Goal: Task Accomplishment & Management: Manage account settings

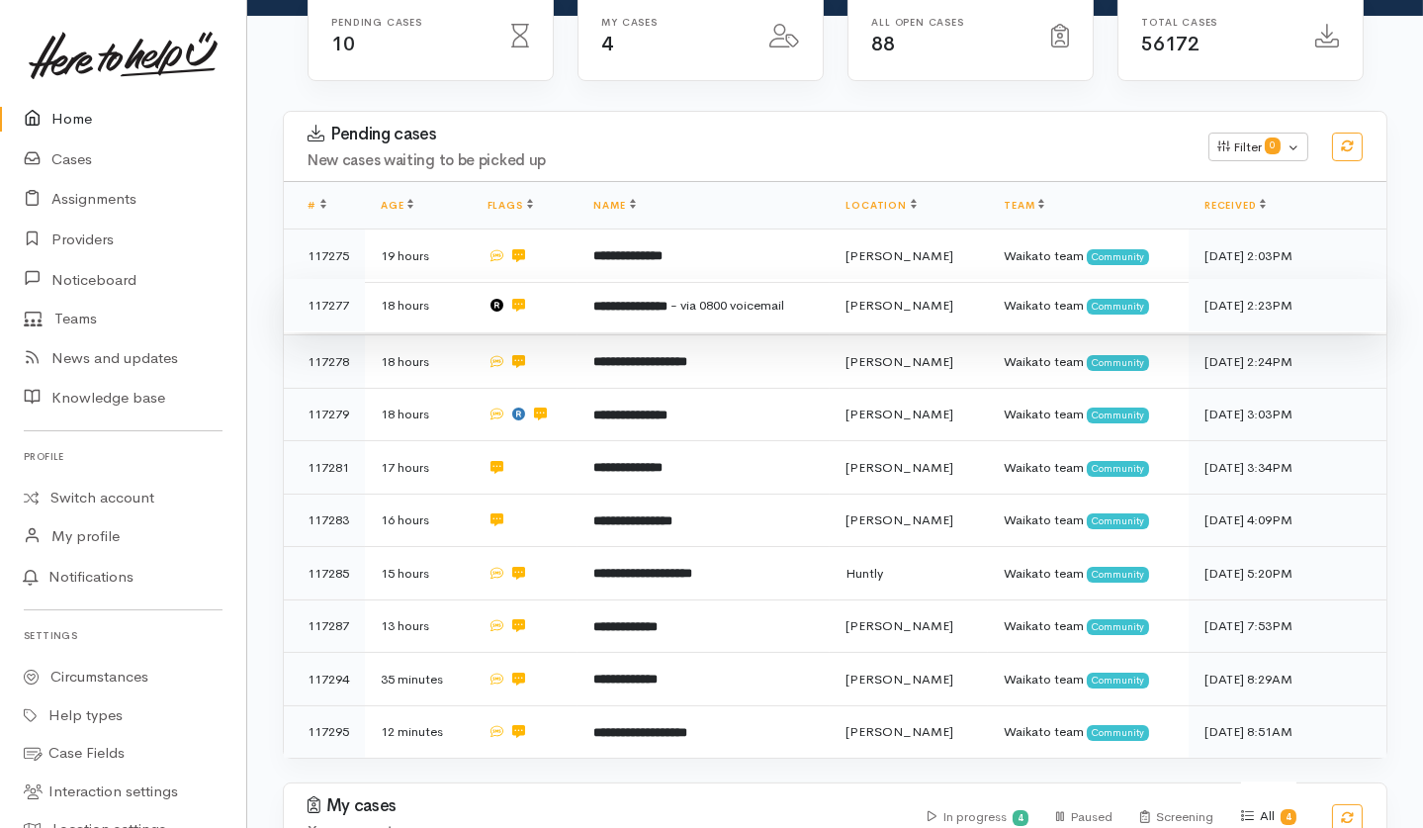
scroll to position [276, 0]
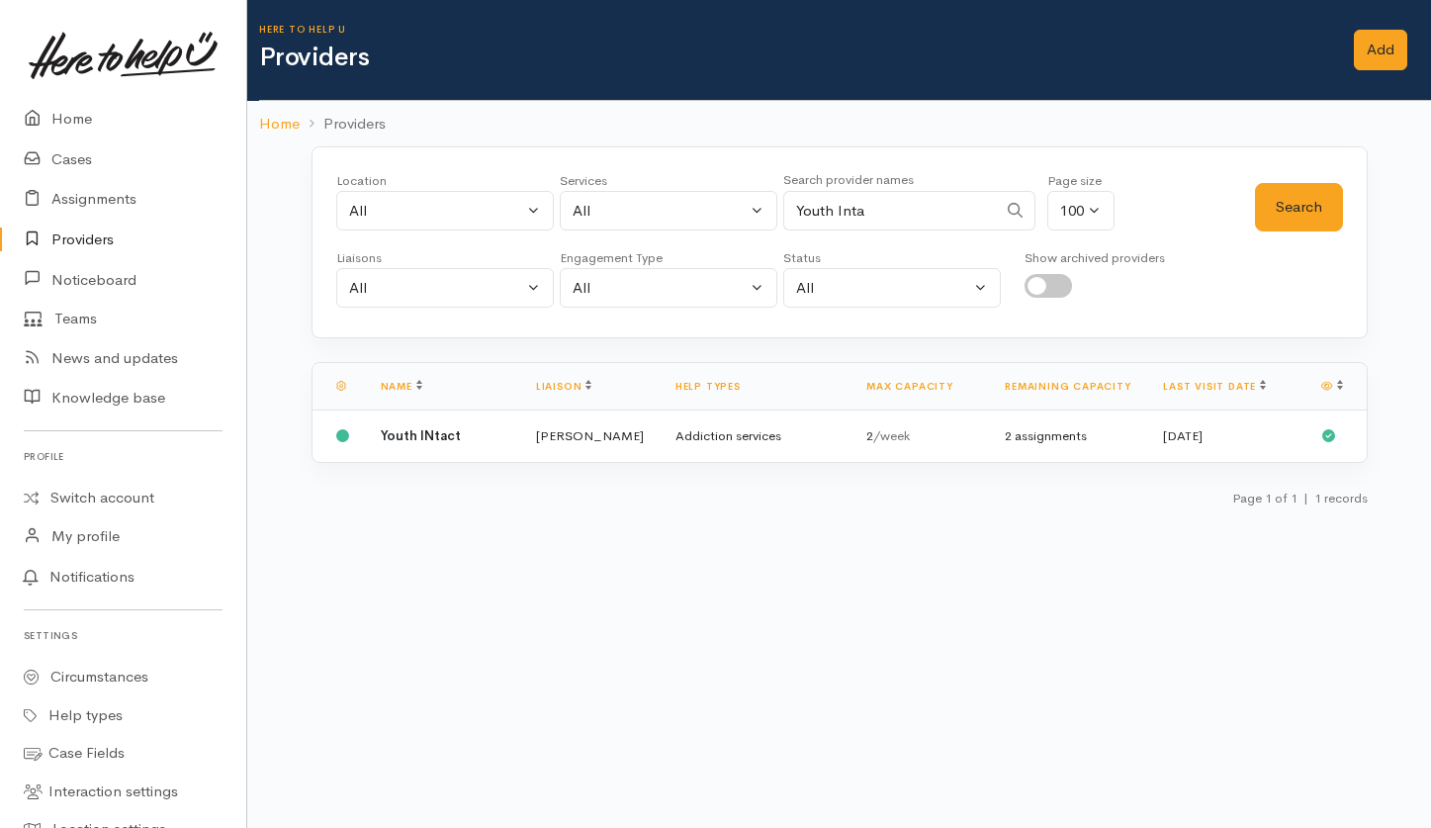
select select "null"
click at [941, 205] on input "Youth Inta" at bounding box center [890, 211] width 214 height 41
type input "Y"
type input "Kainga Aro"
click at [1310, 205] on button "Search" at bounding box center [1299, 207] width 88 height 48
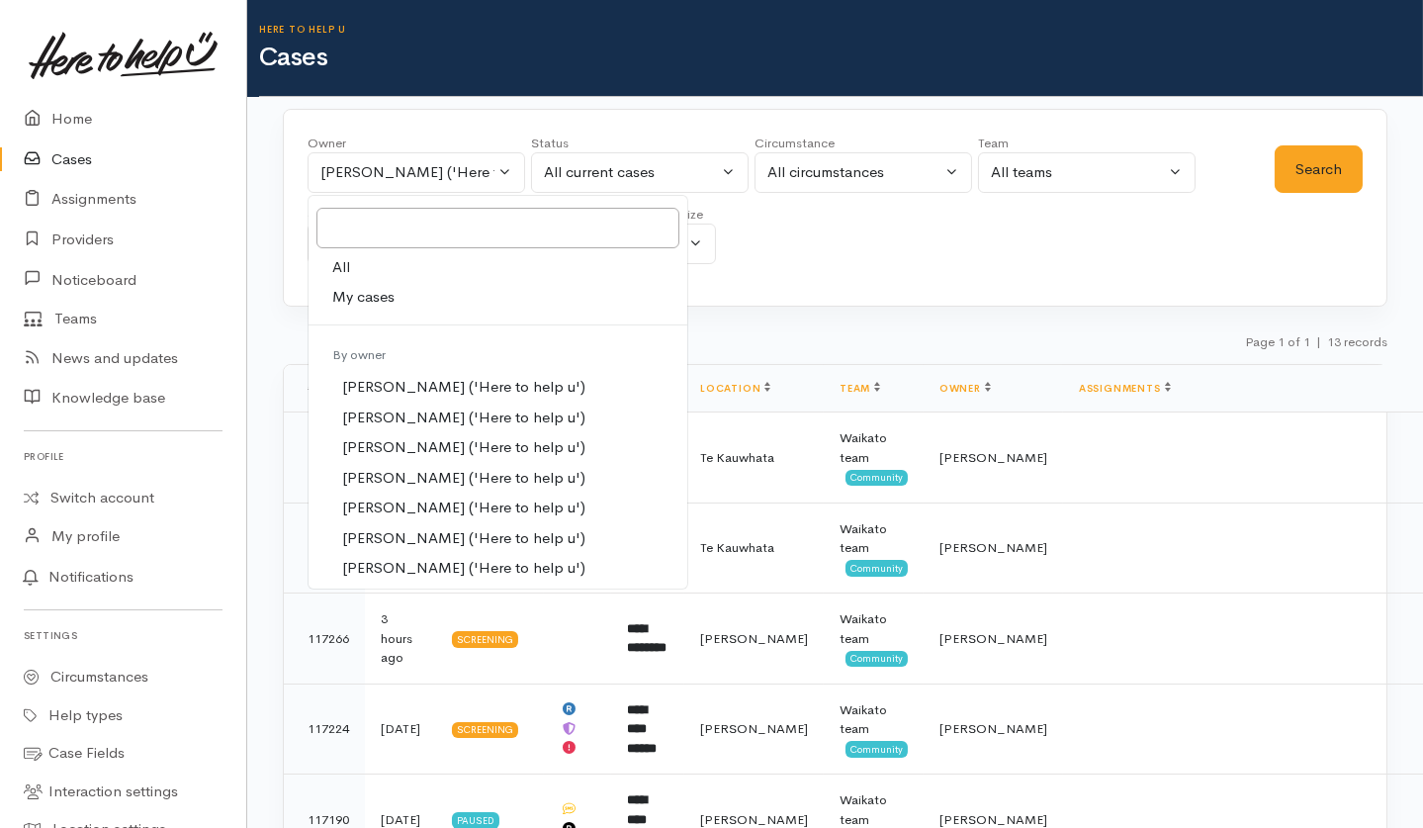
click at [345, 264] on span "All" at bounding box center [341, 267] width 18 height 23
select select "-1"
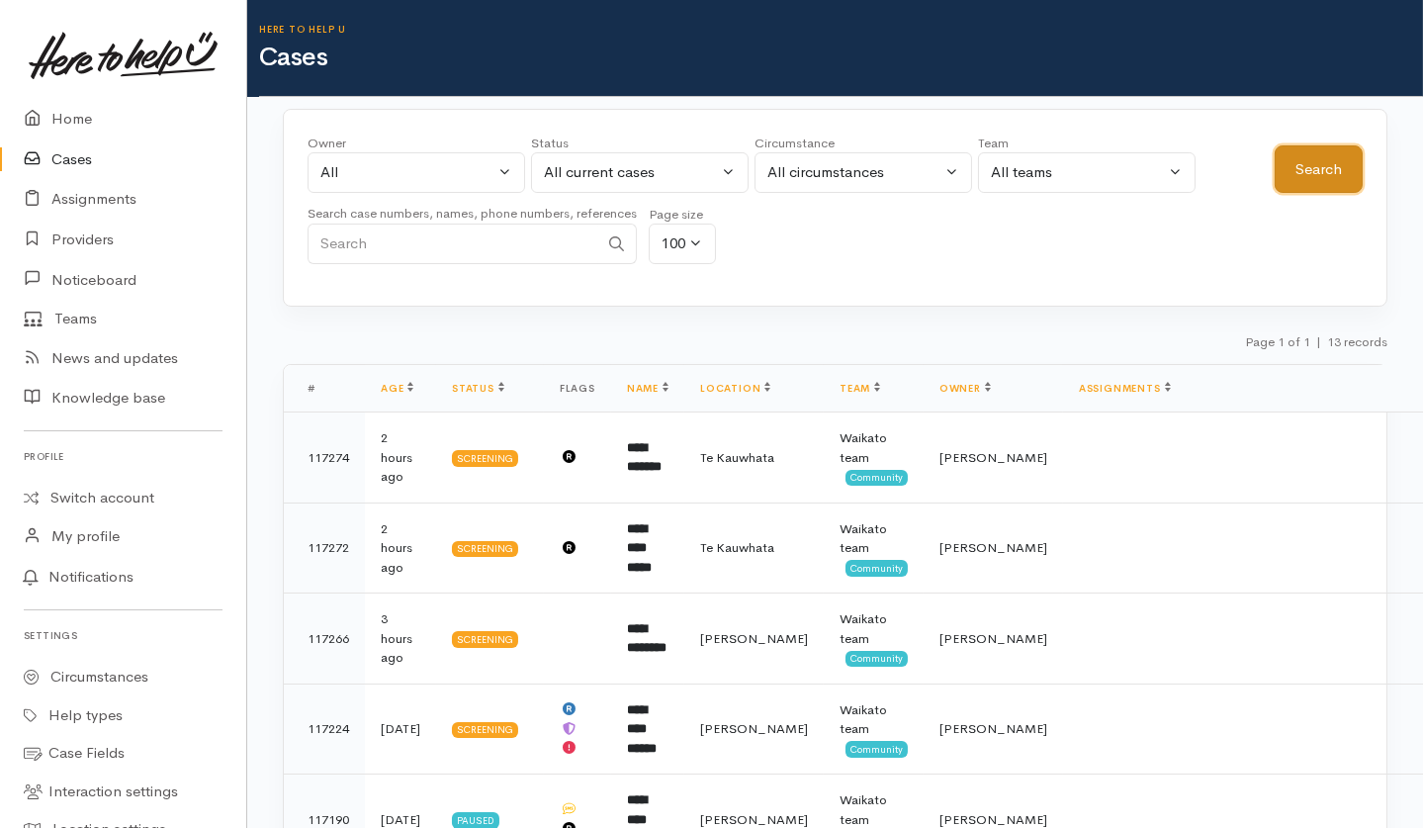
click at [1314, 172] on button "Search" at bounding box center [1319, 169] width 88 height 48
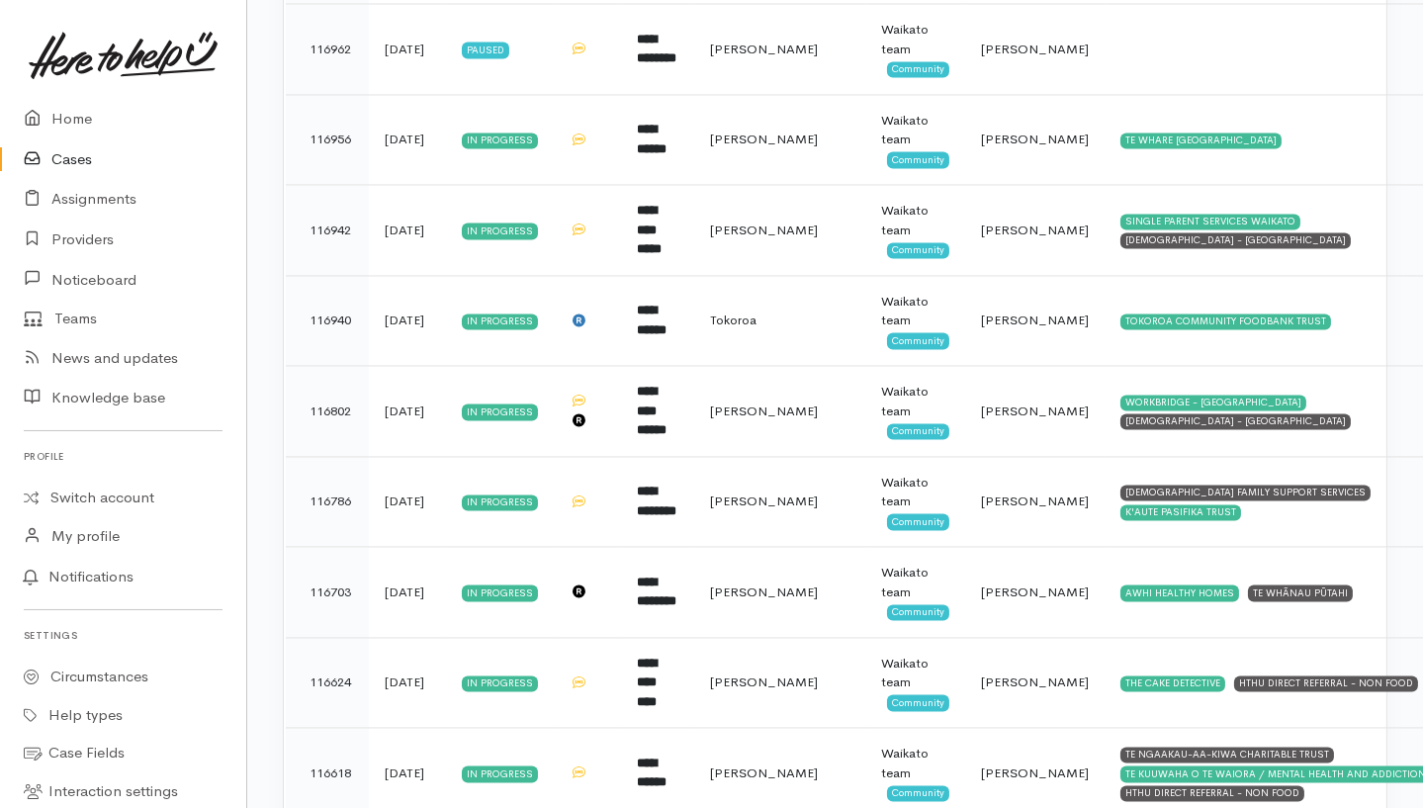
scroll to position [7672, 0]
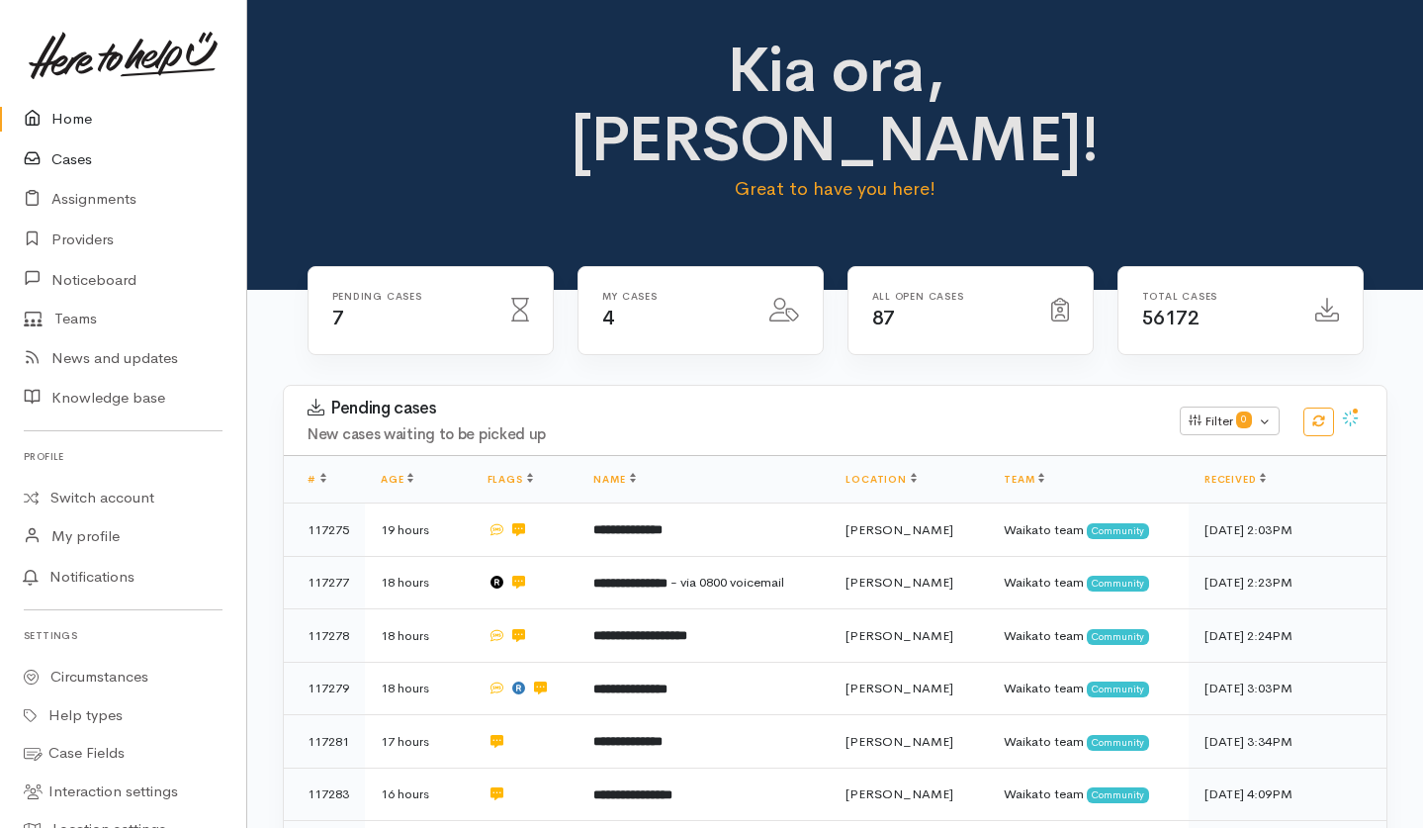
scroll to position [276, 0]
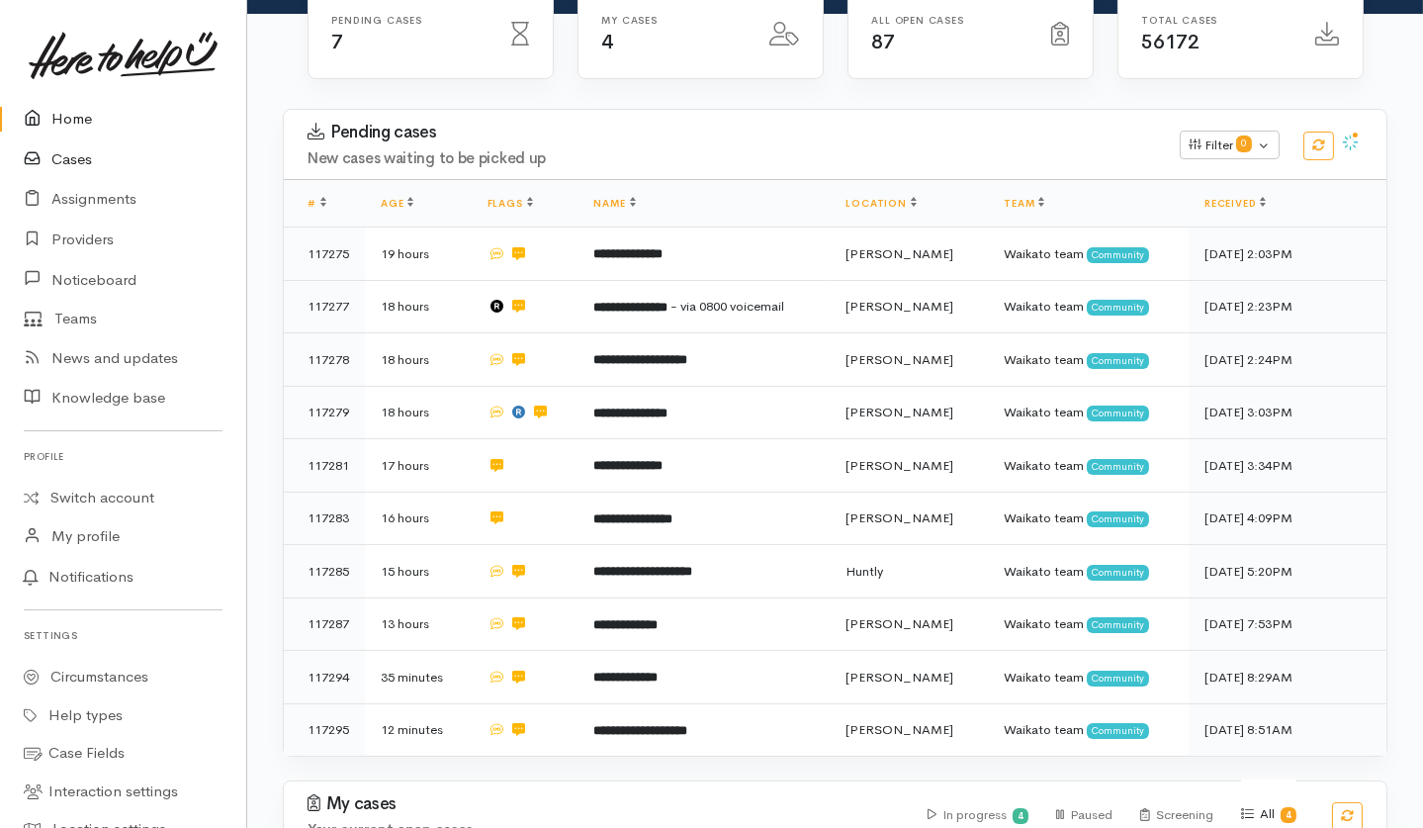
click at [74, 158] on link "Cases" at bounding box center [123, 159] width 246 height 41
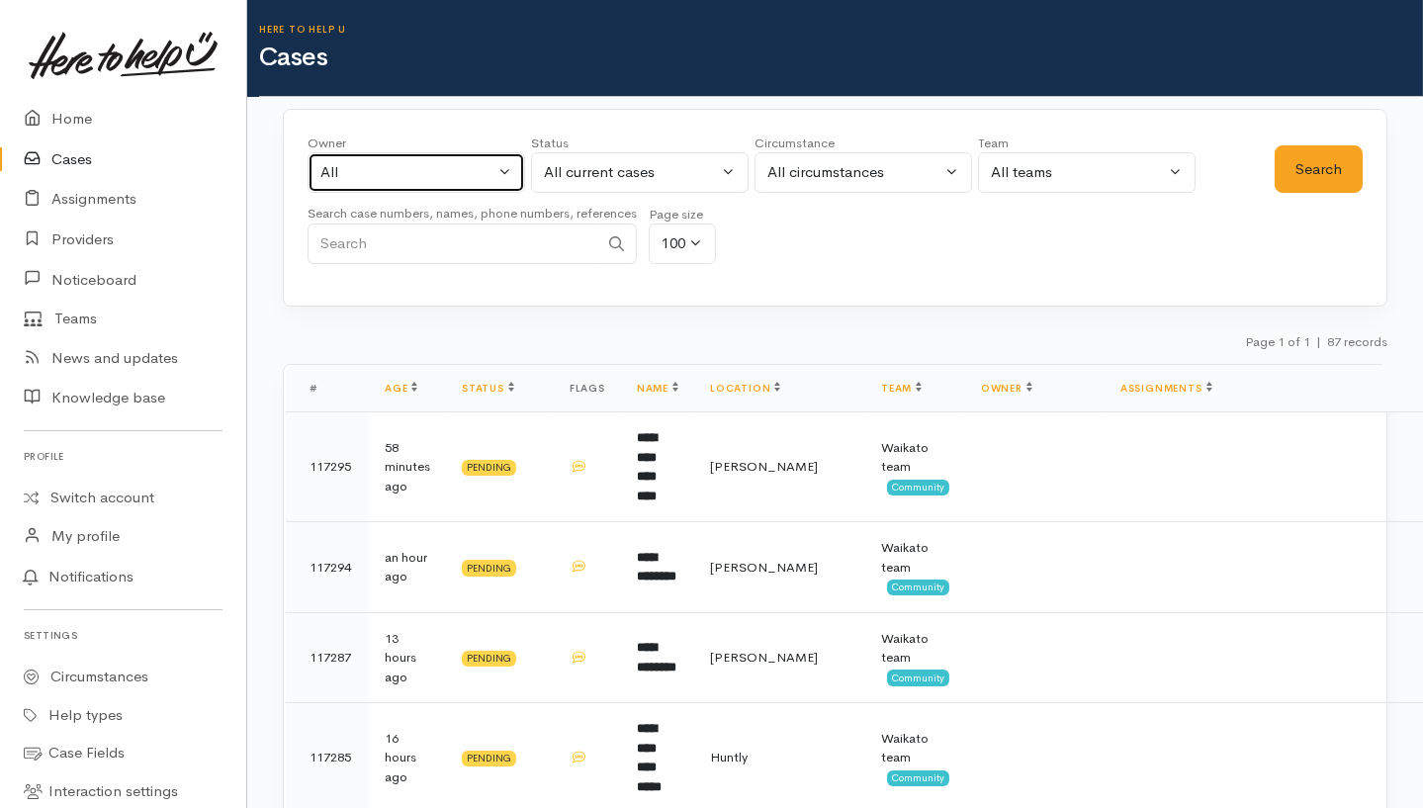
click at [494, 167] on button "All" at bounding box center [417, 172] width 218 height 41
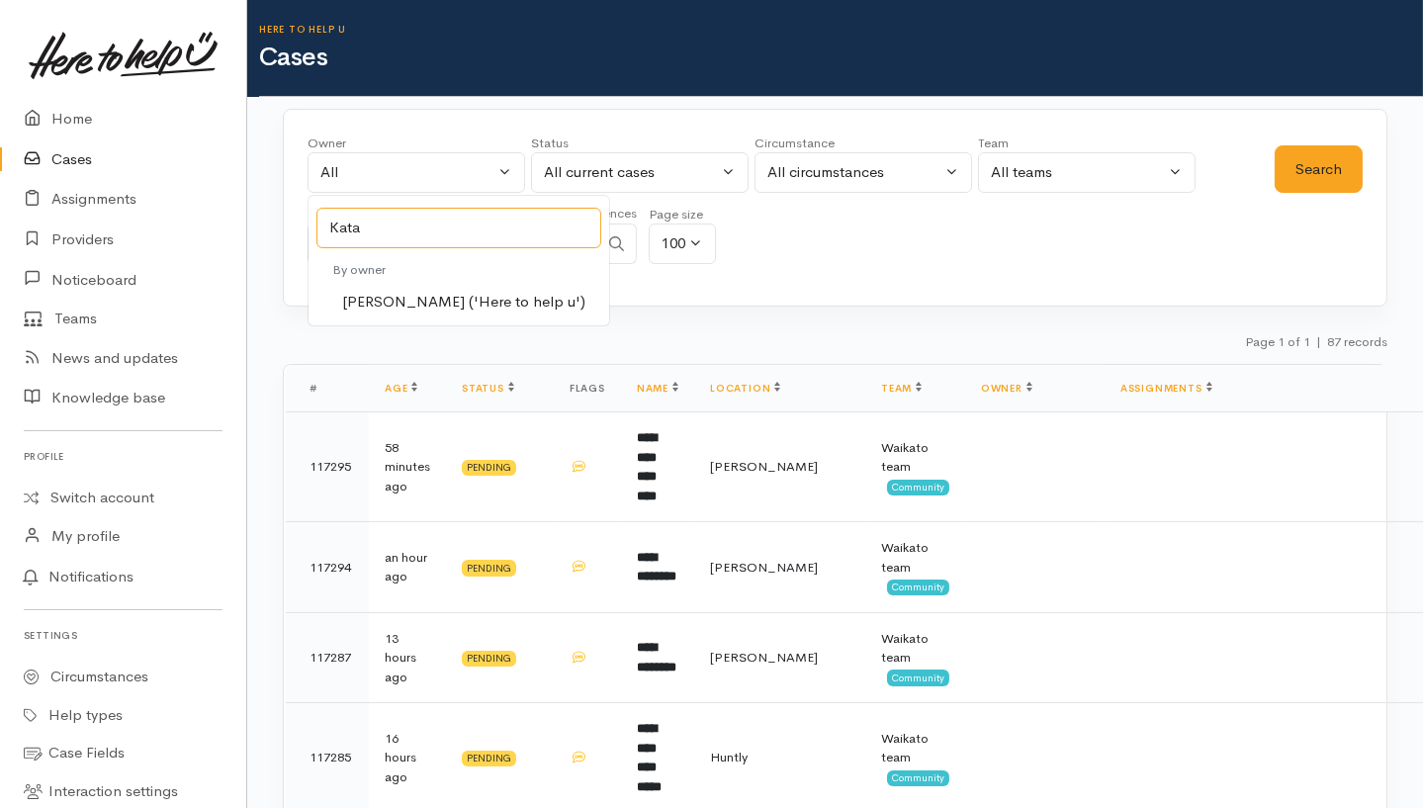
type input "Kata"
click at [451, 305] on span "[PERSON_NAME] ('Here to help u')" at bounding box center [463, 302] width 243 height 23
select select "1252"
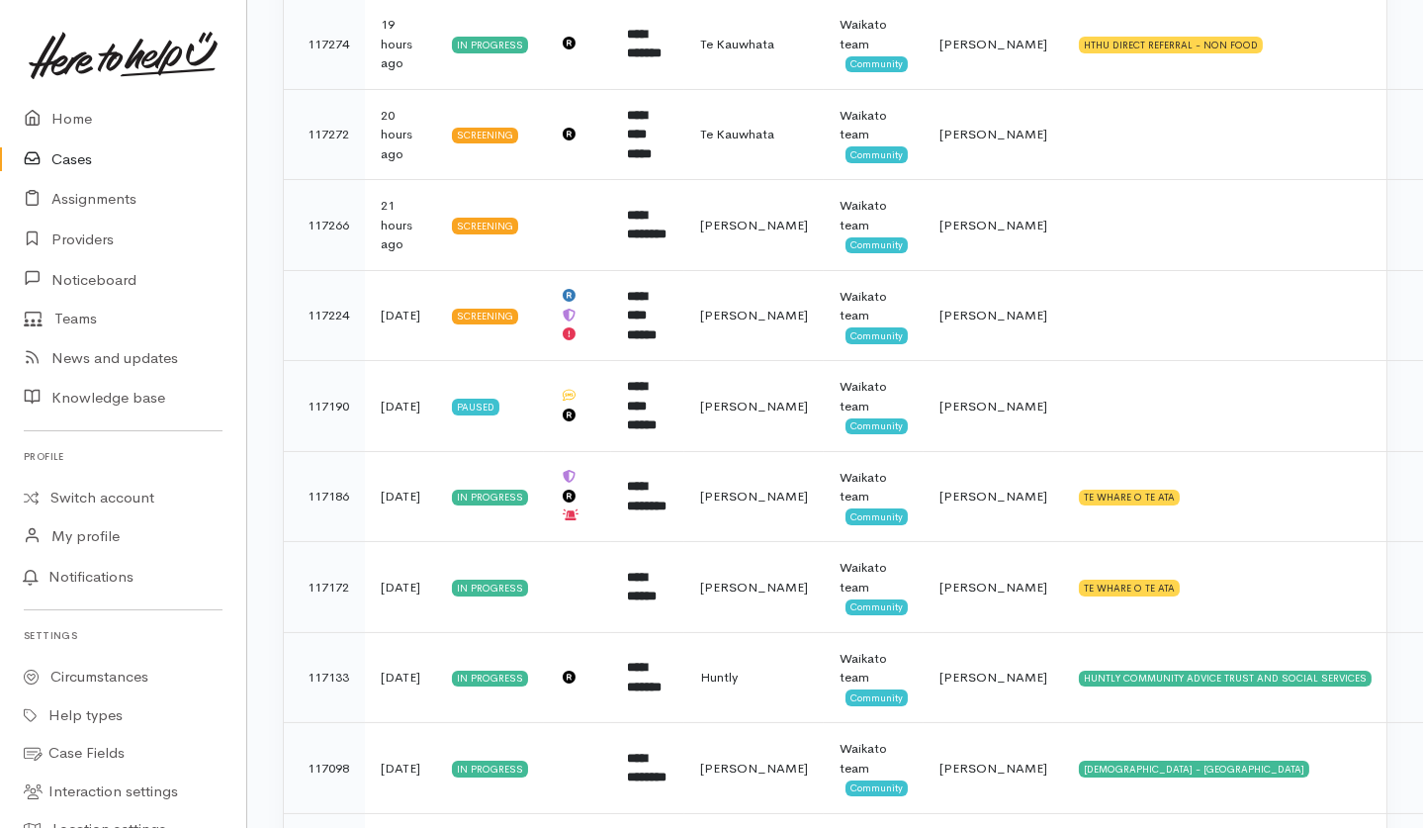
scroll to position [66, 0]
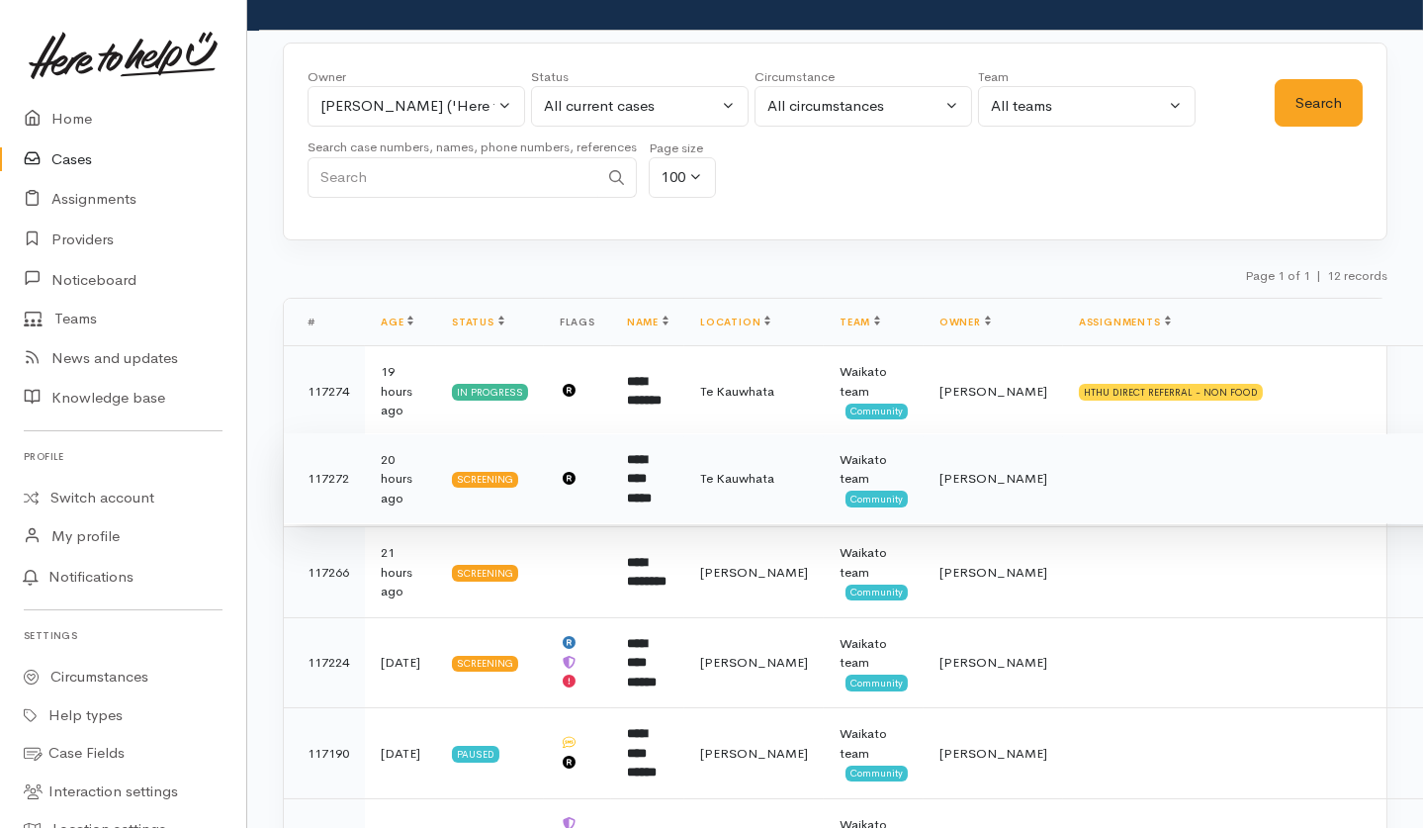
click at [1079, 487] on td at bounding box center [1268, 478] width 411 height 91
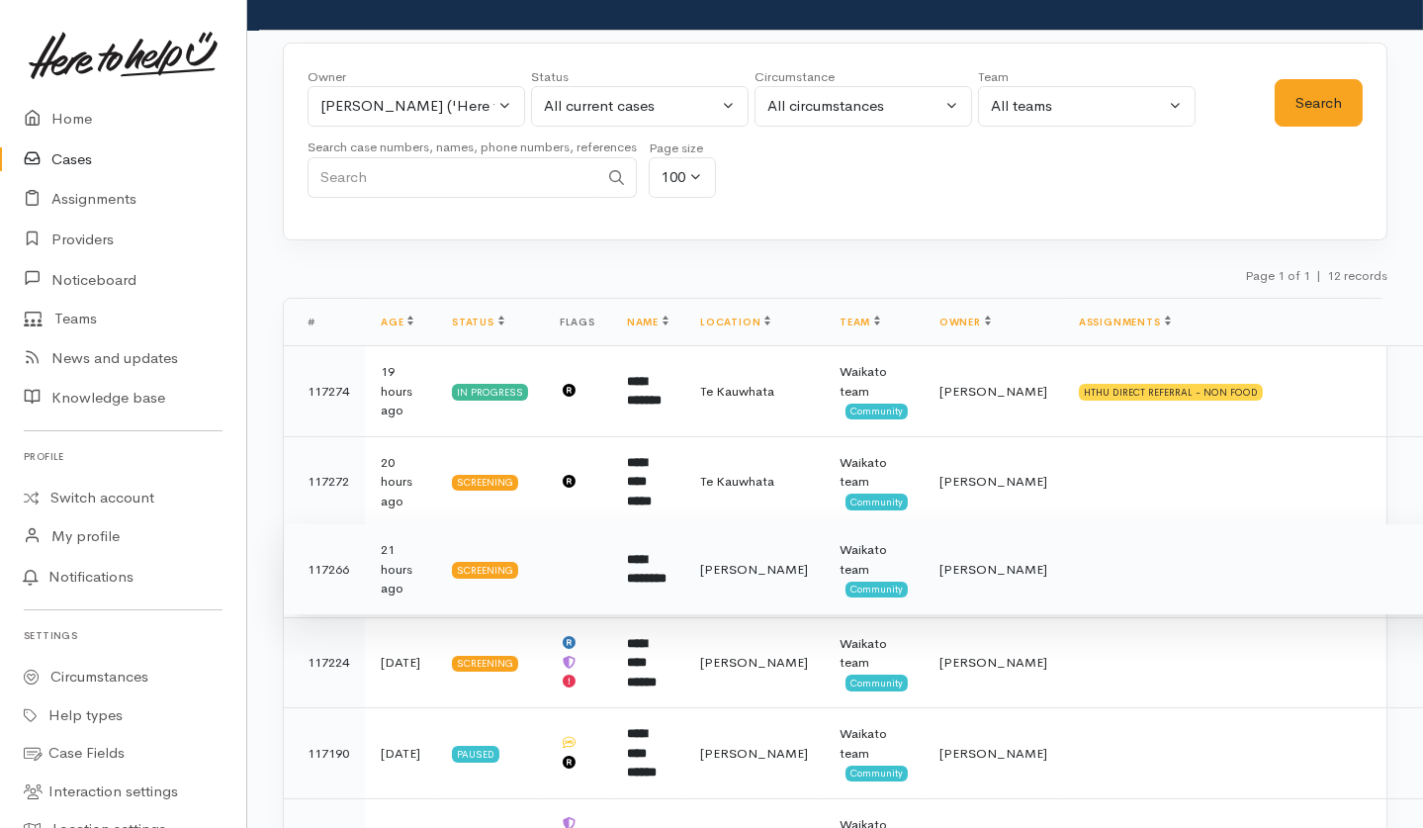
click at [1063, 578] on td at bounding box center [1268, 569] width 411 height 91
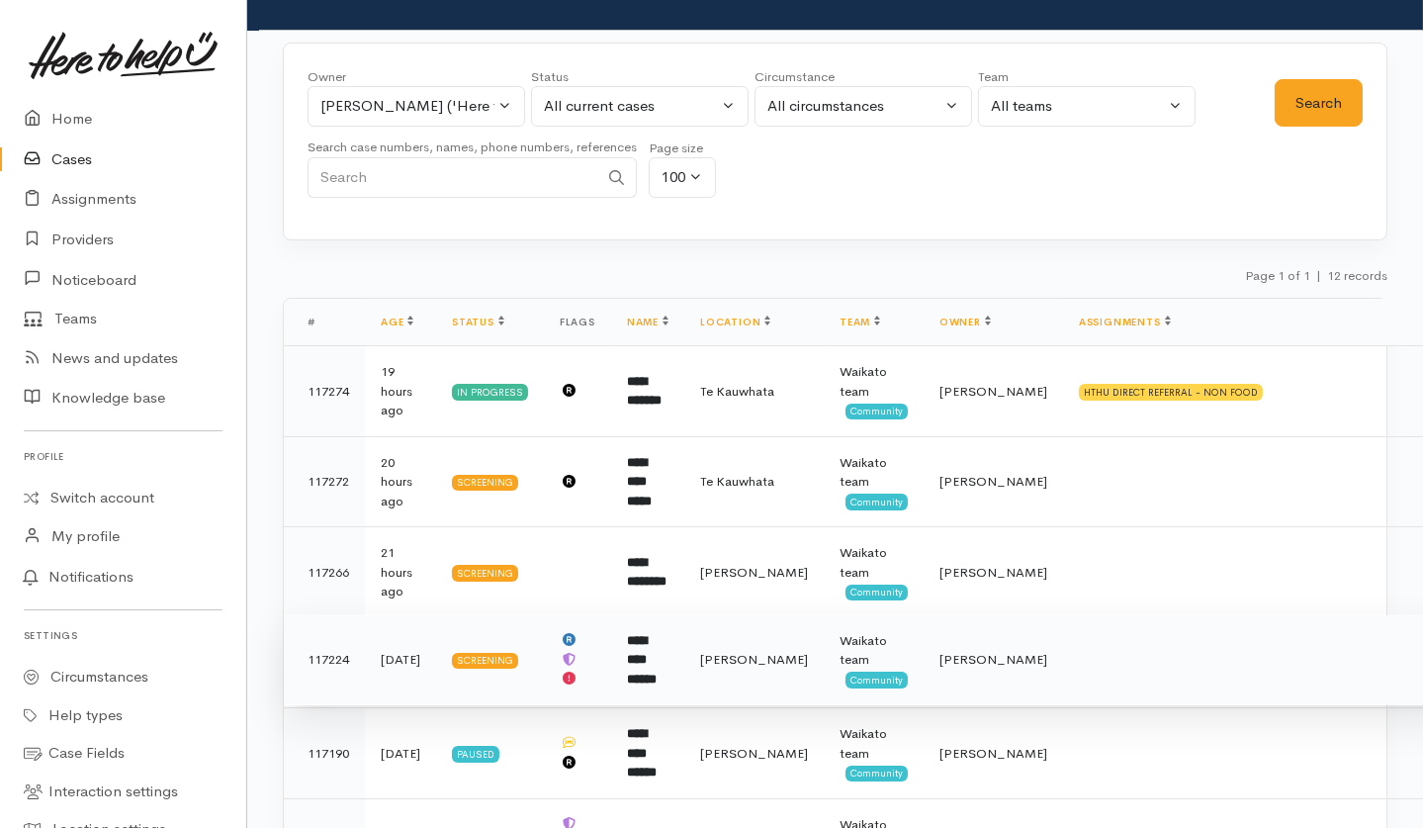
click at [1063, 652] on td at bounding box center [1268, 659] width 411 height 91
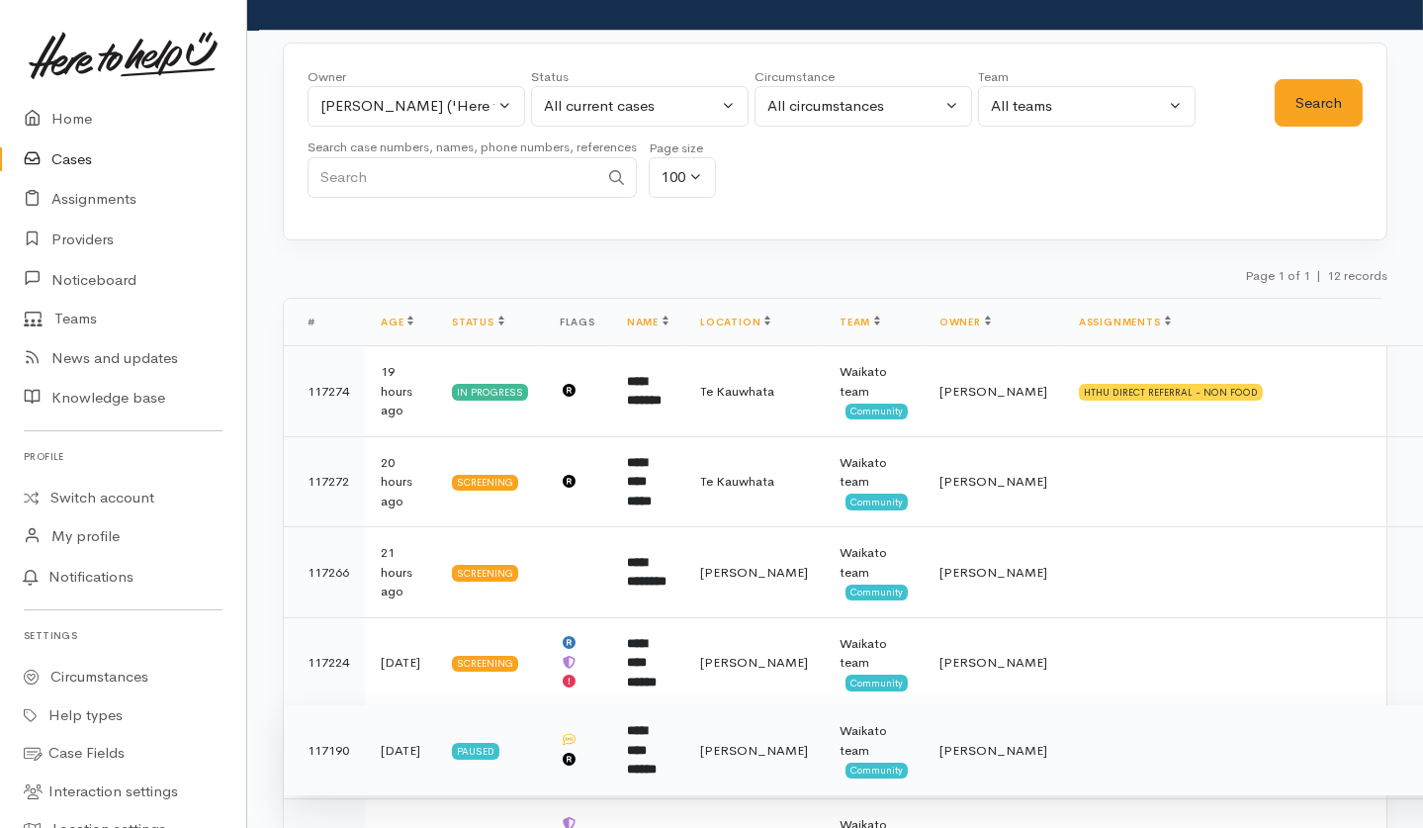
click at [1063, 762] on td at bounding box center [1268, 750] width 411 height 91
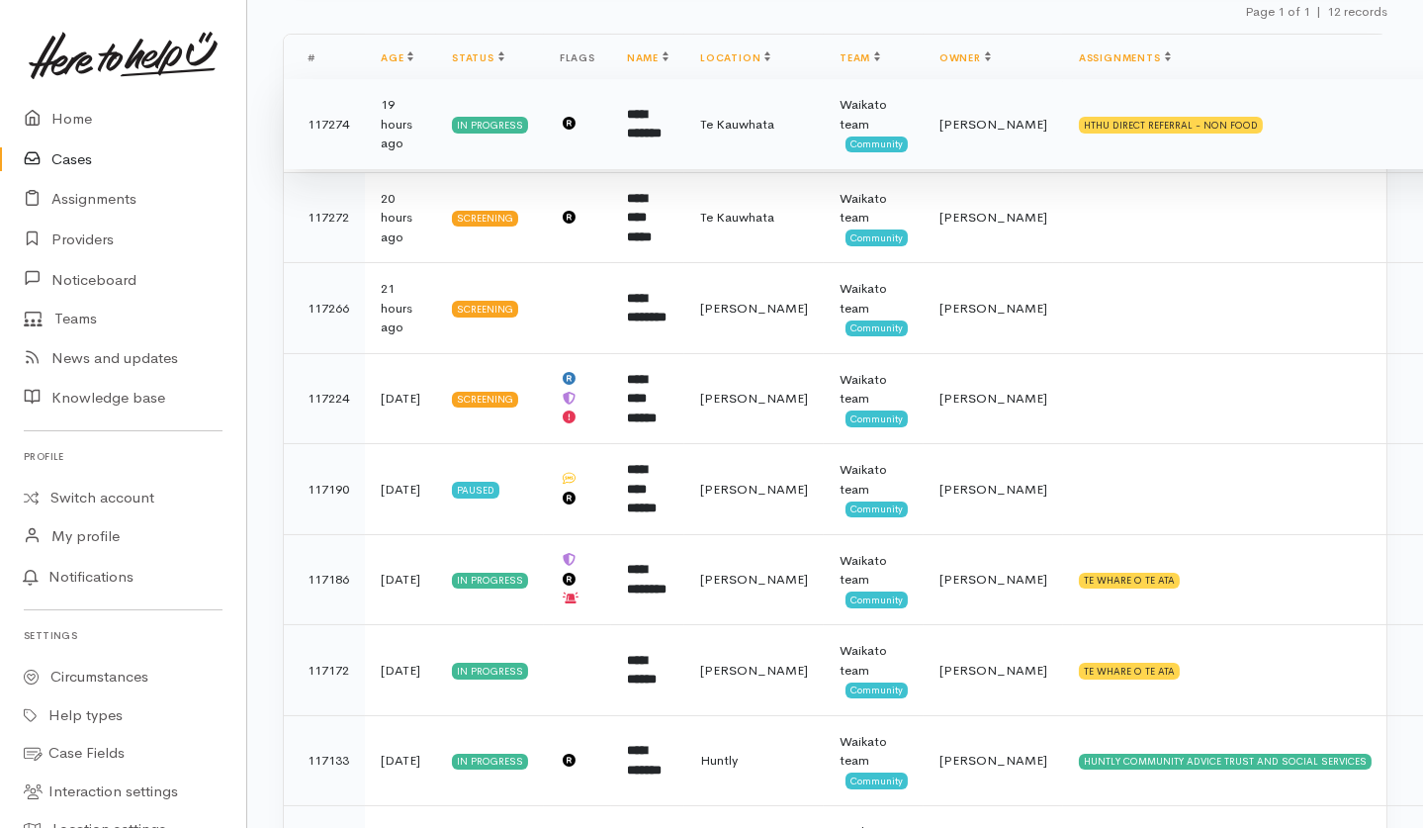
click at [742, 116] on span "Te Kauwhata" at bounding box center [737, 124] width 74 height 17
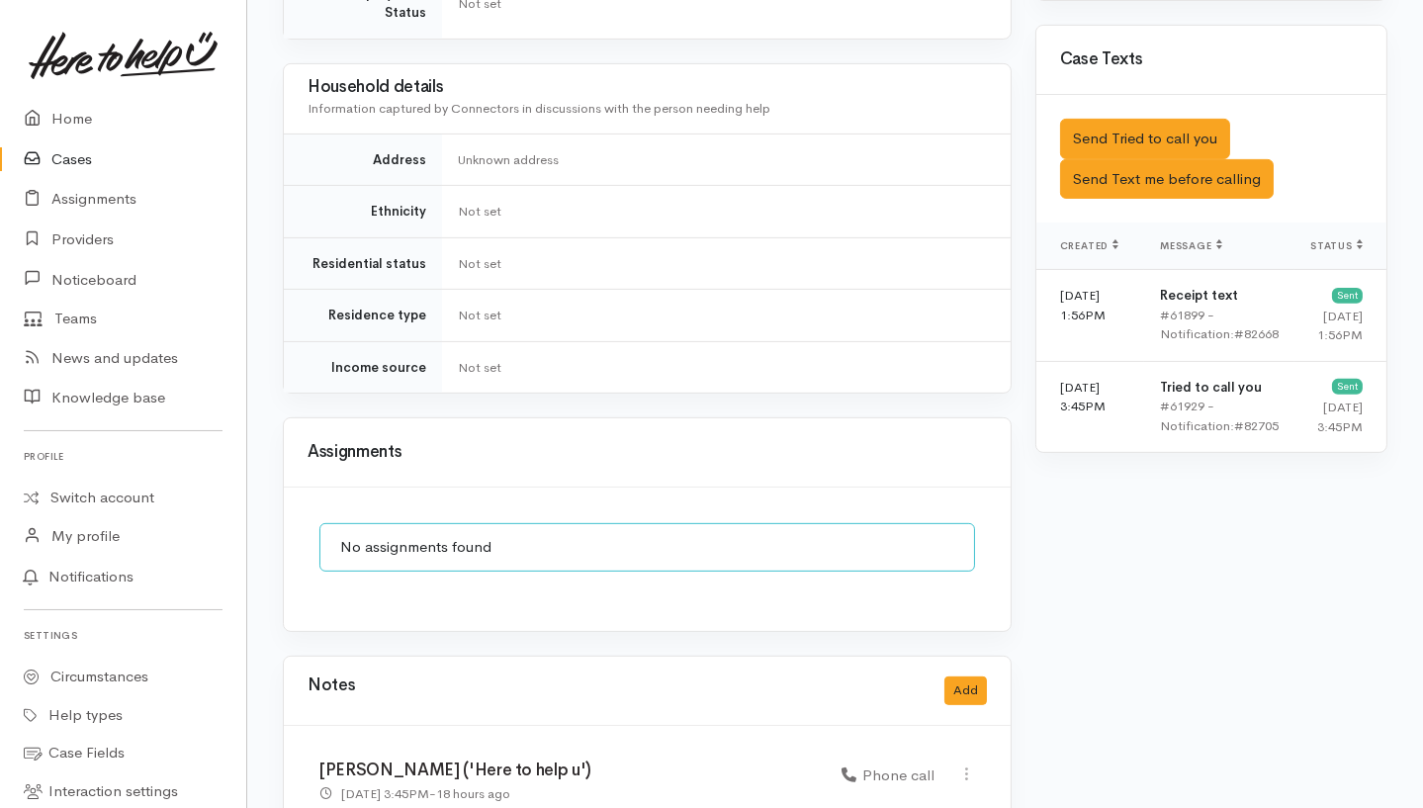
scroll to position [1450, 0]
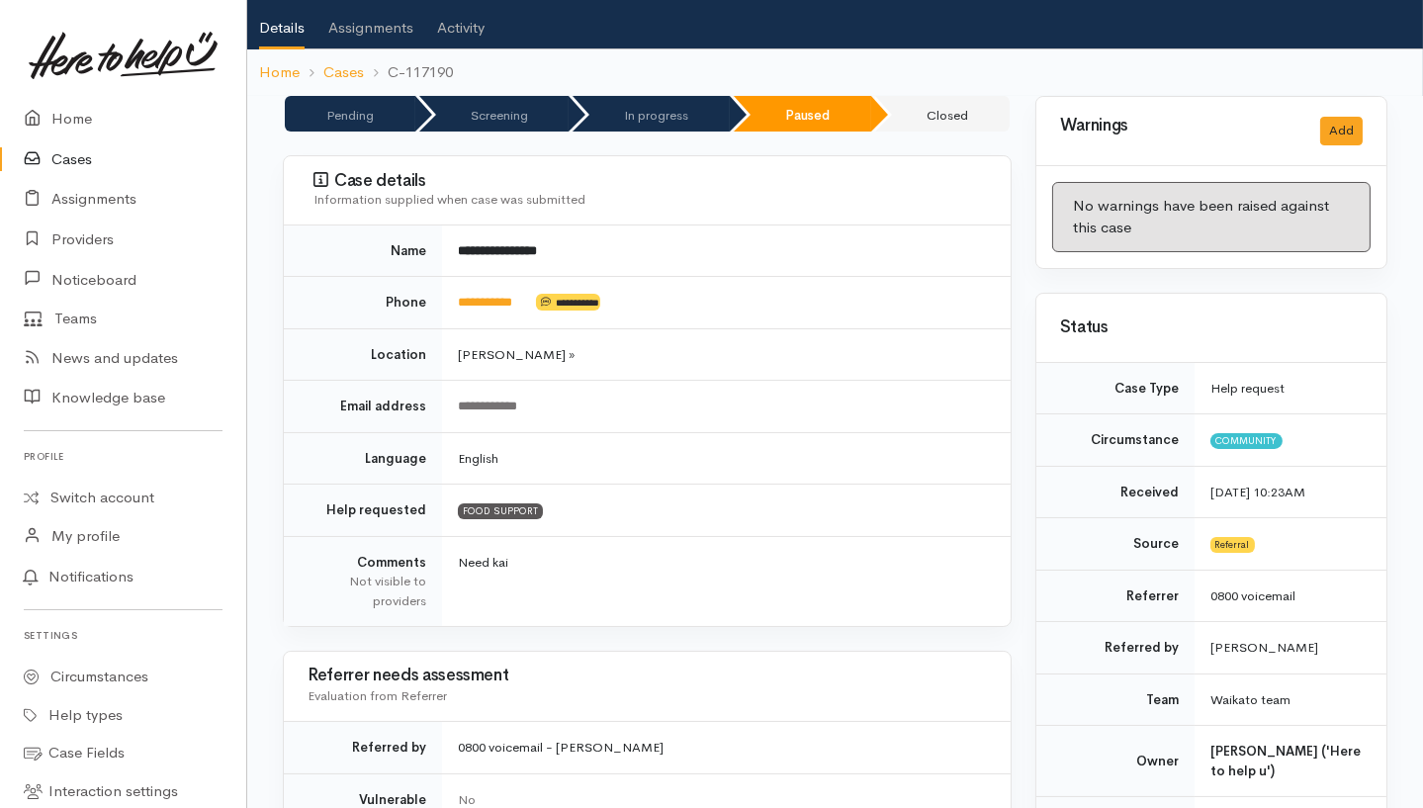
scroll to position [70, 0]
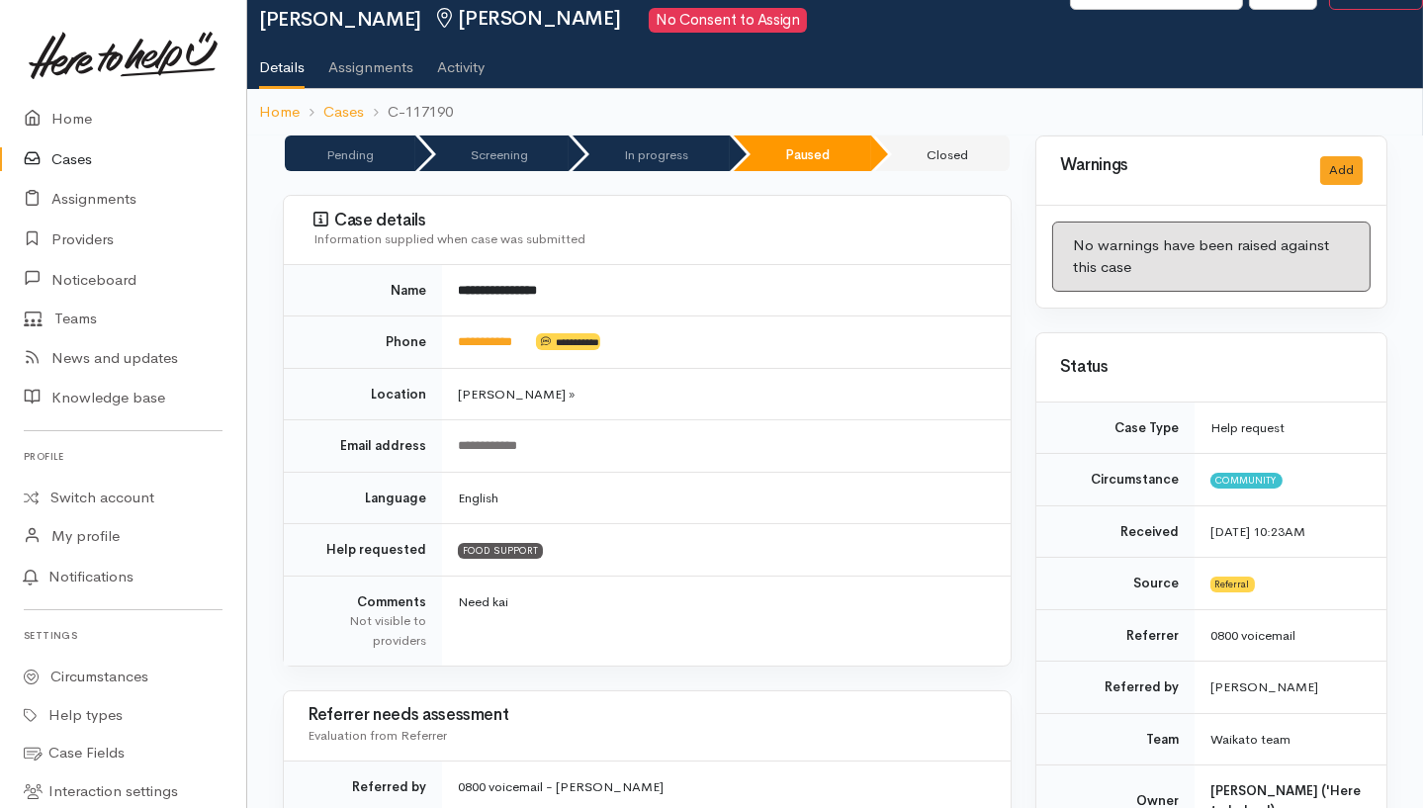
click at [447, 71] on link "Activity" at bounding box center [460, 60] width 47 height 55
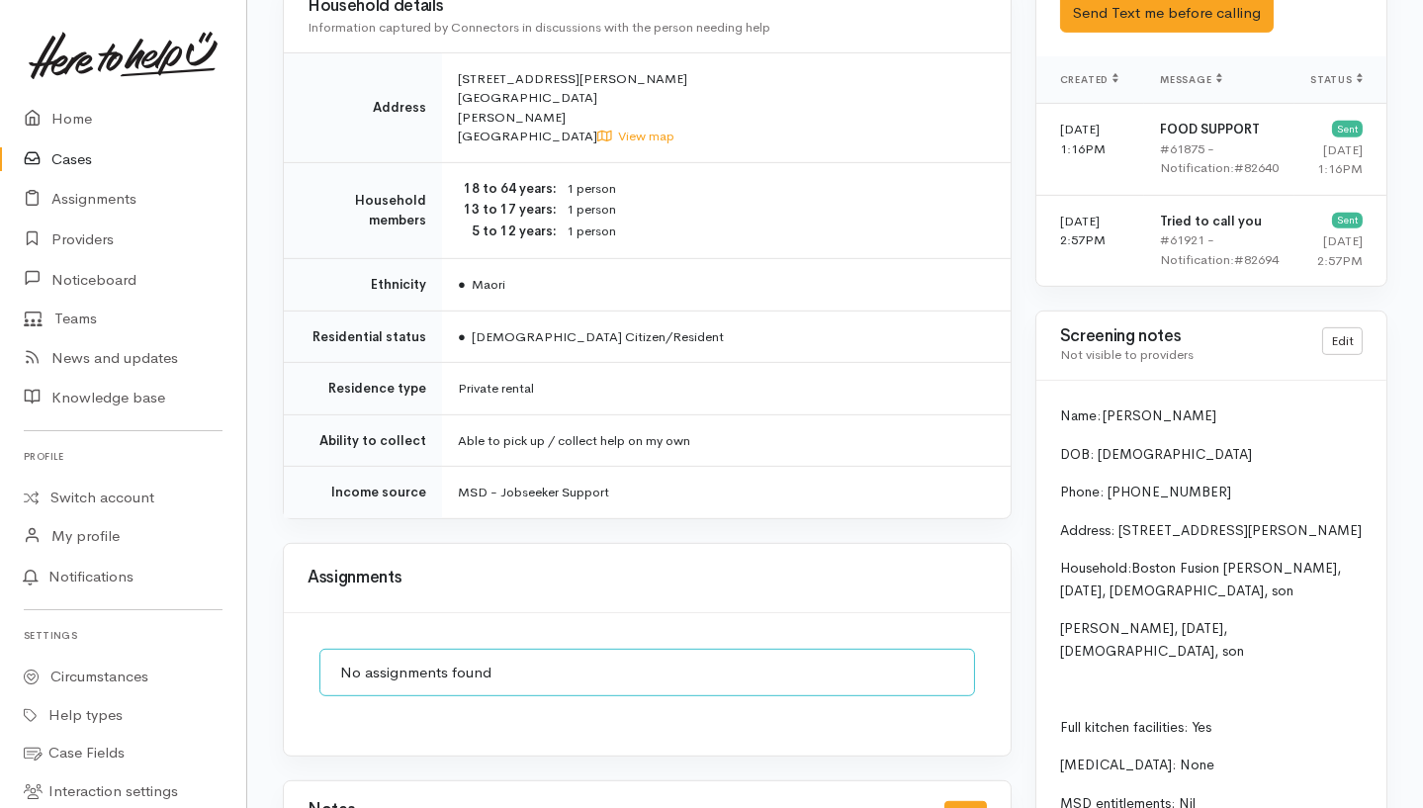
scroll to position [1842, 0]
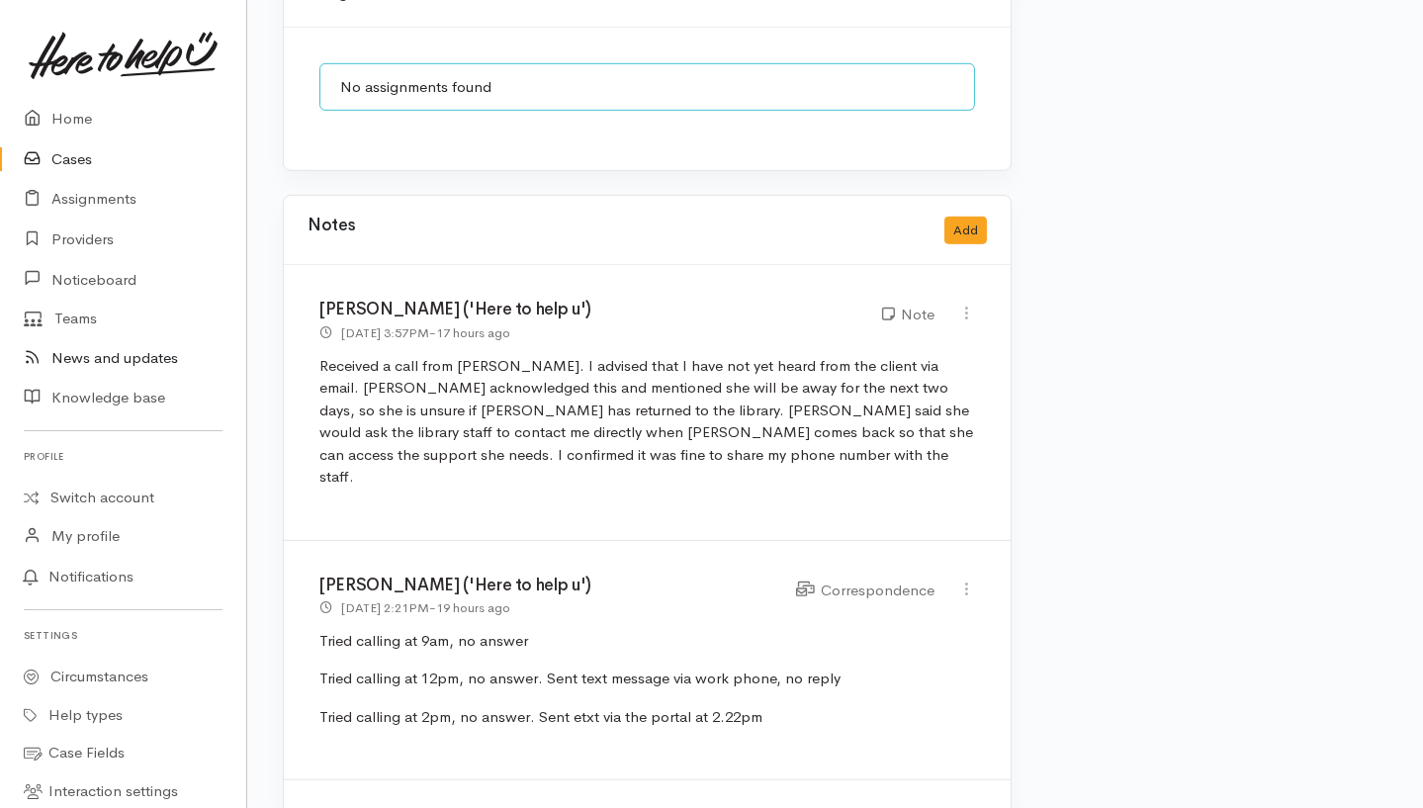
scroll to position [2505, 0]
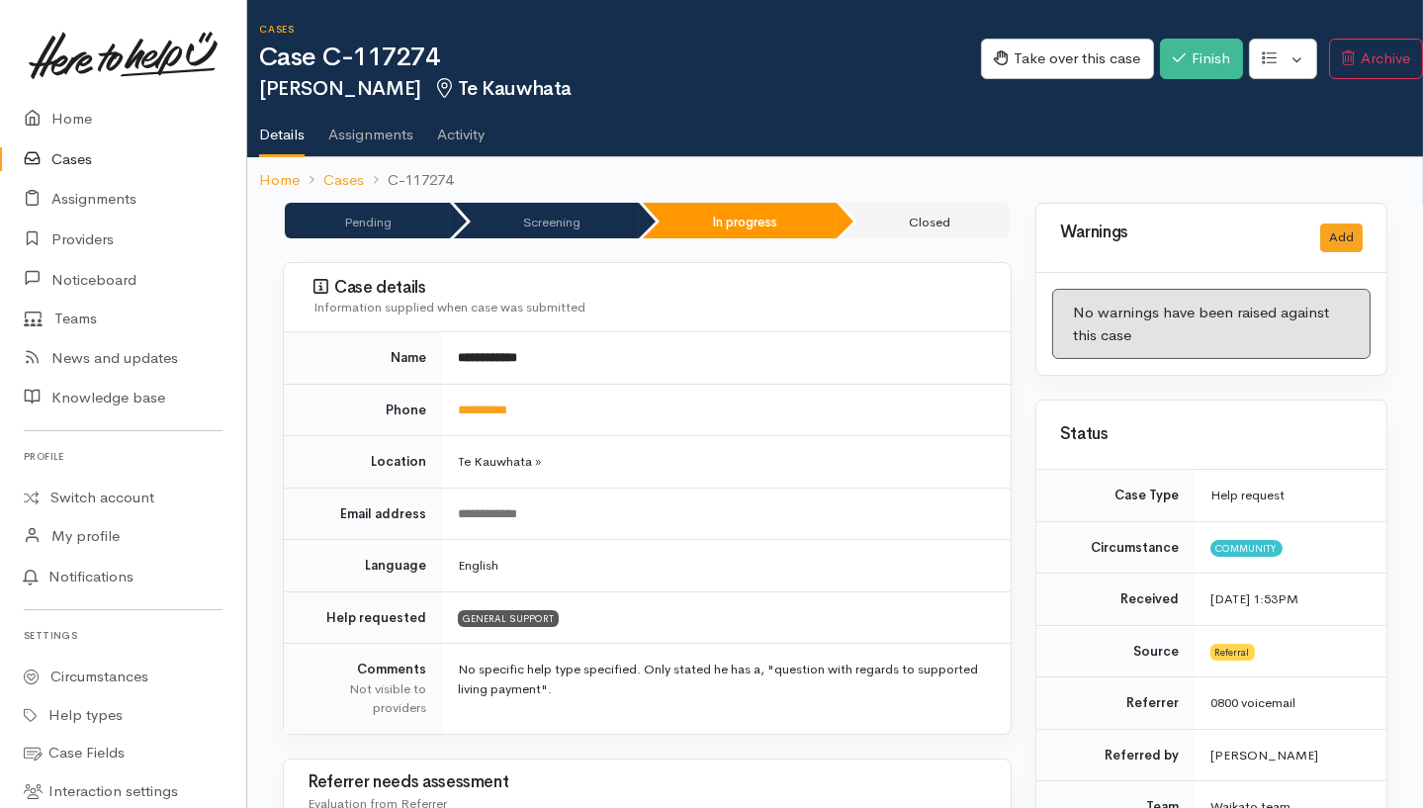
click at [475, 135] on link "Activity" at bounding box center [460, 127] width 47 height 55
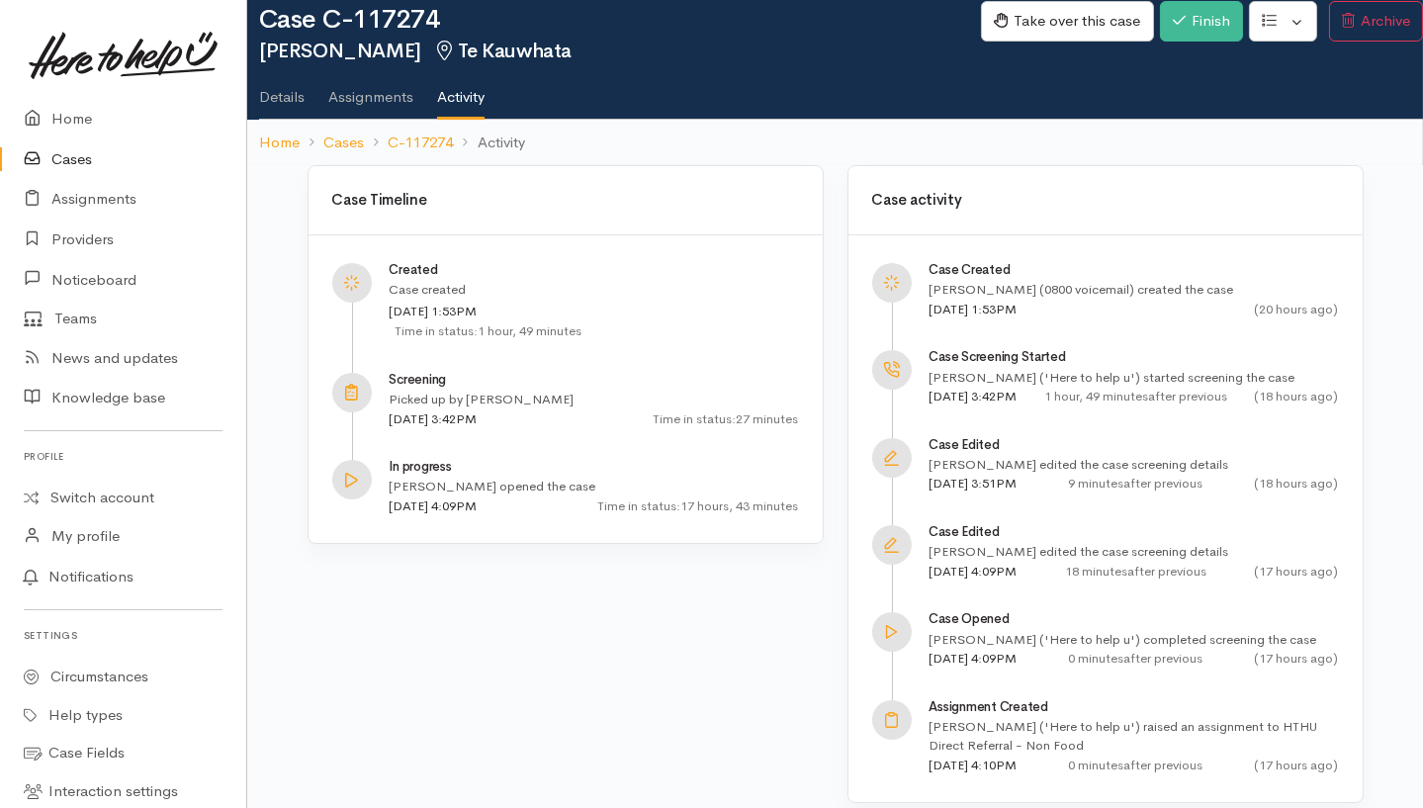
scroll to position [55, 0]
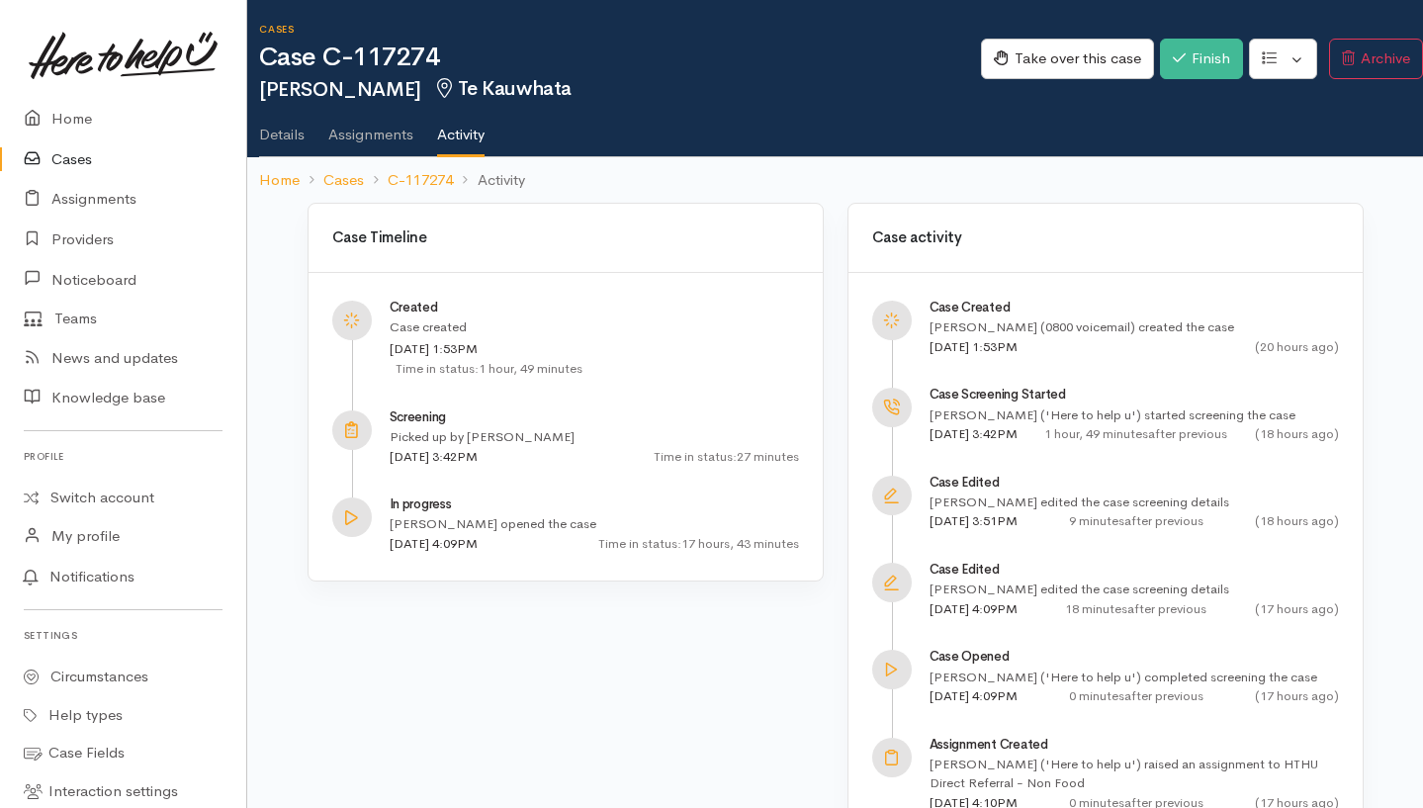
scroll to position [55, 0]
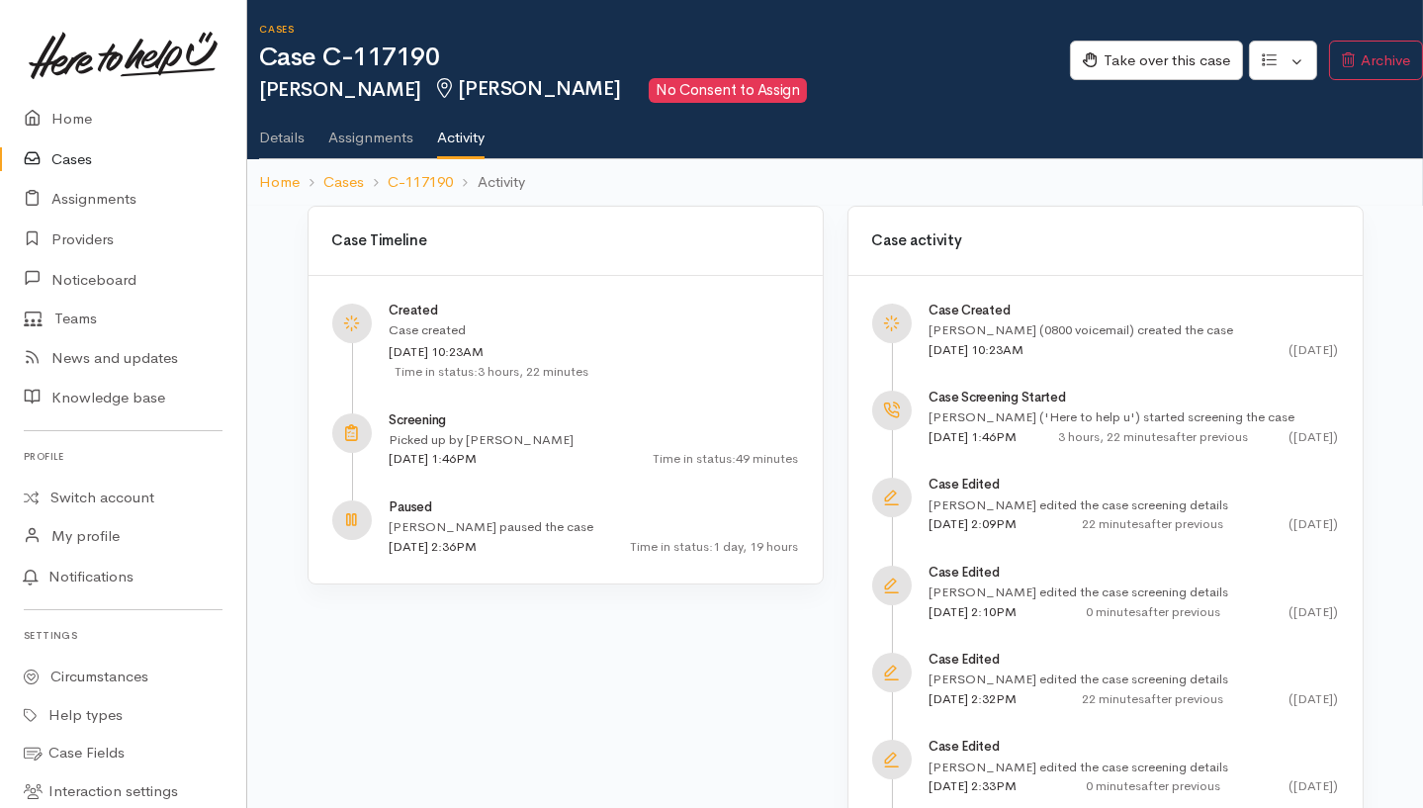
scroll to position [214, 0]
click at [415, 177] on link "C-117190" at bounding box center [420, 182] width 65 height 23
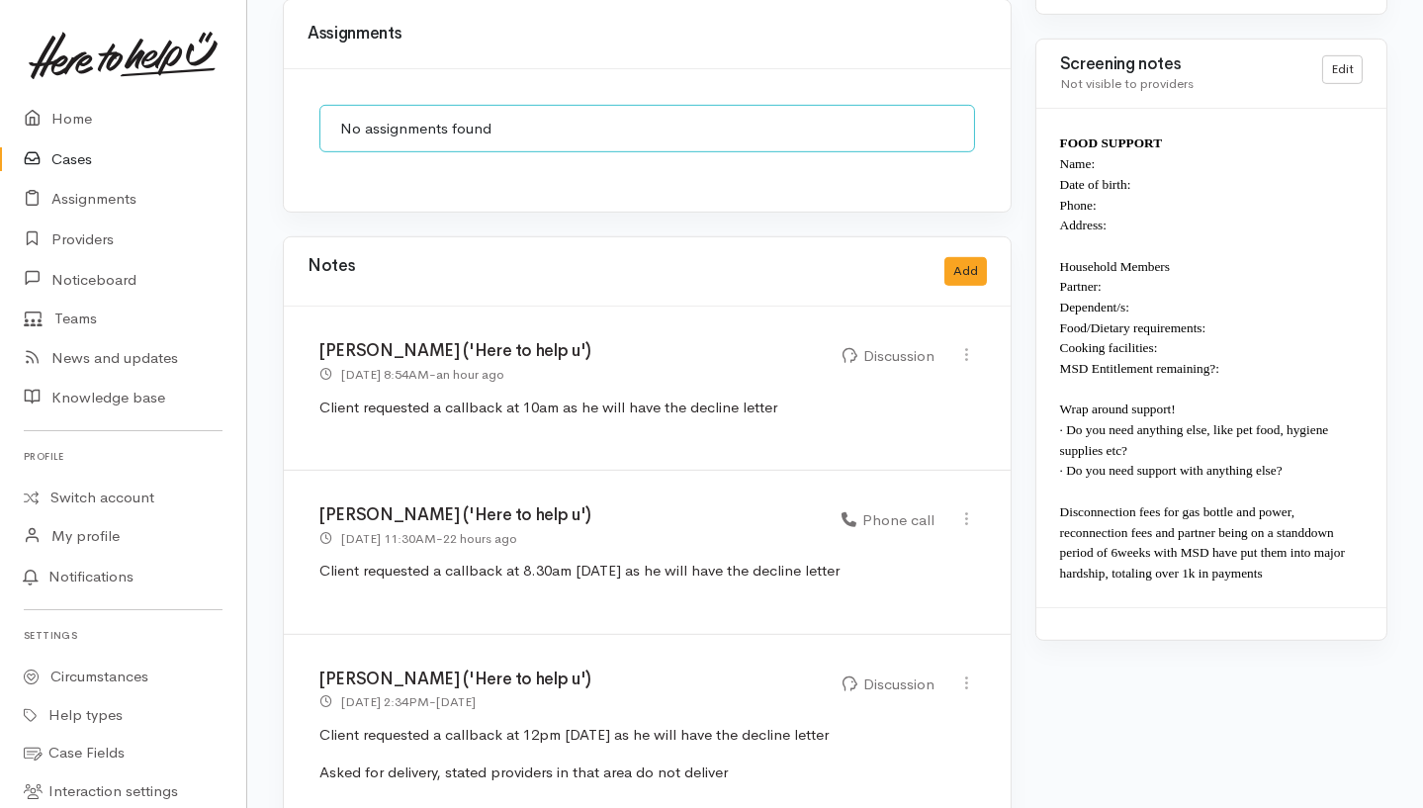
scroll to position [993, 0]
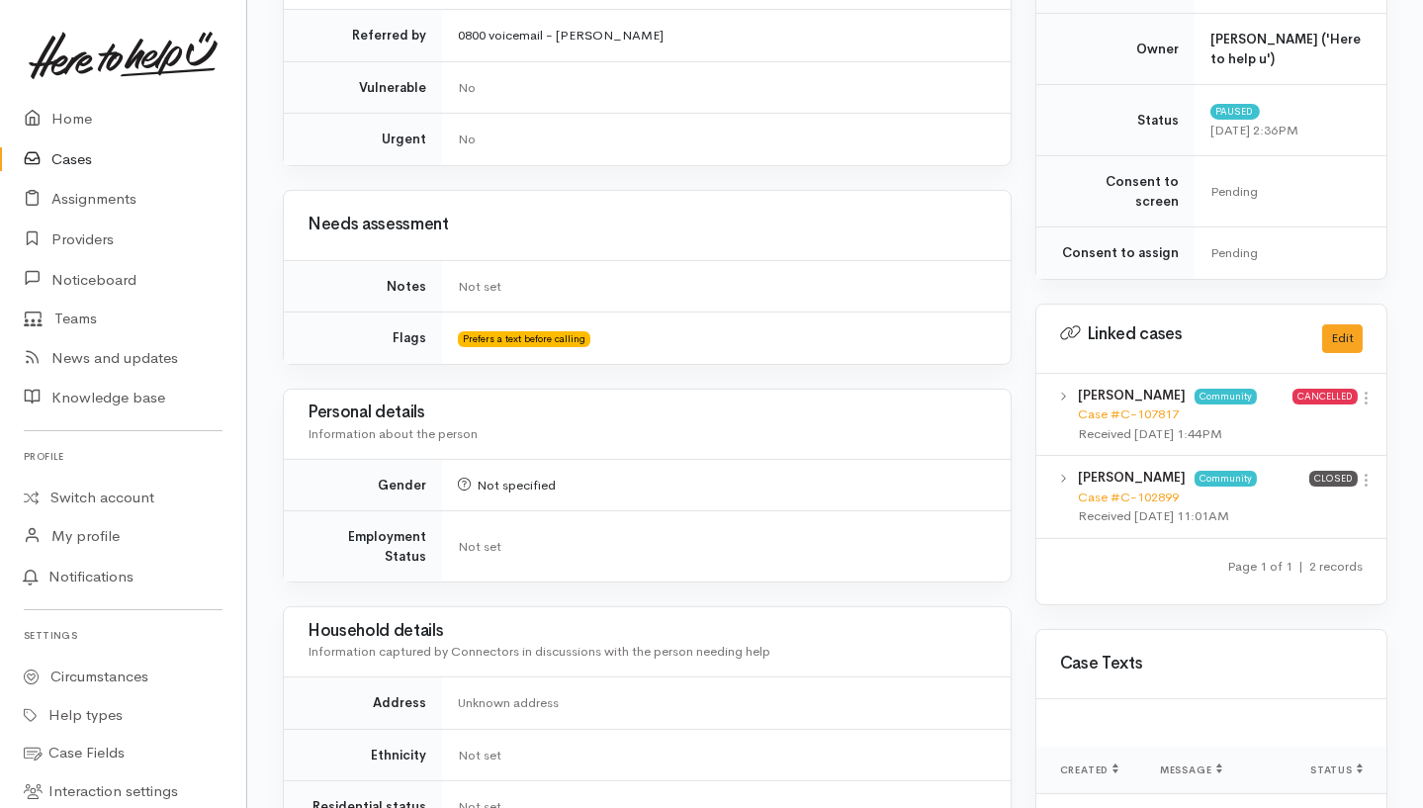
scroll to position [31, 0]
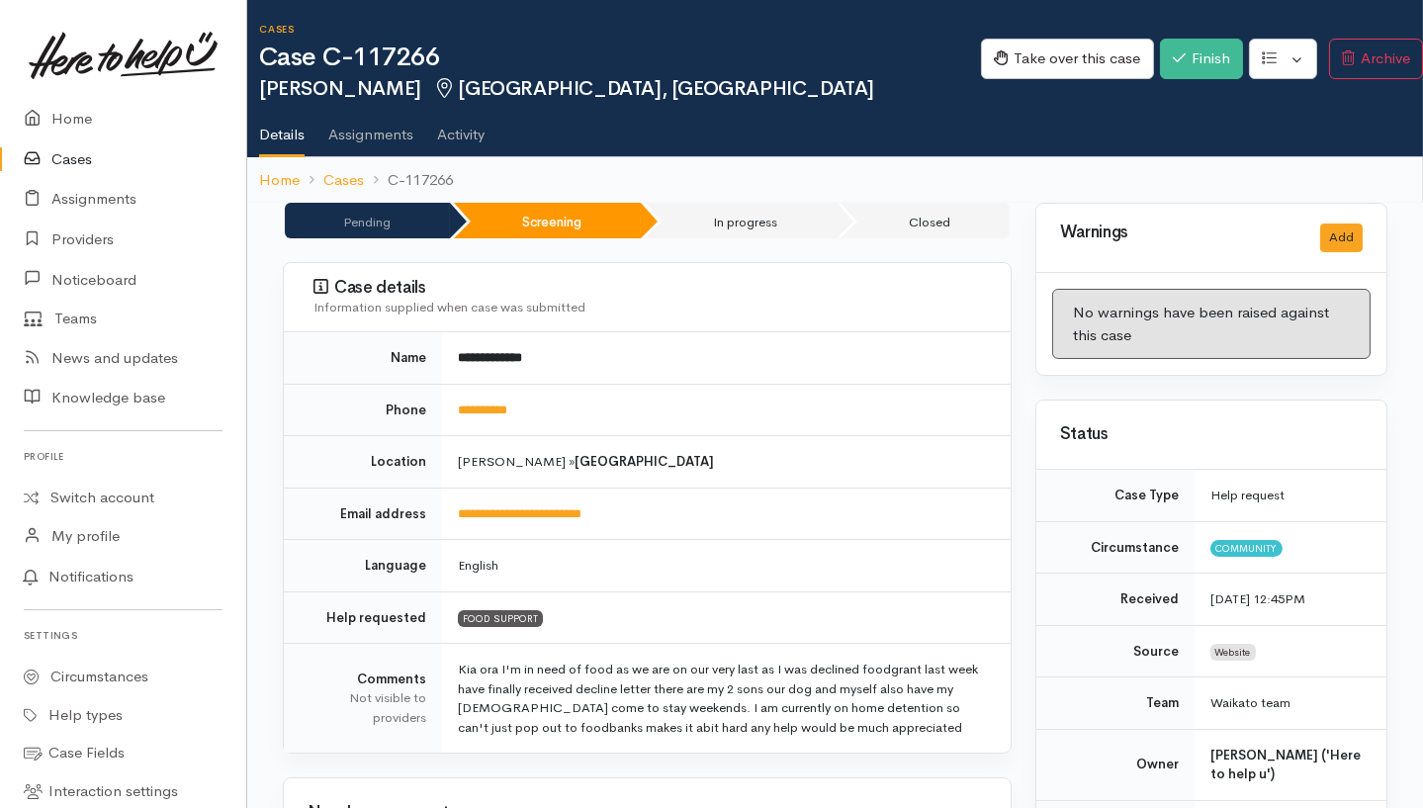
click at [490, 149] on ul "Details Assignments Activity" at bounding box center [841, 128] width 1164 height 56
click at [439, 134] on link "Activity" at bounding box center [460, 127] width 47 height 55
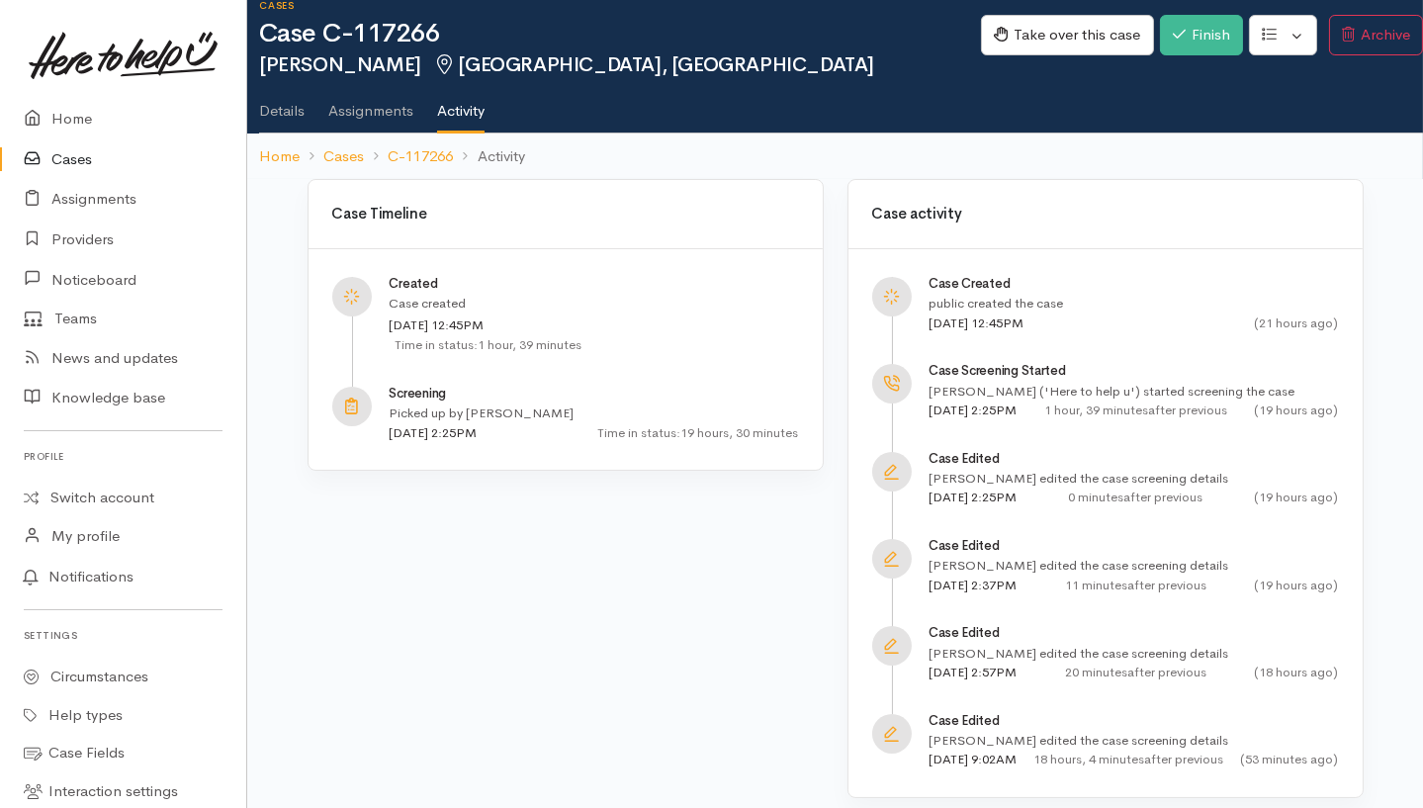
scroll to position [37, 0]
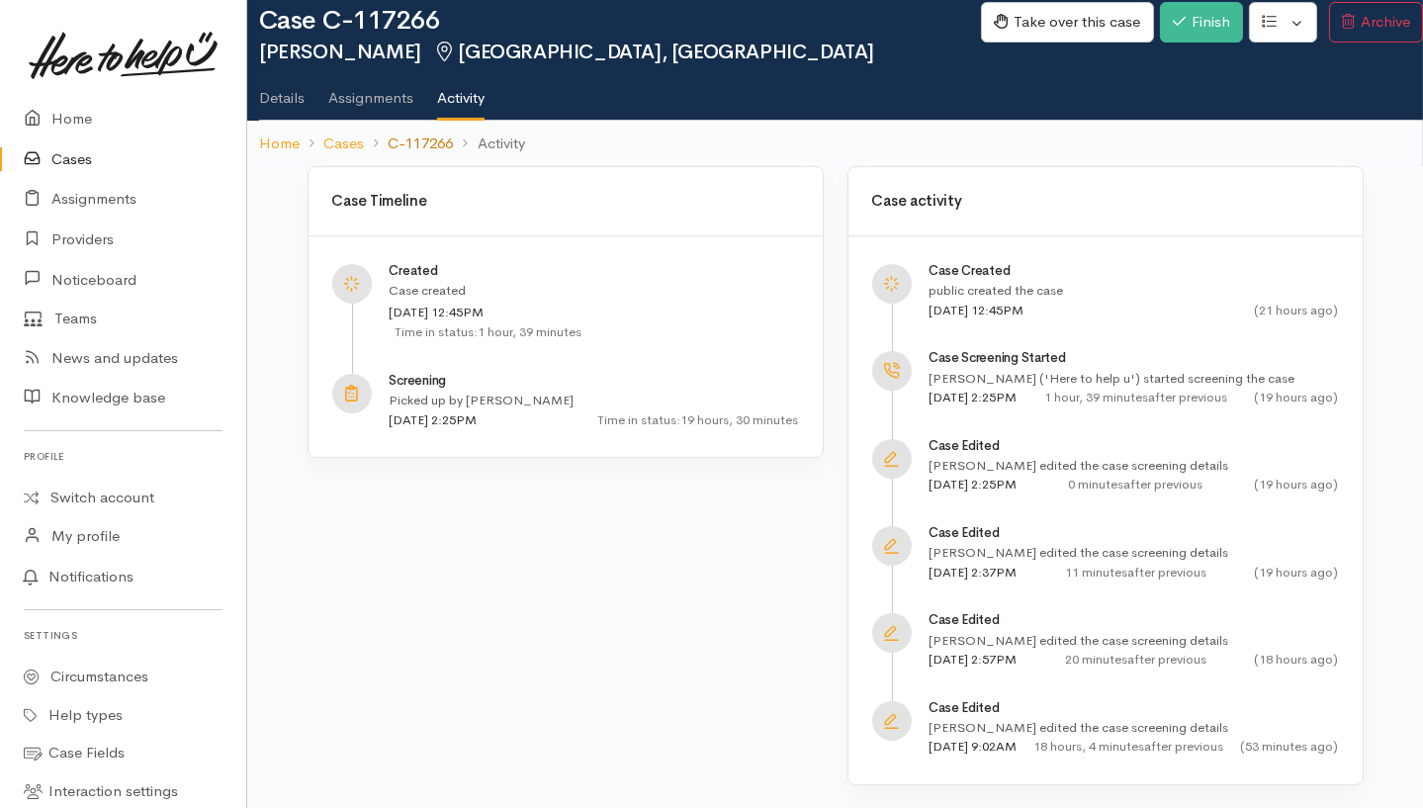
click at [430, 137] on link "C-117266" at bounding box center [420, 144] width 65 height 23
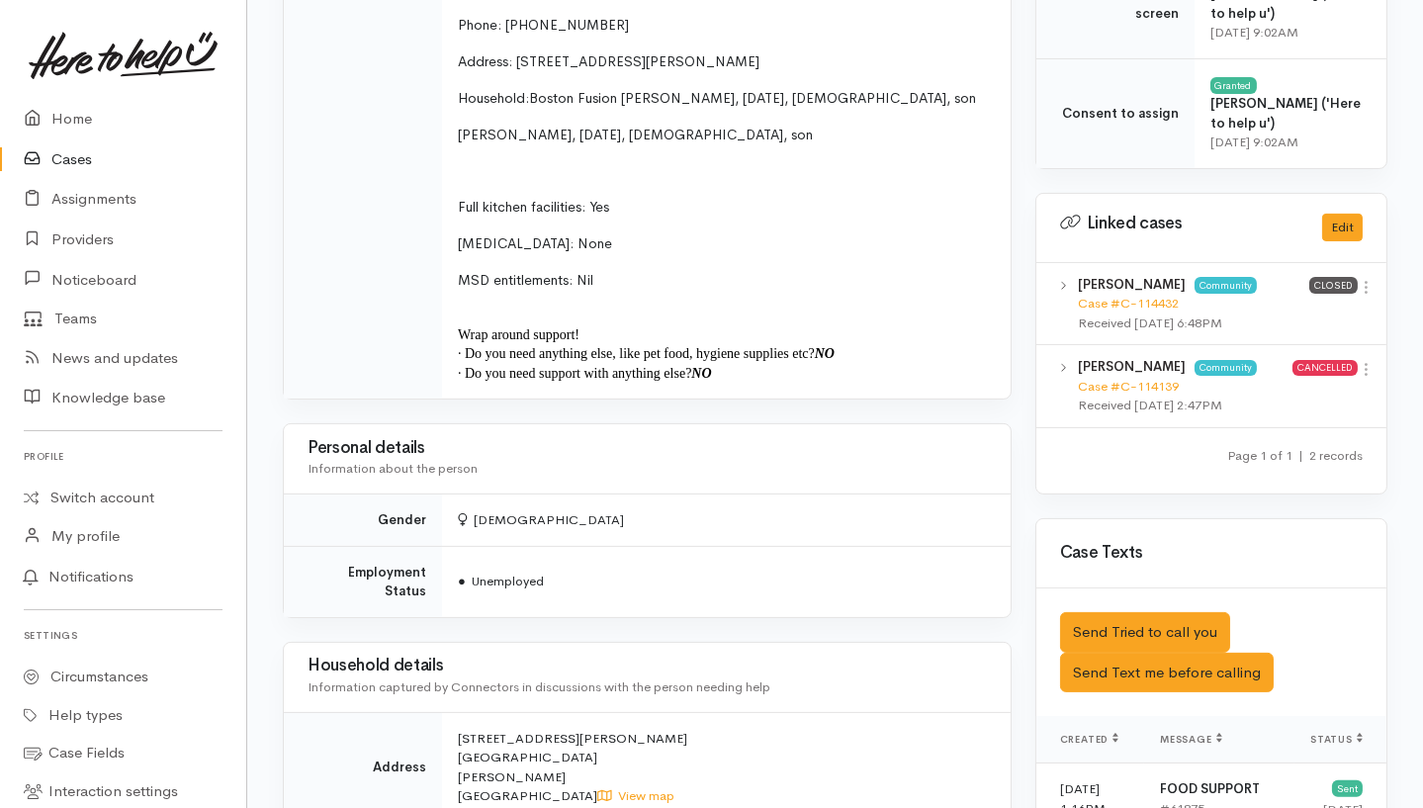
scroll to position [659, 0]
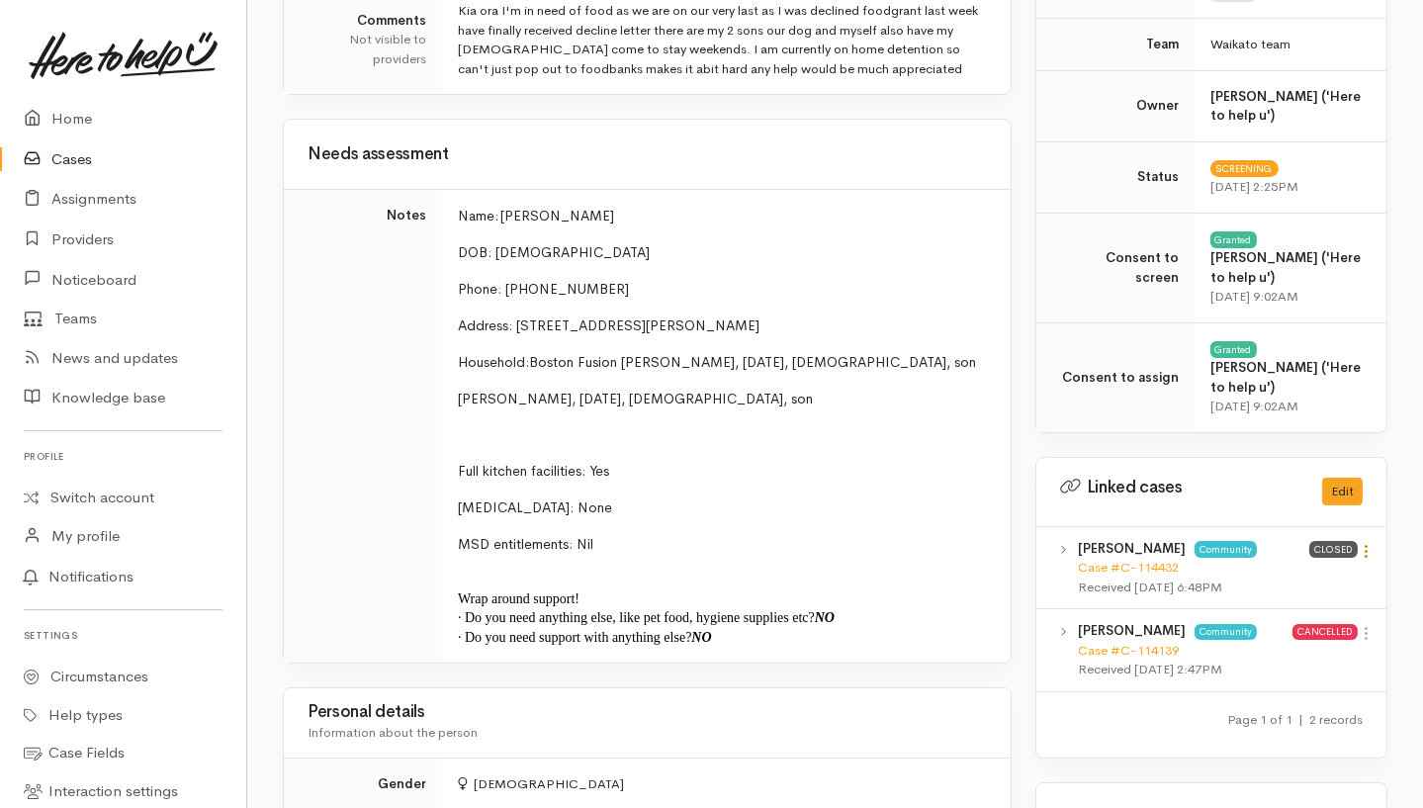
click at [1368, 543] on icon at bounding box center [1366, 551] width 17 height 17
click at [1256, 575] on link "View case" at bounding box center [1295, 590] width 156 height 31
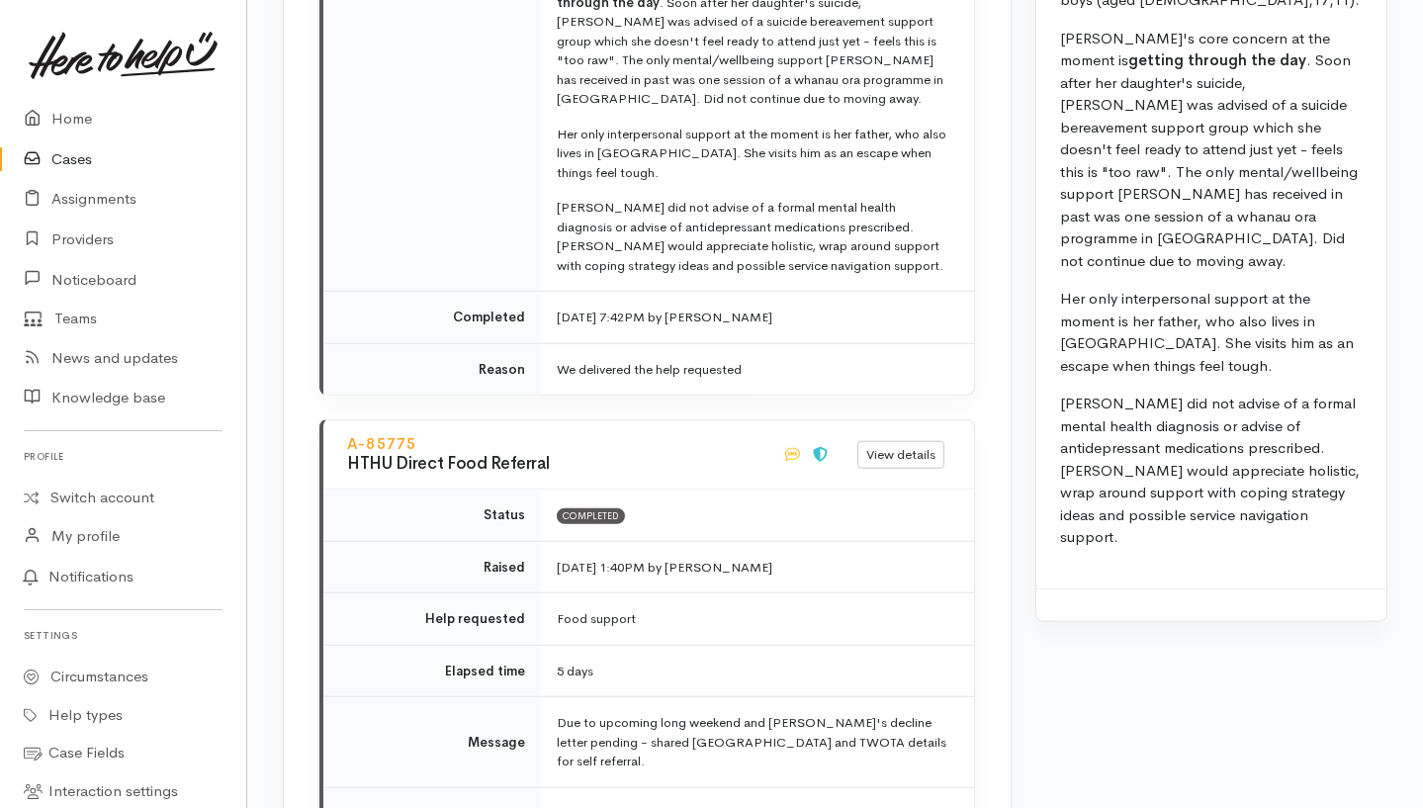
scroll to position [3165, 0]
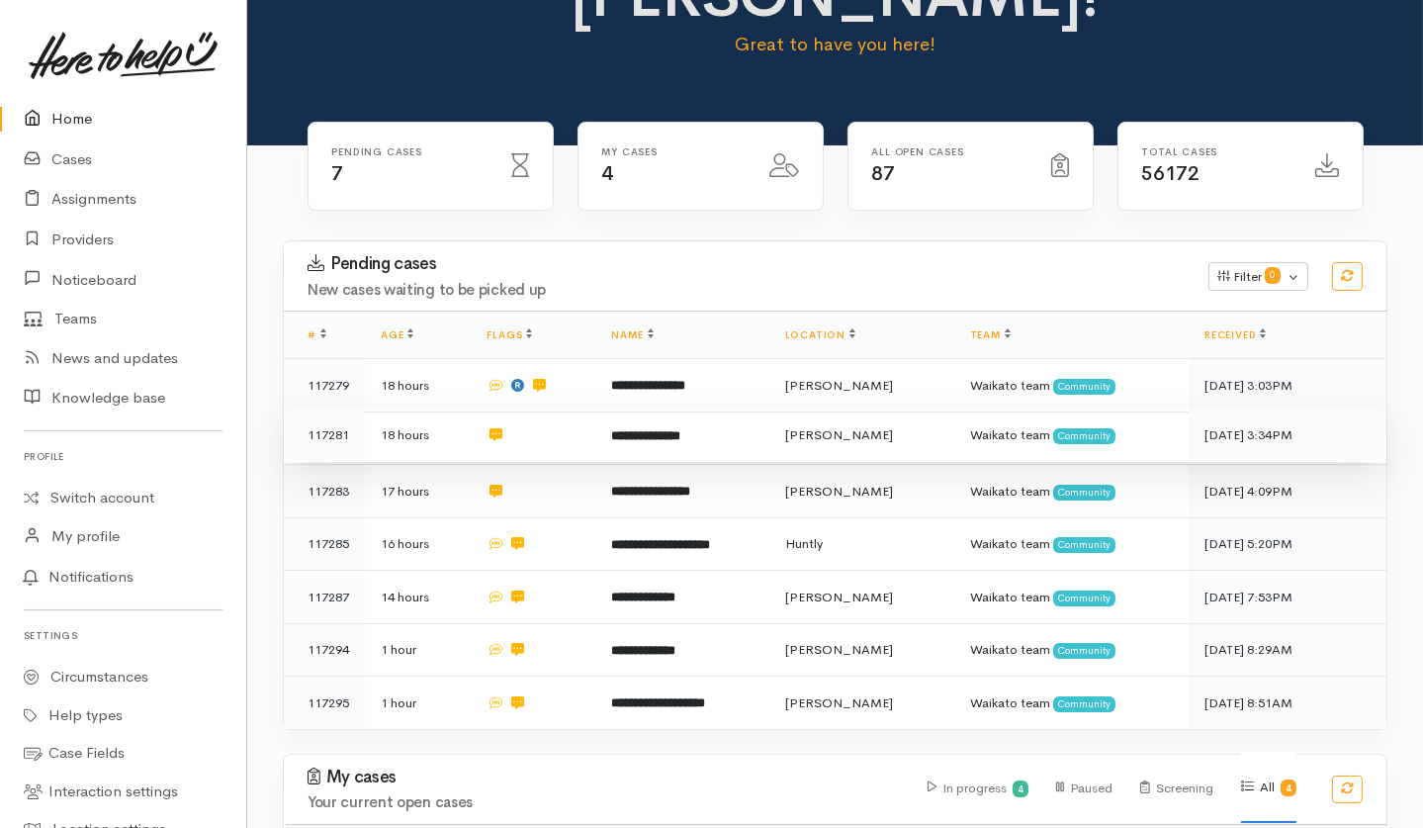
scroll to position [12, 0]
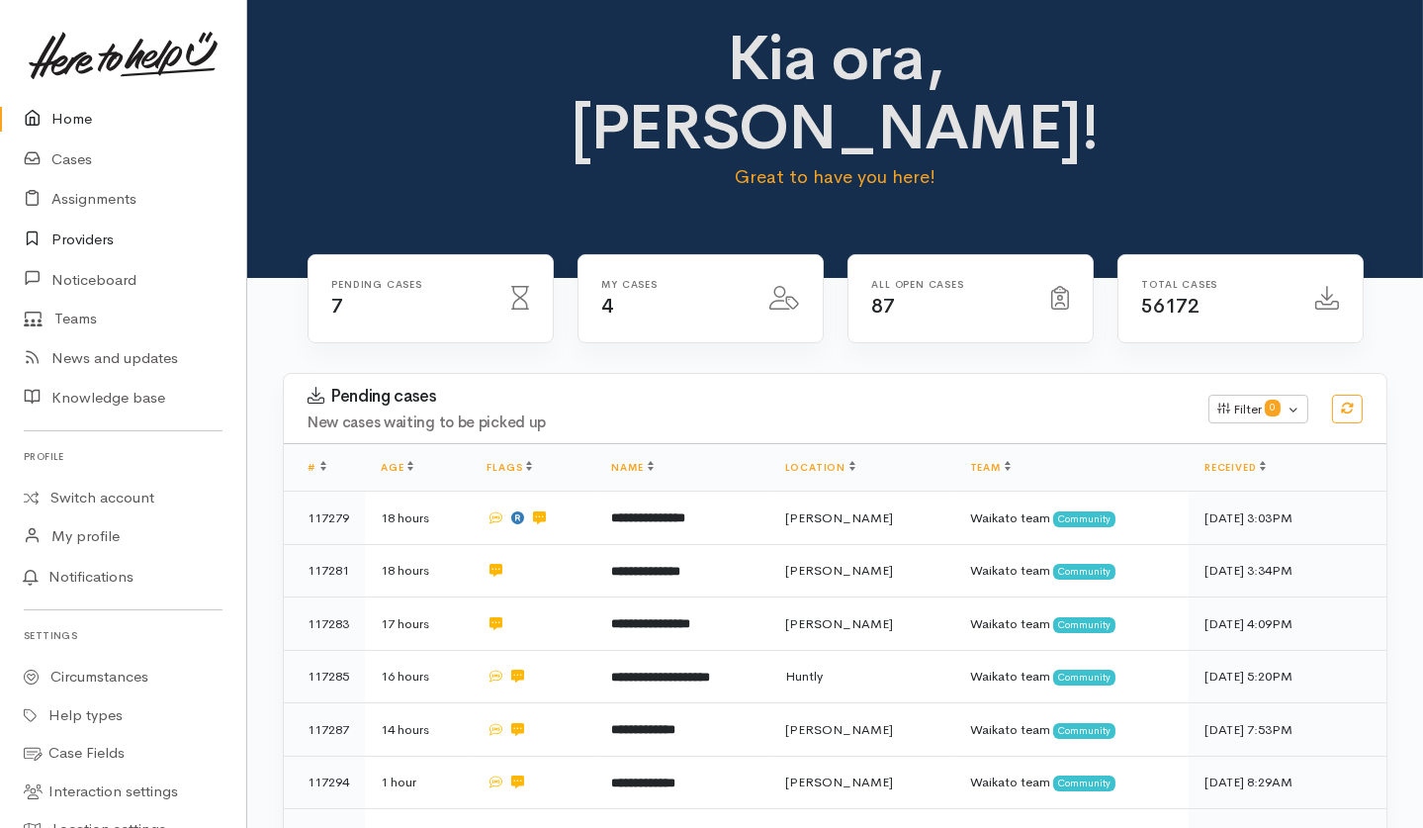
drag, startPoint x: 48, startPoint y: 232, endPoint x: 11, endPoint y: 241, distance: 38.6
click at [48, 232] on icon at bounding box center [38, 239] width 28 height 25
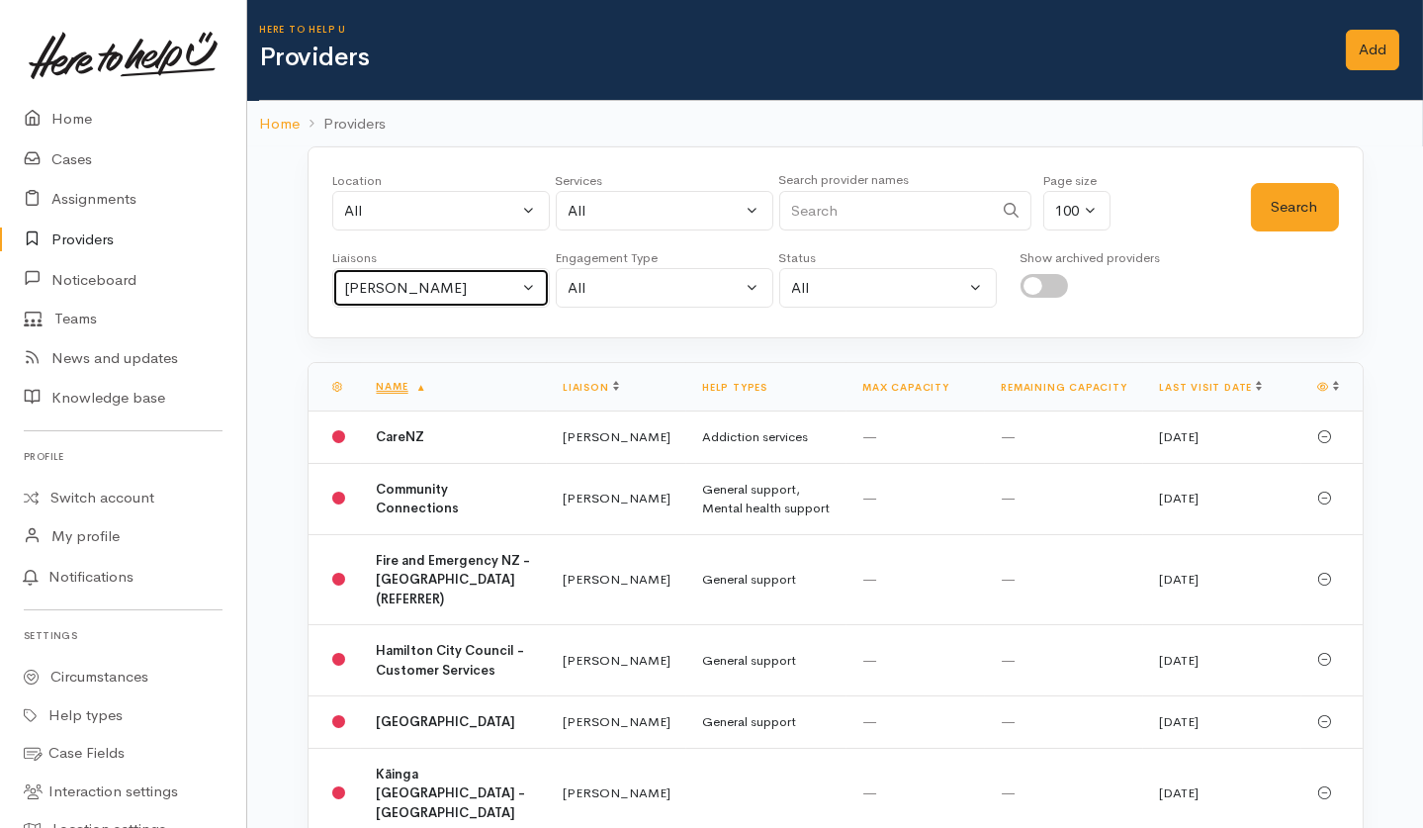
click at [403, 285] on div "[PERSON_NAME]" at bounding box center [432, 288] width 174 height 23
type input "Kata"
click at [386, 377] on span "[PERSON_NAME]" at bounding box center [418, 382] width 123 height 23
select select "1252"
click at [1282, 200] on button "Search" at bounding box center [1295, 207] width 88 height 48
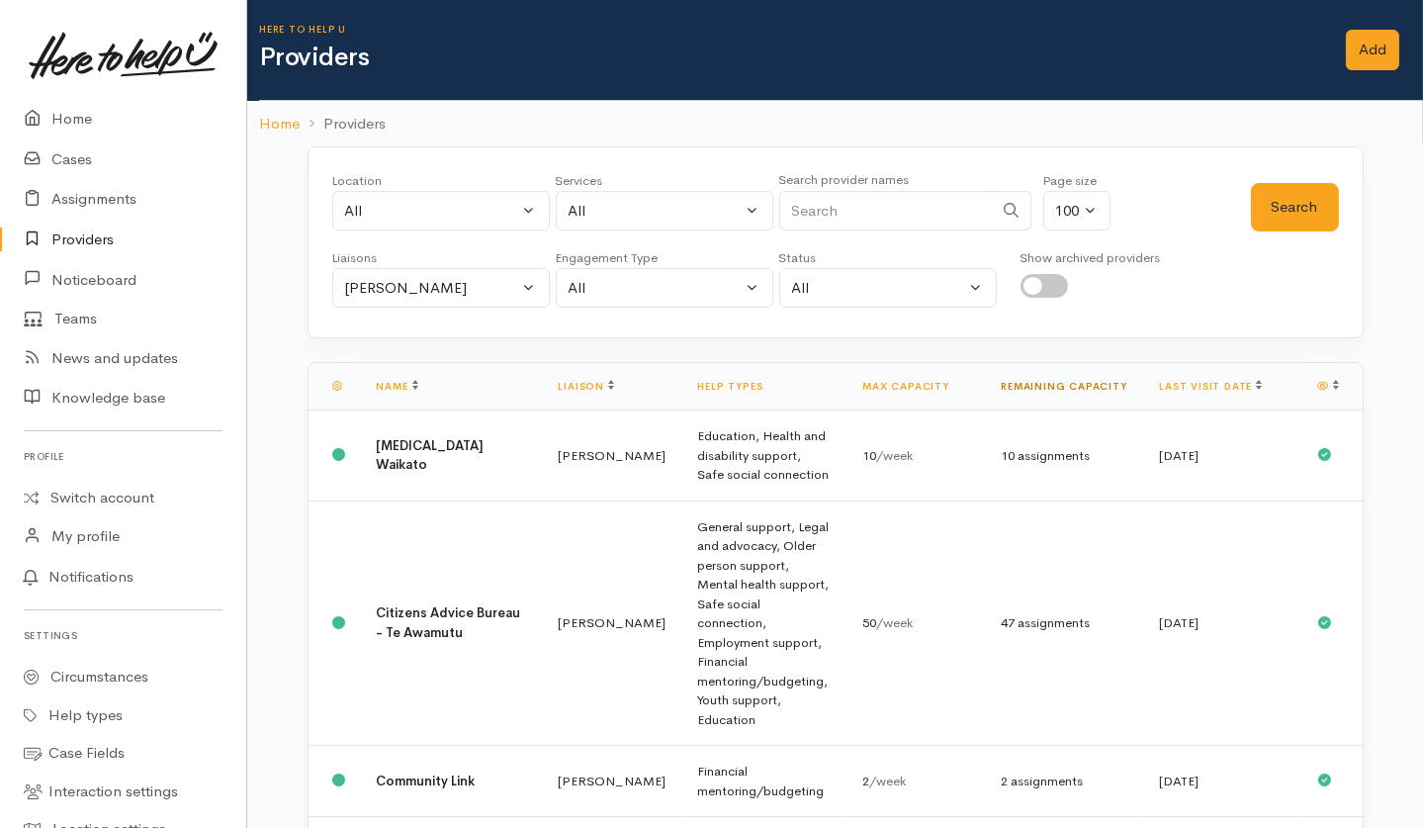
click at [1052, 388] on link "Remaining capacity" at bounding box center [1064, 386] width 126 height 13
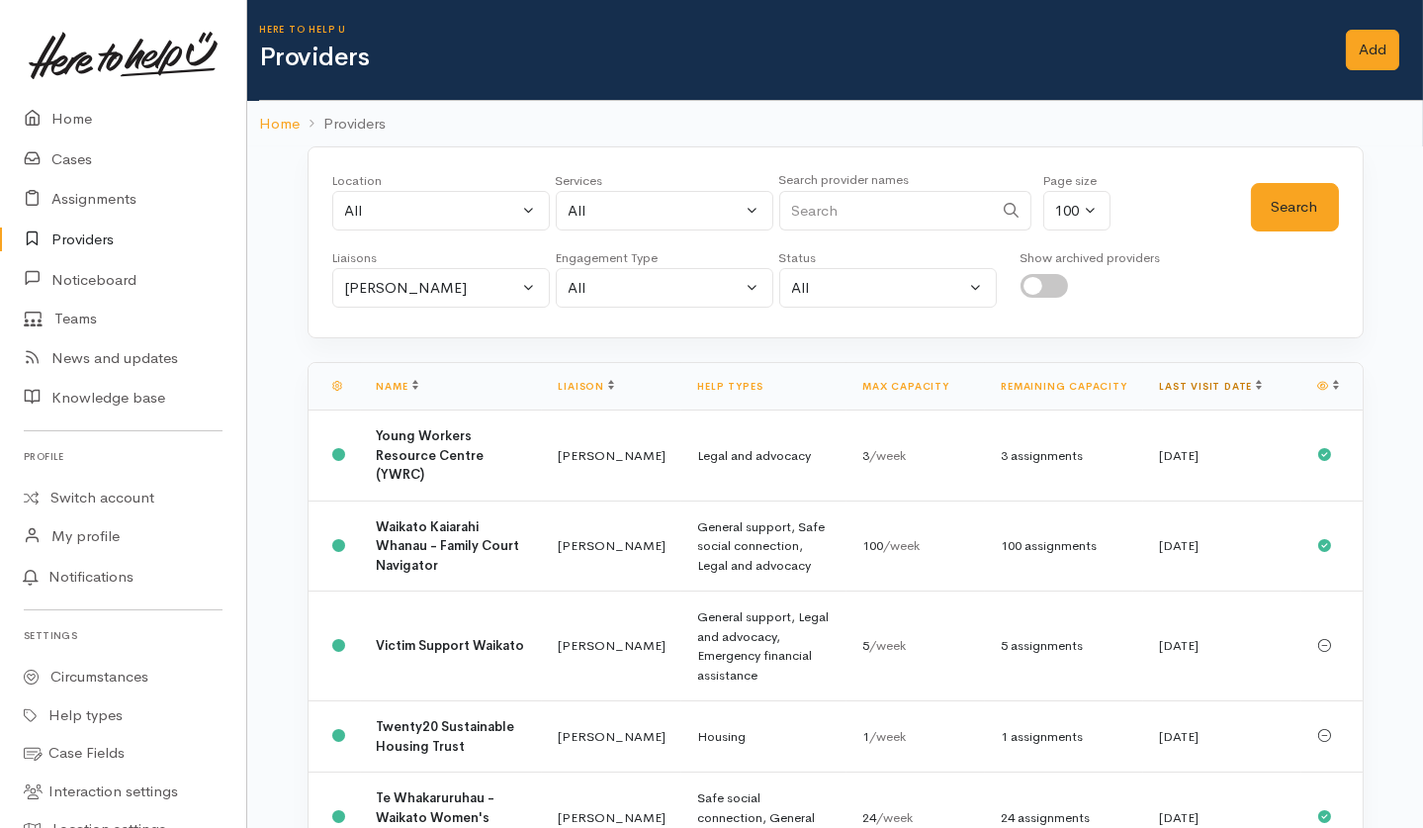
click at [1176, 384] on link "Last visit date" at bounding box center [1210, 386] width 103 height 13
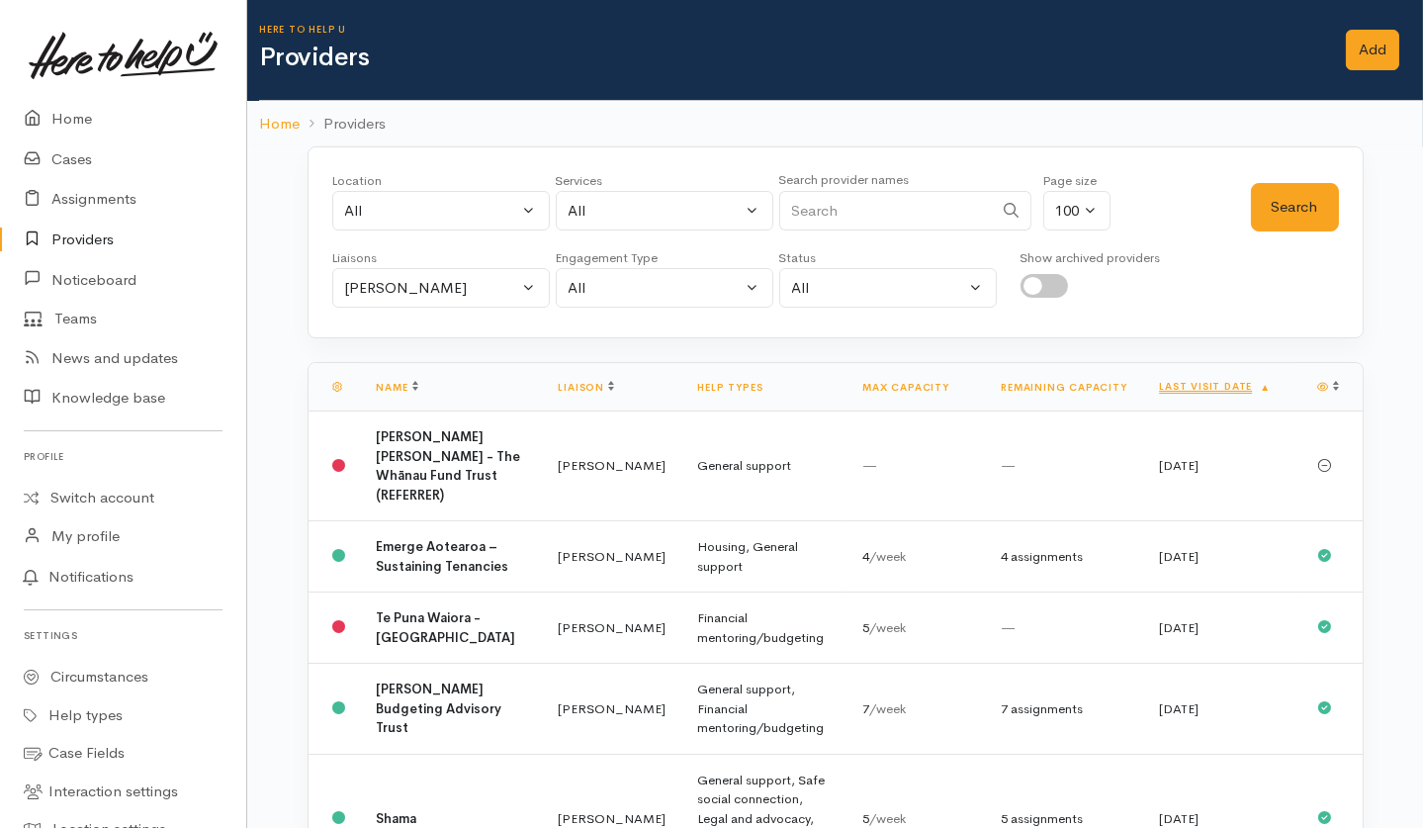
click at [1176, 384] on link "Last visit date" at bounding box center [1215, 386] width 112 height 13
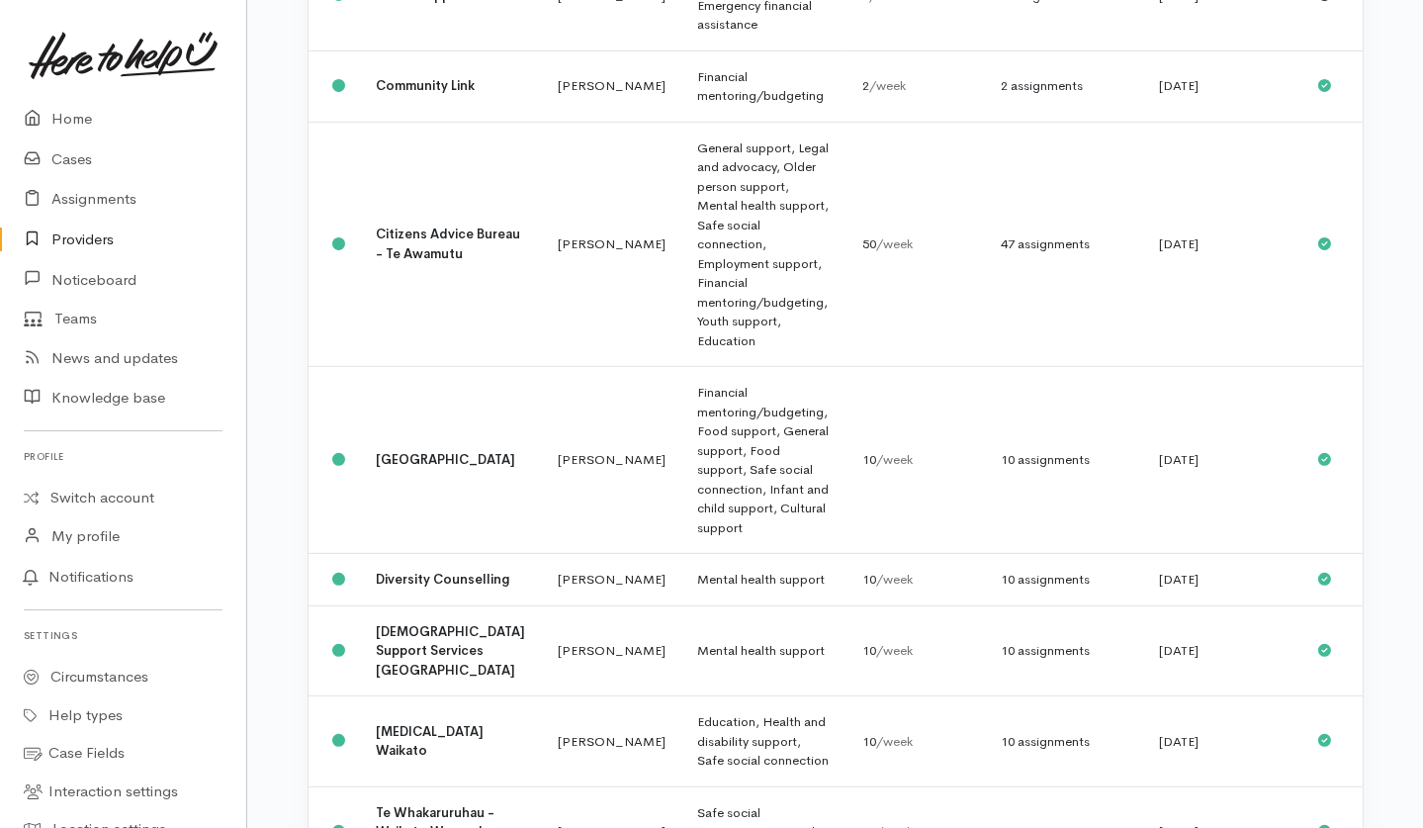
scroll to position [1634, 0]
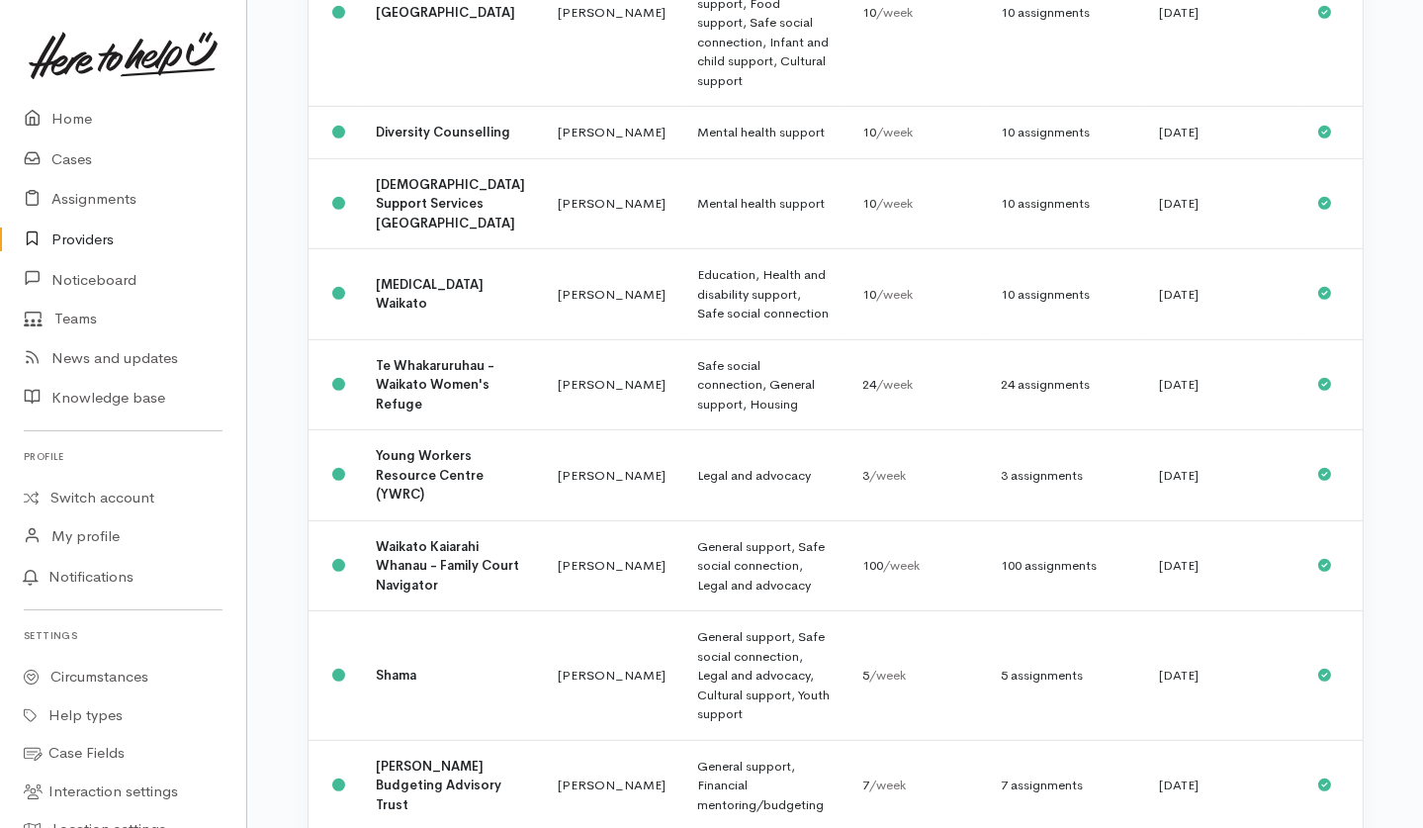
click at [80, 237] on link "Providers" at bounding box center [123, 240] width 246 height 41
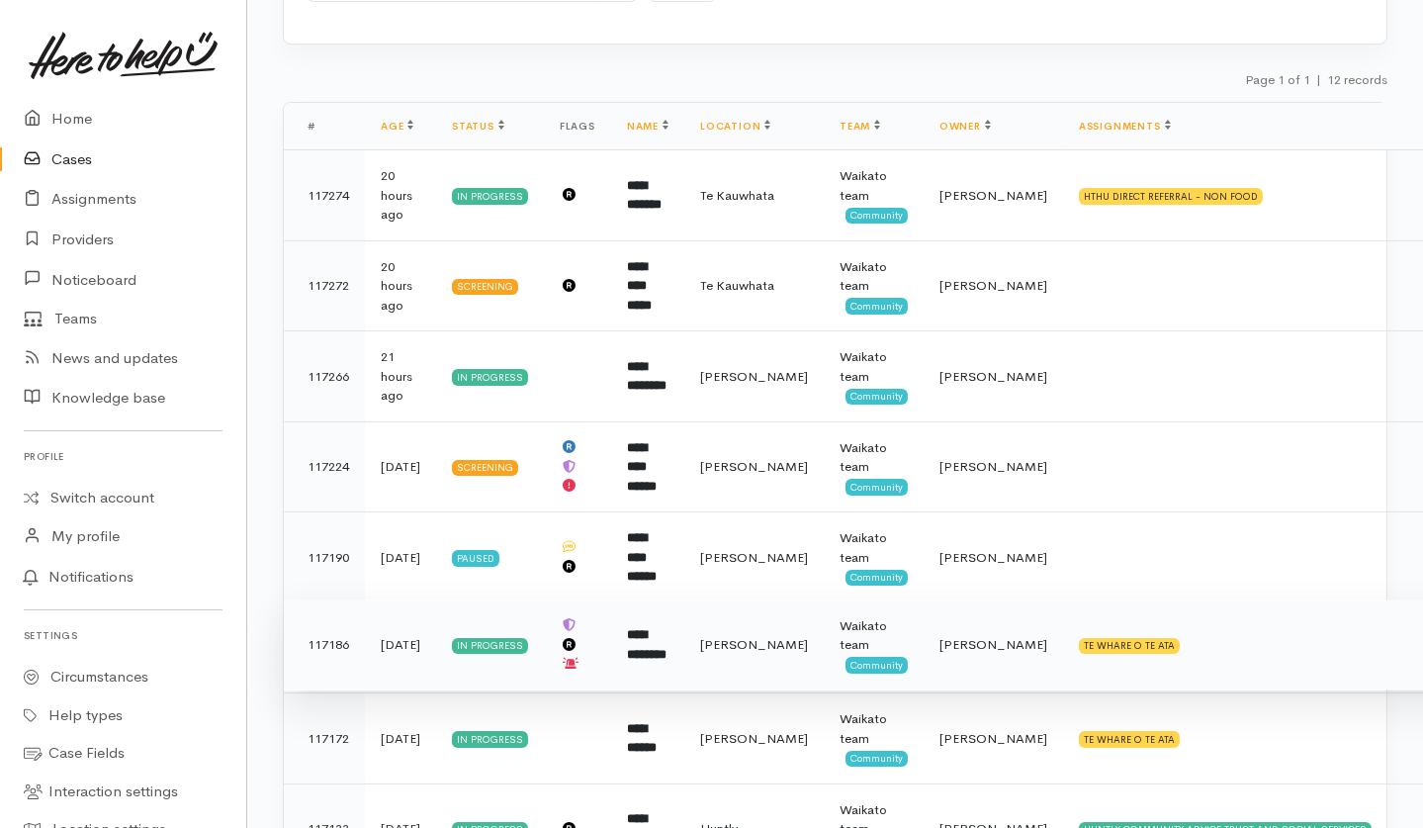
scroll to position [263, 0]
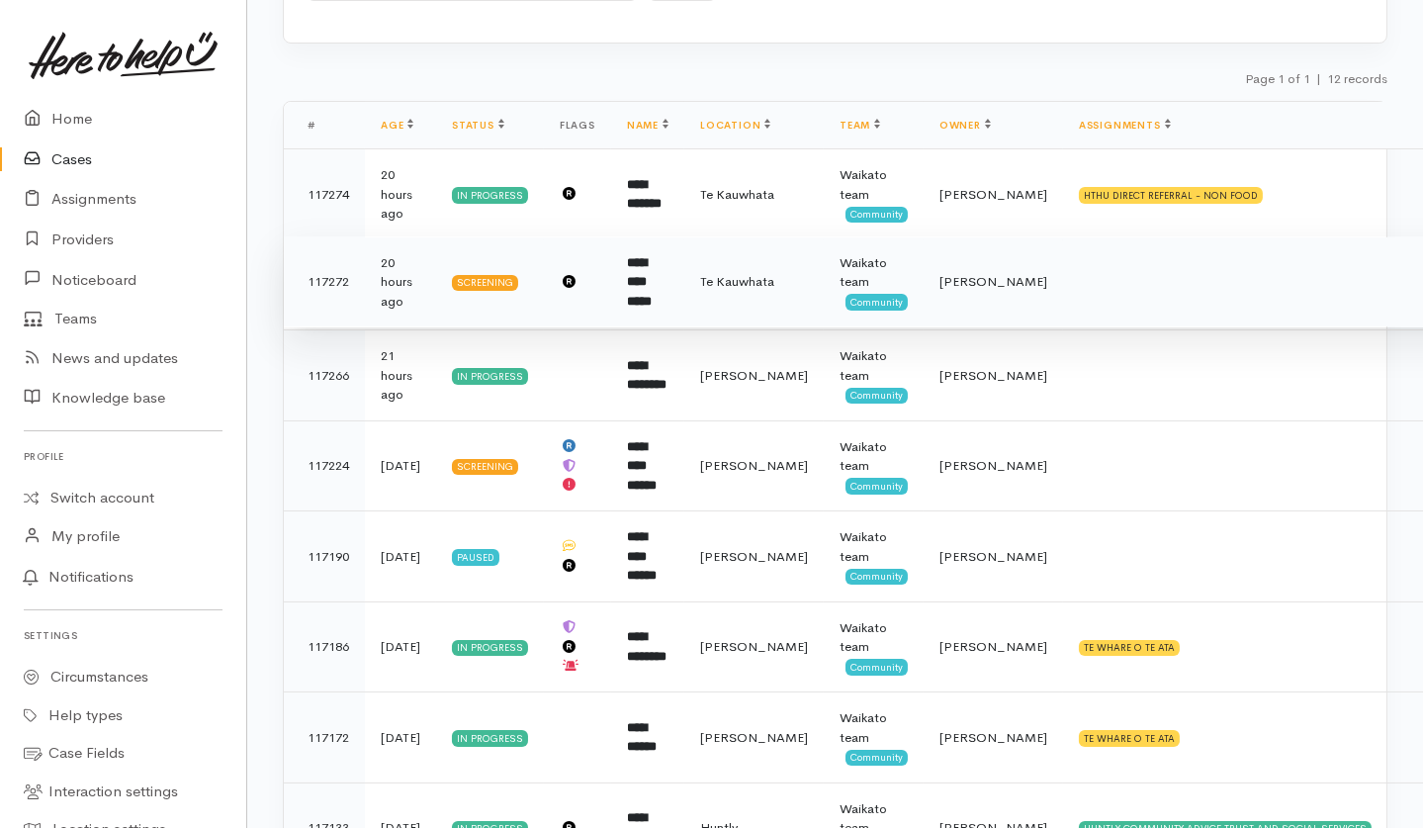
click at [1199, 286] on td at bounding box center [1268, 281] width 411 height 91
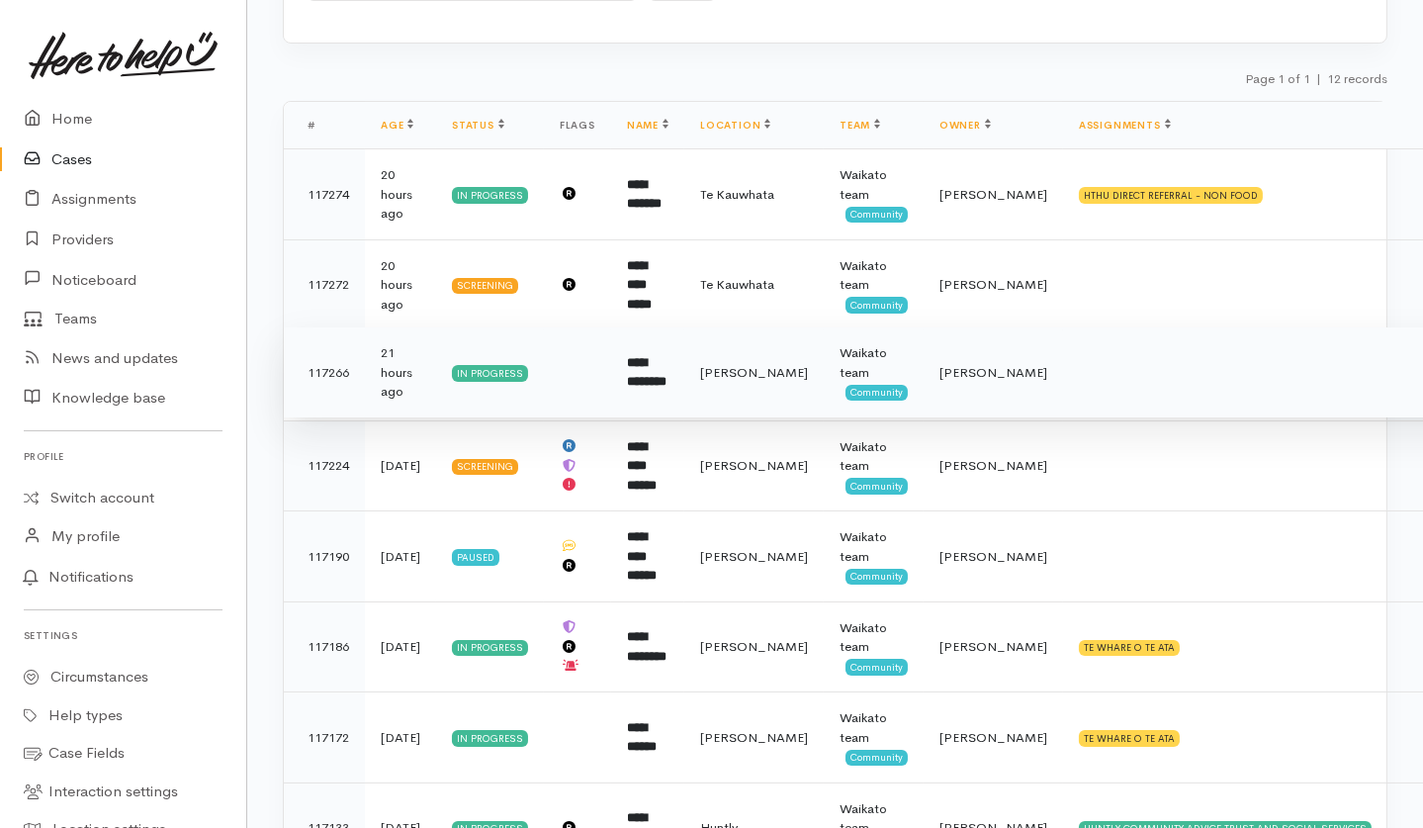
click at [1096, 389] on td at bounding box center [1268, 372] width 411 height 91
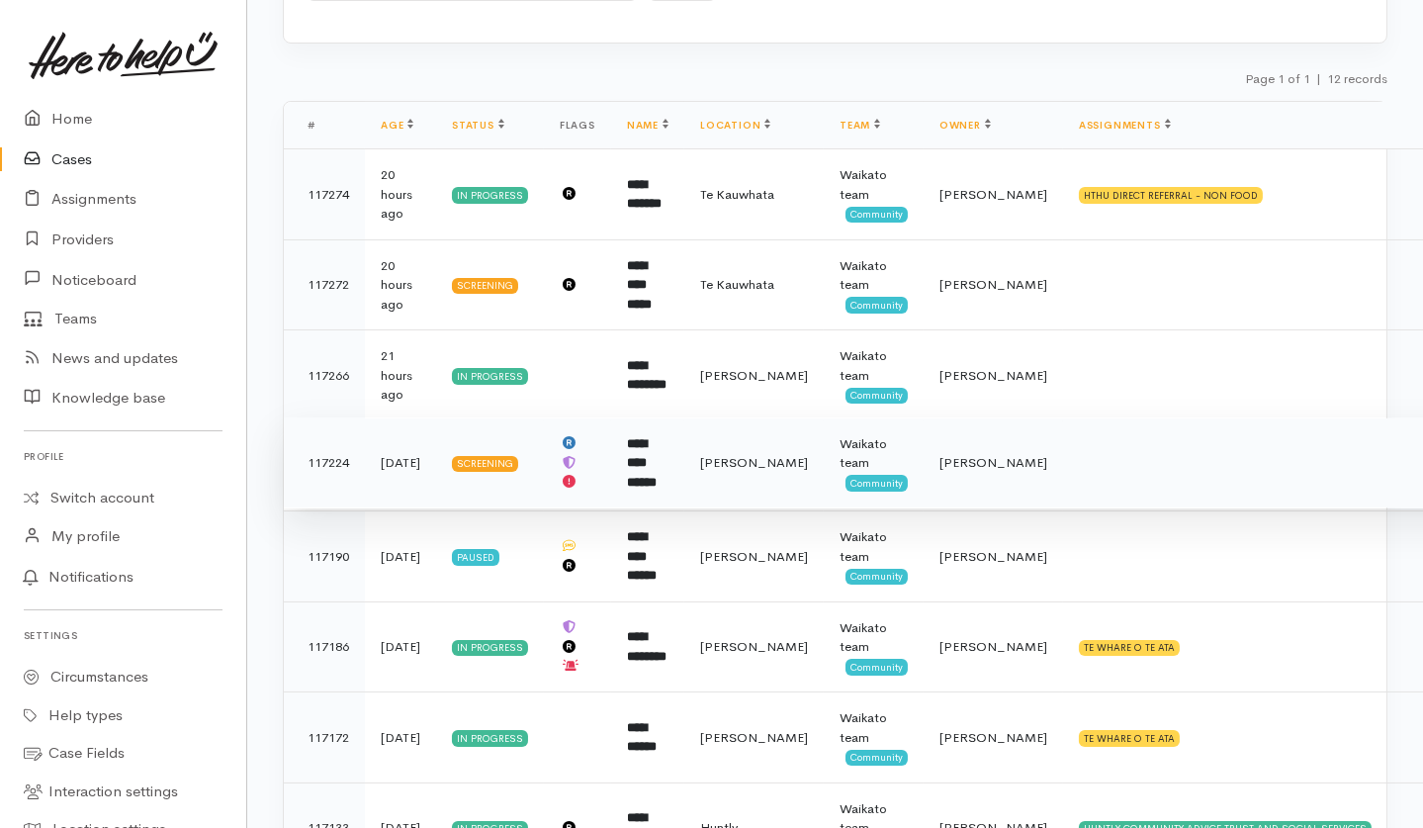
click at [1080, 445] on td at bounding box center [1268, 462] width 411 height 91
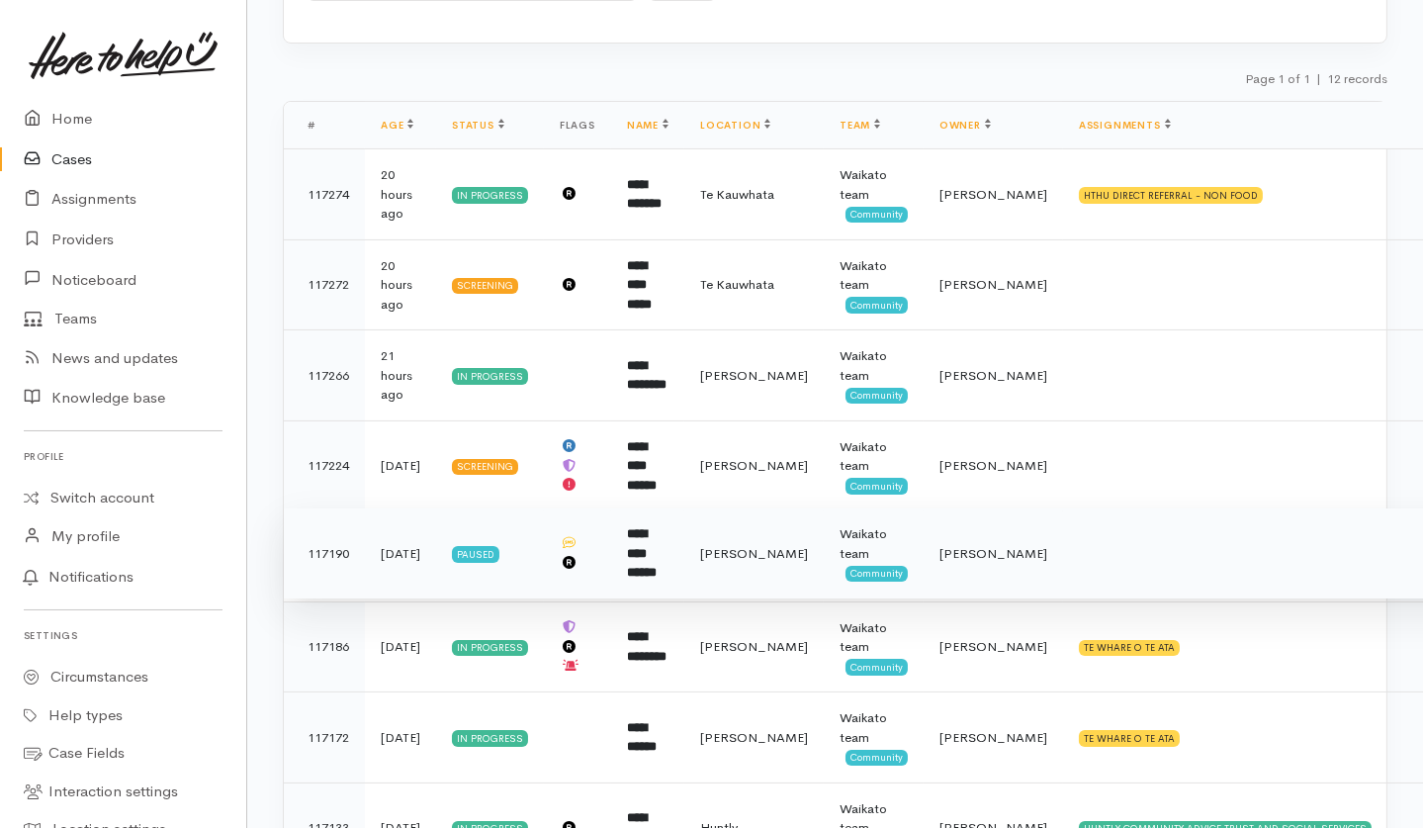
click at [1063, 559] on td at bounding box center [1268, 553] width 411 height 91
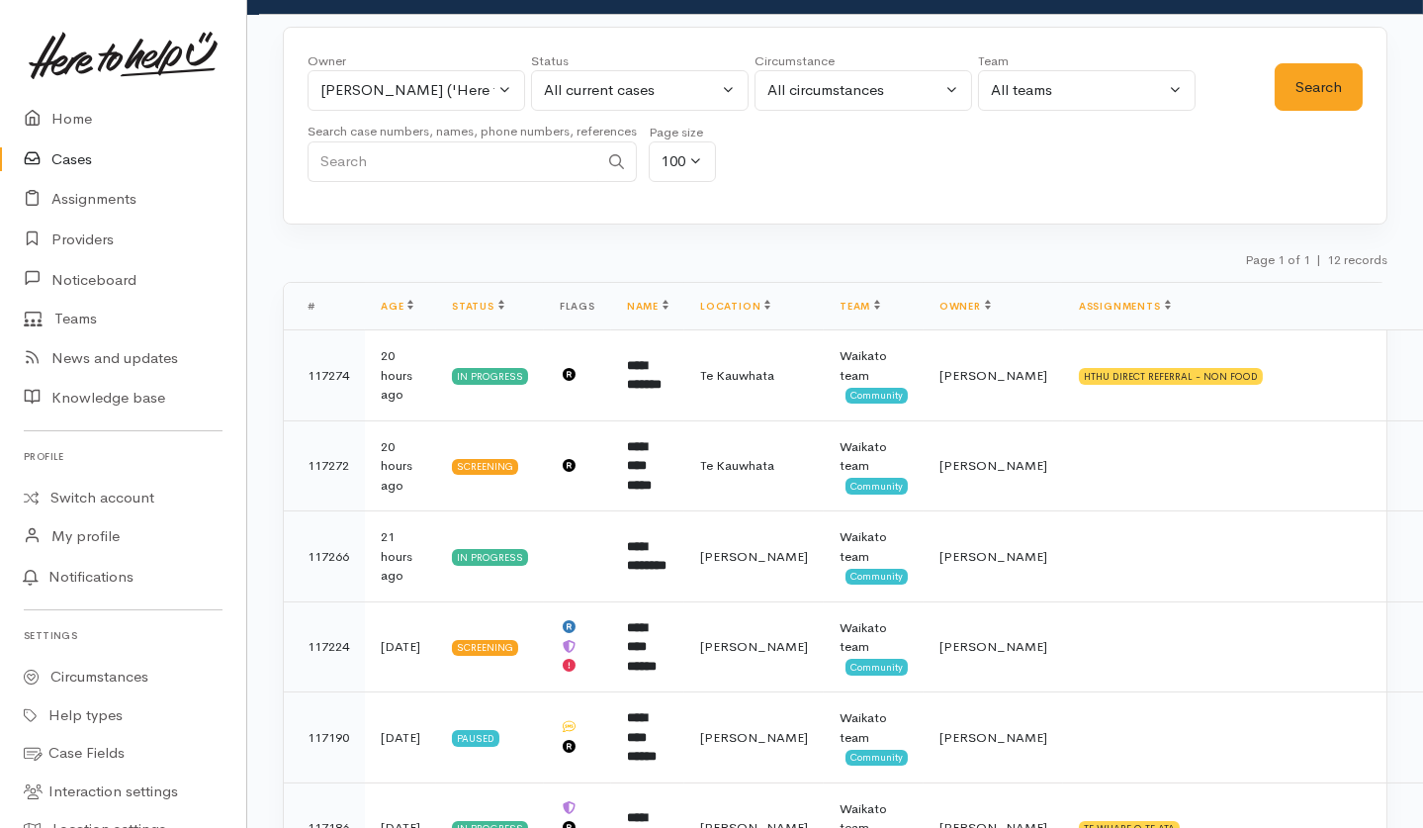
scroll to position [0, 0]
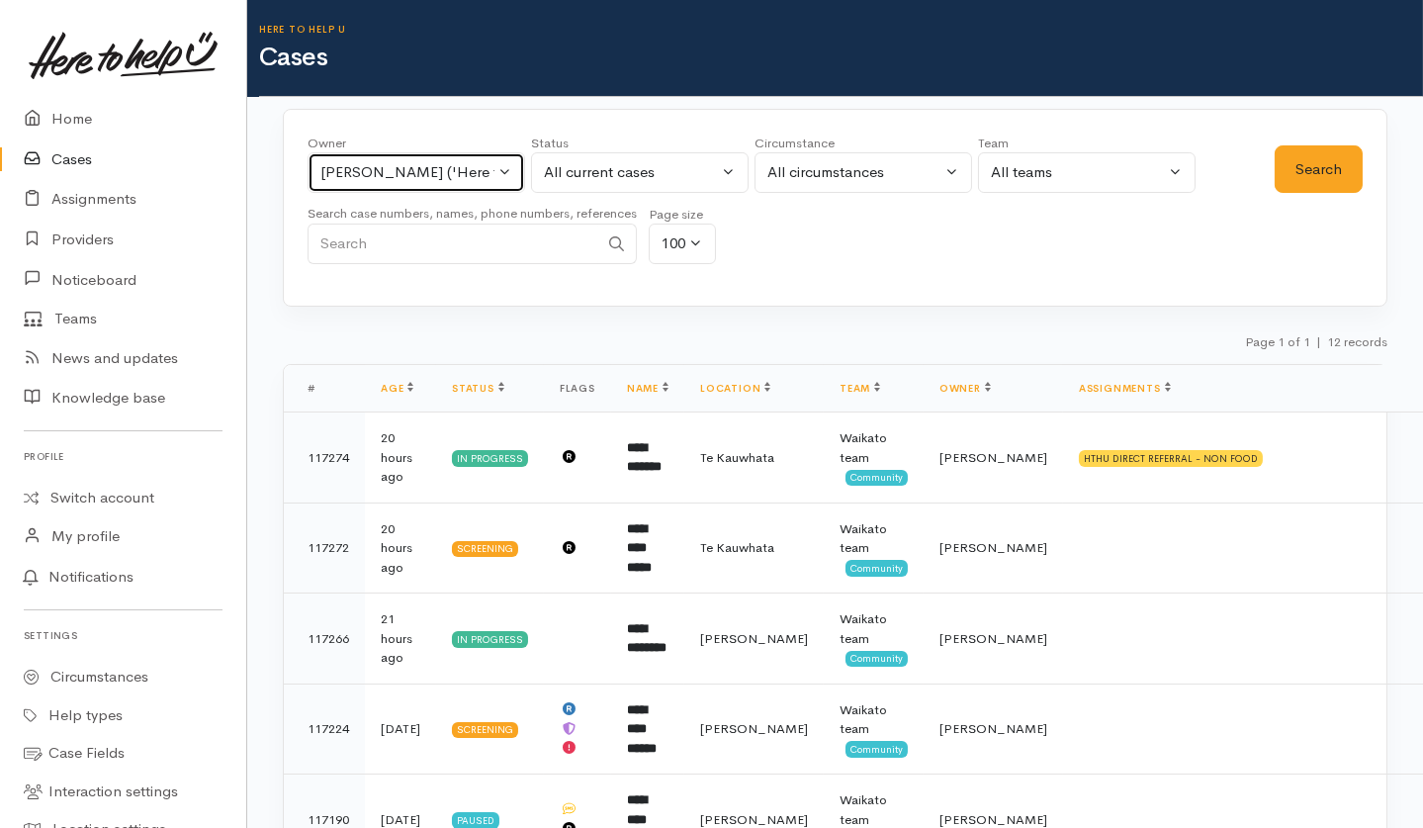
click at [434, 180] on div "[PERSON_NAME] ('Here to help u')" at bounding box center [407, 172] width 174 height 23
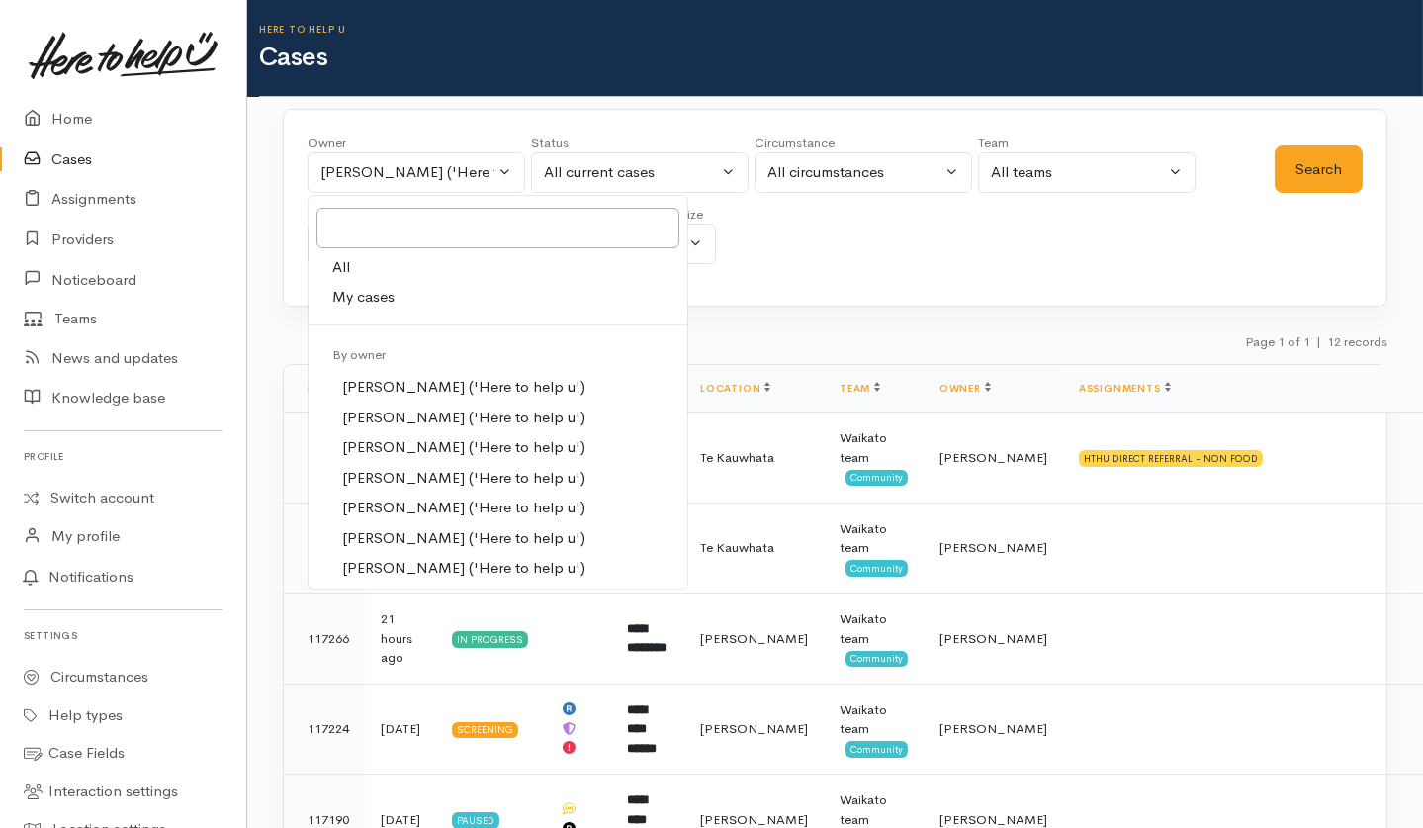
click at [379, 302] on span "My cases" at bounding box center [363, 297] width 62 height 23
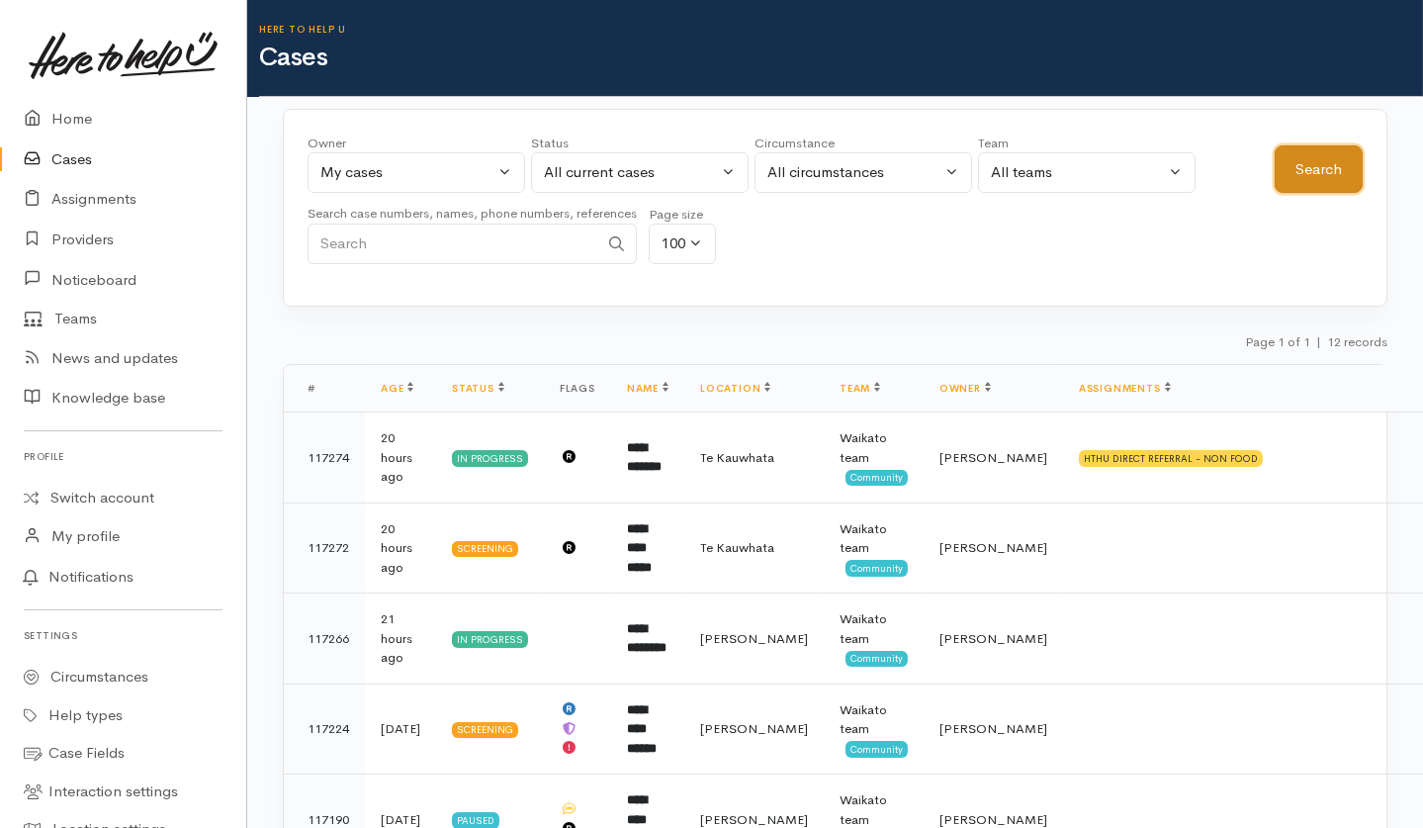
click at [1333, 174] on button "Search" at bounding box center [1319, 169] width 88 height 48
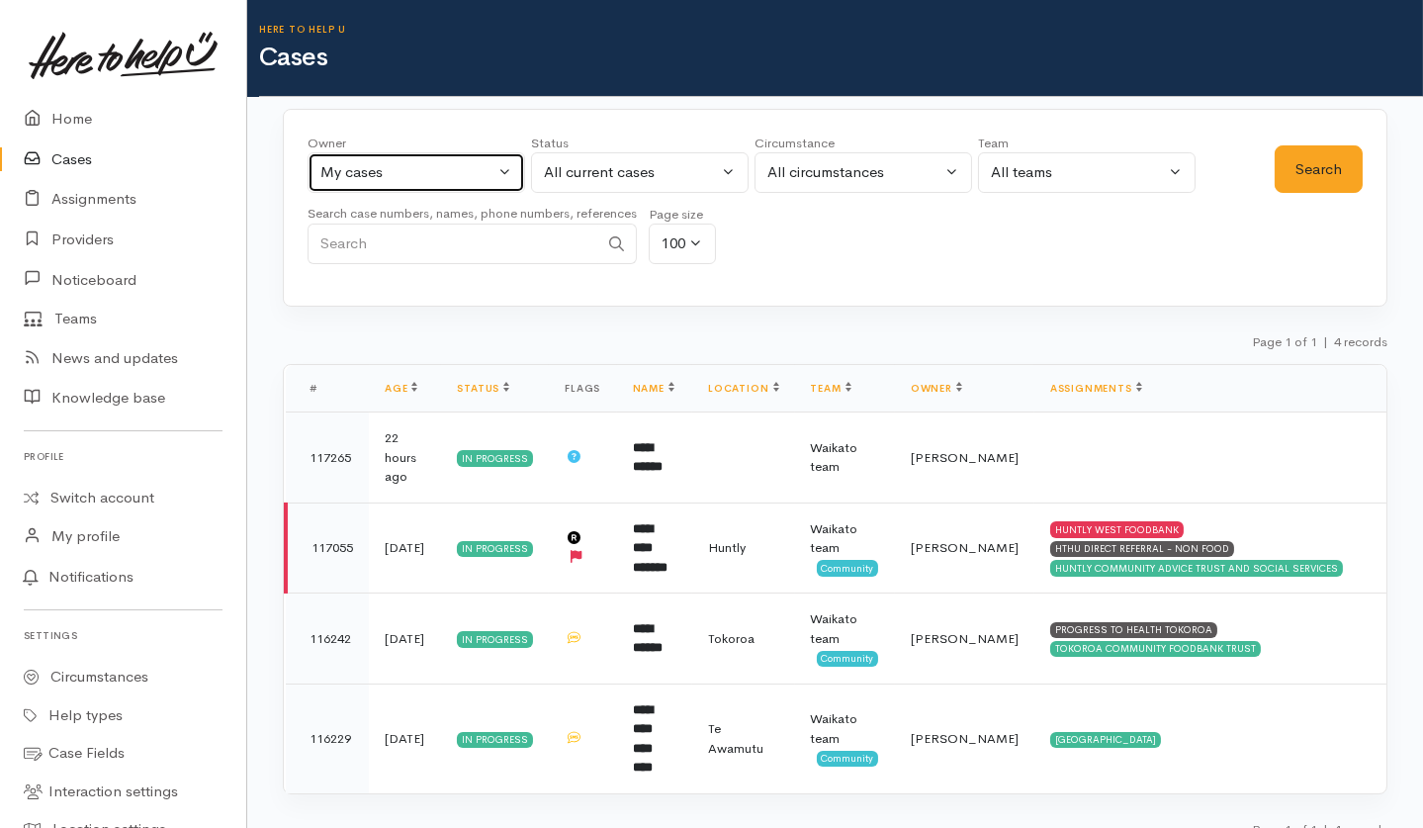
click at [423, 185] on button "My cases" at bounding box center [417, 172] width 218 height 41
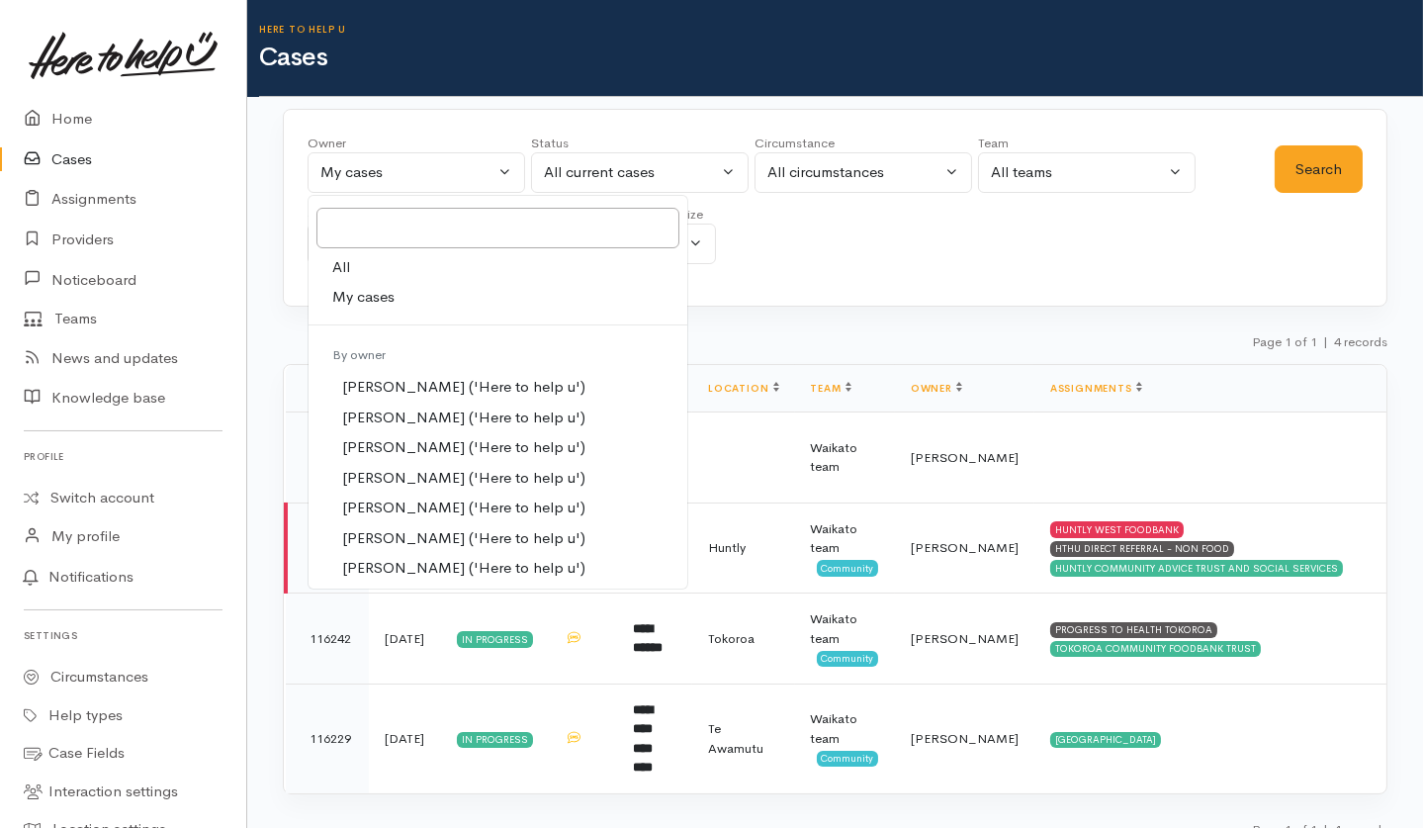
click at [369, 266] on link "All" at bounding box center [498, 267] width 379 height 31
select select "-1"
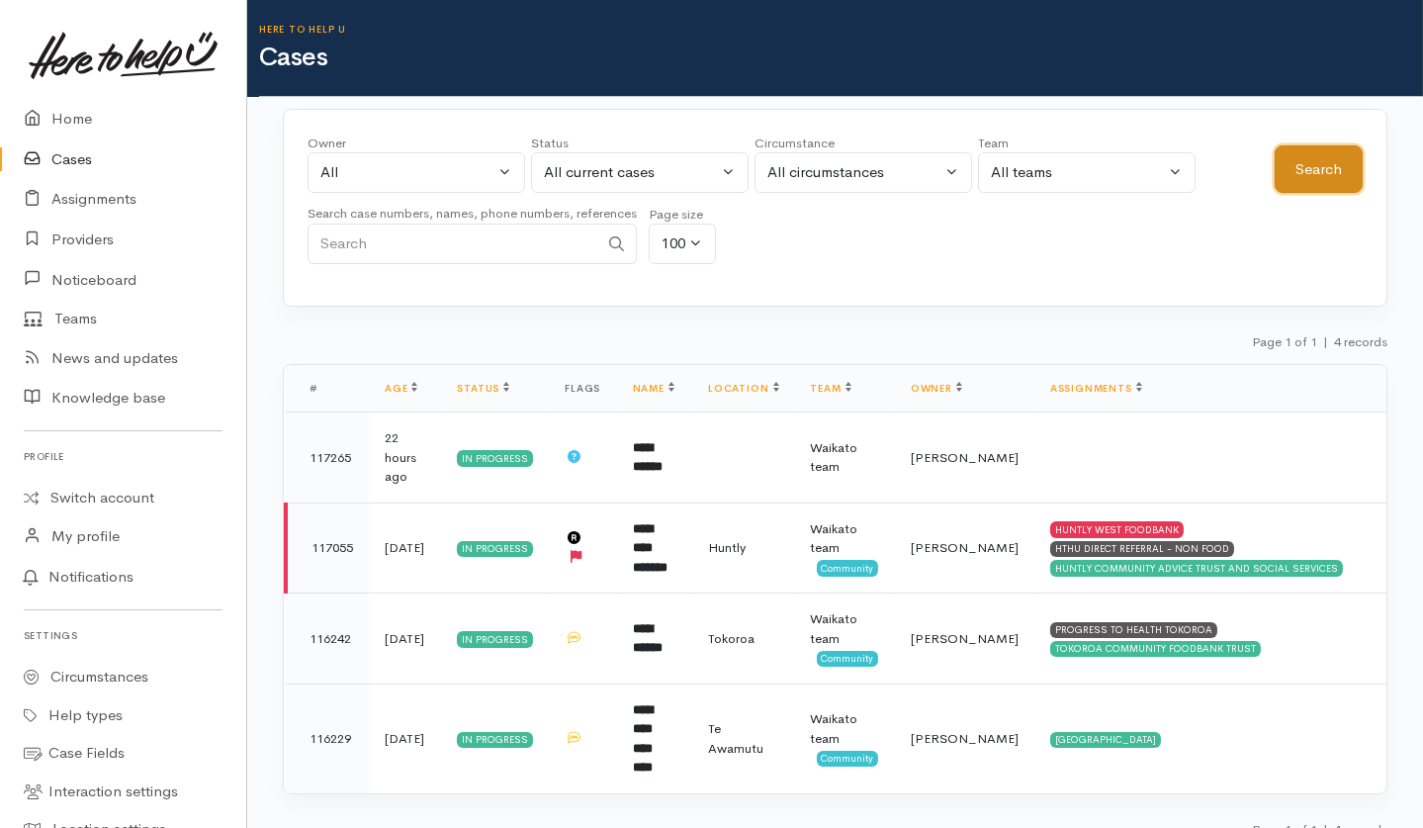
click at [1357, 176] on button "Search" at bounding box center [1319, 169] width 88 height 48
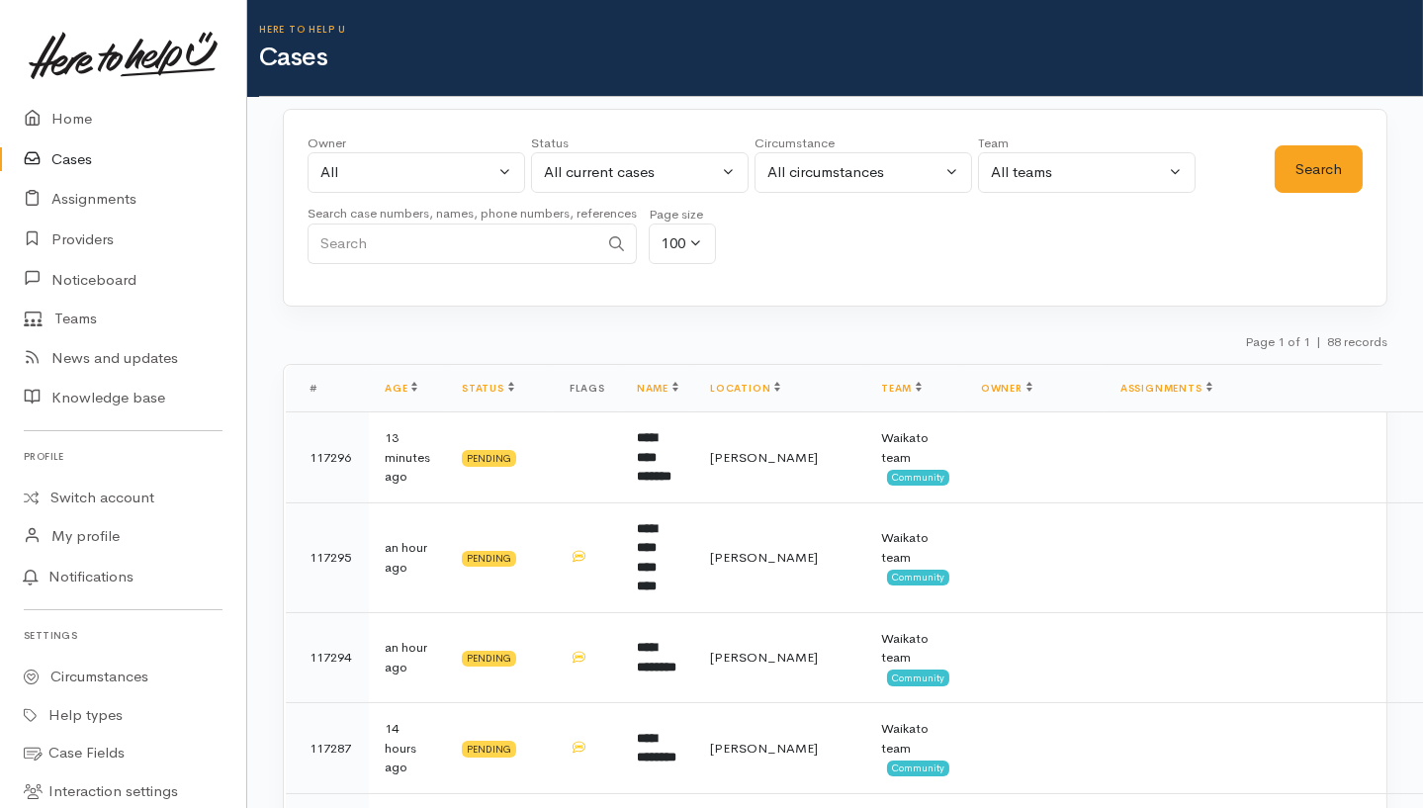
click at [711, 346] on div "Page 1 of 1 | 88 records" at bounding box center [835, 347] width 1105 height 35
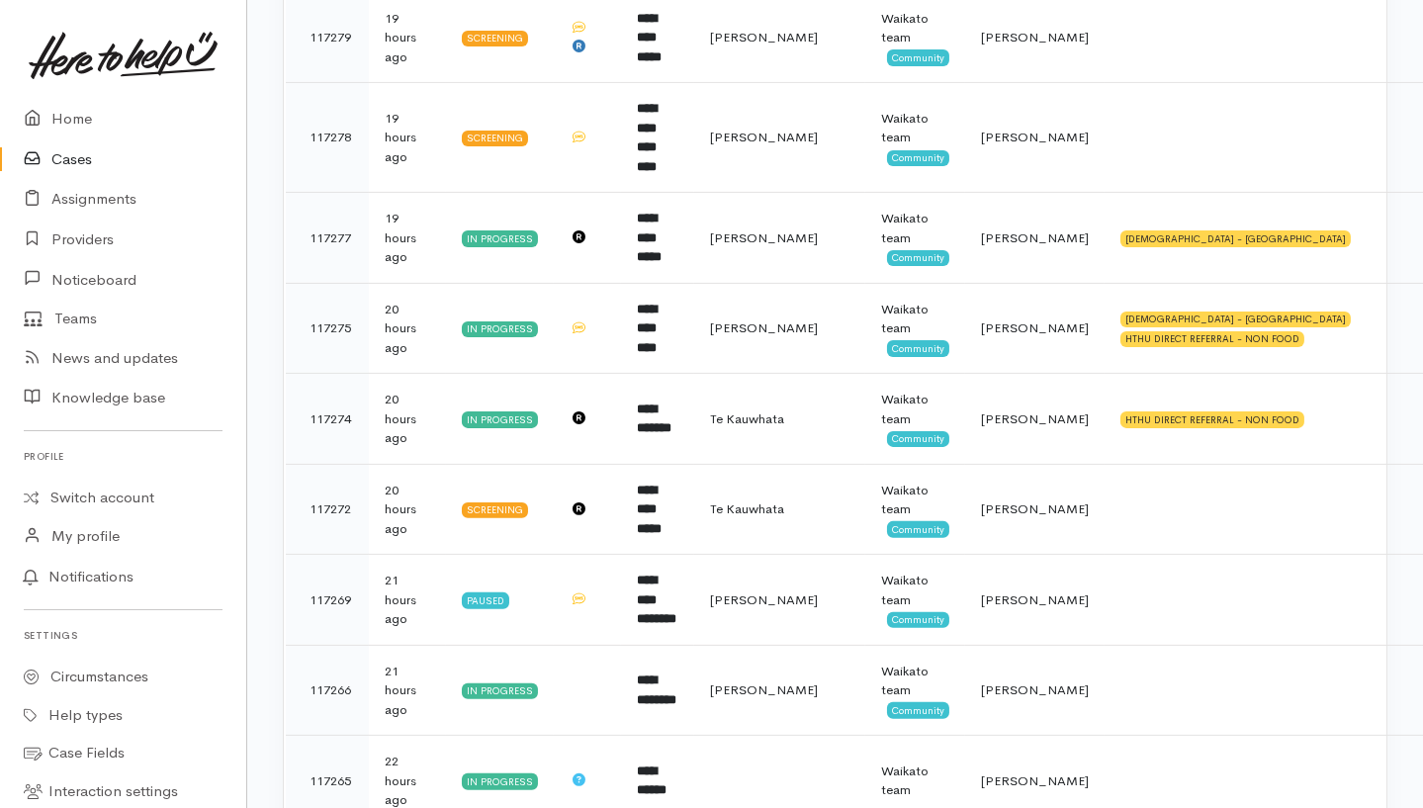
scroll to position [1318, 0]
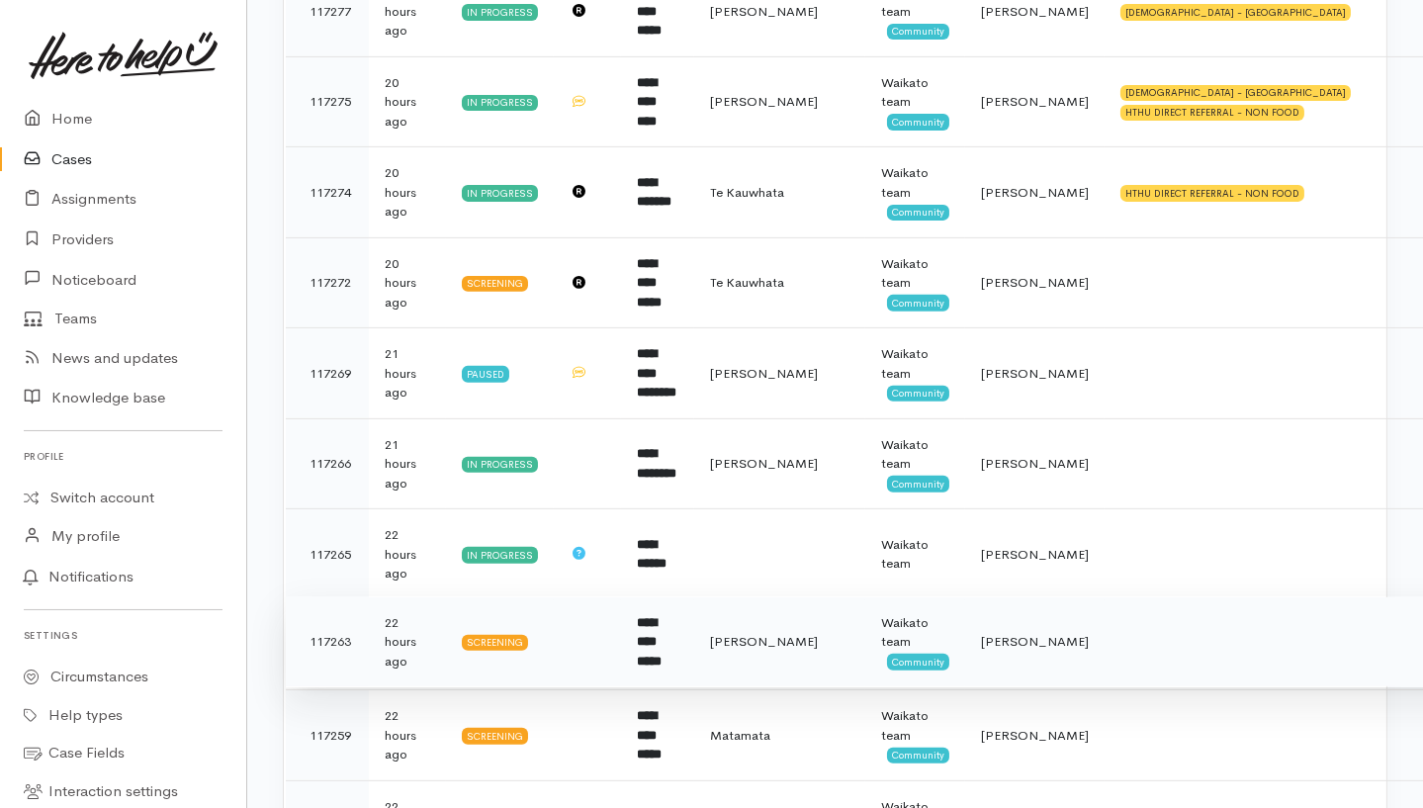
click at [1032, 596] on td "[PERSON_NAME]" at bounding box center [1034, 641] width 139 height 91
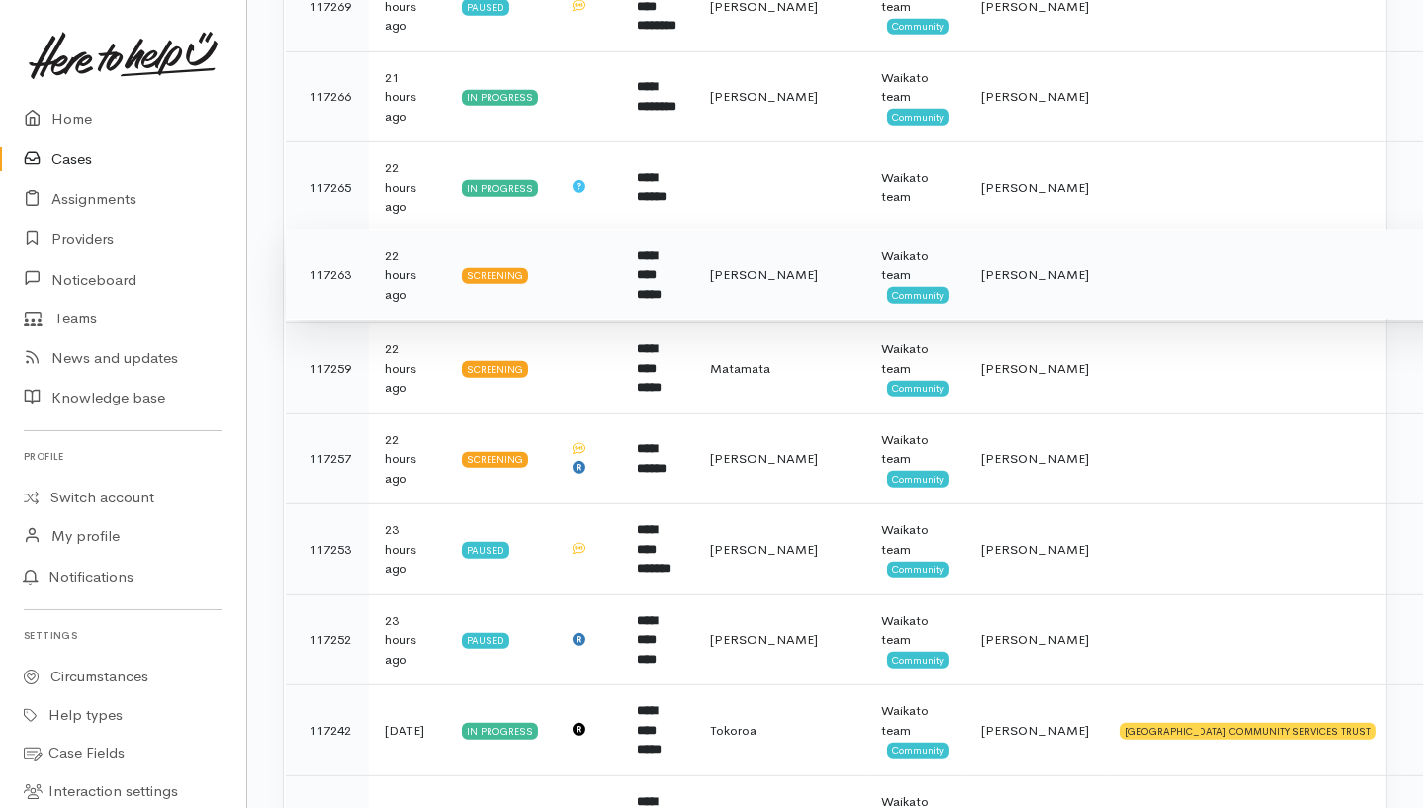
scroll to position [1714, 0]
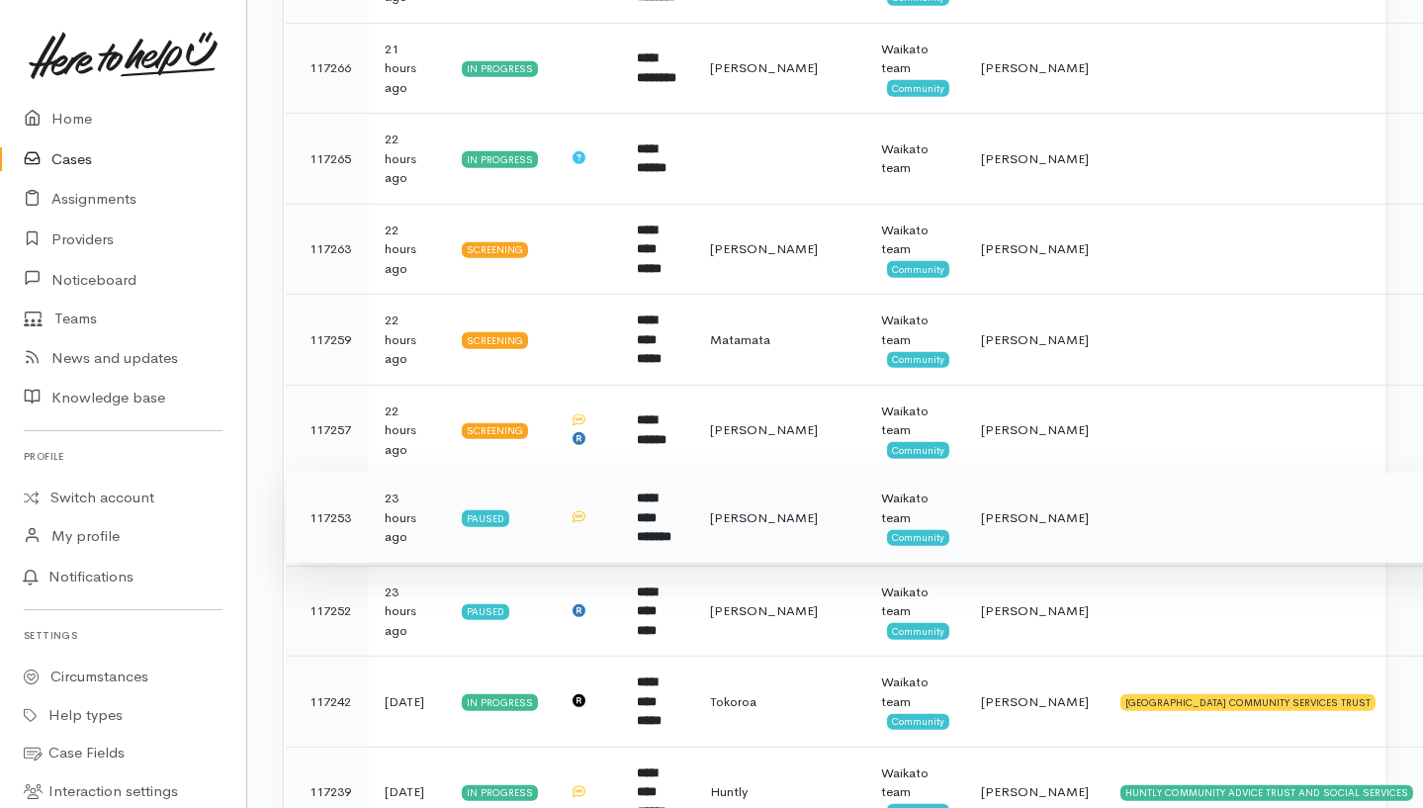
click at [1109, 473] on td at bounding box center [1310, 518] width 411 height 91
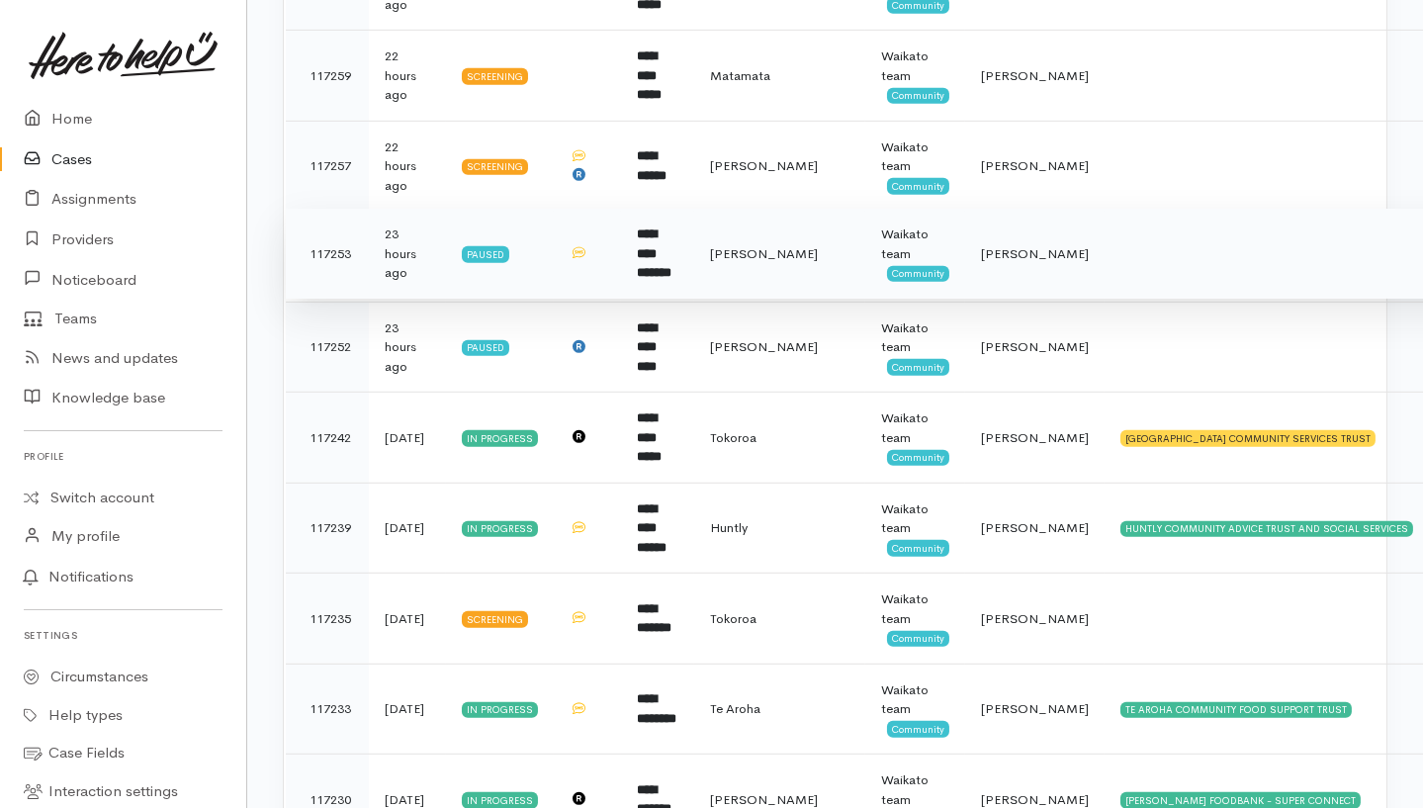
scroll to position [2109, 0]
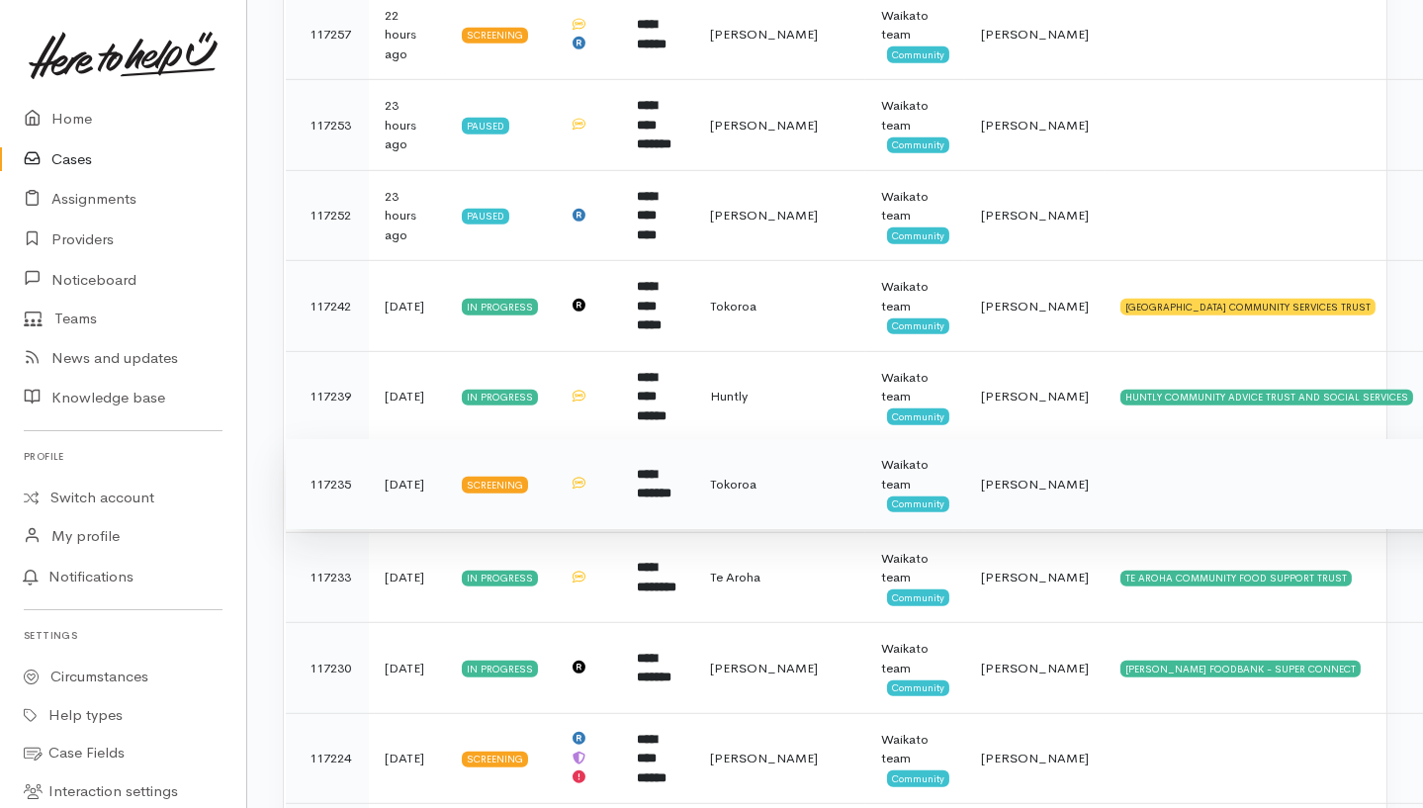
click at [1112, 439] on td at bounding box center [1310, 484] width 411 height 91
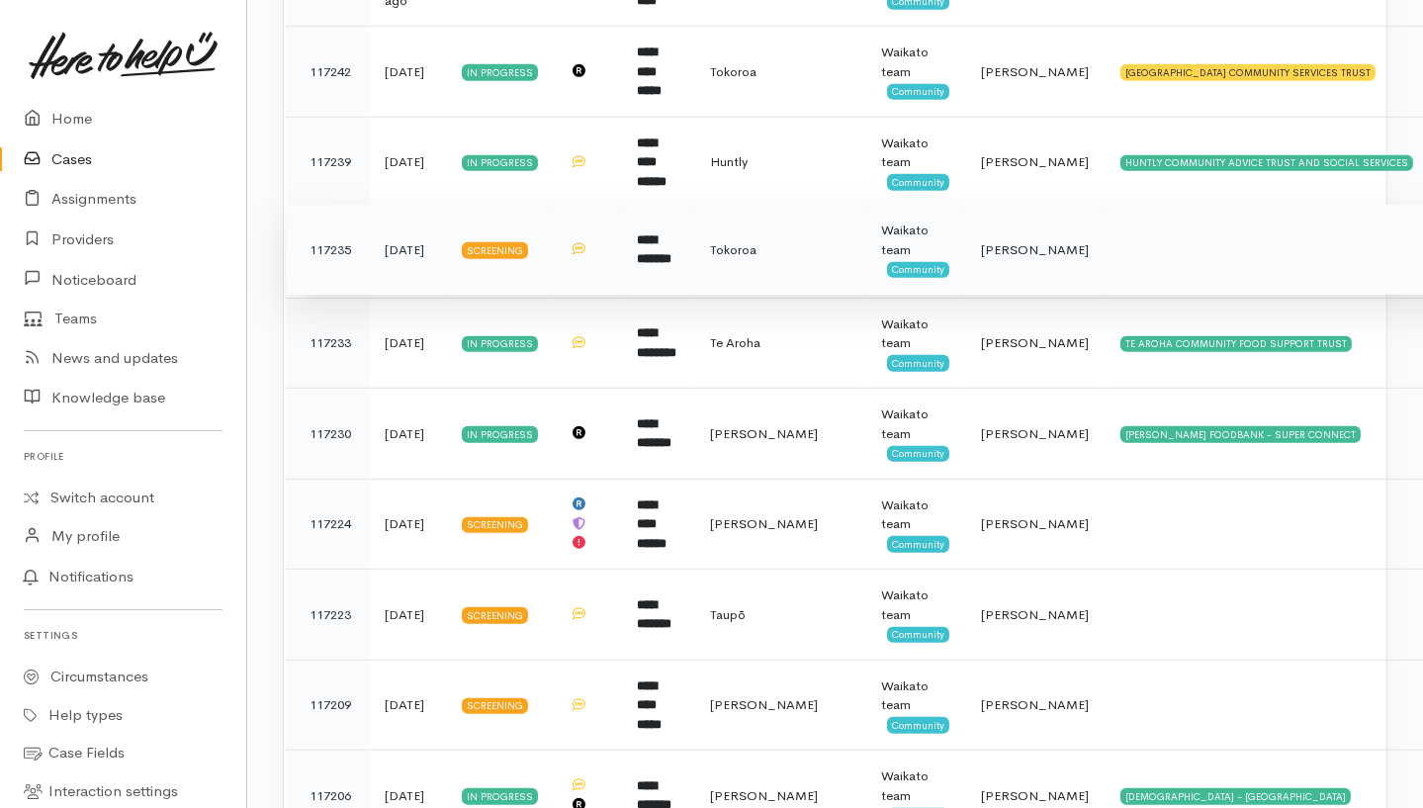
scroll to position [2373, 0]
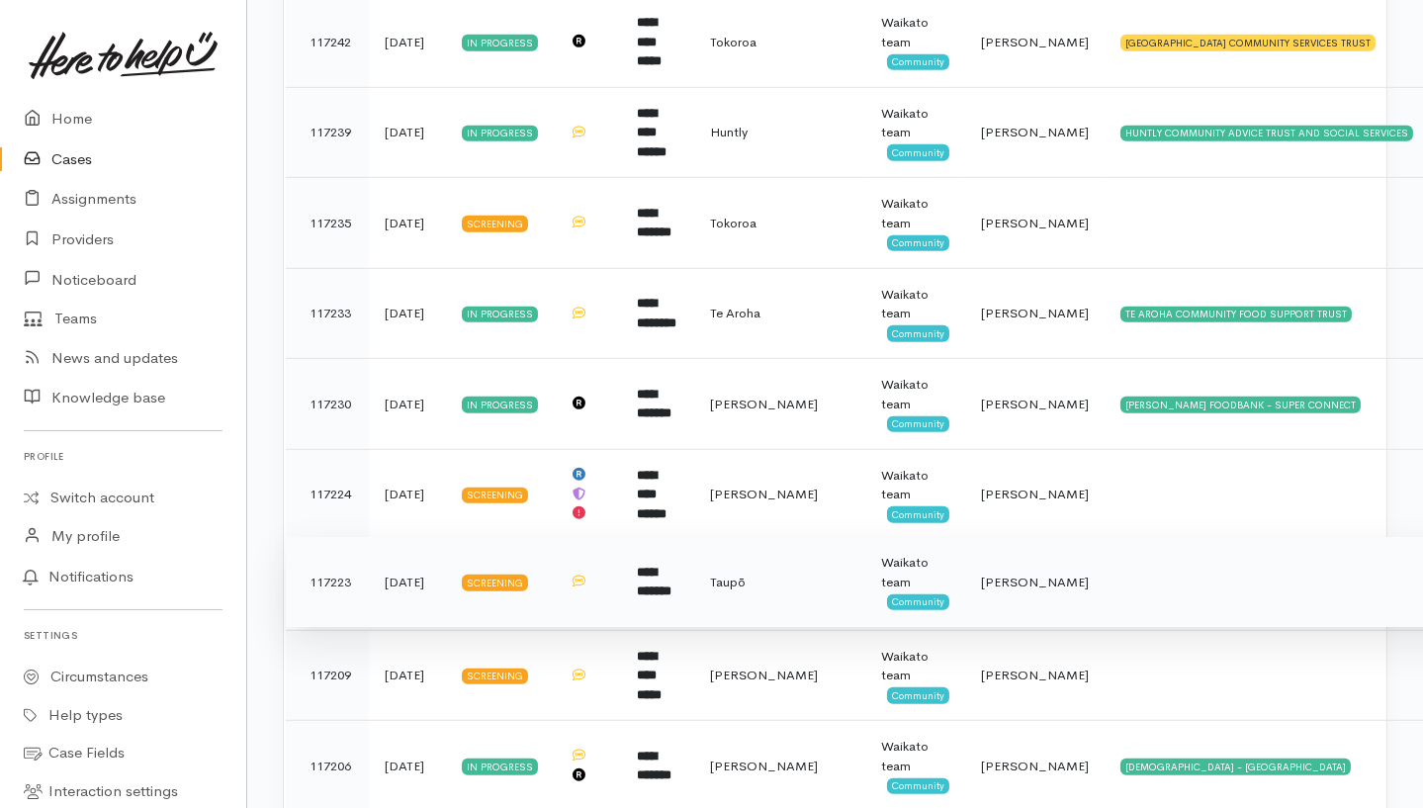
click at [1105, 537] on td at bounding box center [1310, 582] width 411 height 91
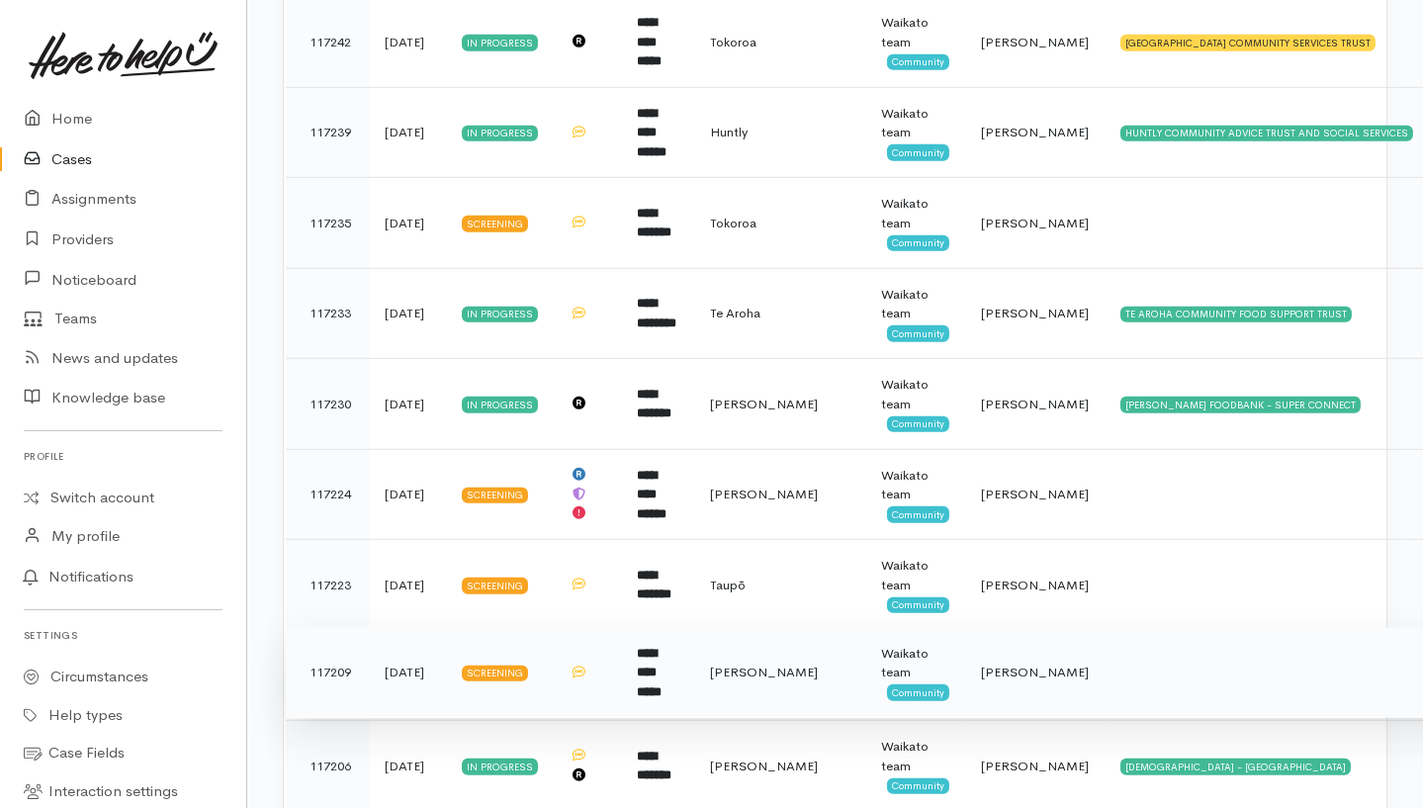
click at [1105, 627] on td at bounding box center [1310, 672] width 411 height 91
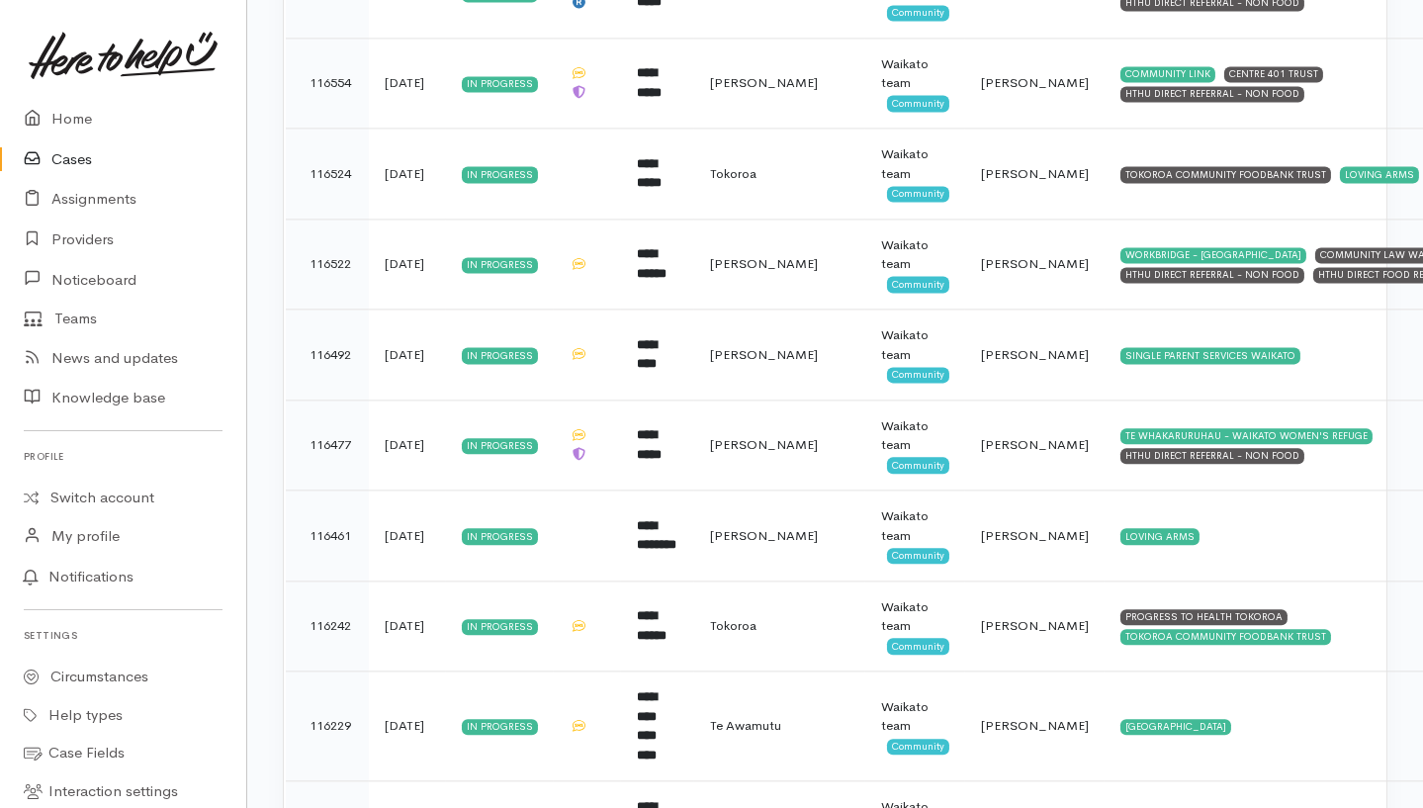
scroll to position [7672, 0]
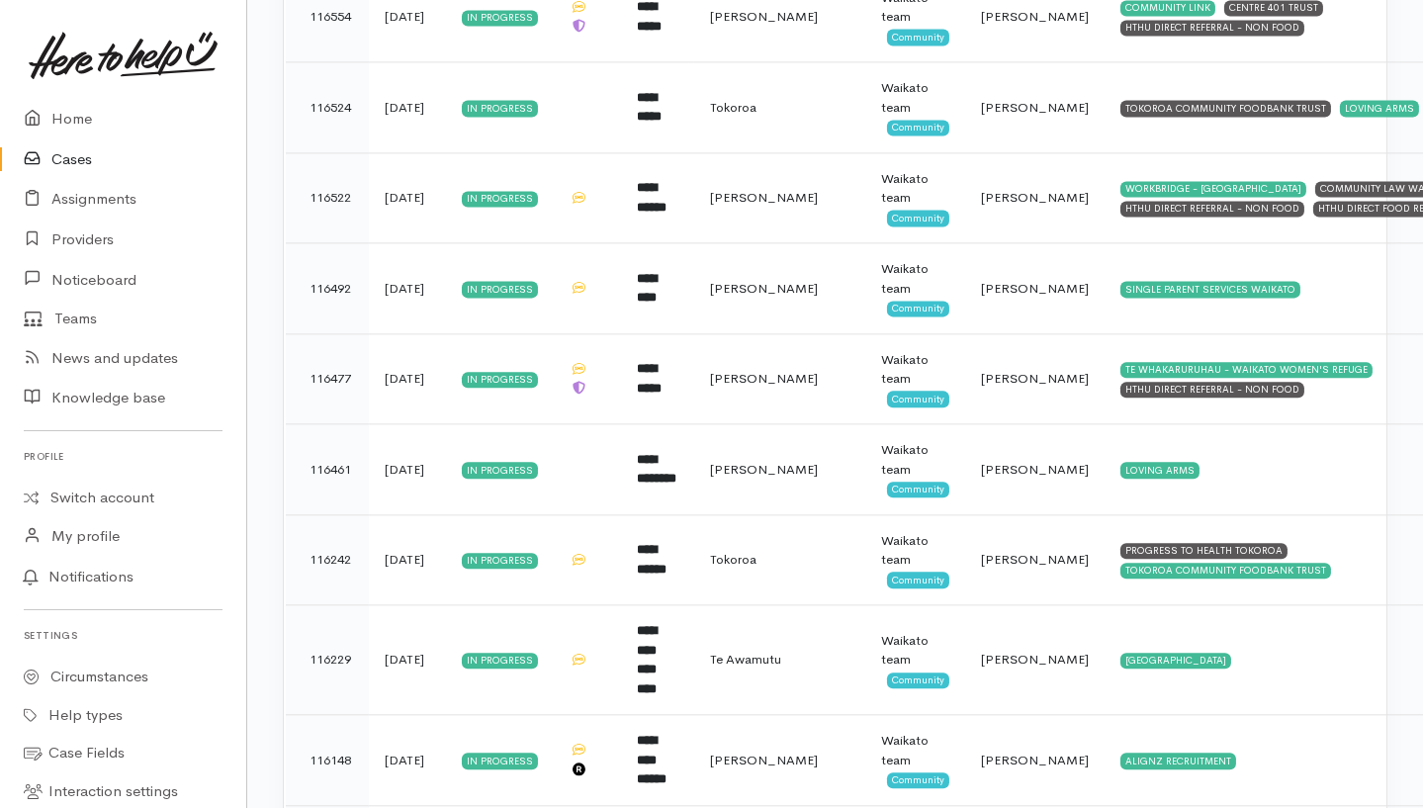
click at [83, 155] on link "Cases" at bounding box center [123, 159] width 246 height 41
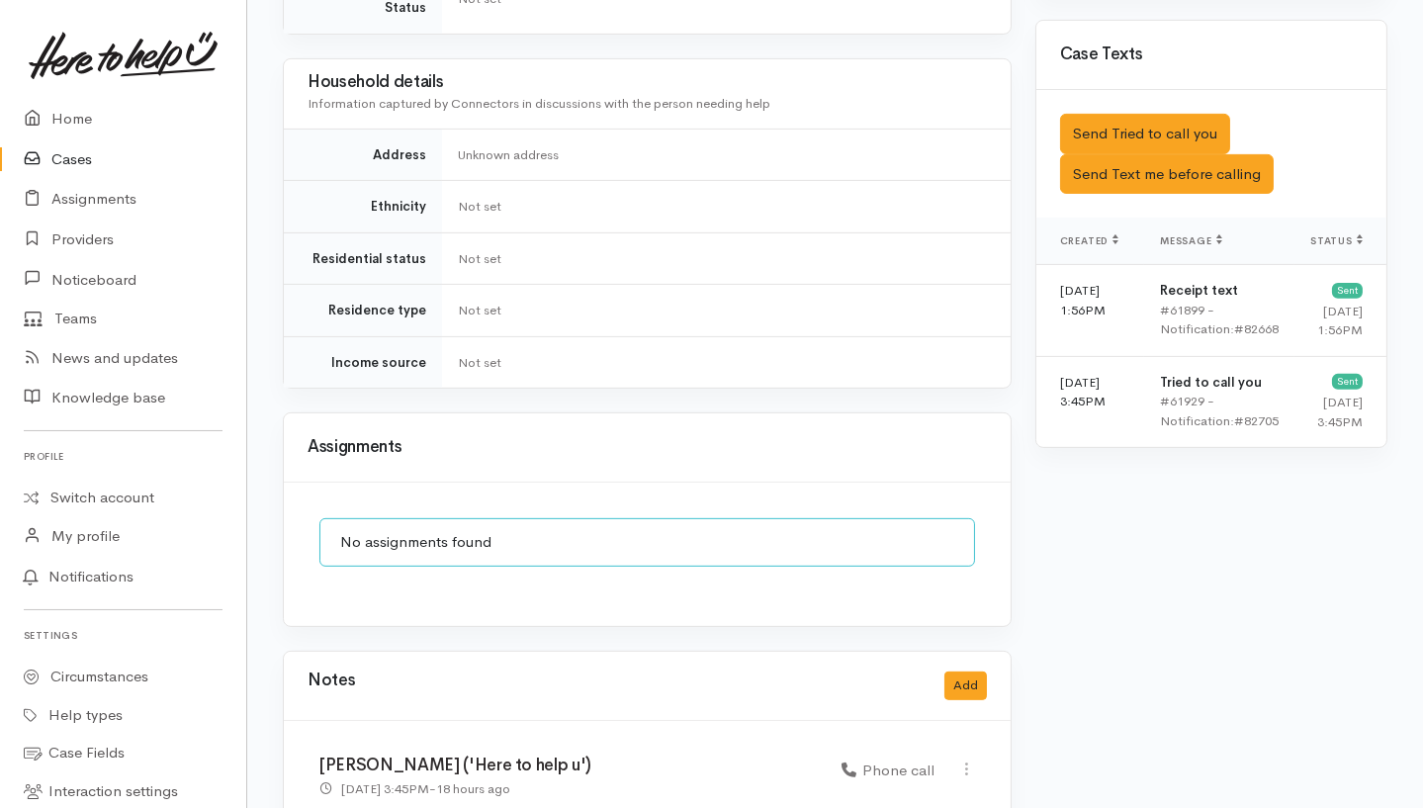
scroll to position [1464, 0]
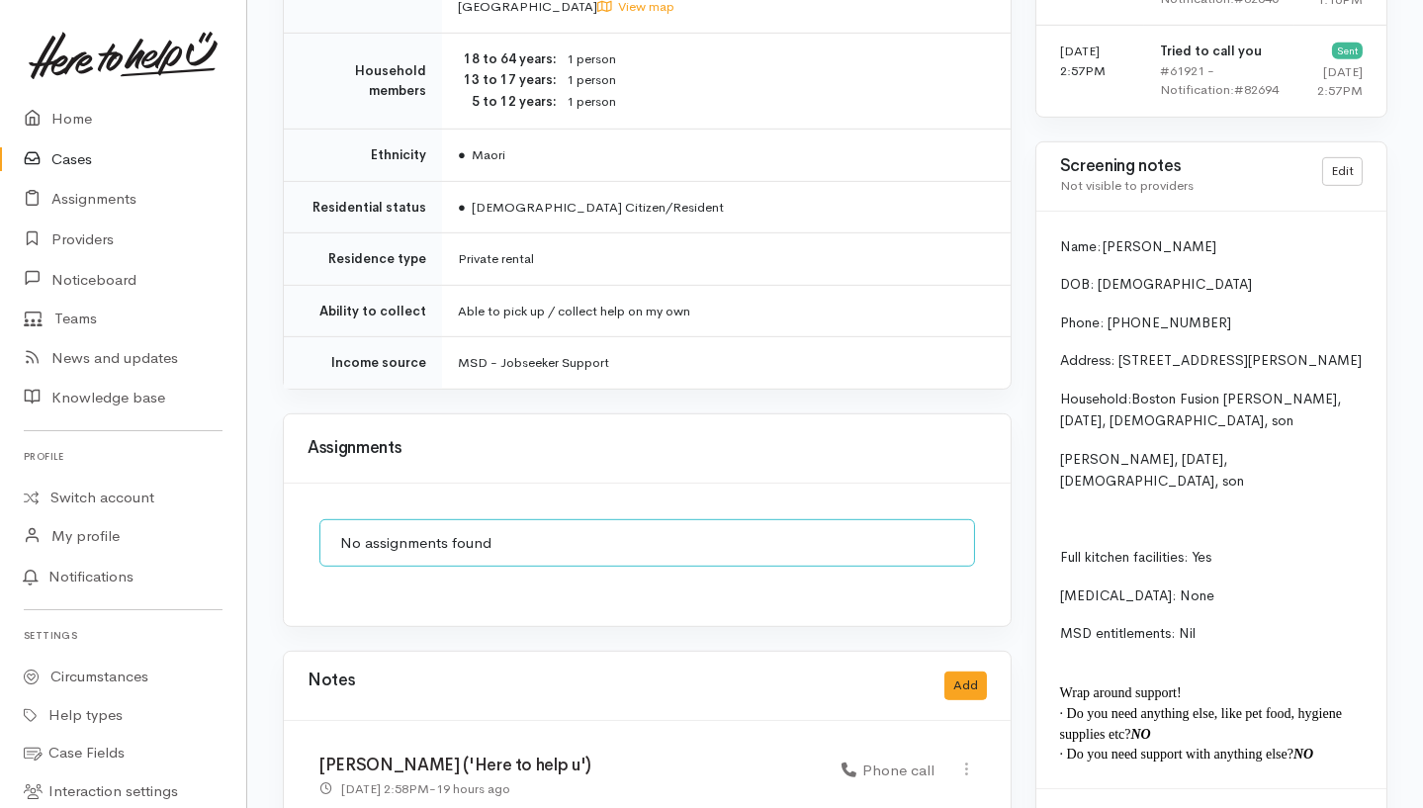
scroll to position [1842, 0]
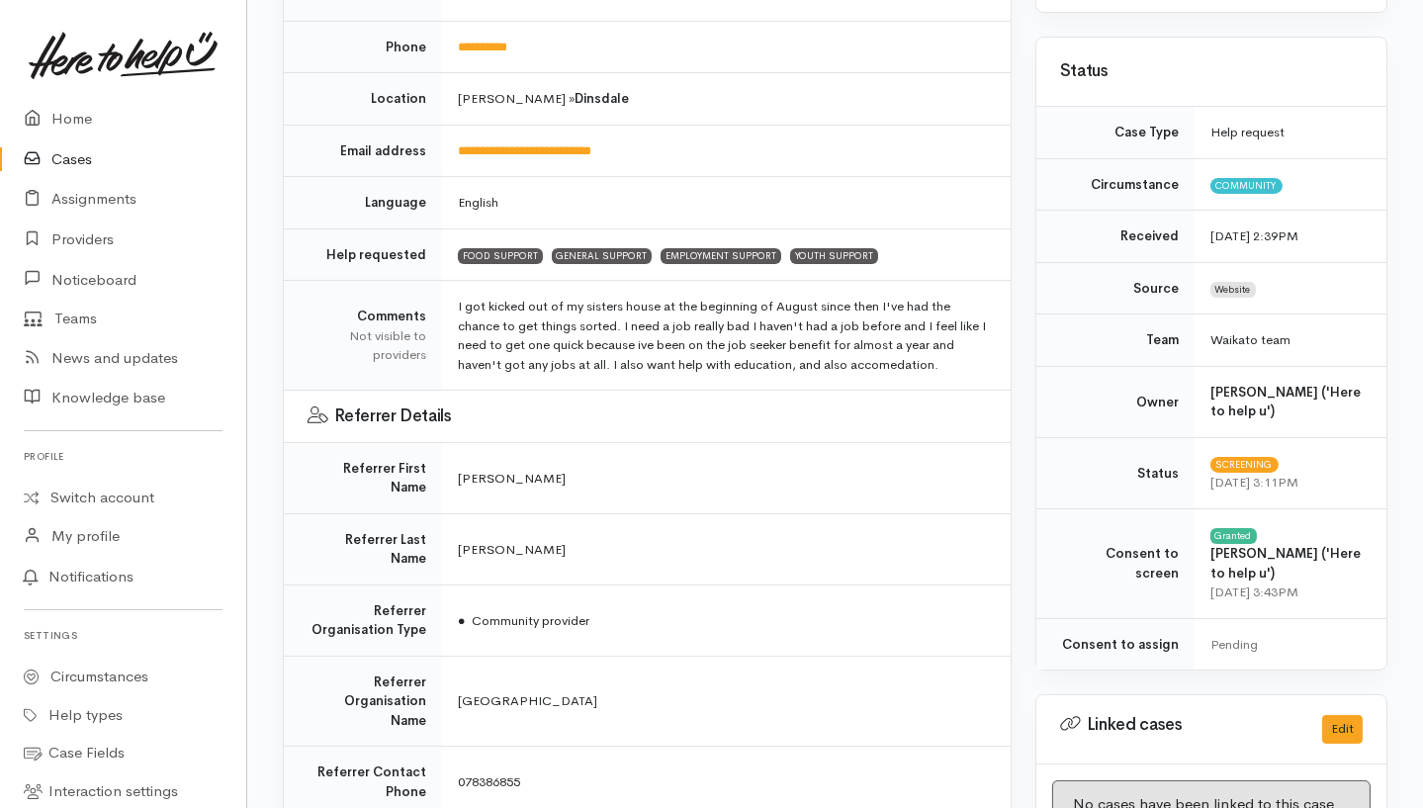
scroll to position [132, 0]
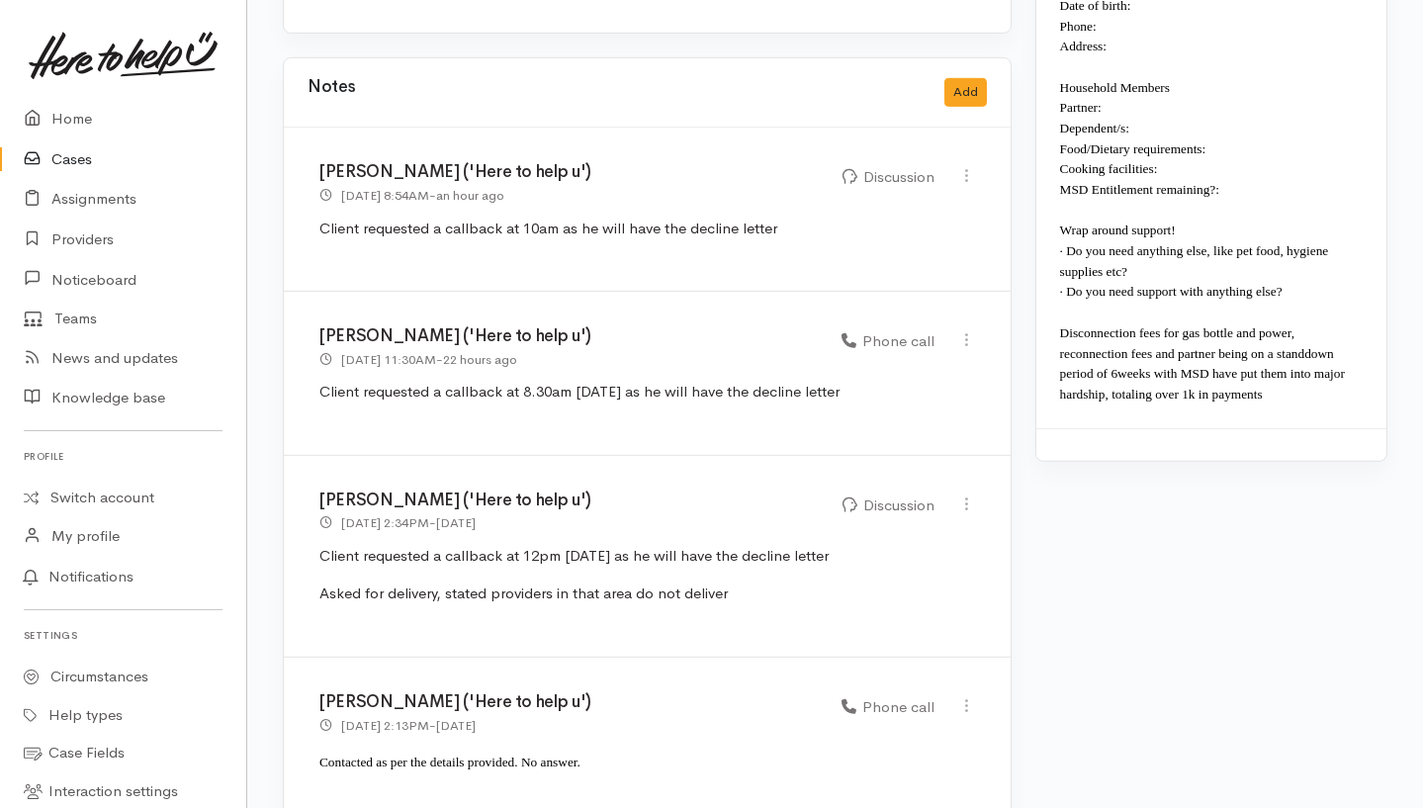
scroll to position [2048, 0]
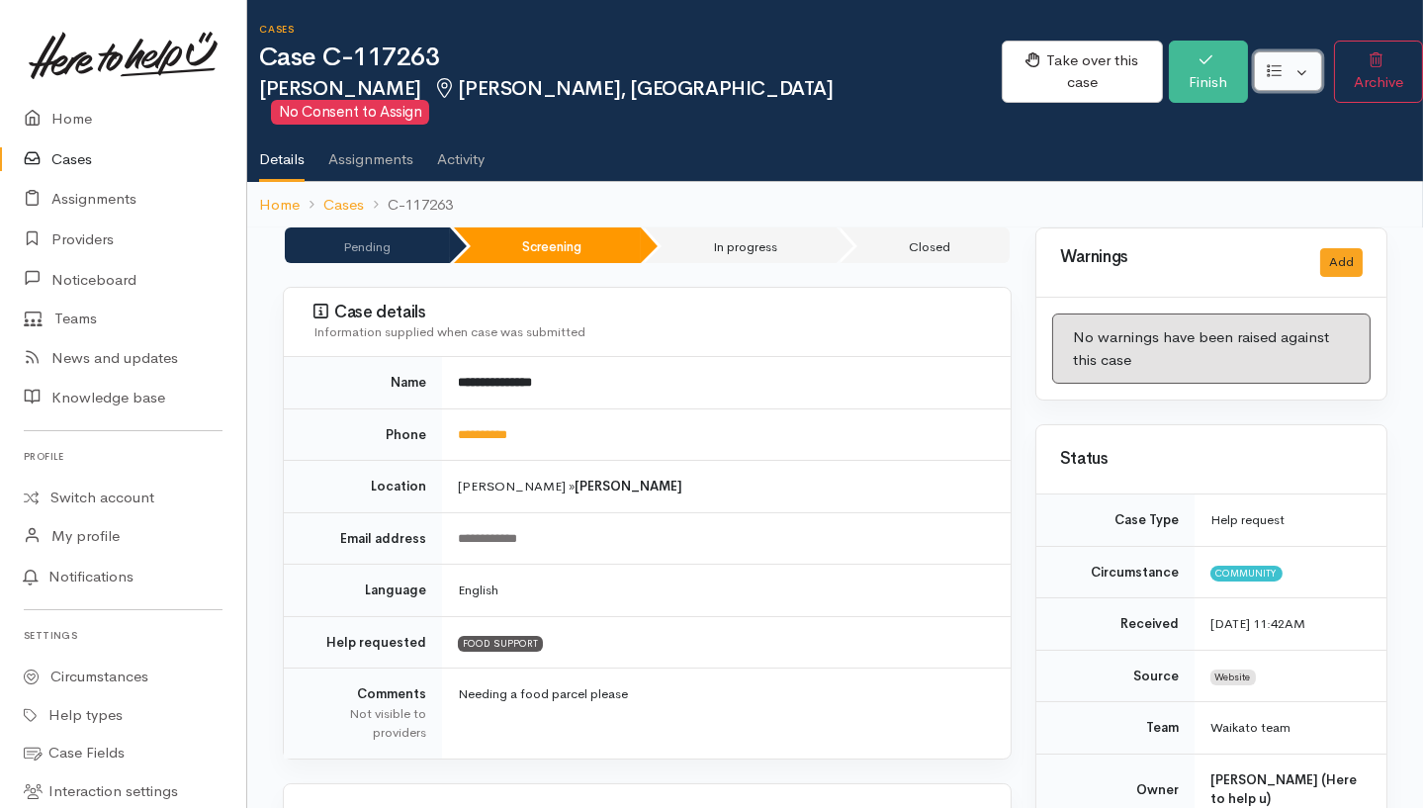
click at [1064, 62] on button "button" at bounding box center [1288, 71] width 68 height 41
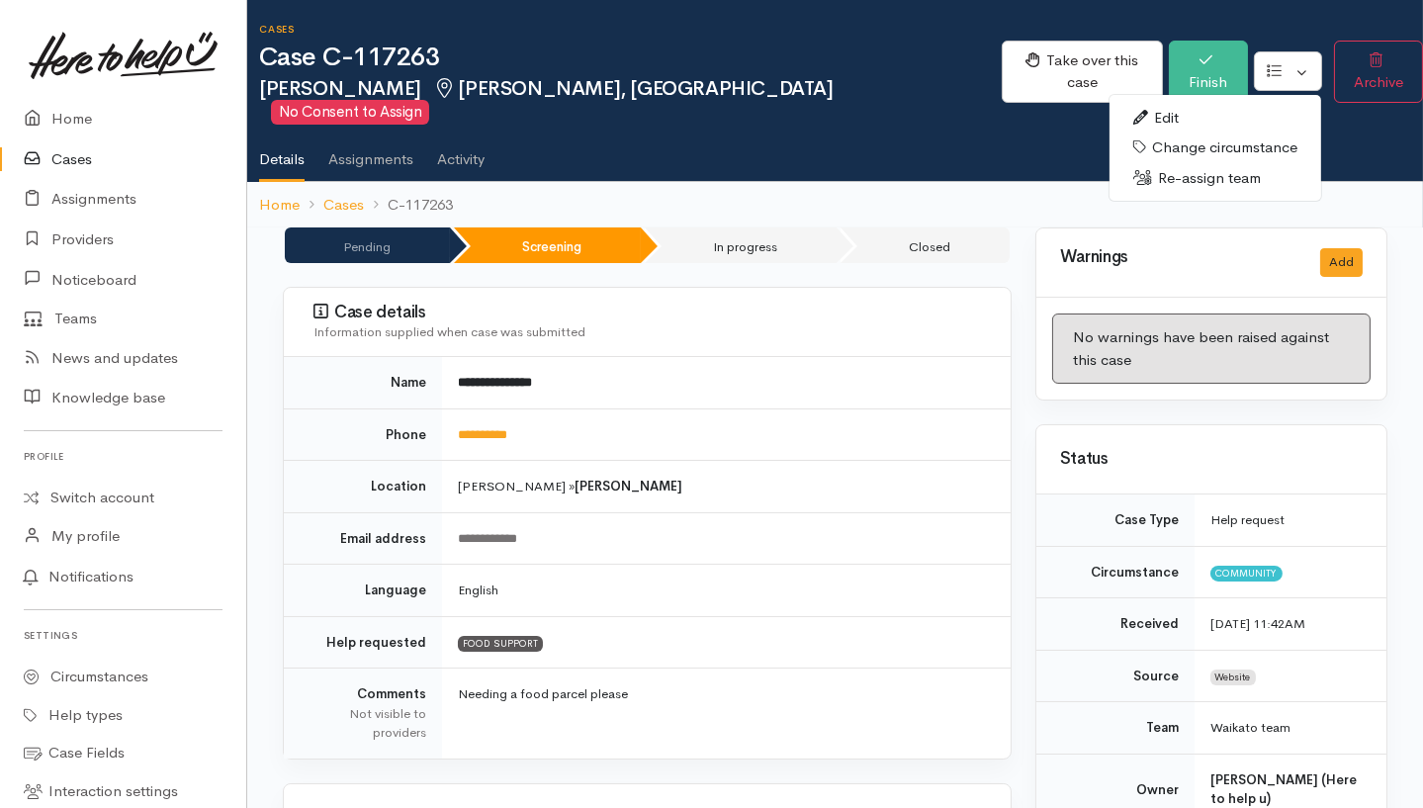
click at [1064, 181] on link "Re-assign team" at bounding box center [1216, 178] width 212 height 31
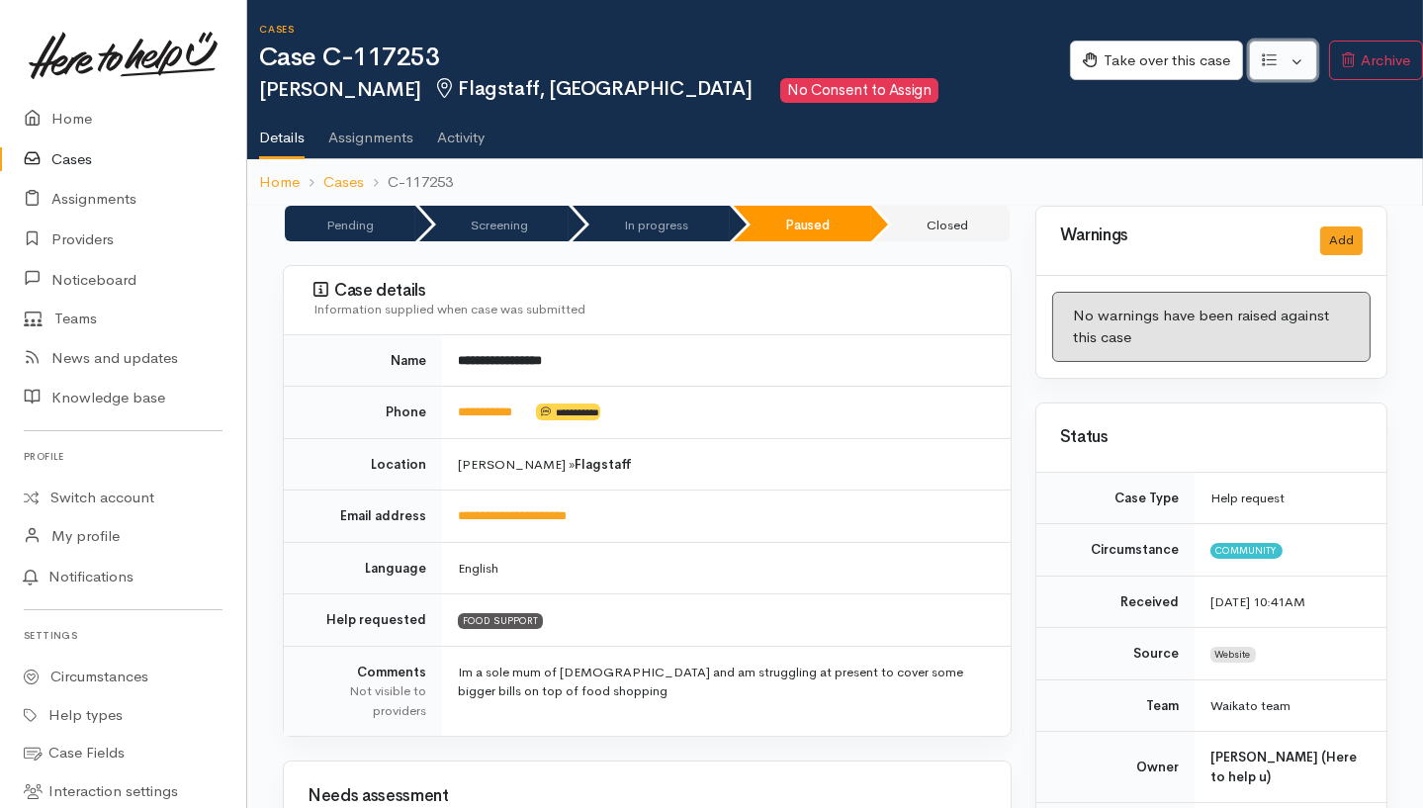
click at [1064, 68] on button "button" at bounding box center [1283, 61] width 68 height 41
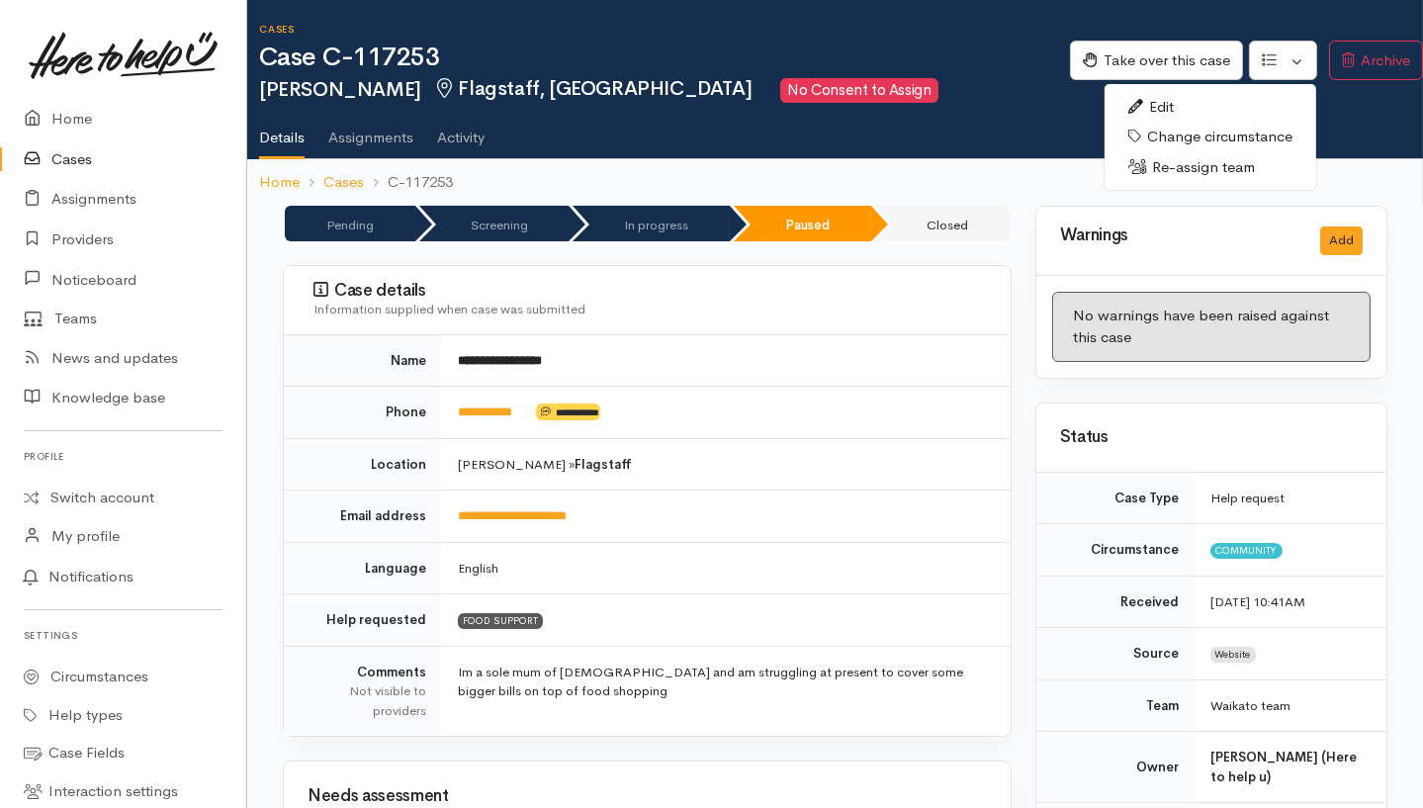
click at [1064, 174] on link "Re-assign team" at bounding box center [1211, 167] width 212 height 31
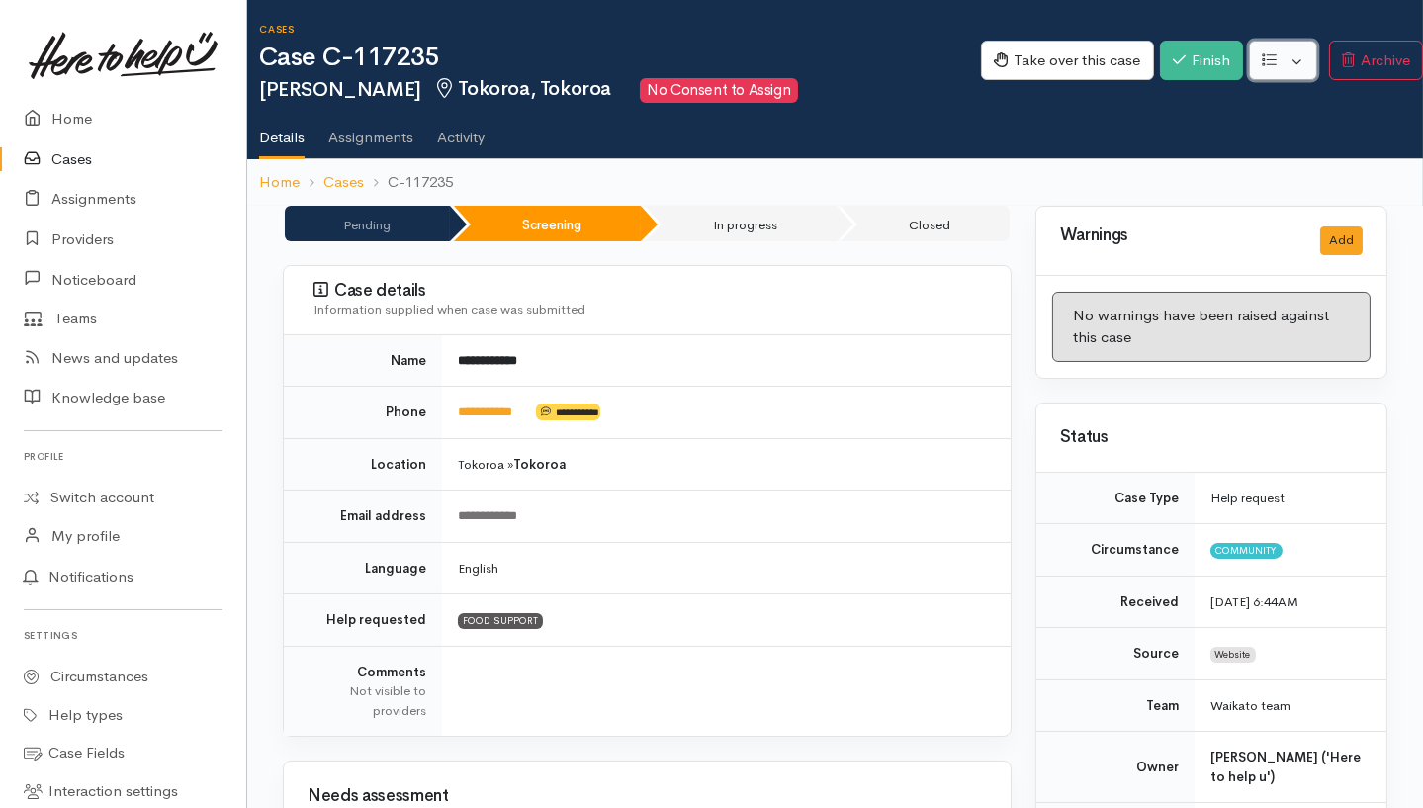
click at [1064, 65] on button "button" at bounding box center [1283, 61] width 68 height 41
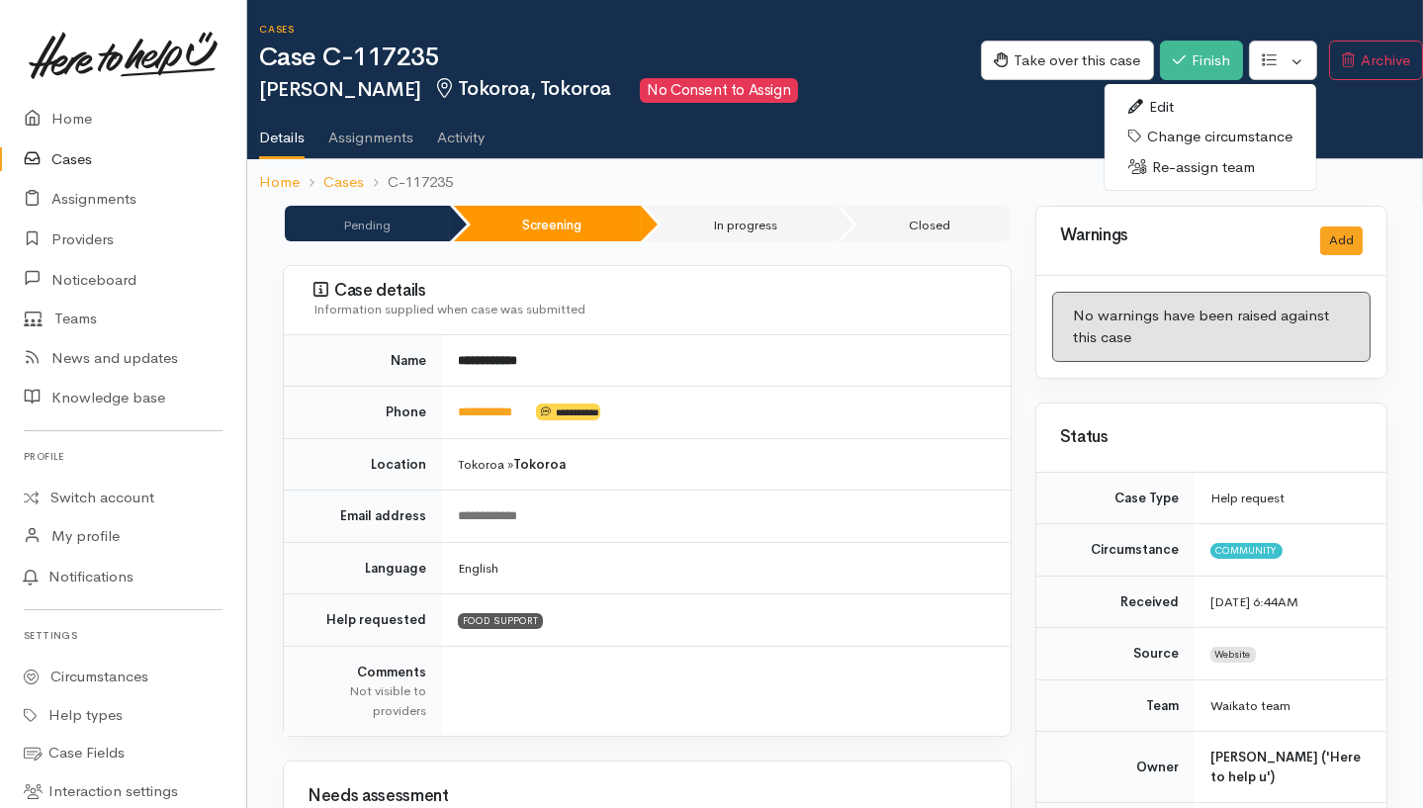
click at [1064, 167] on link "Re-assign team" at bounding box center [1211, 167] width 212 height 31
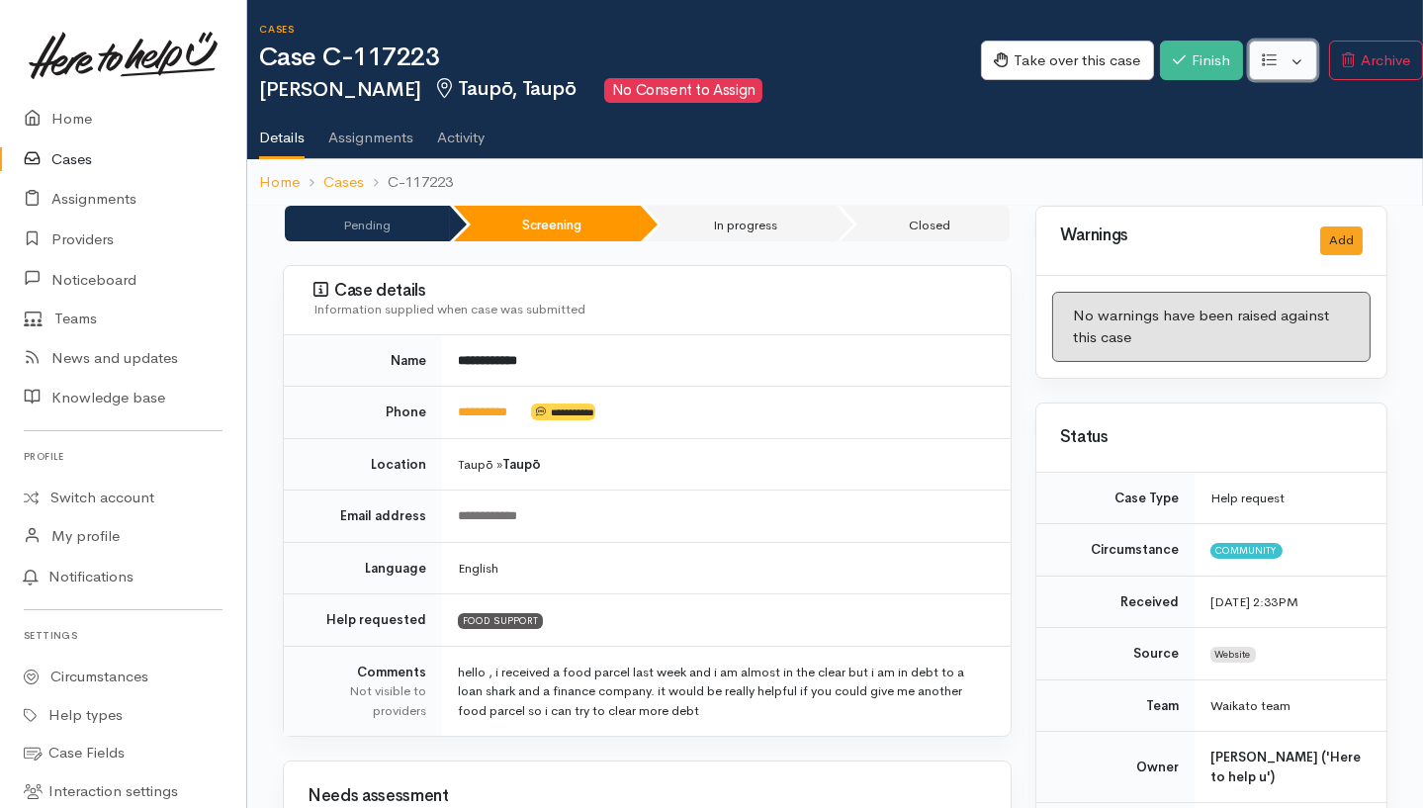
click at [1064, 65] on button "button" at bounding box center [1283, 61] width 68 height 41
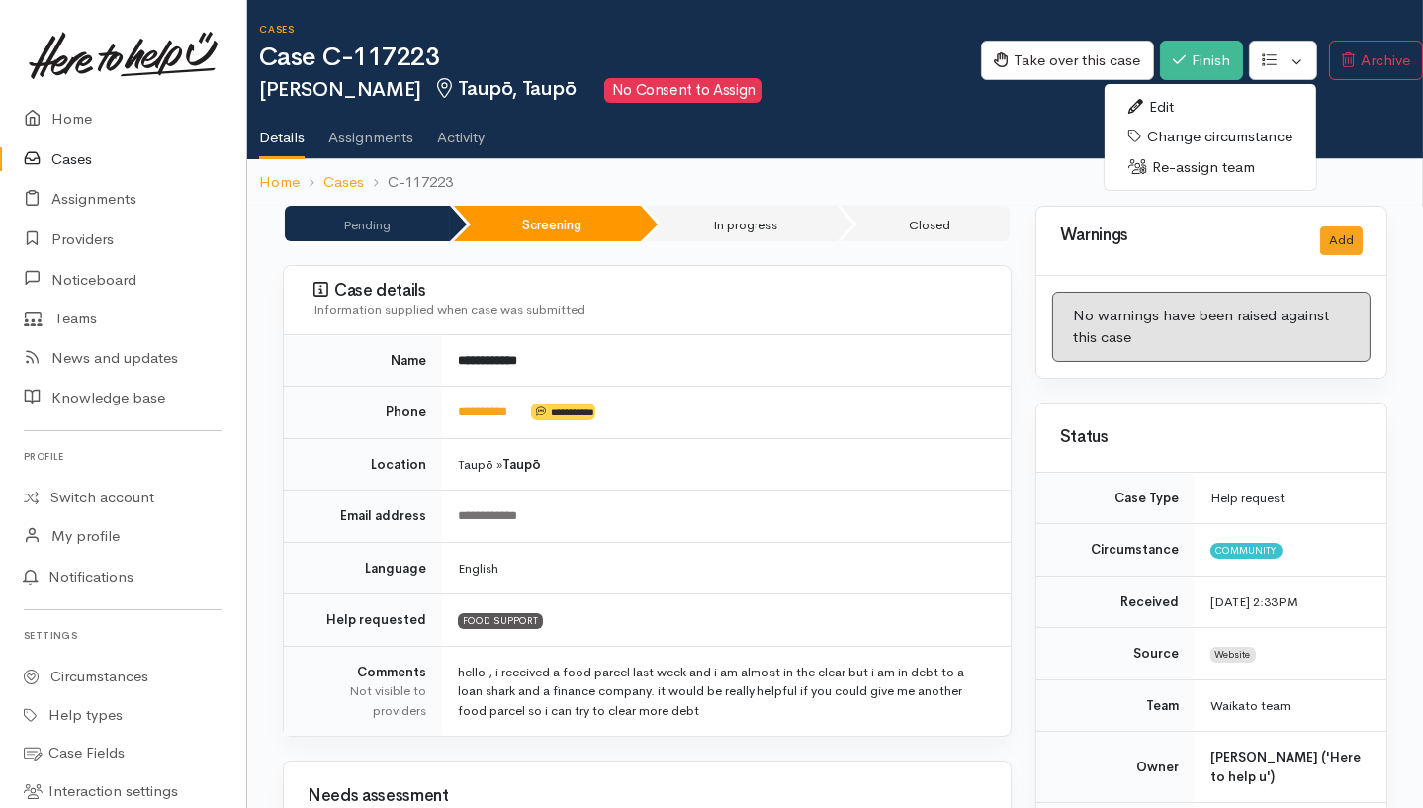
click at [1064, 170] on link "Re-assign team" at bounding box center [1211, 167] width 212 height 31
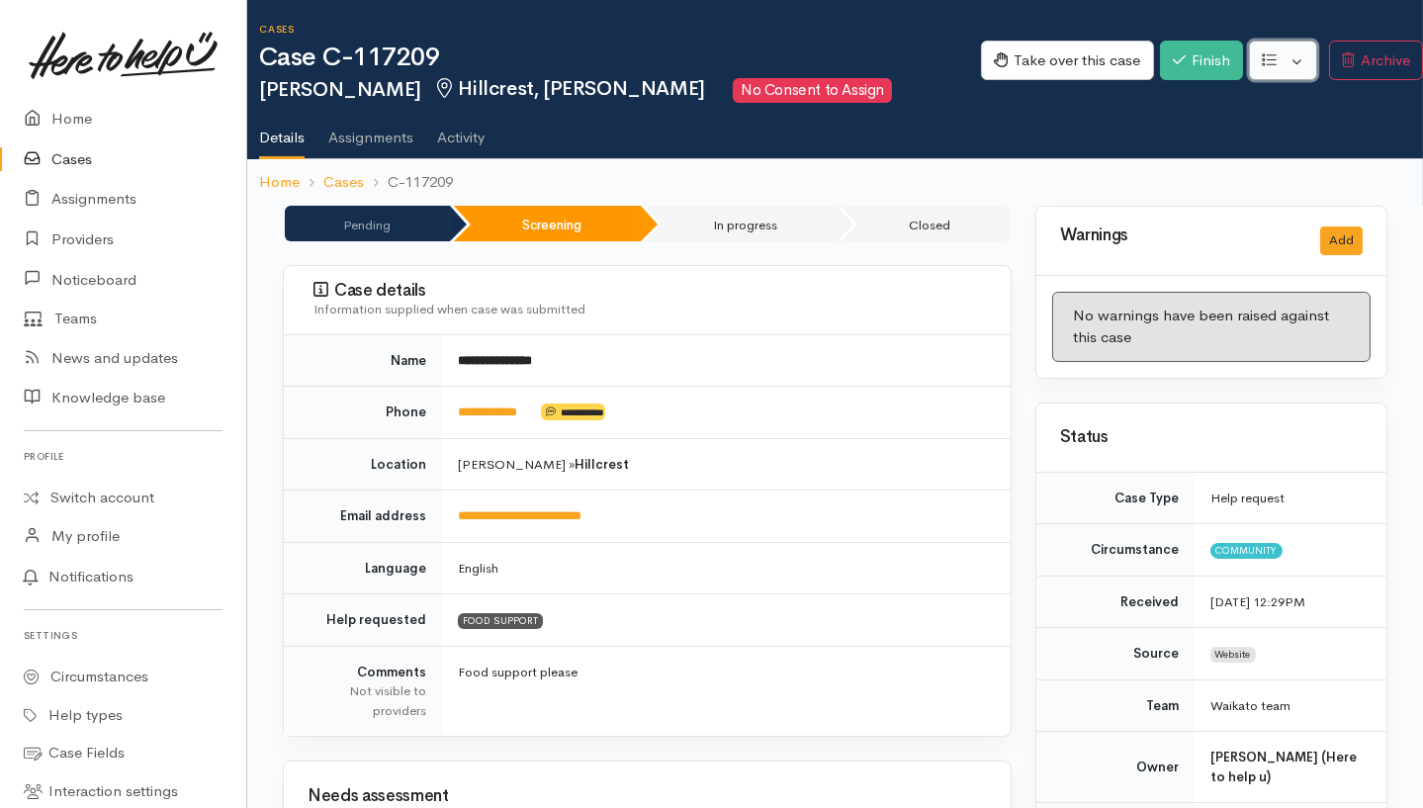
click at [1064, 64] on button "button" at bounding box center [1283, 61] width 68 height 41
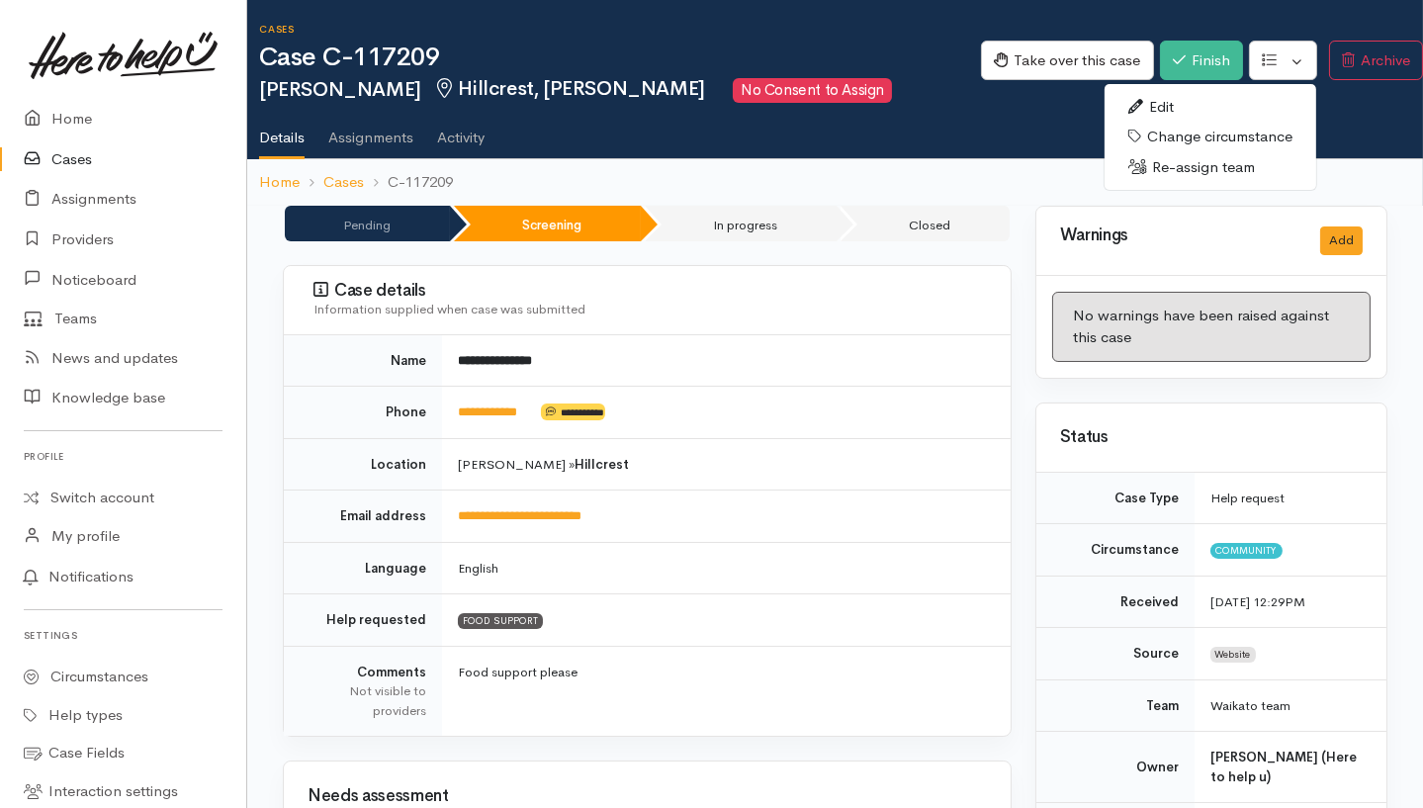
click at [1064, 166] on link "Re-assign team" at bounding box center [1211, 167] width 212 height 31
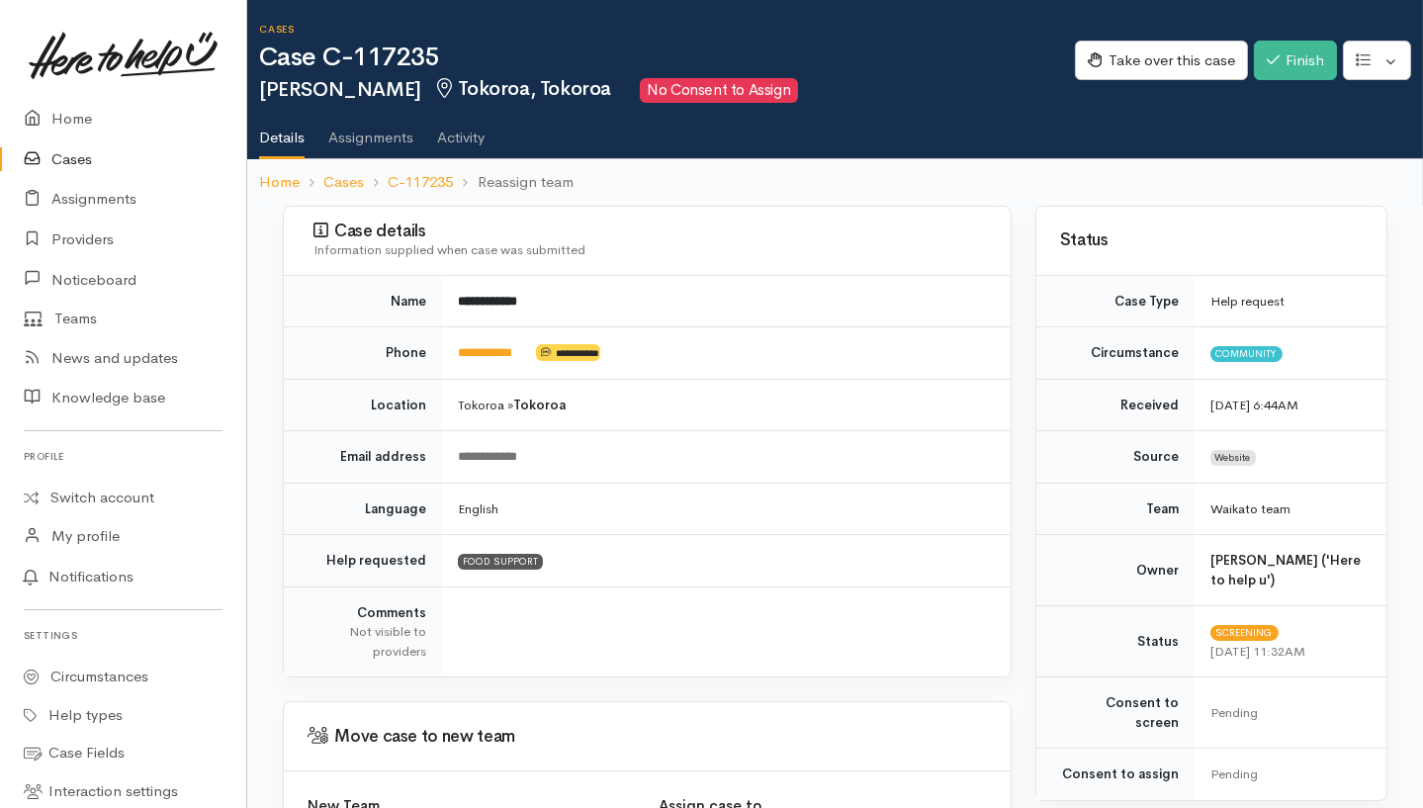
scroll to position [198, 0]
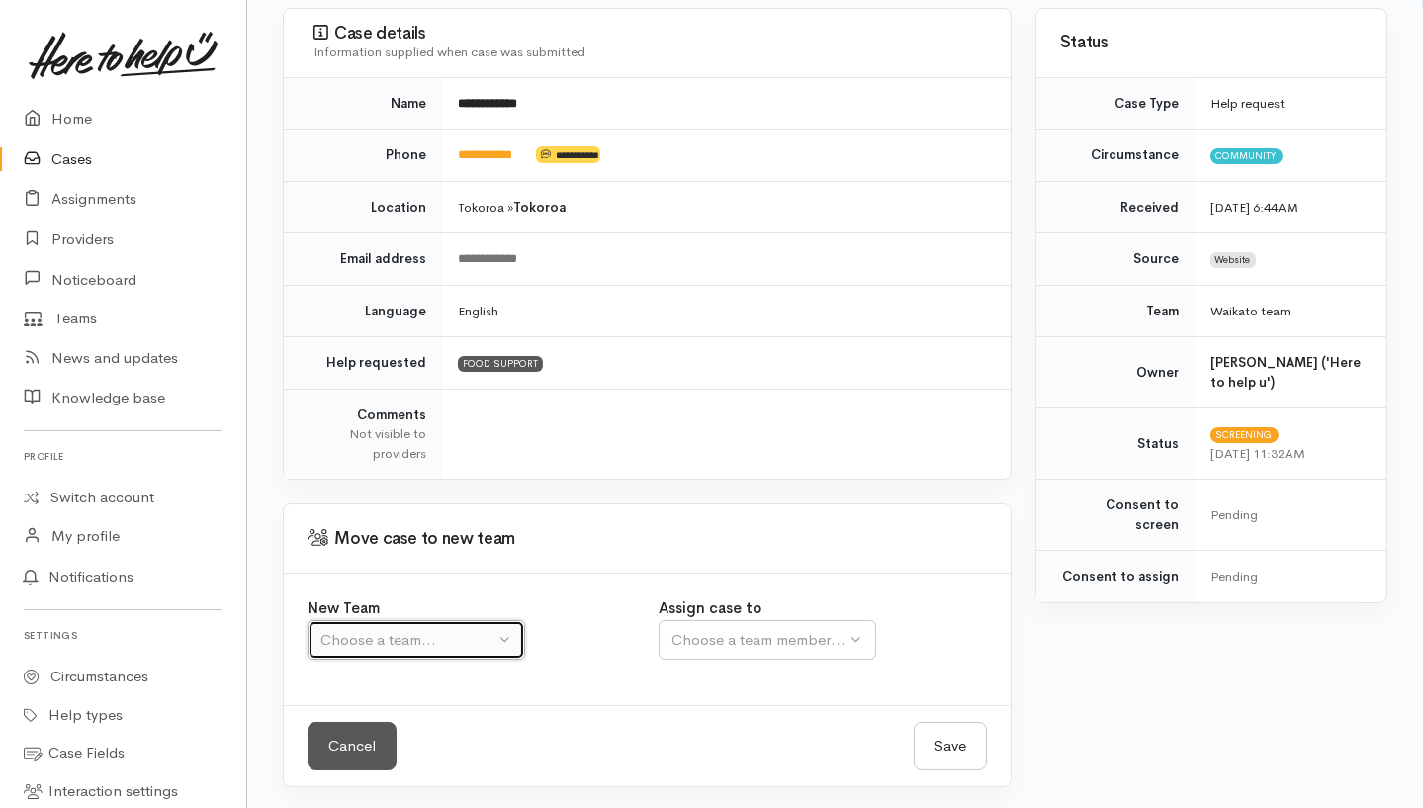
click at [414, 620] on button "Choose a team..." at bounding box center [417, 640] width 218 height 41
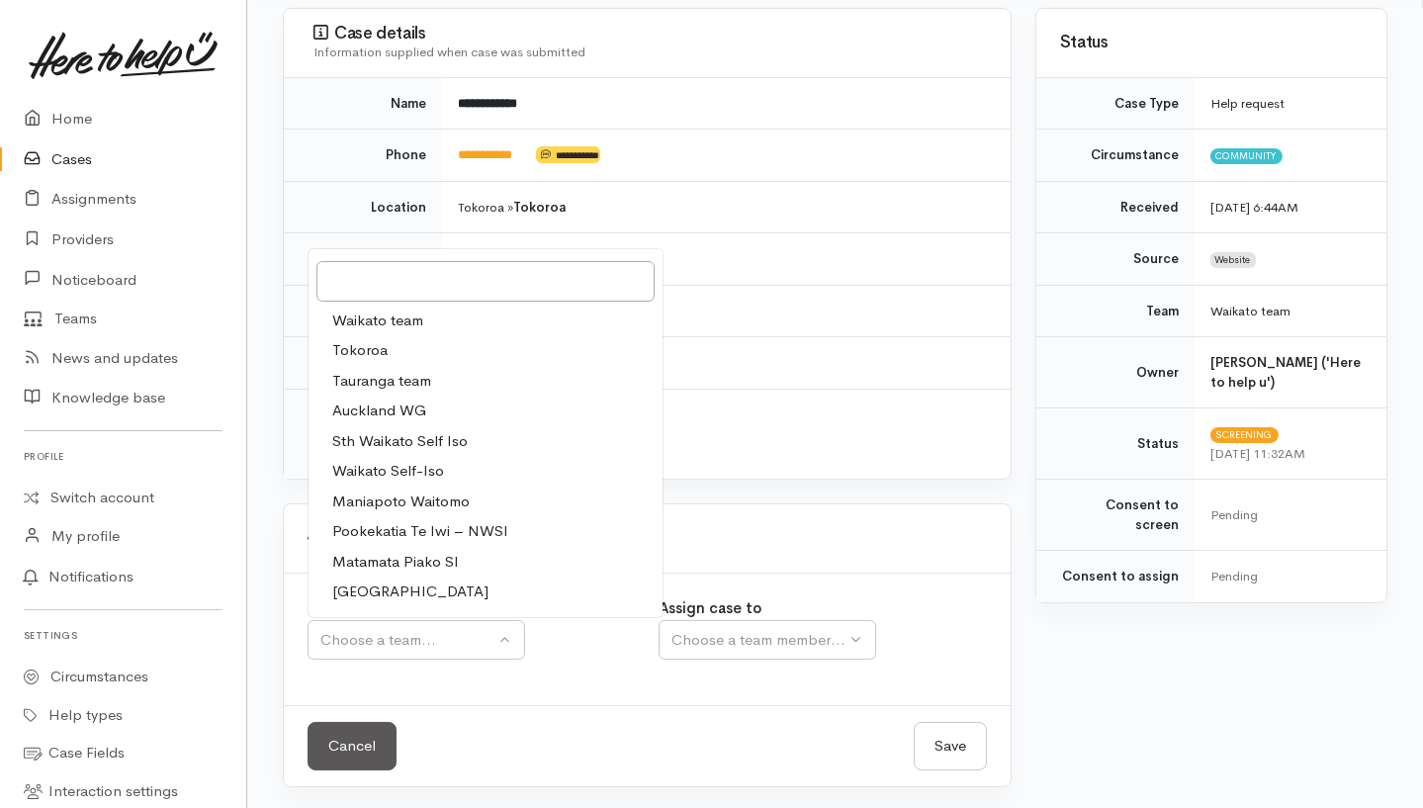
click at [384, 316] on span "Waikato team" at bounding box center [377, 321] width 91 height 23
select select "1"
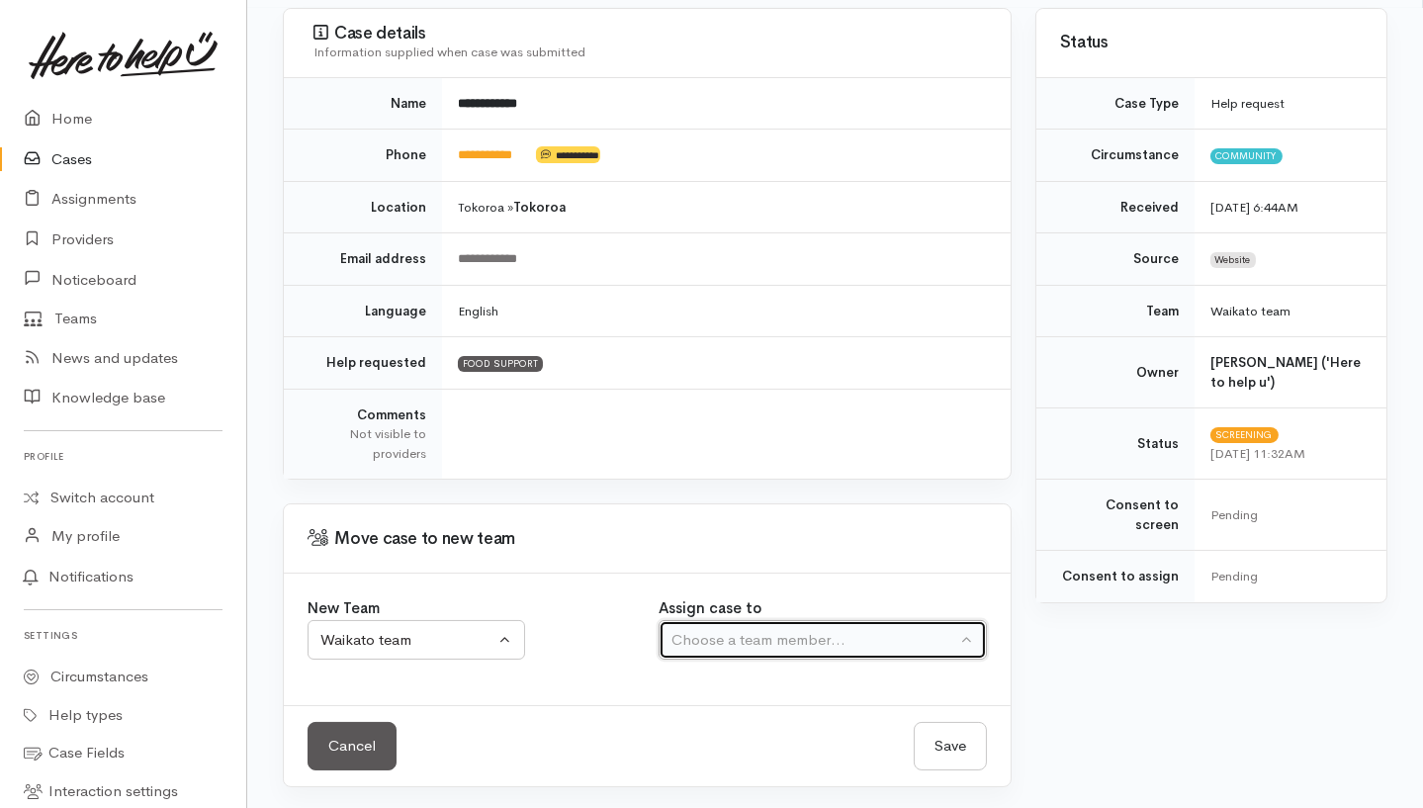
click at [709, 641] on div "Choose a team member..." at bounding box center [813, 640] width 284 height 23
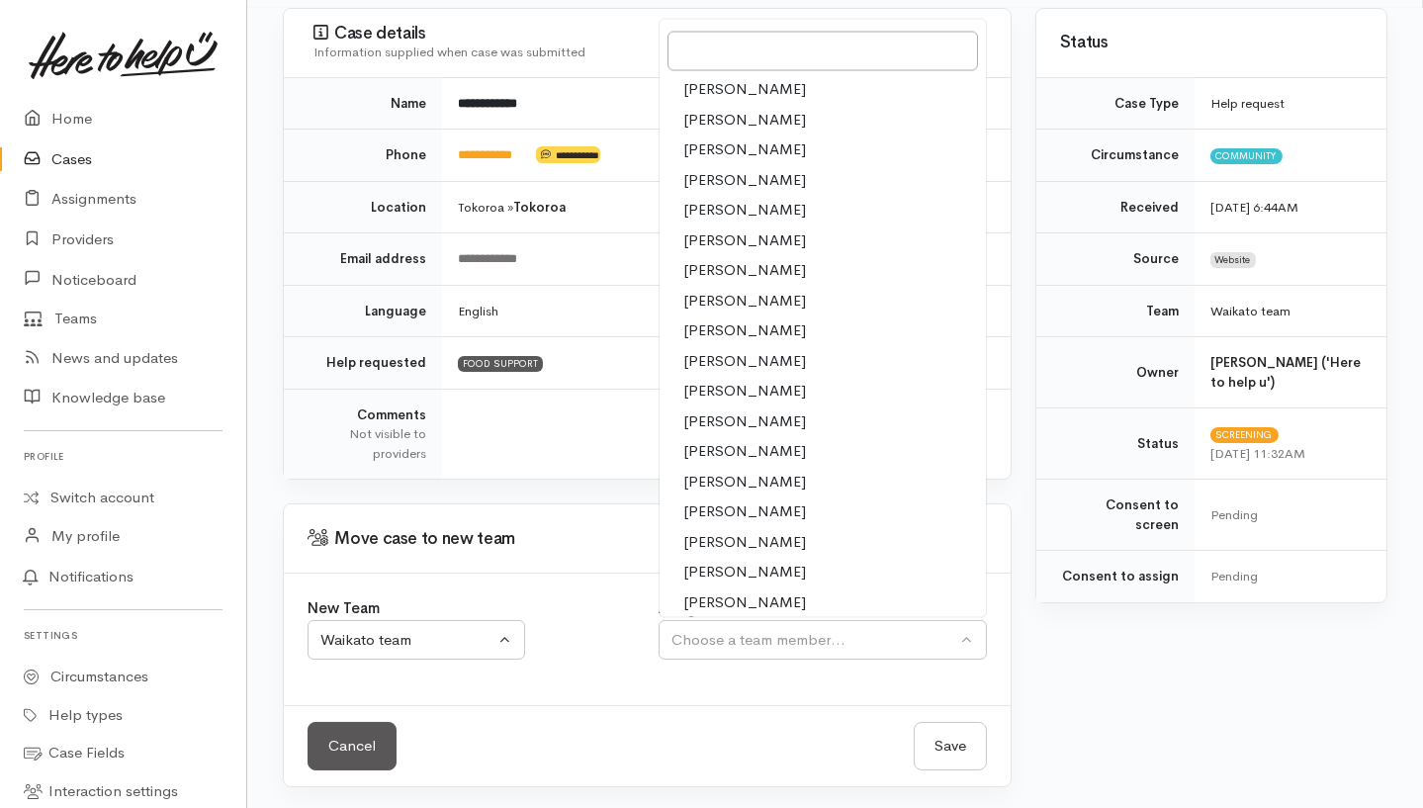
click at [713, 533] on span "[PERSON_NAME]" at bounding box center [744, 542] width 123 height 23
select select "2109"
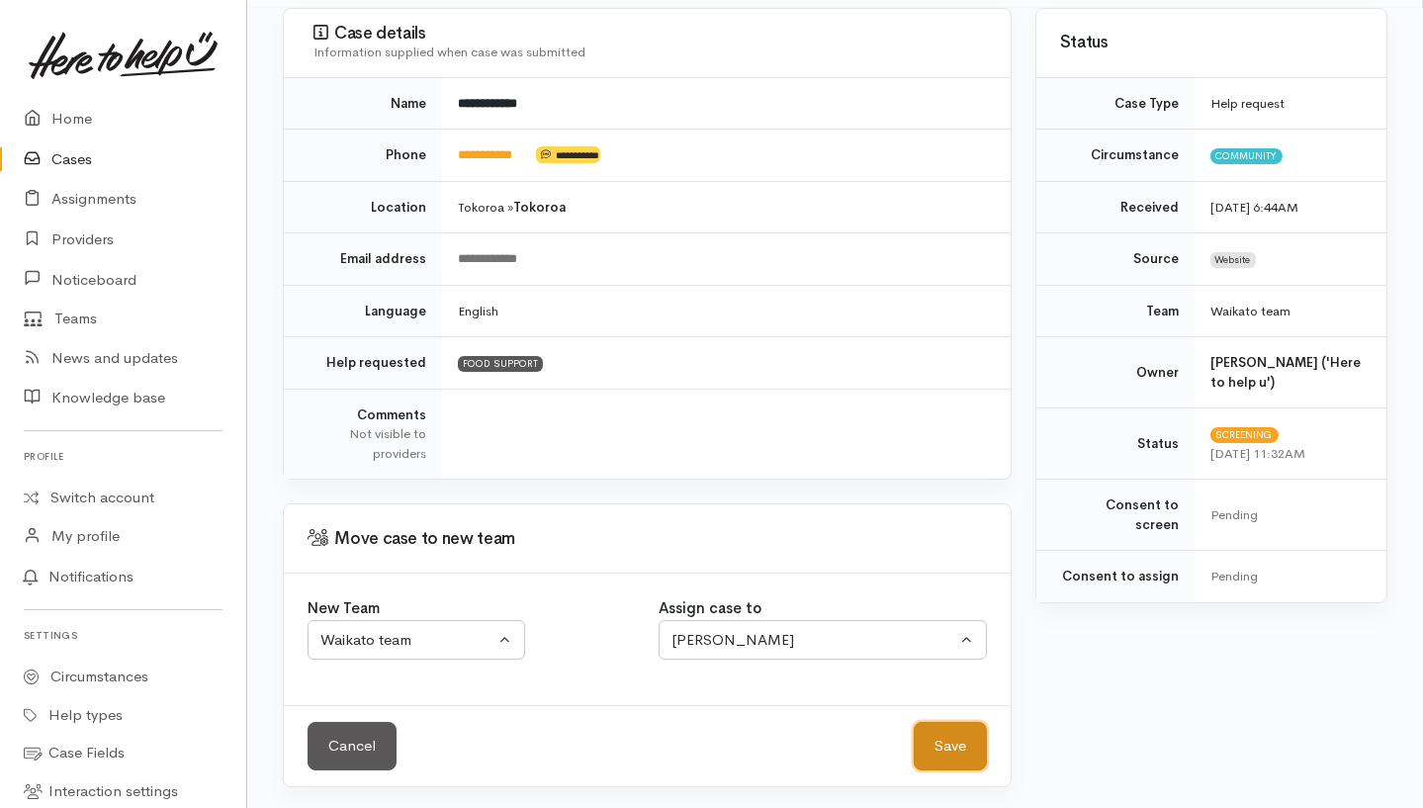
click at [938, 744] on button "Save" at bounding box center [950, 746] width 73 height 48
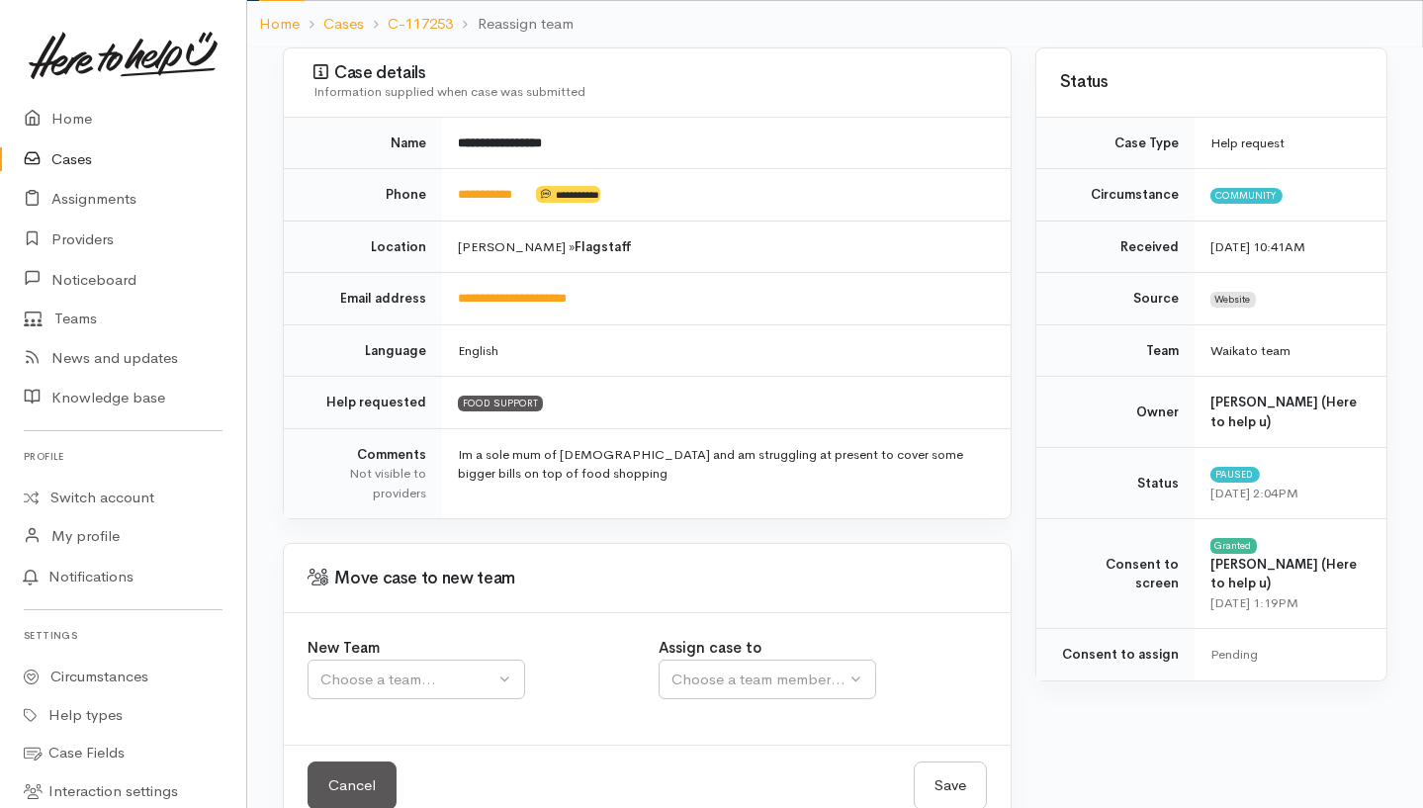
scroll to position [198, 0]
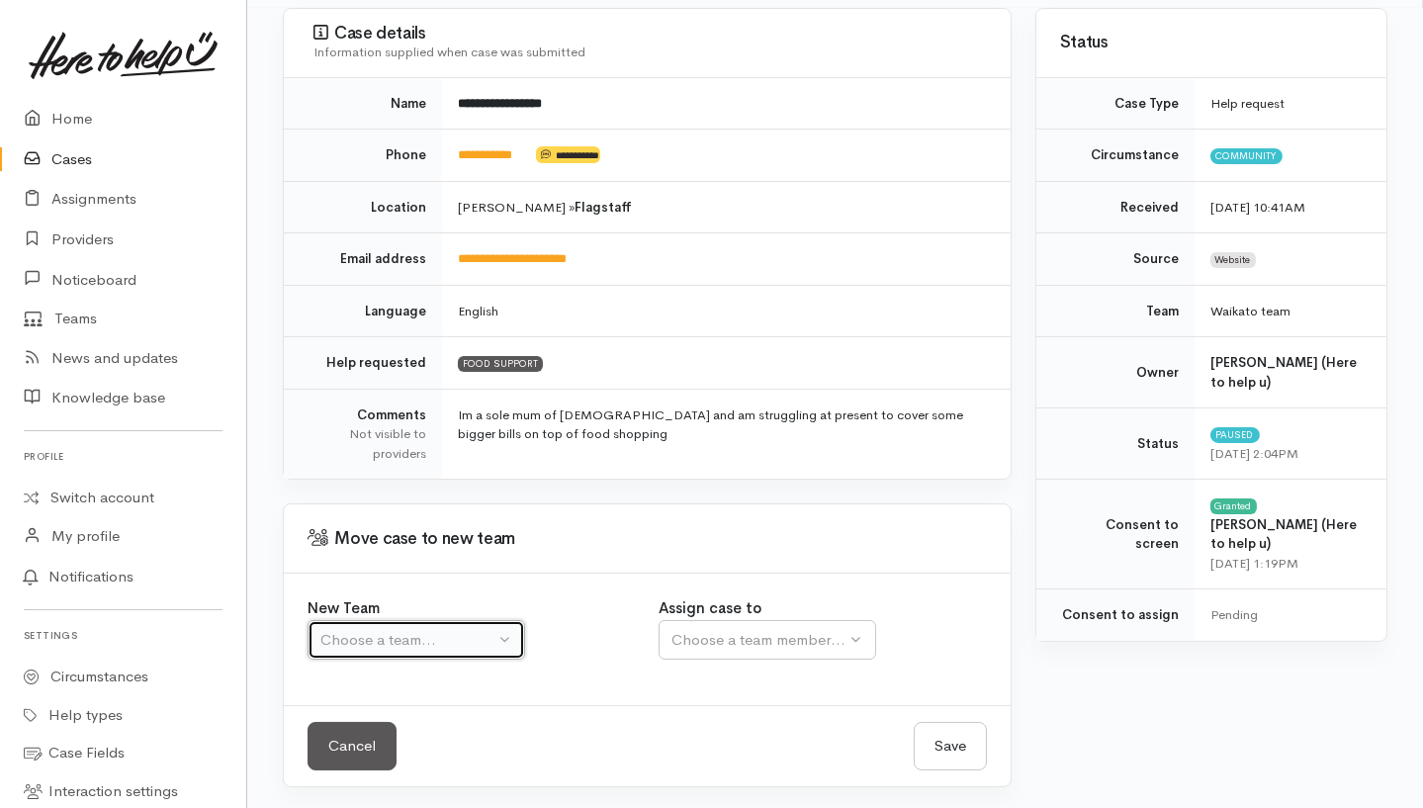
click at [403, 629] on div "Choose a team..." at bounding box center [407, 640] width 174 height 23
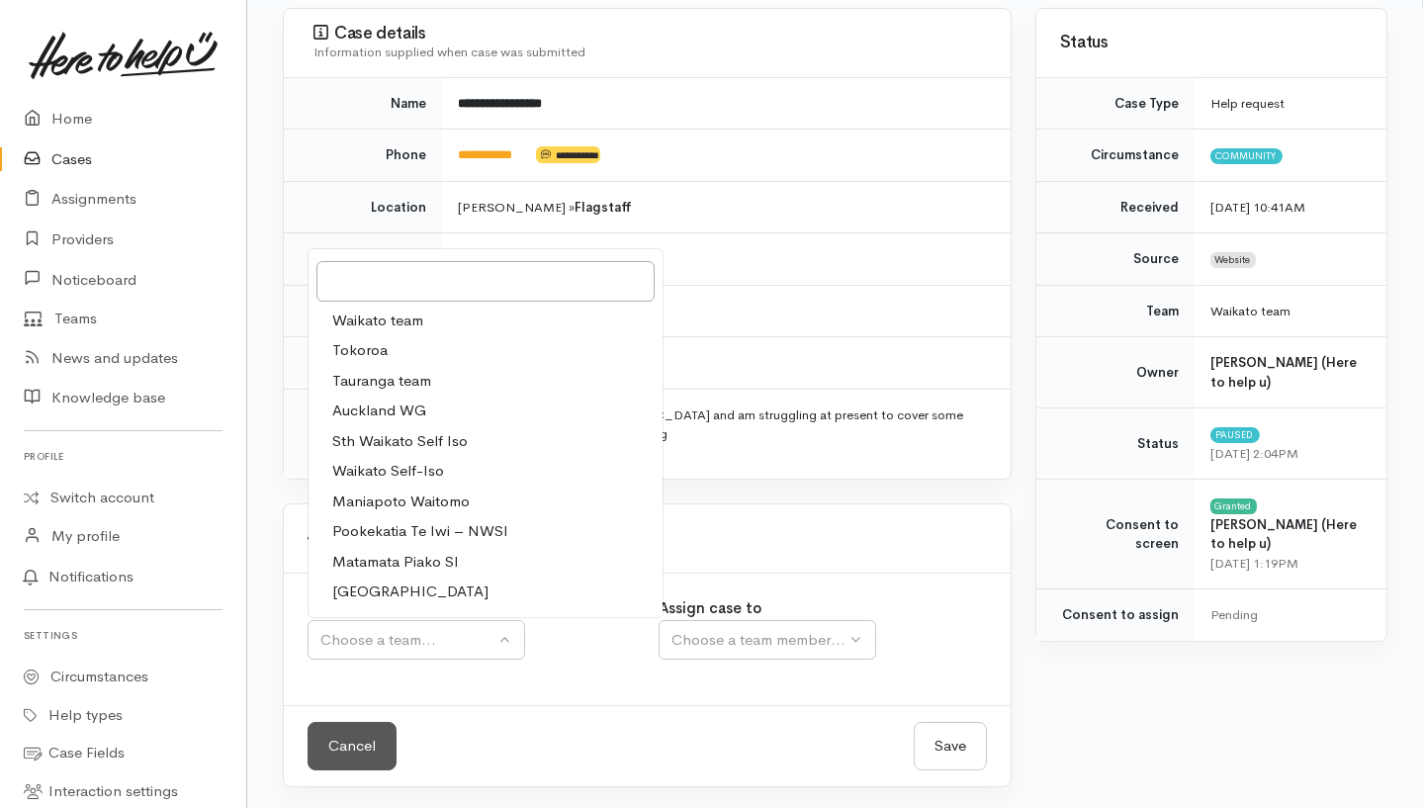
click at [414, 322] on span "Waikato team" at bounding box center [377, 321] width 91 height 23
select select "1"
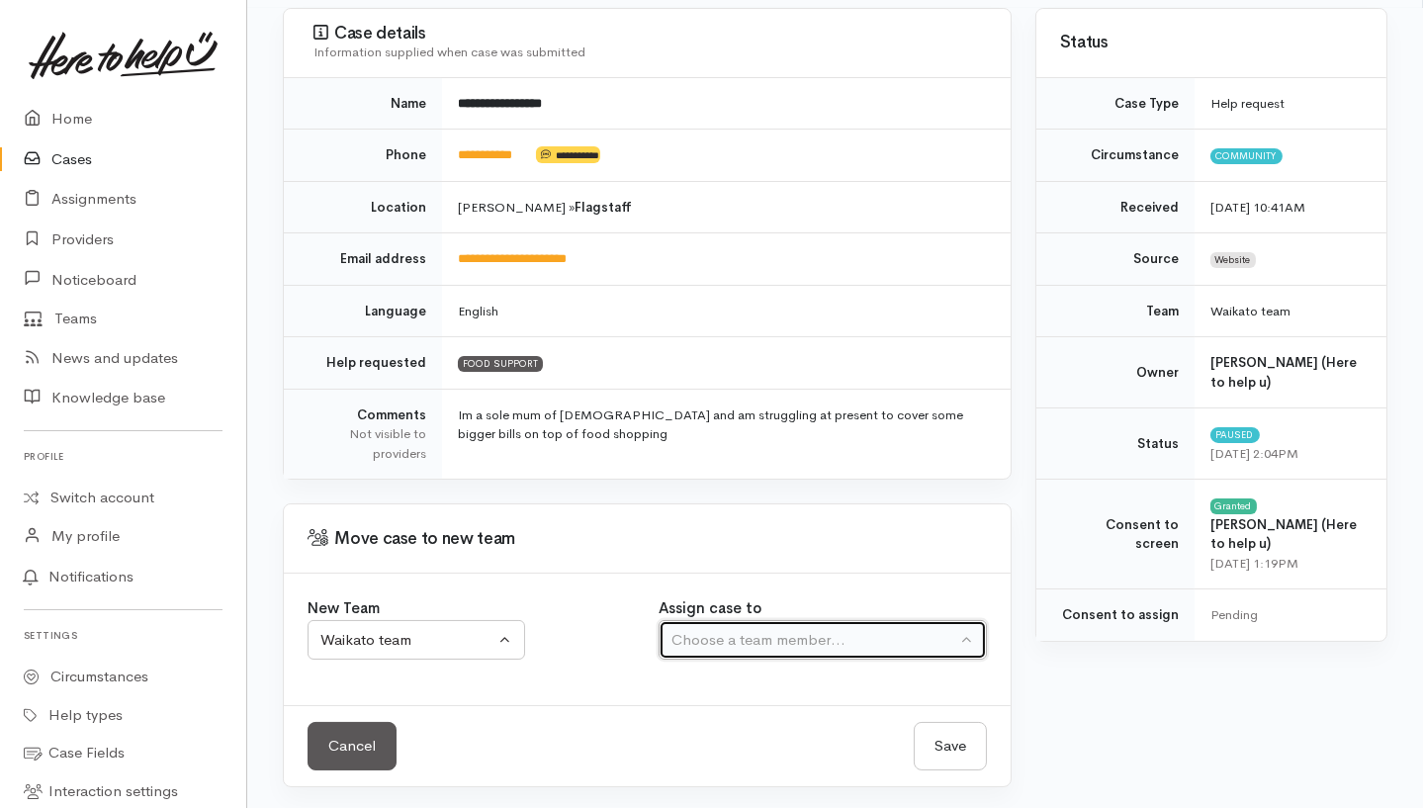
click at [676, 629] on div "Choose a team member..." at bounding box center [813, 640] width 284 height 23
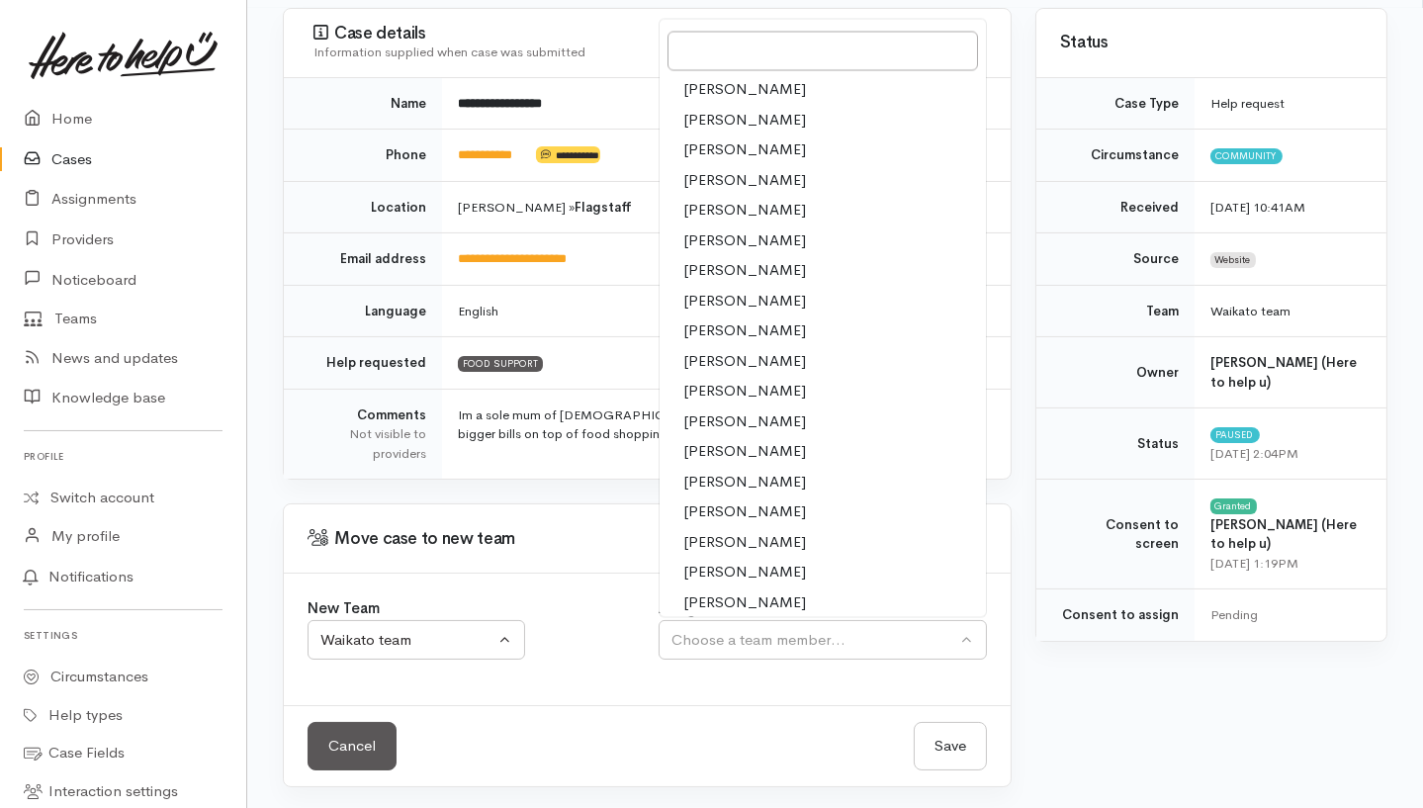
click at [733, 551] on link "[PERSON_NAME]" at bounding box center [822, 542] width 325 height 31
select select "2109"
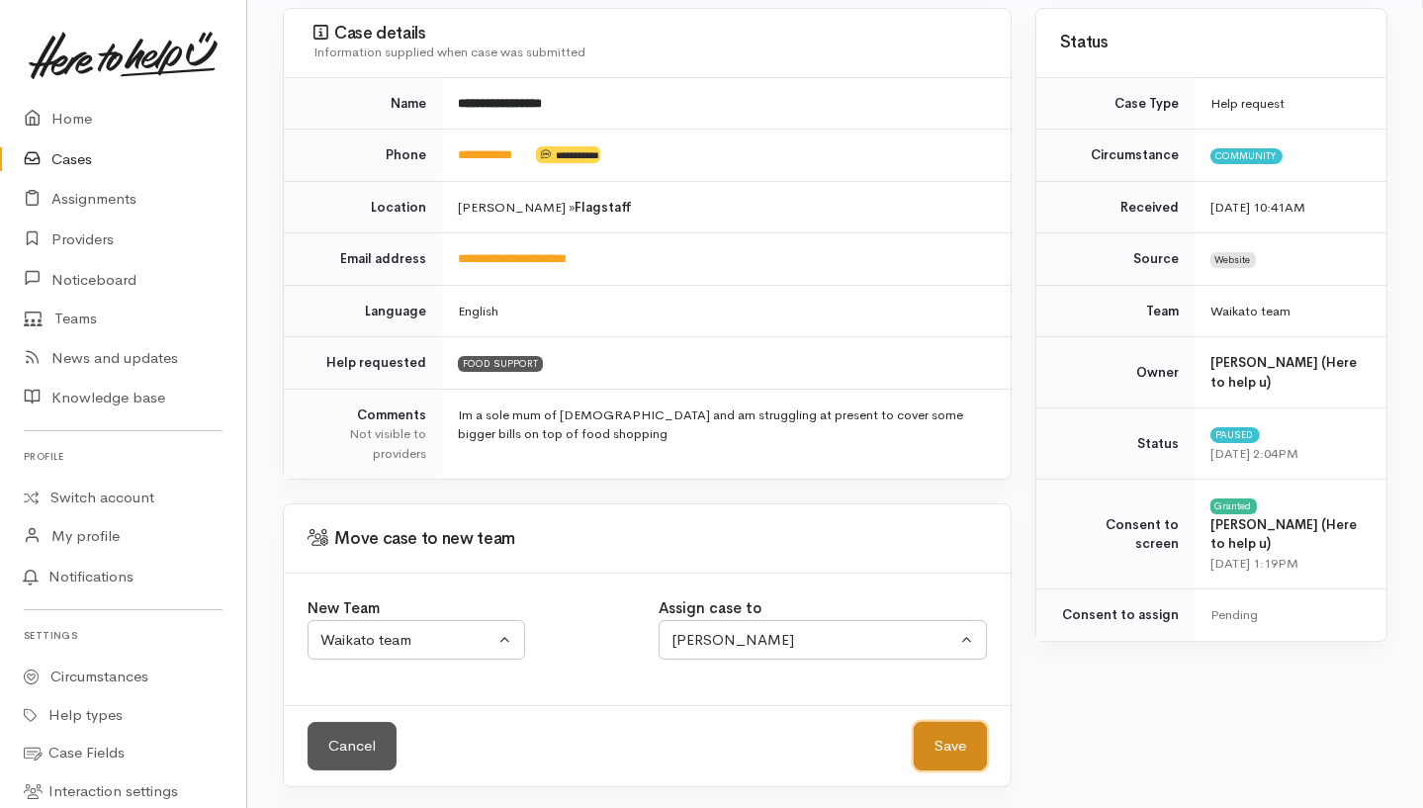
click at [924, 741] on button "Save" at bounding box center [950, 746] width 73 height 48
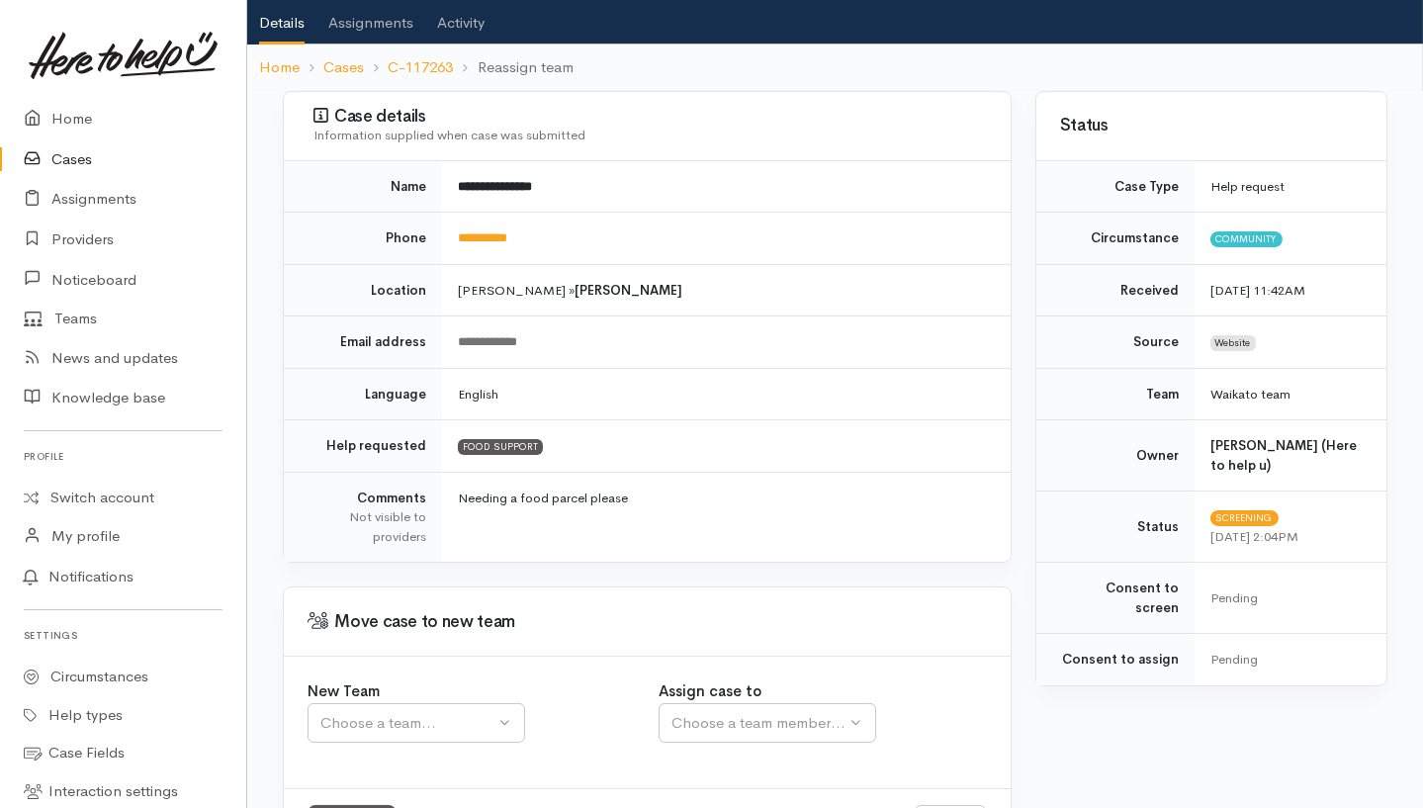
scroll to position [198, 0]
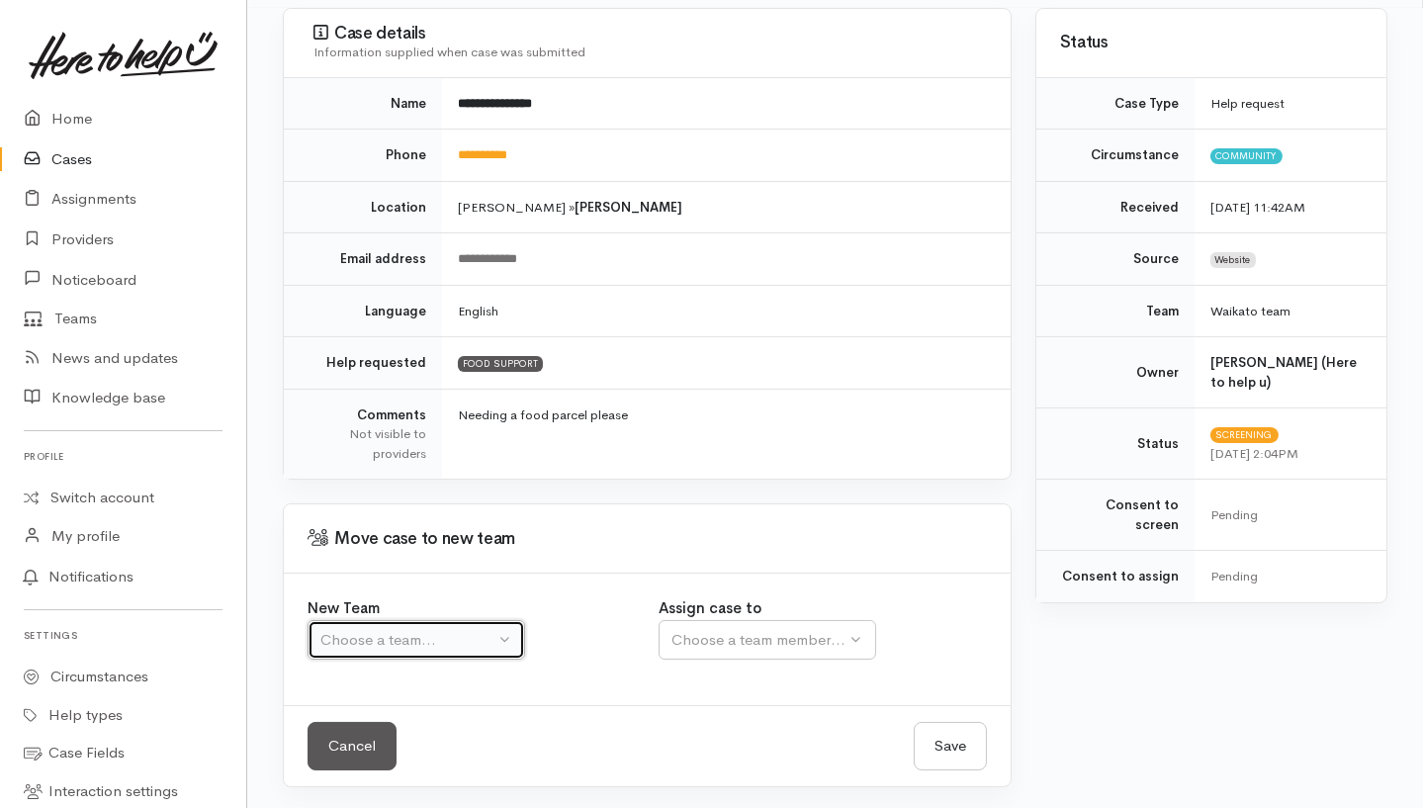
click at [392, 620] on button "Choose a team..." at bounding box center [417, 640] width 218 height 41
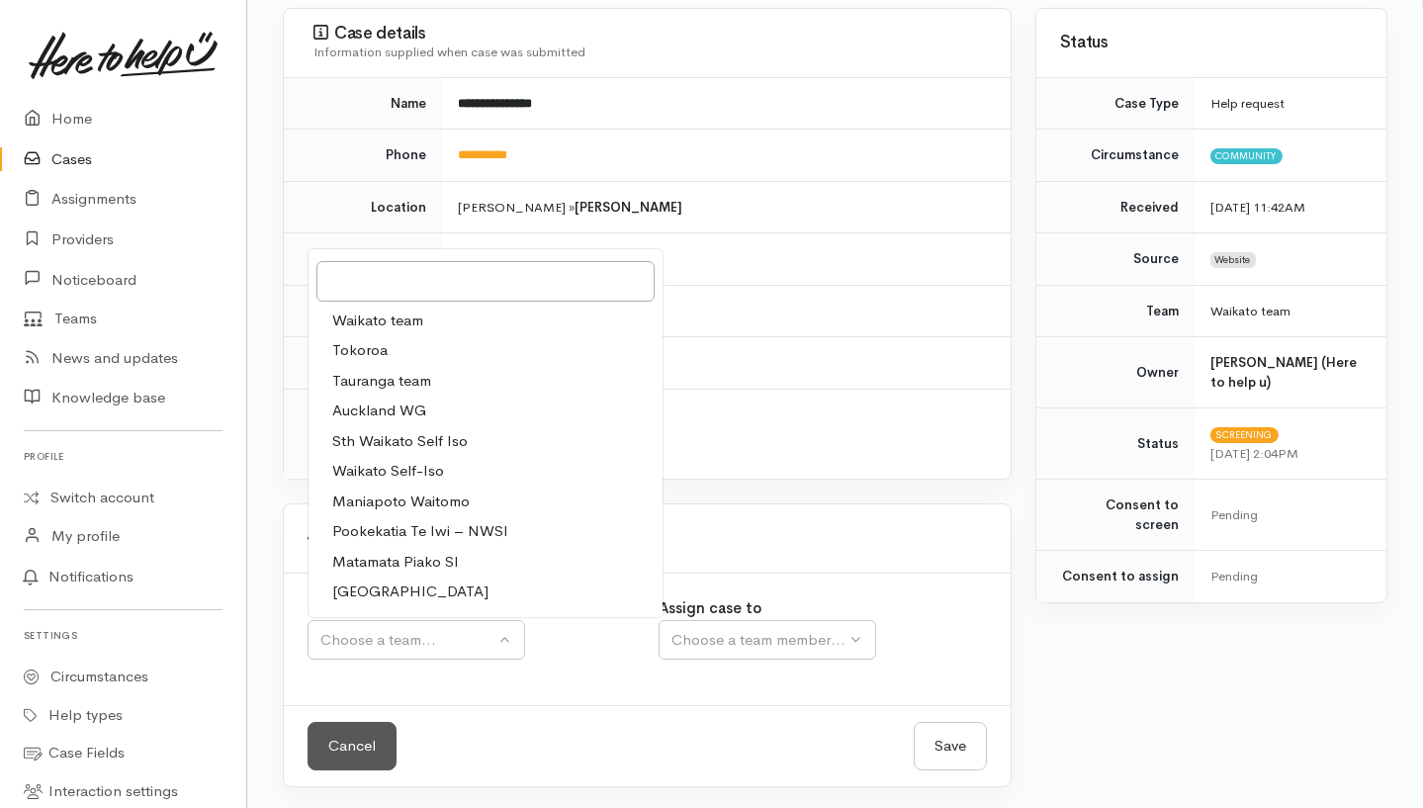
click at [472, 312] on link "Waikato team" at bounding box center [486, 321] width 354 height 31
select select "1"
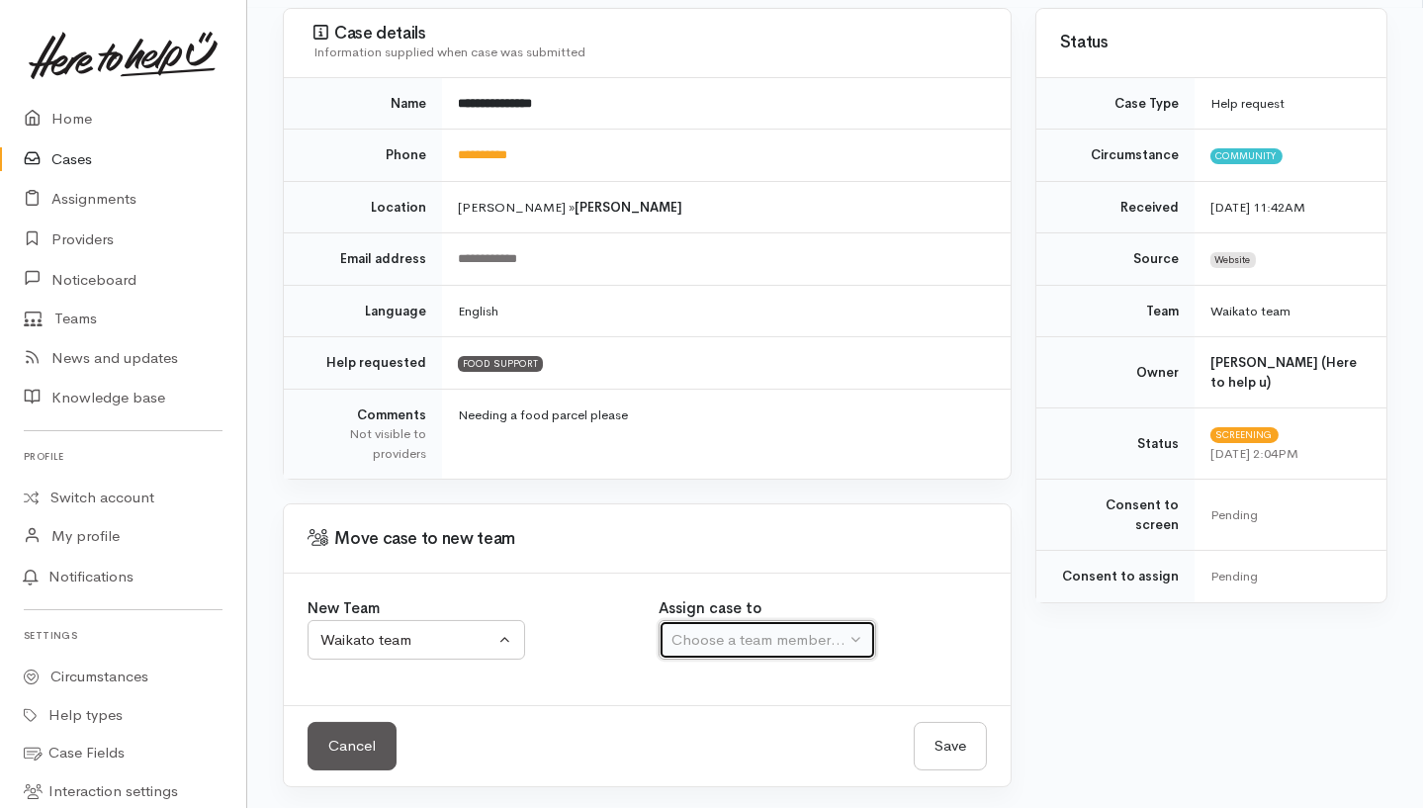
click at [798, 620] on button "Choose a team member..." at bounding box center [768, 640] width 218 height 41
click at [675, 646] on div "Choose a team member..." at bounding box center [813, 640] width 284 height 23
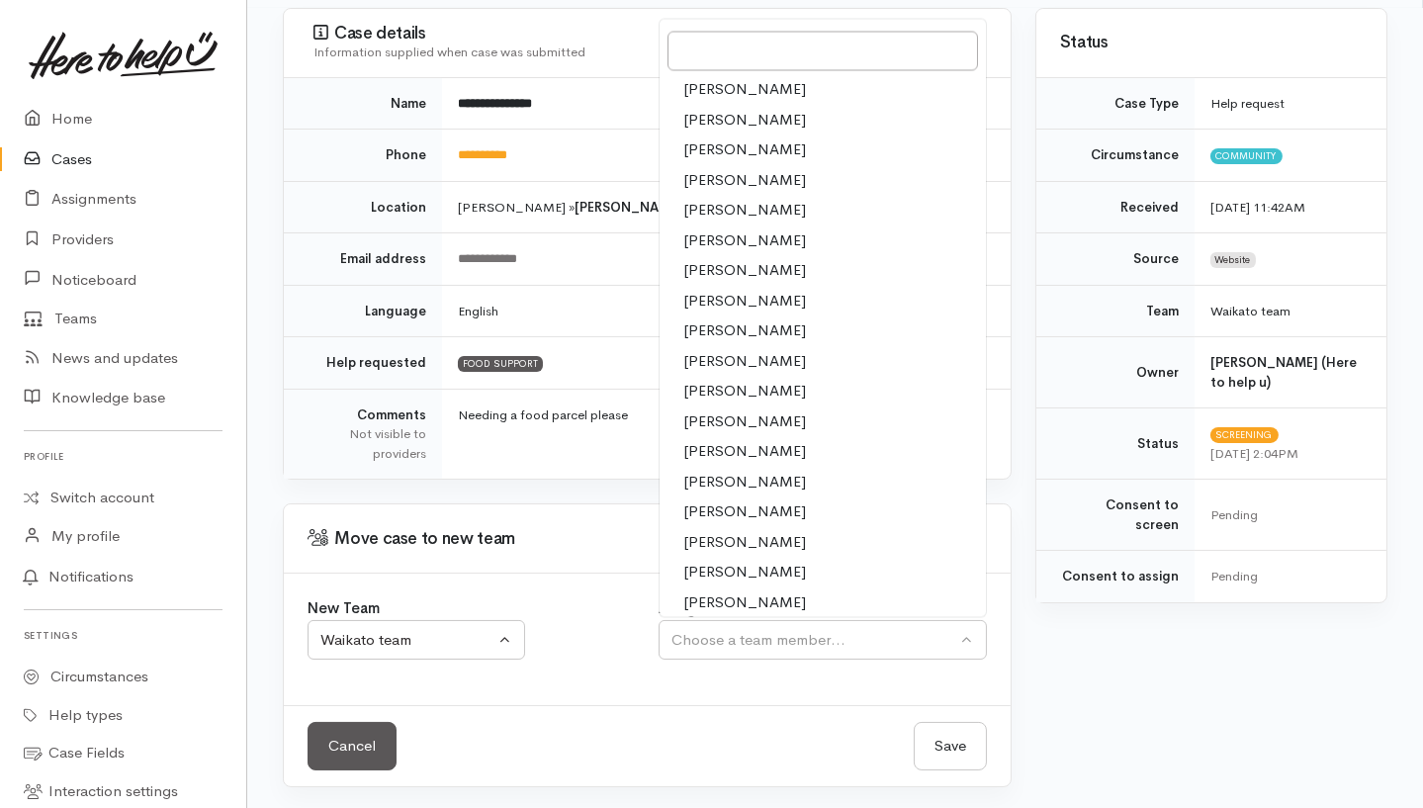
click at [724, 538] on span "Priyanka Duggal" at bounding box center [744, 542] width 123 height 23
select select "2109"
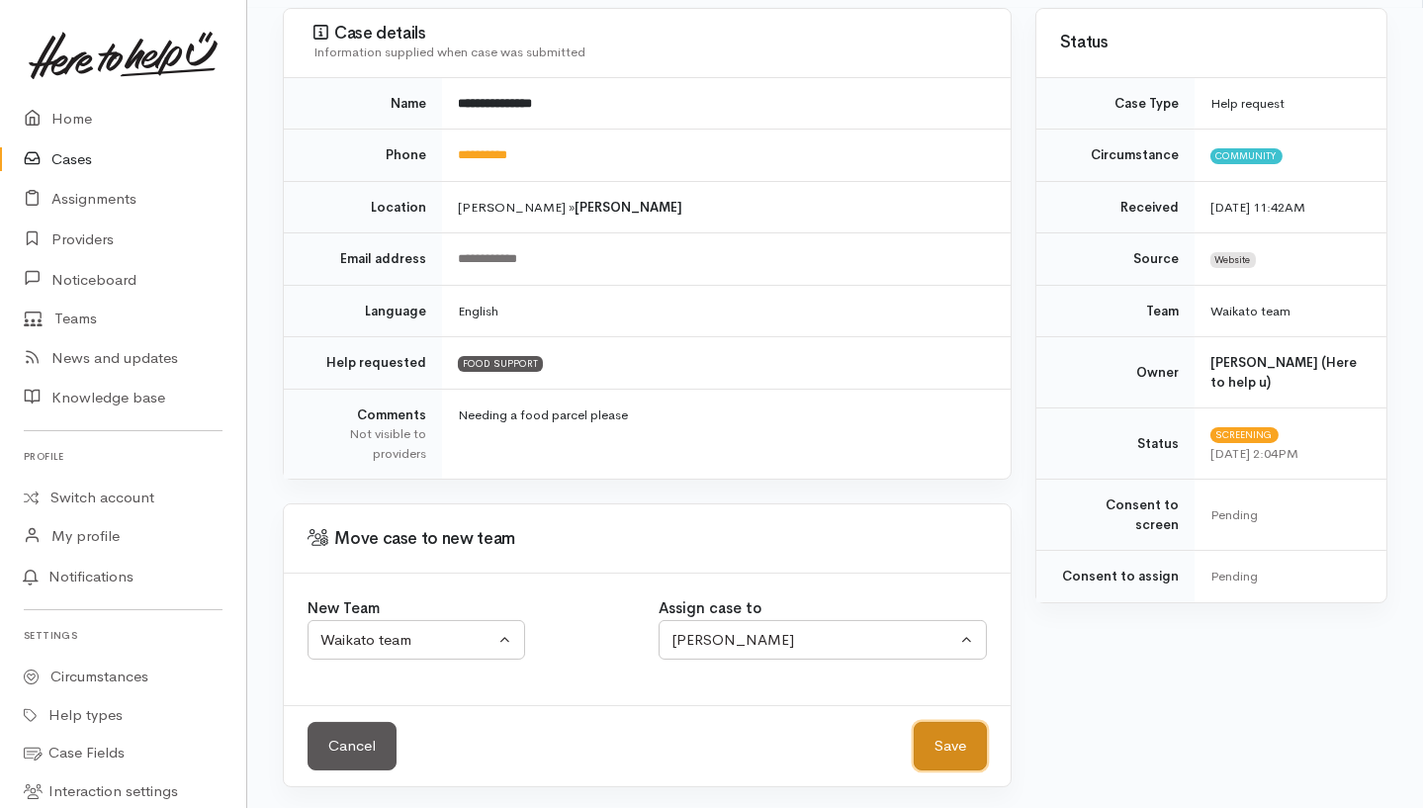
click at [962, 753] on button "Save" at bounding box center [950, 746] width 73 height 48
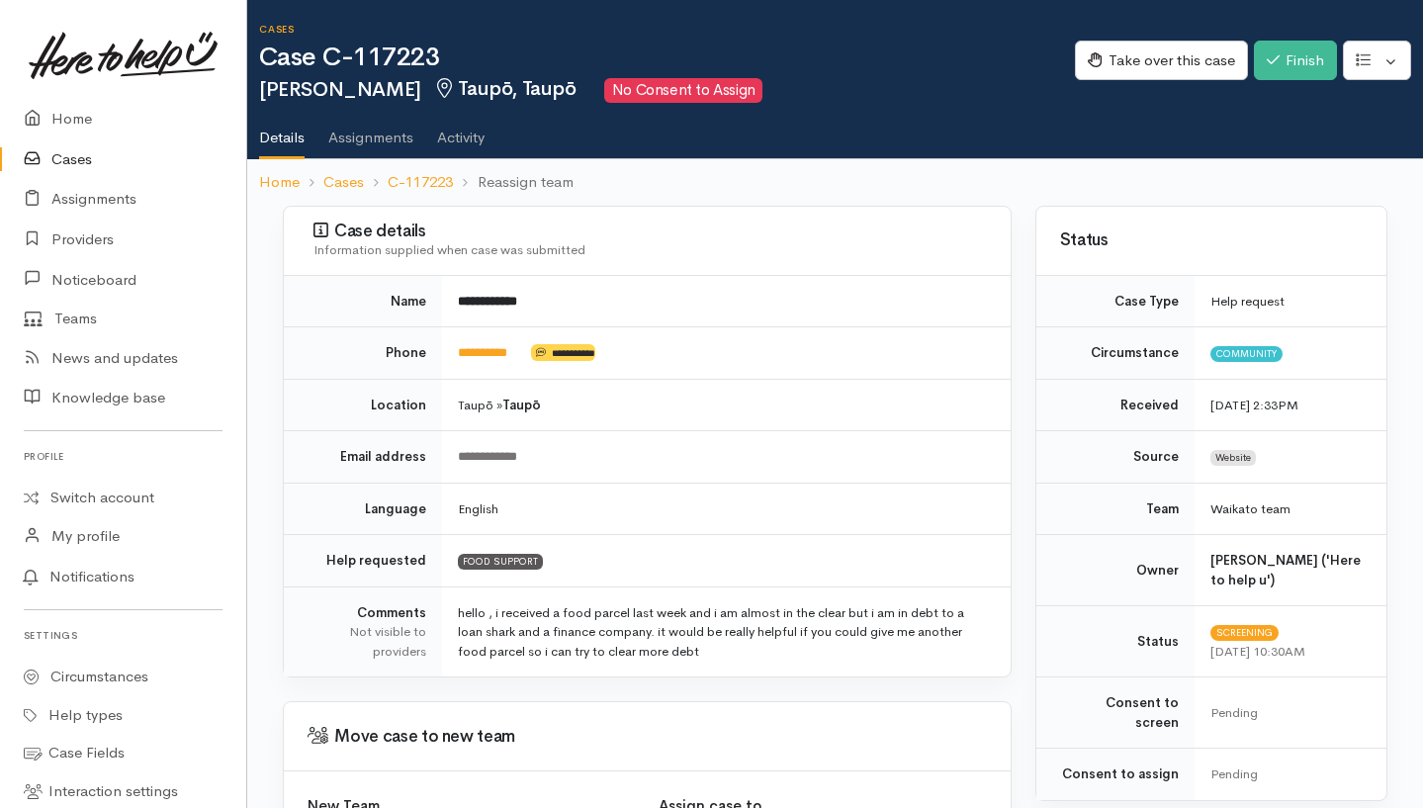
scroll to position [198, 0]
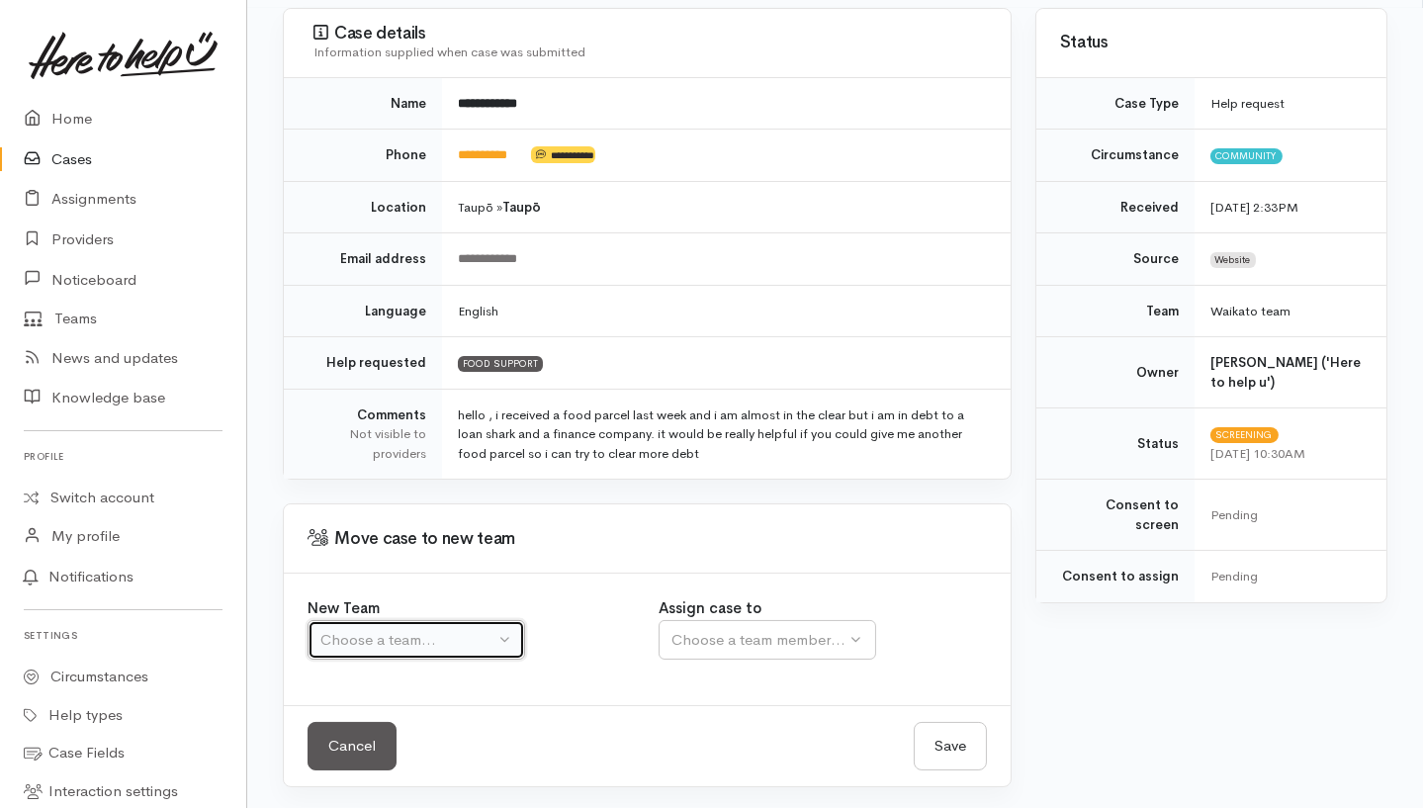
click at [459, 625] on button "Choose a team..." at bounding box center [417, 640] width 218 height 41
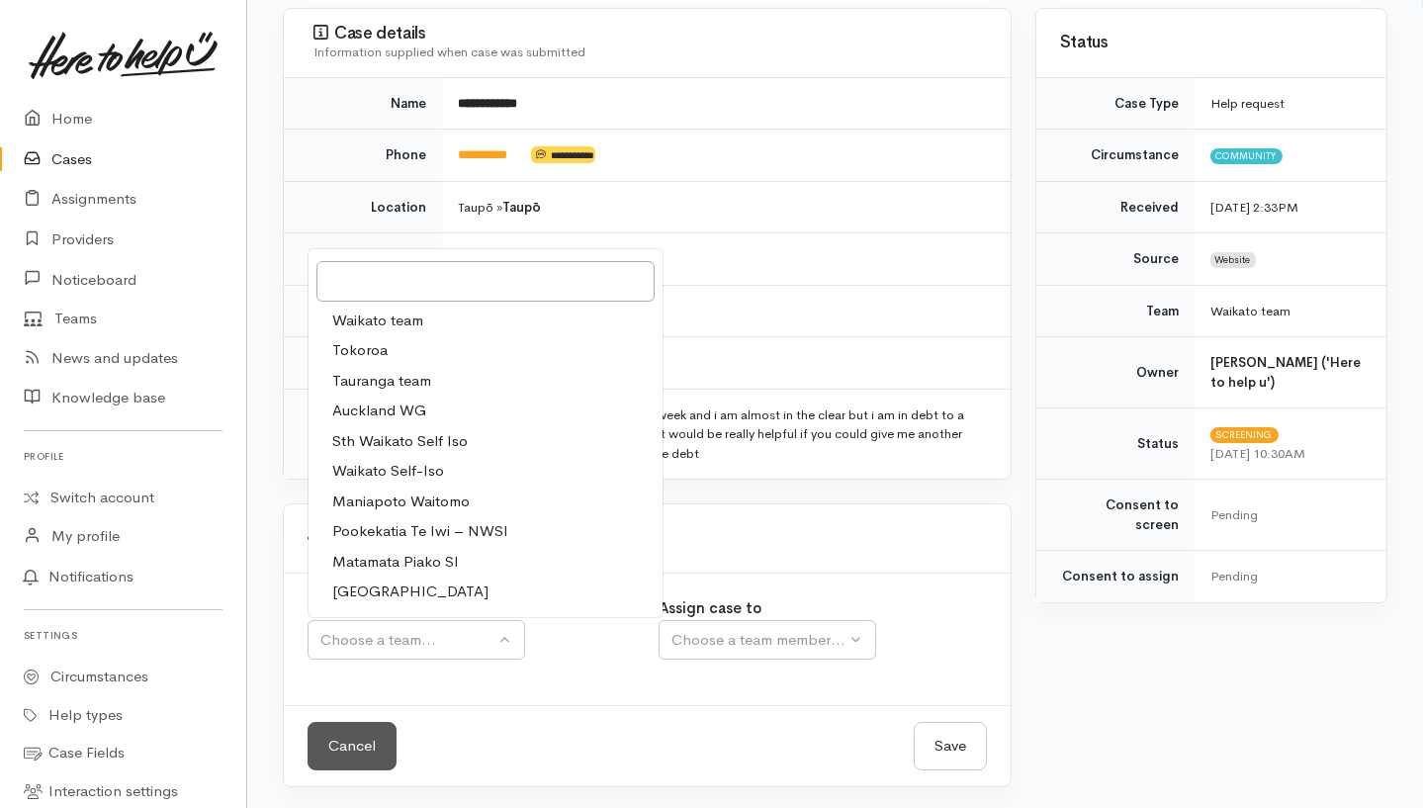
click at [436, 316] on link "Waikato team" at bounding box center [486, 321] width 354 height 31
select select "1"
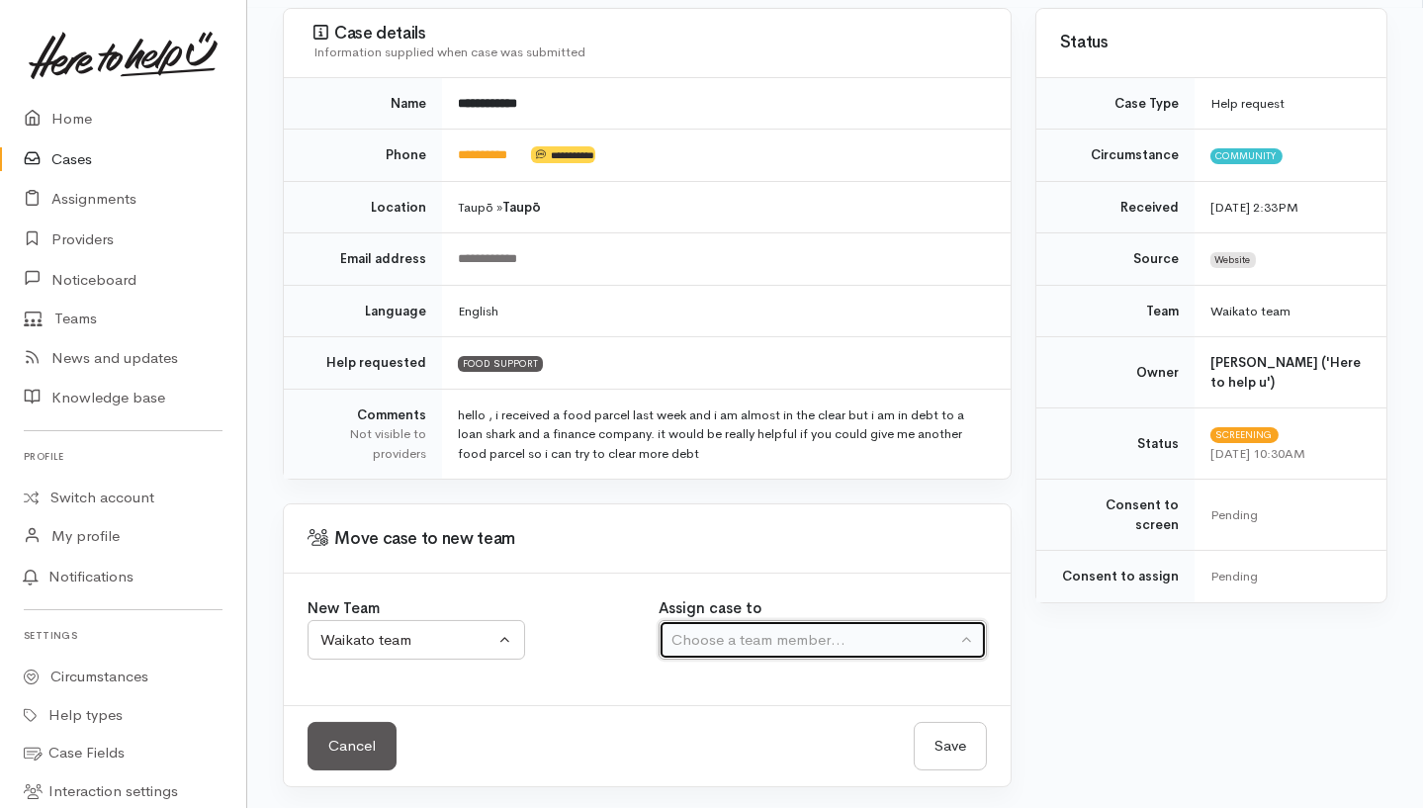
click at [848, 641] on div "Choose a team member..." at bounding box center [813, 640] width 284 height 23
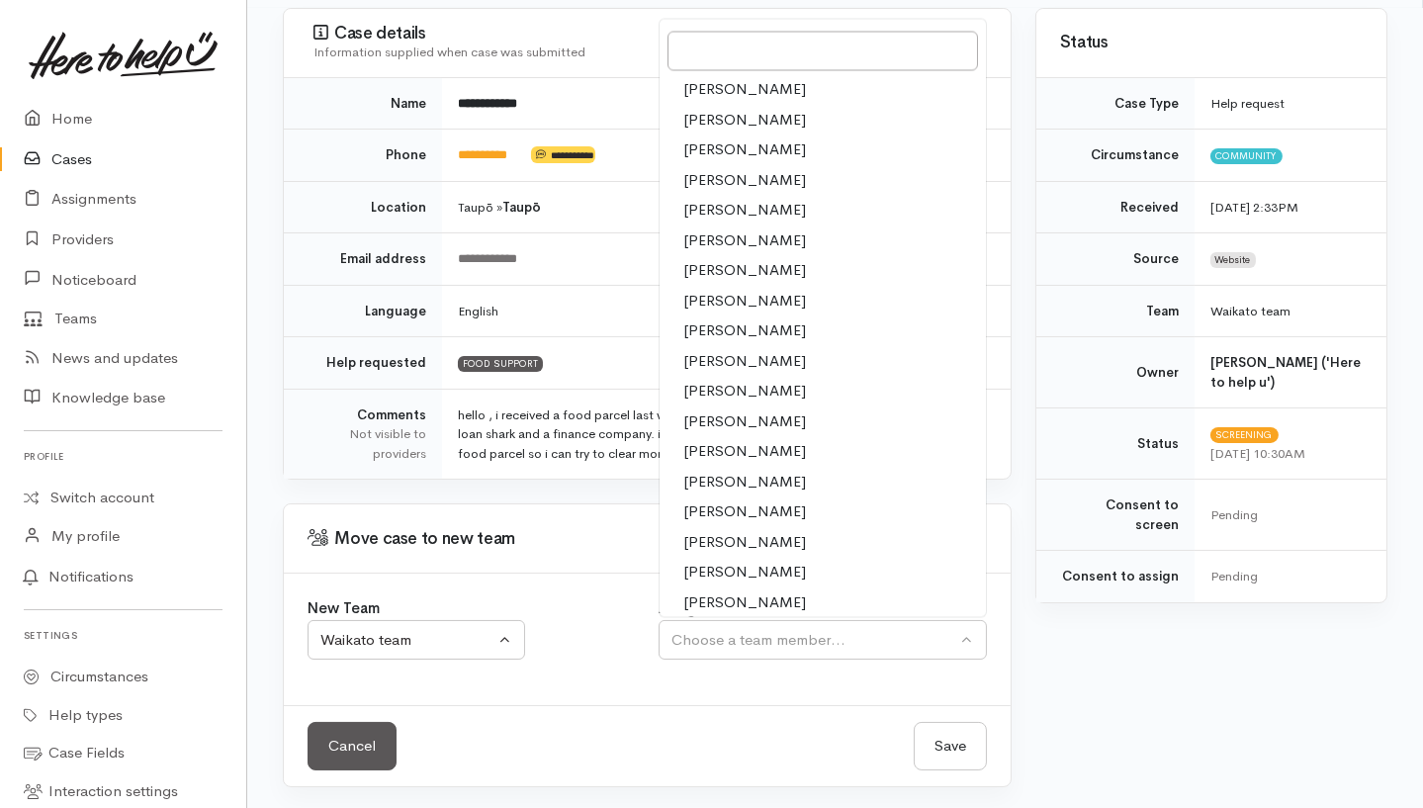
click at [719, 381] on span "Kyleigh Pike" at bounding box center [744, 392] width 123 height 23
select select "1759"
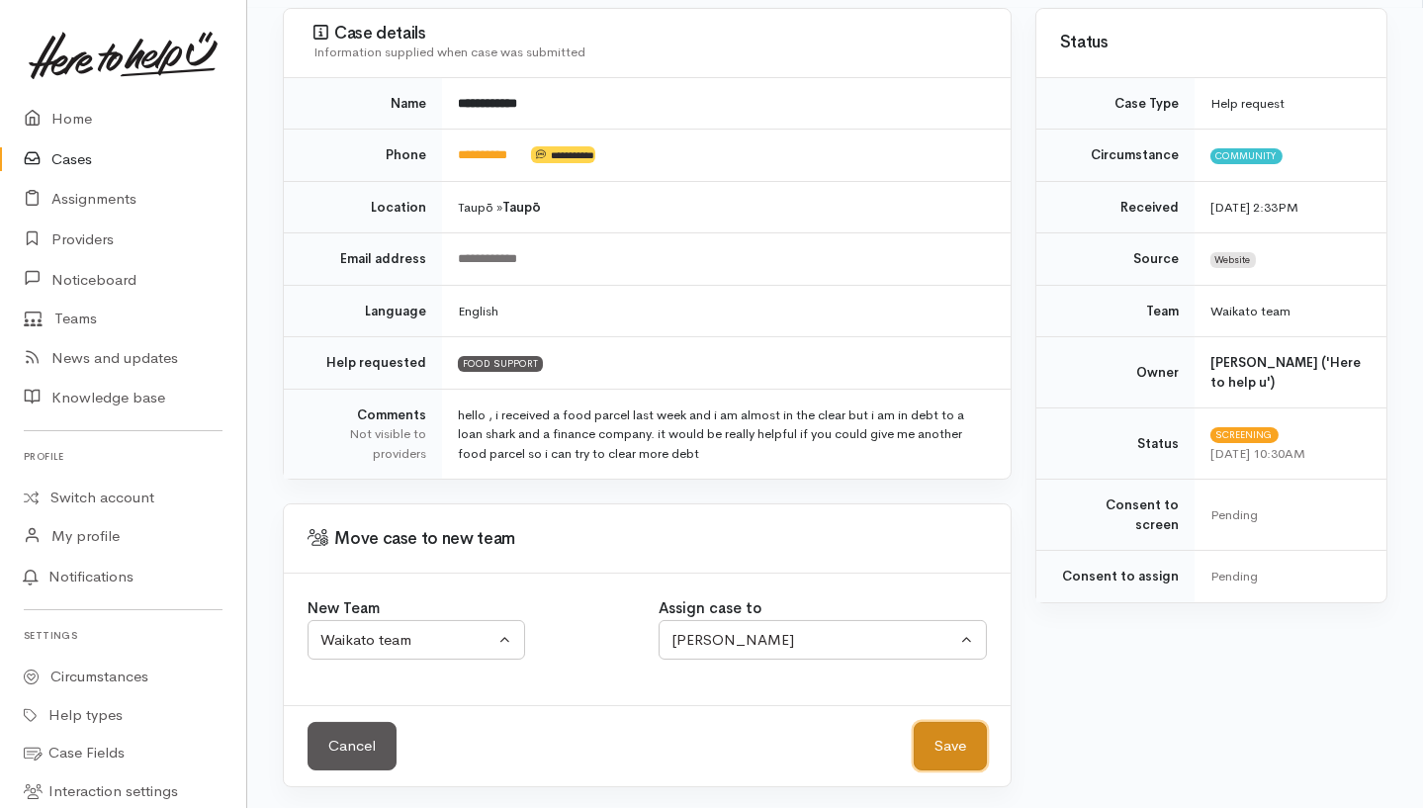
click at [937, 741] on button "Save" at bounding box center [950, 746] width 73 height 48
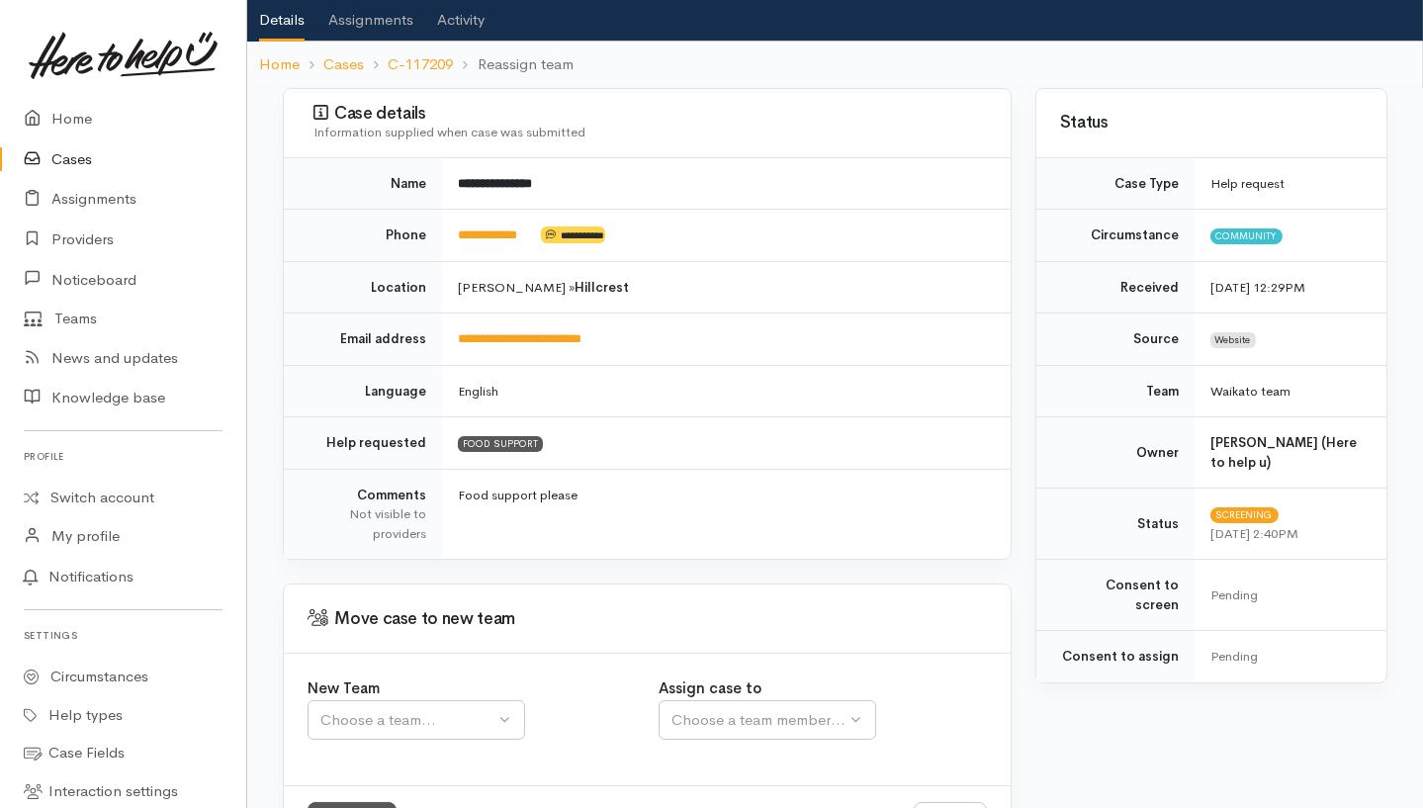
scroll to position [198, 0]
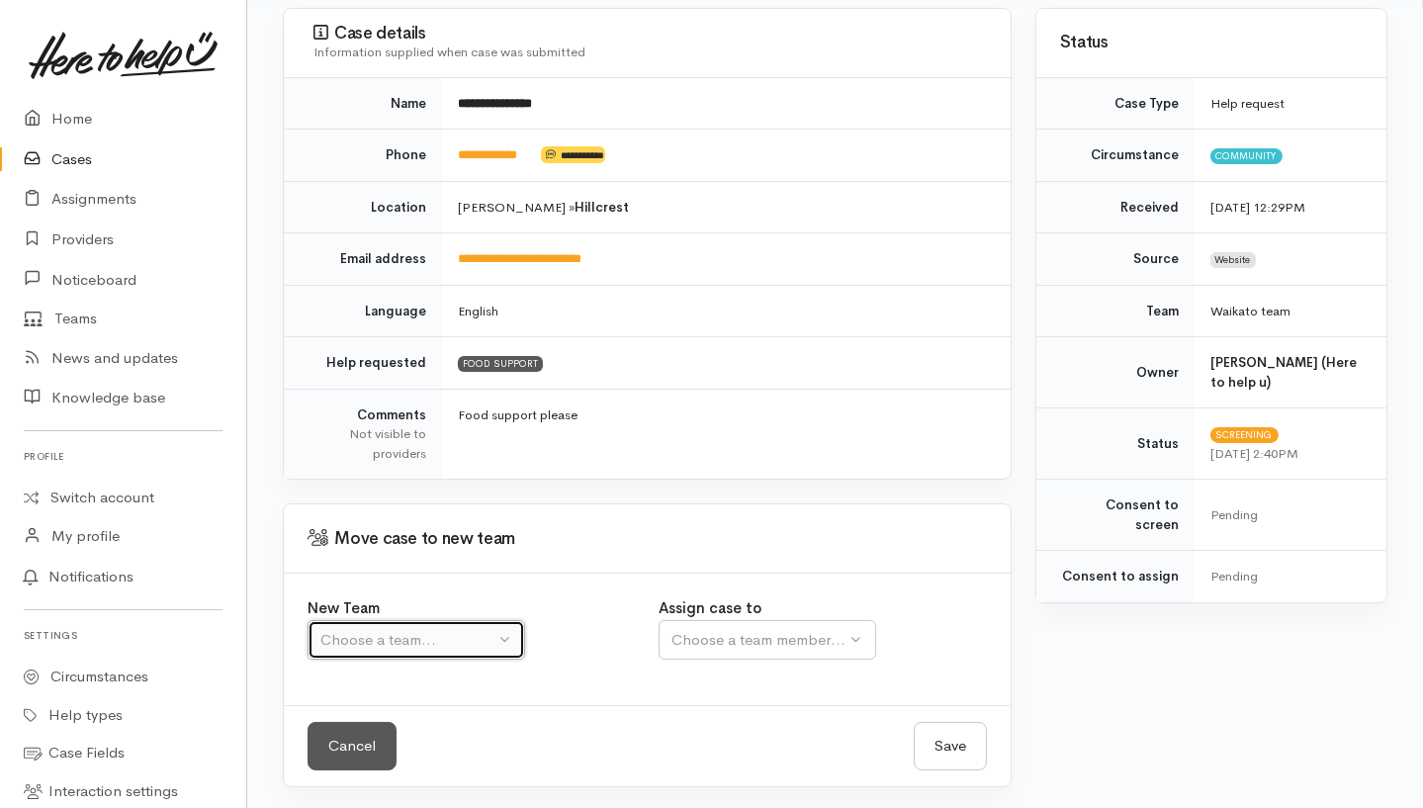
click at [350, 640] on div "Choose a team..." at bounding box center [407, 640] width 174 height 23
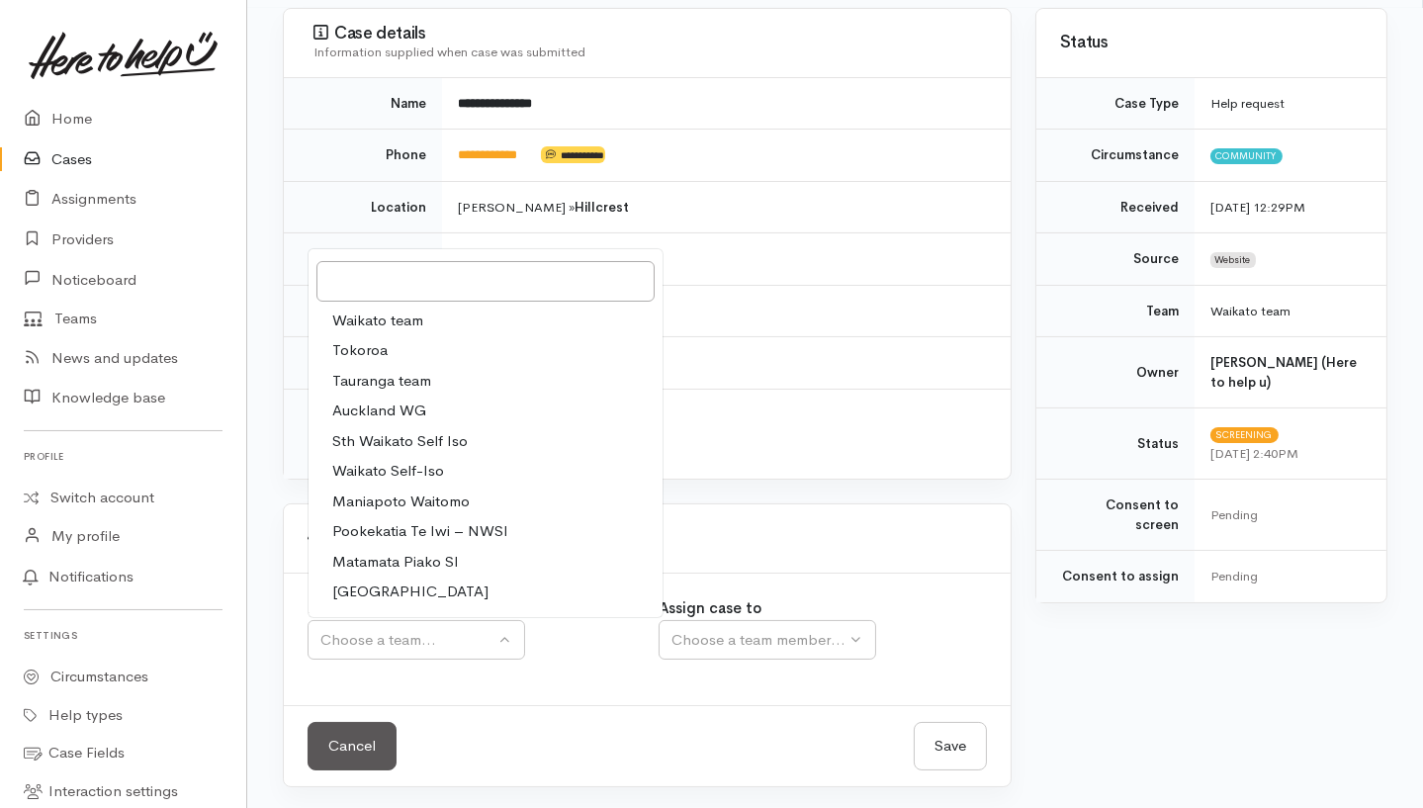
click at [403, 301] on div at bounding box center [486, 281] width 354 height 48
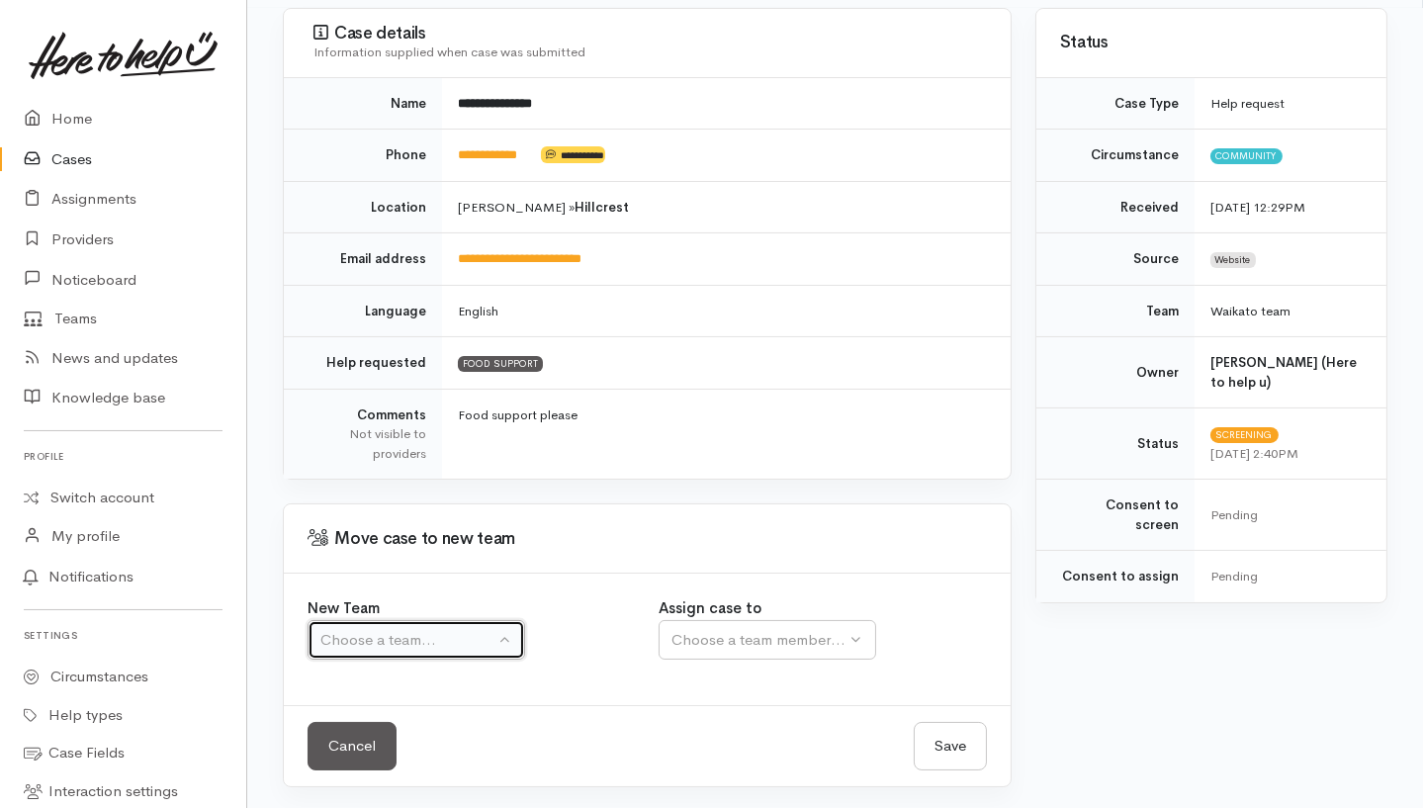
click at [455, 638] on div "Choose a team..." at bounding box center [407, 640] width 174 height 23
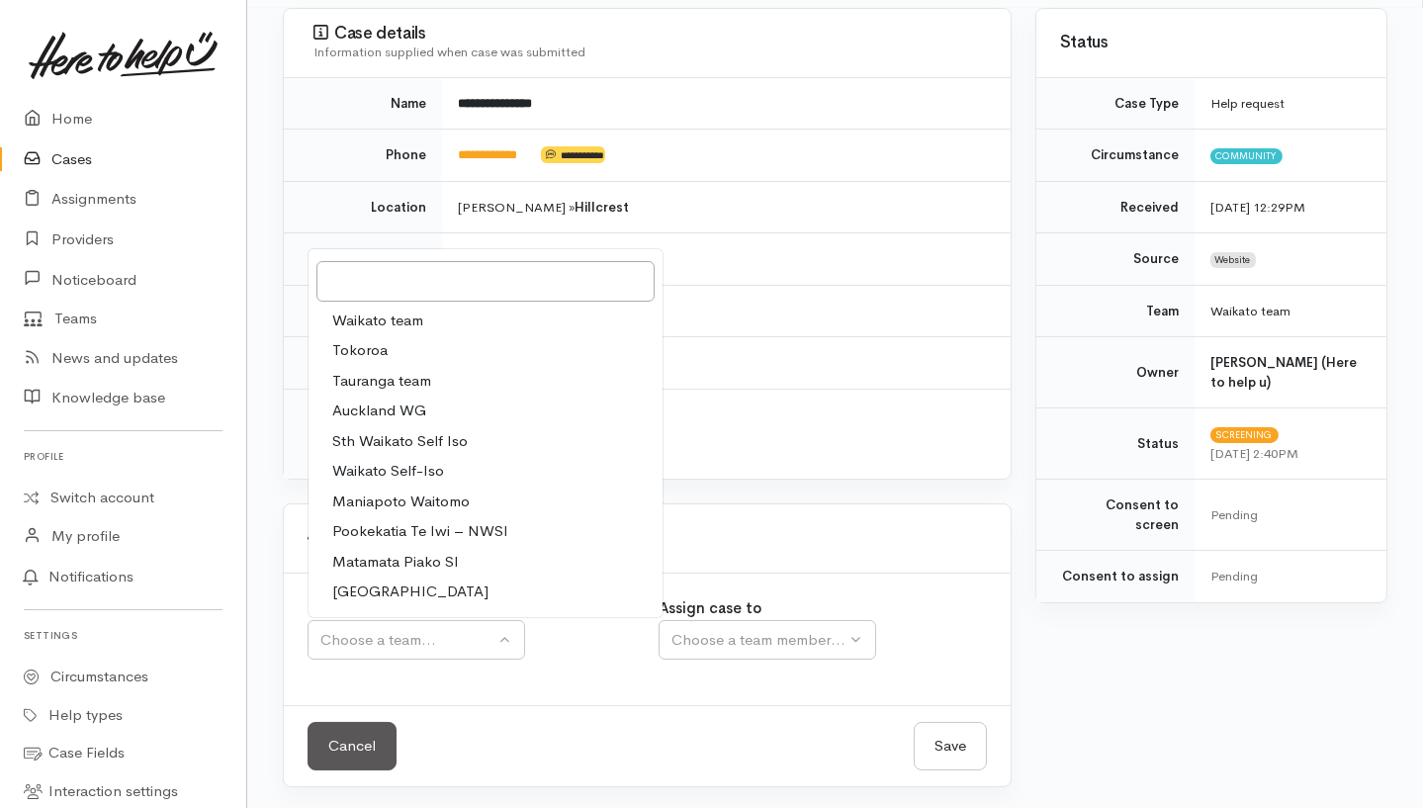
click at [422, 316] on span "Waikato team" at bounding box center [377, 321] width 91 height 23
select select "1"
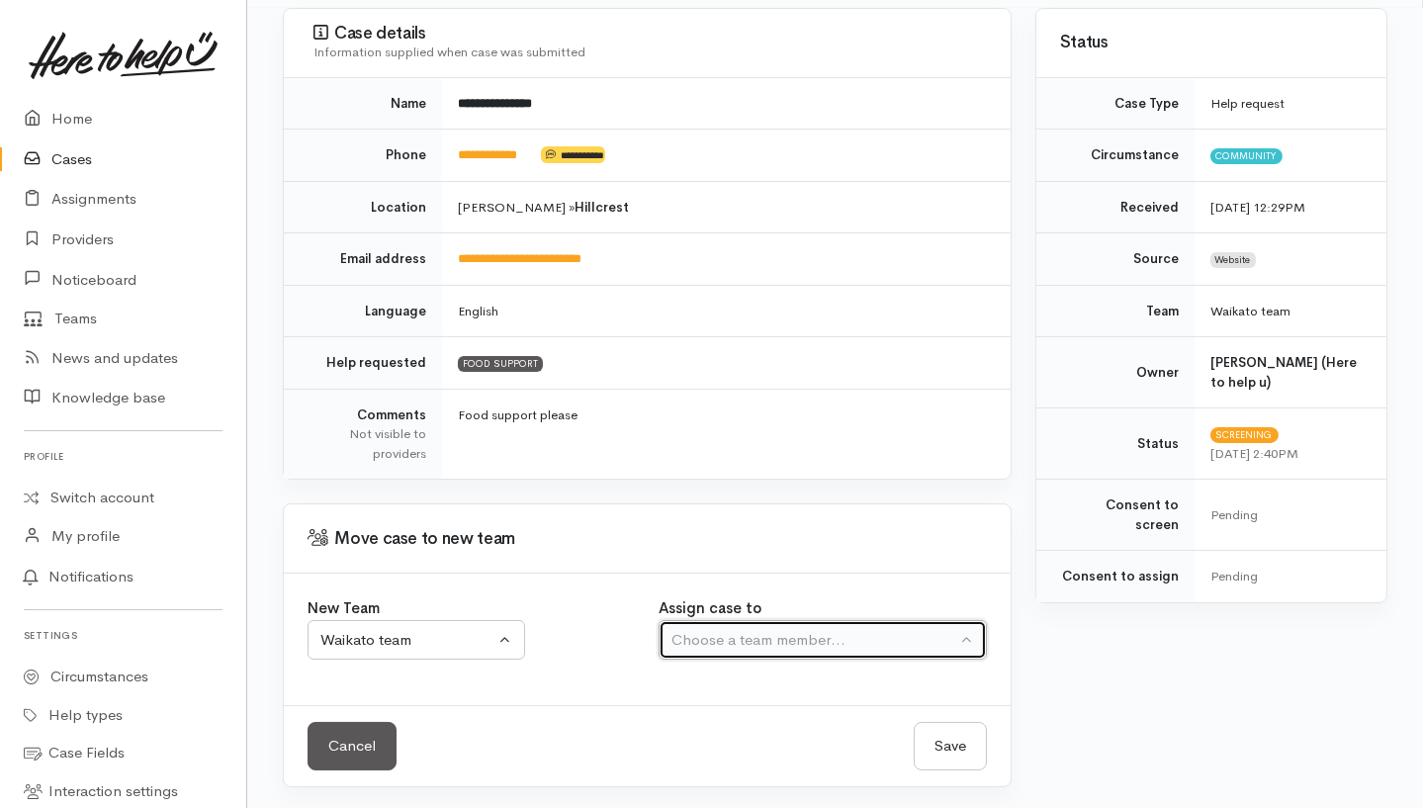
click at [752, 655] on button "Choose a team member..." at bounding box center [822, 640] width 327 height 41
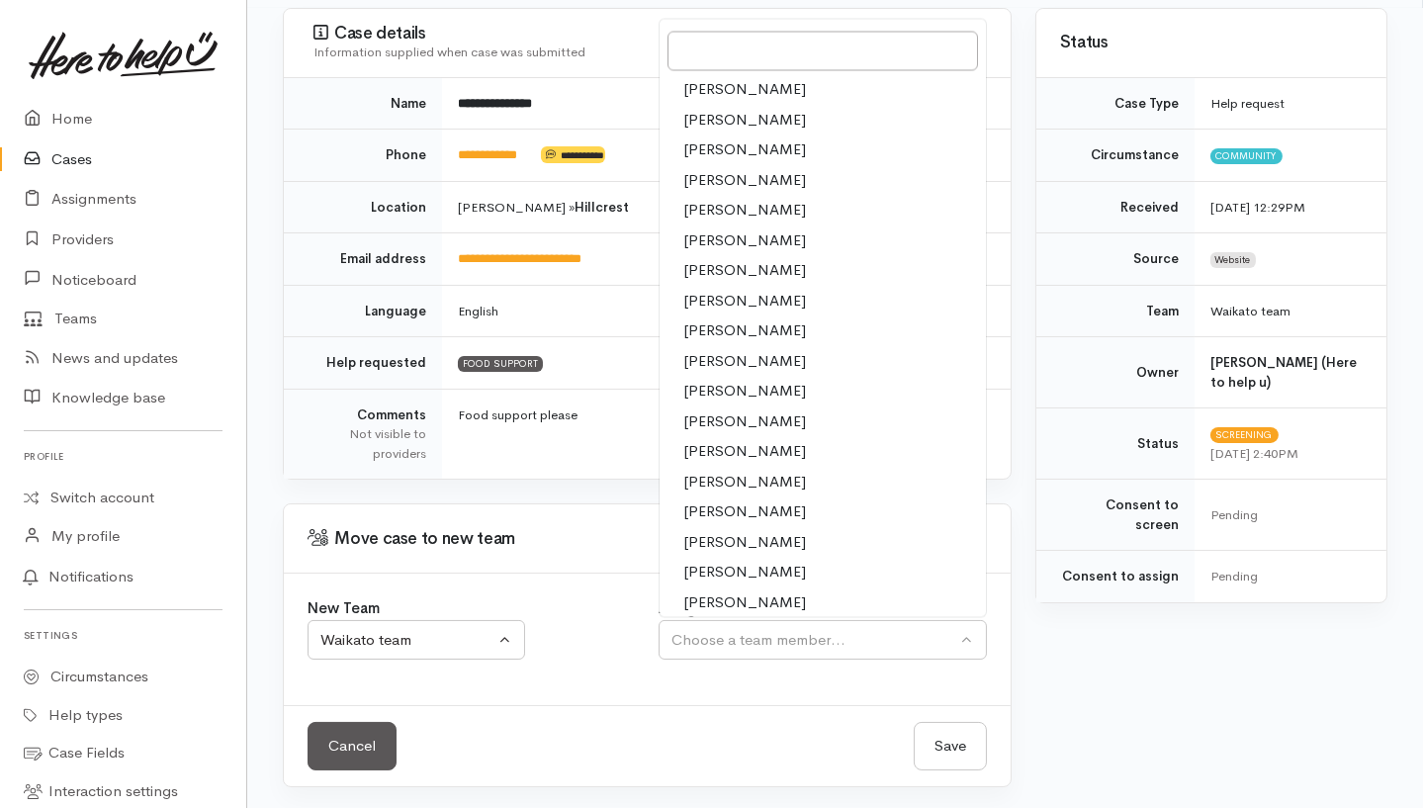
click at [737, 479] on span "Nicole Rusk" at bounding box center [744, 482] width 123 height 23
select select "2314"
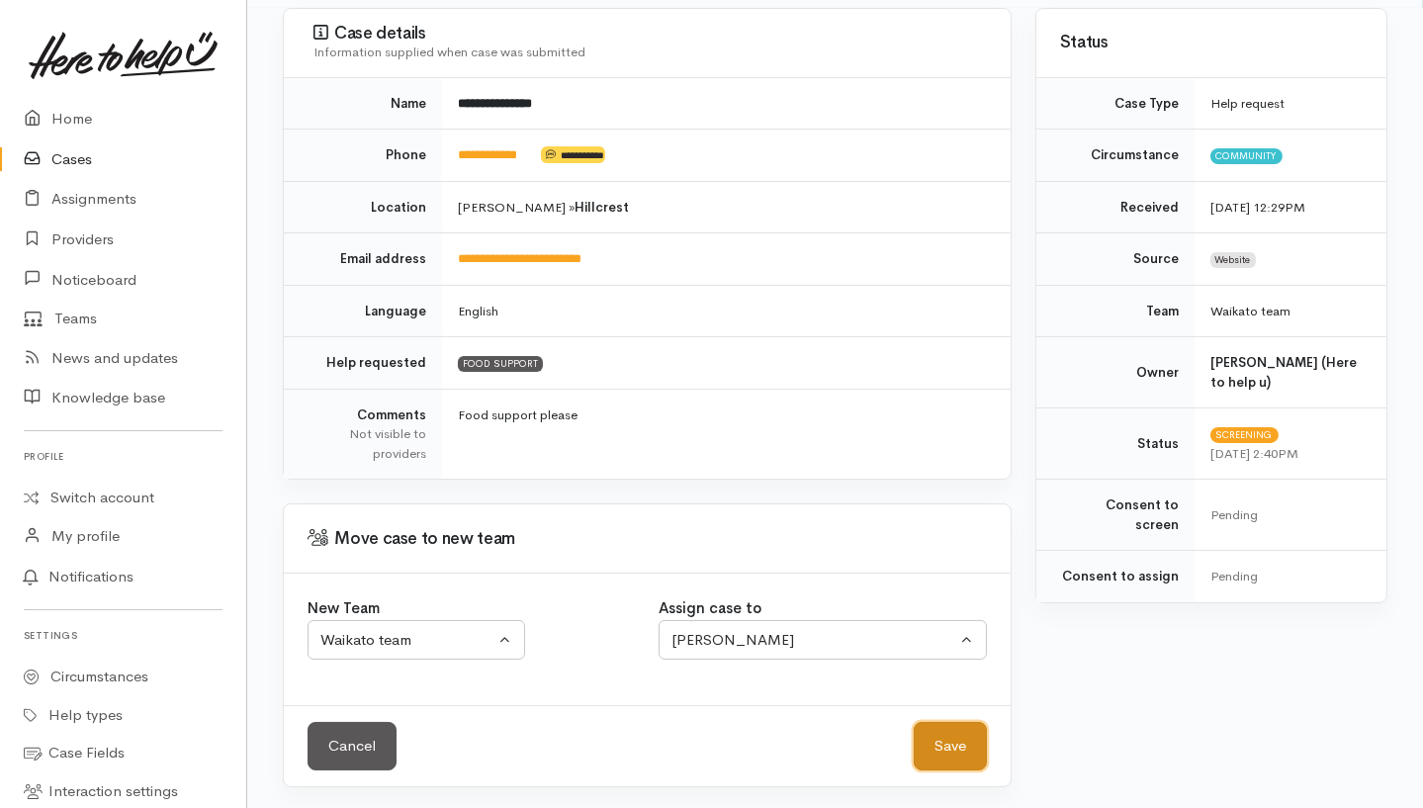
click at [972, 748] on button "Save" at bounding box center [950, 746] width 73 height 48
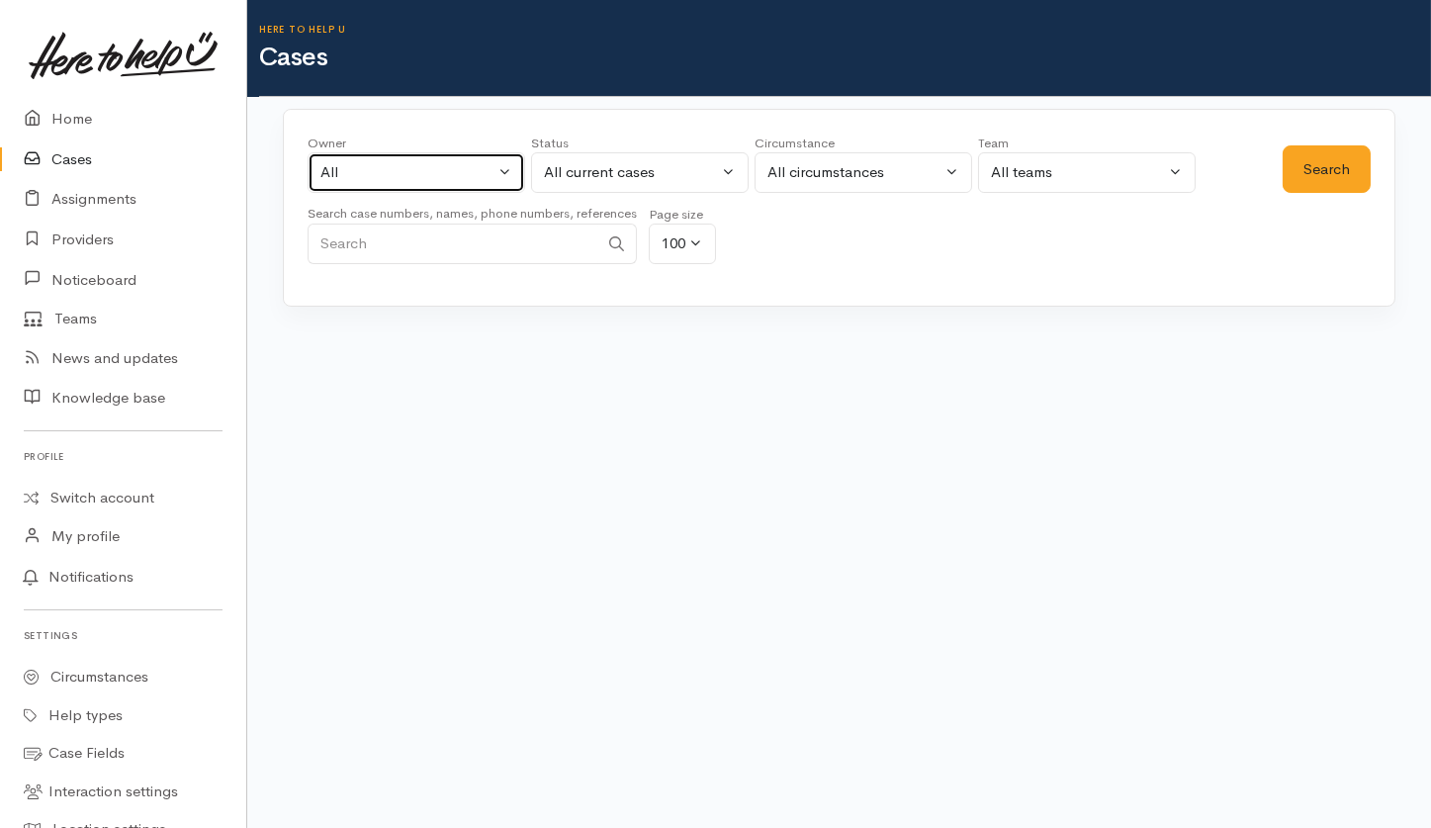
click at [390, 182] on div "All" at bounding box center [407, 172] width 174 height 23
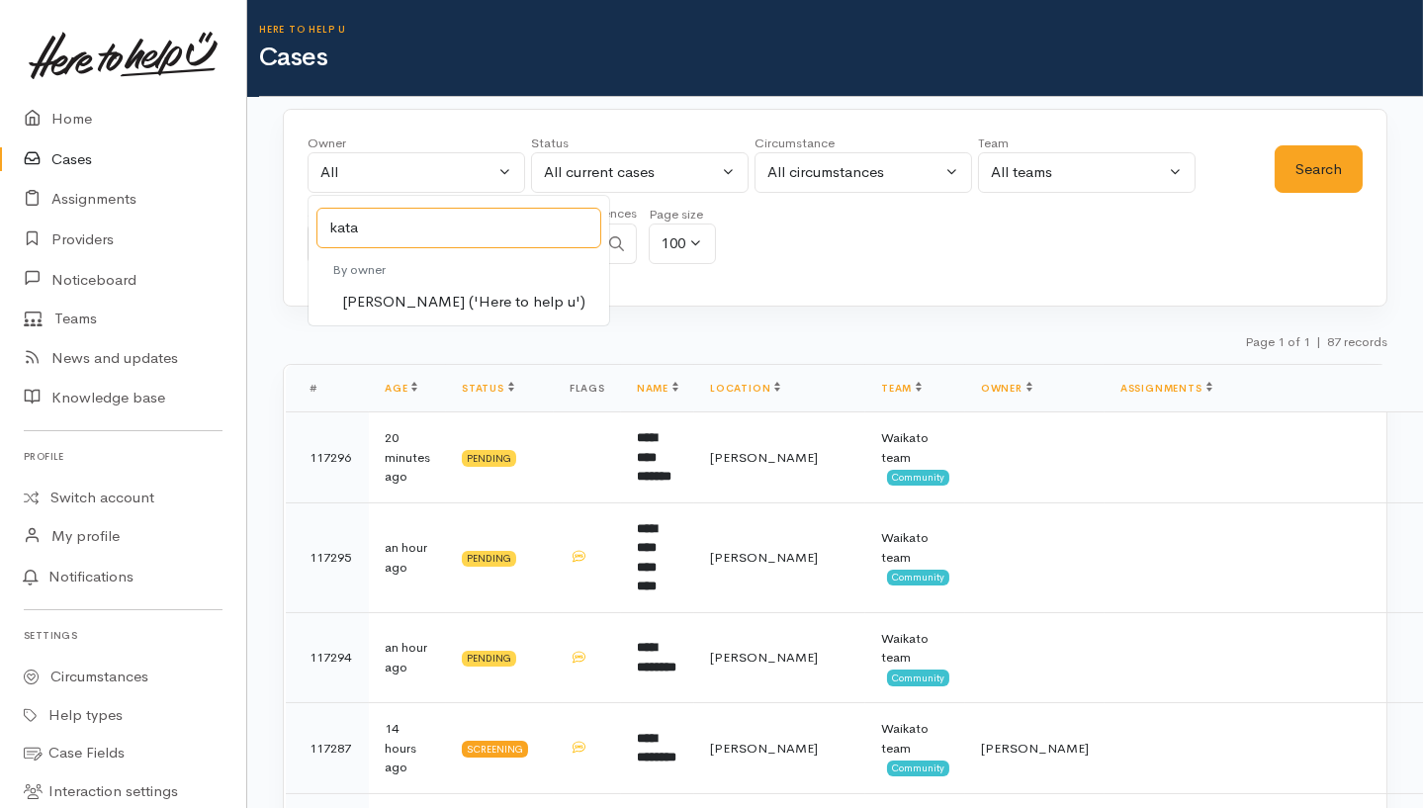
type input "kata"
click at [419, 303] on span "[PERSON_NAME] ('Here to help u')" at bounding box center [463, 302] width 243 height 23
select select "1252"
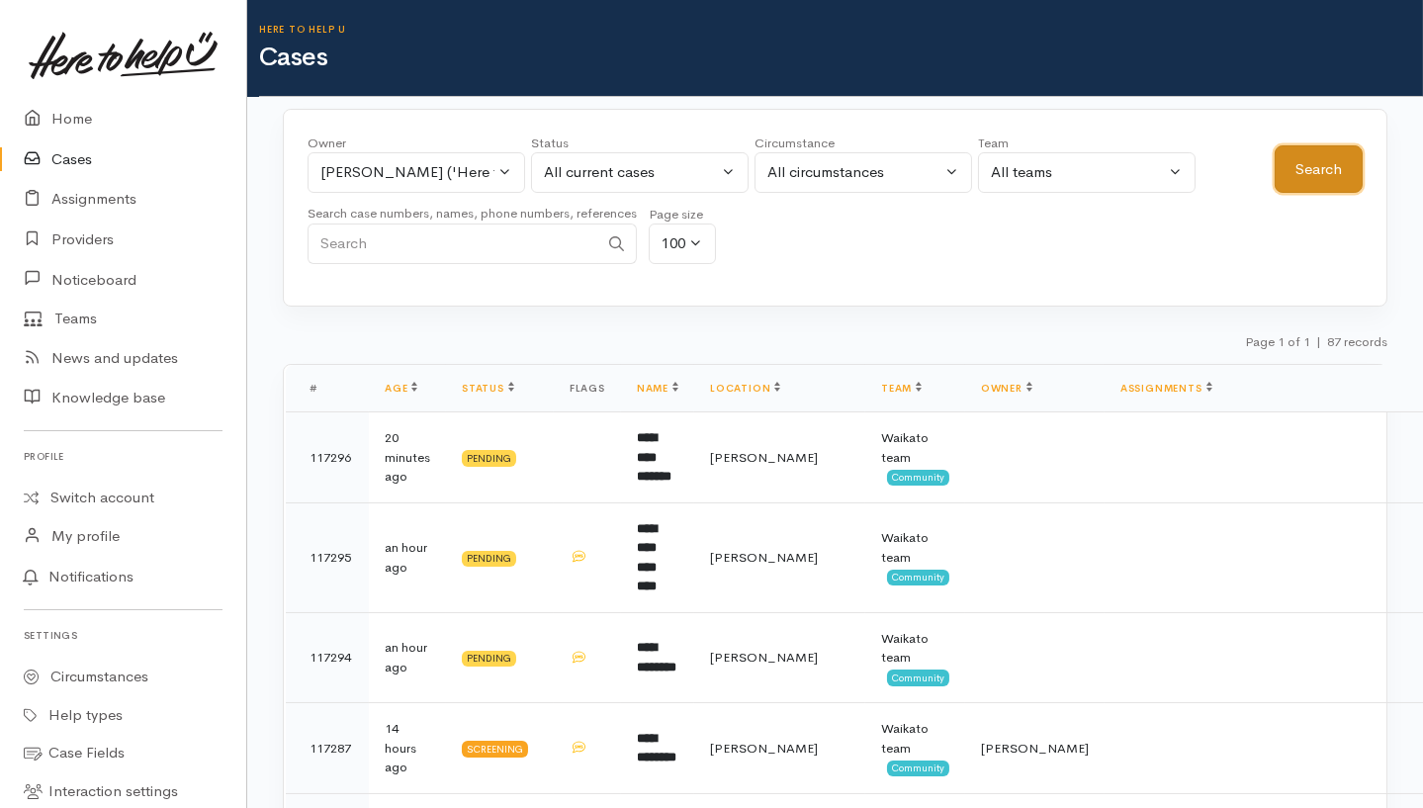
click at [1313, 166] on button "Search" at bounding box center [1319, 169] width 88 height 48
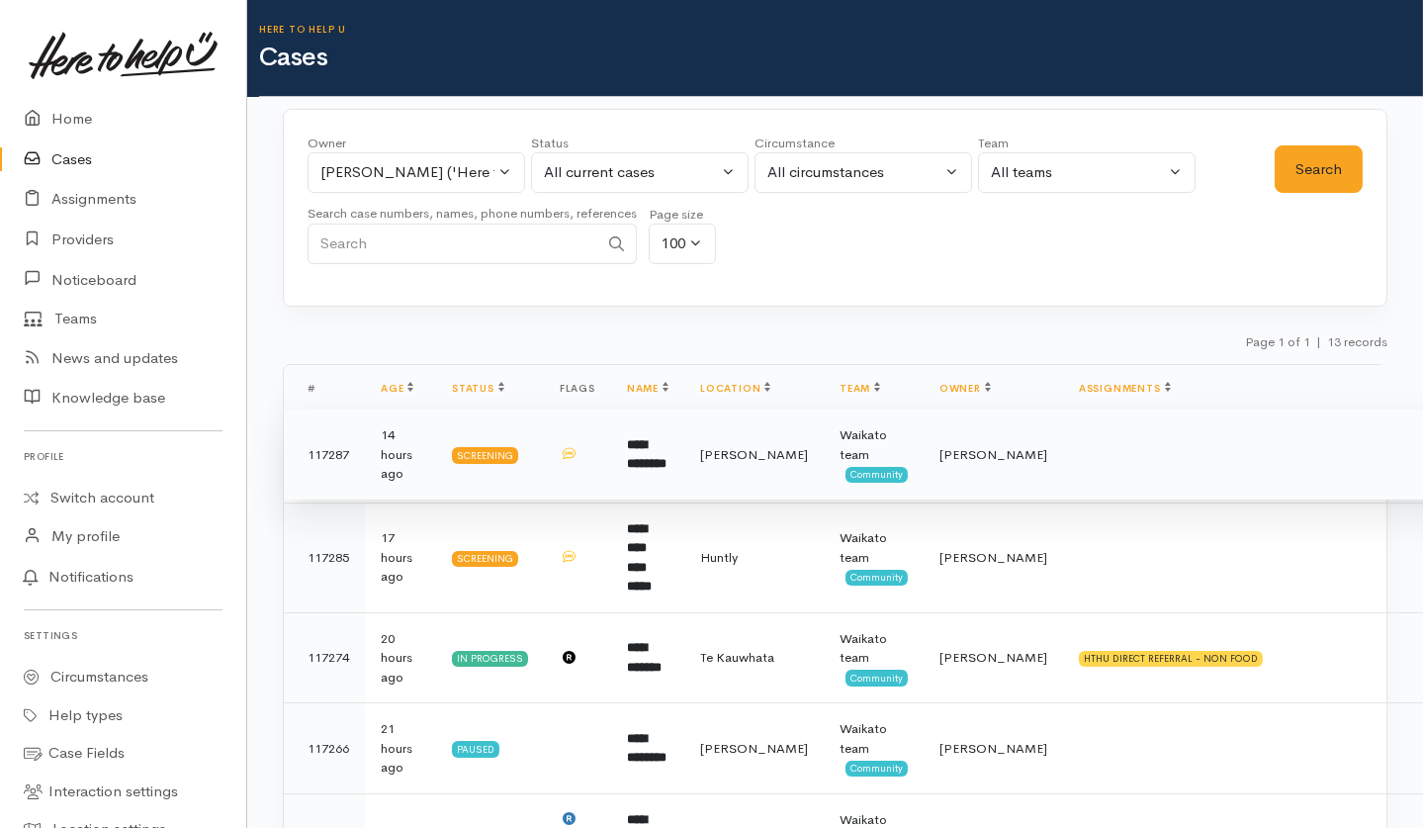
click at [684, 461] on td "**********" at bounding box center [647, 454] width 73 height 91
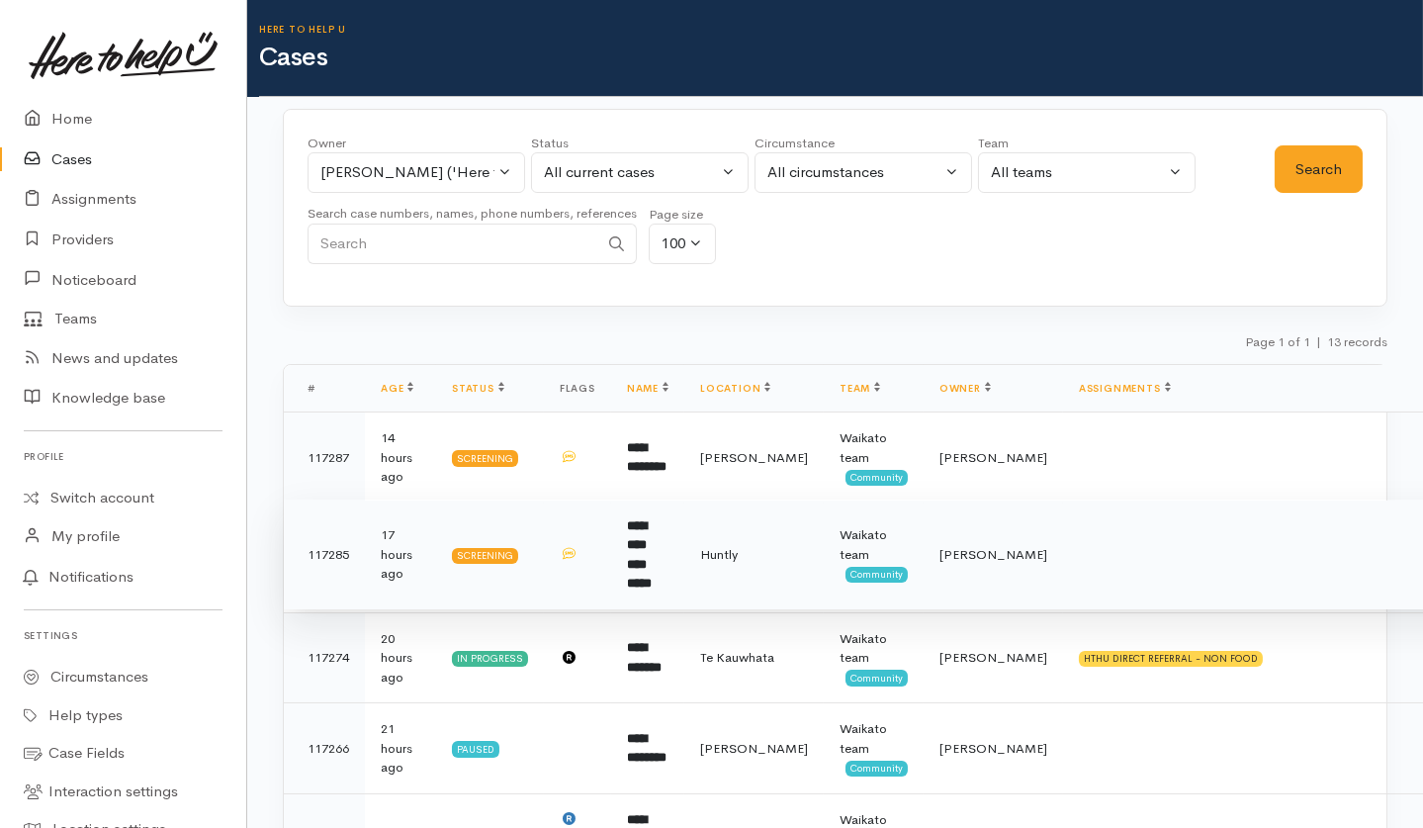
click at [684, 576] on td "**********" at bounding box center [647, 554] width 73 height 110
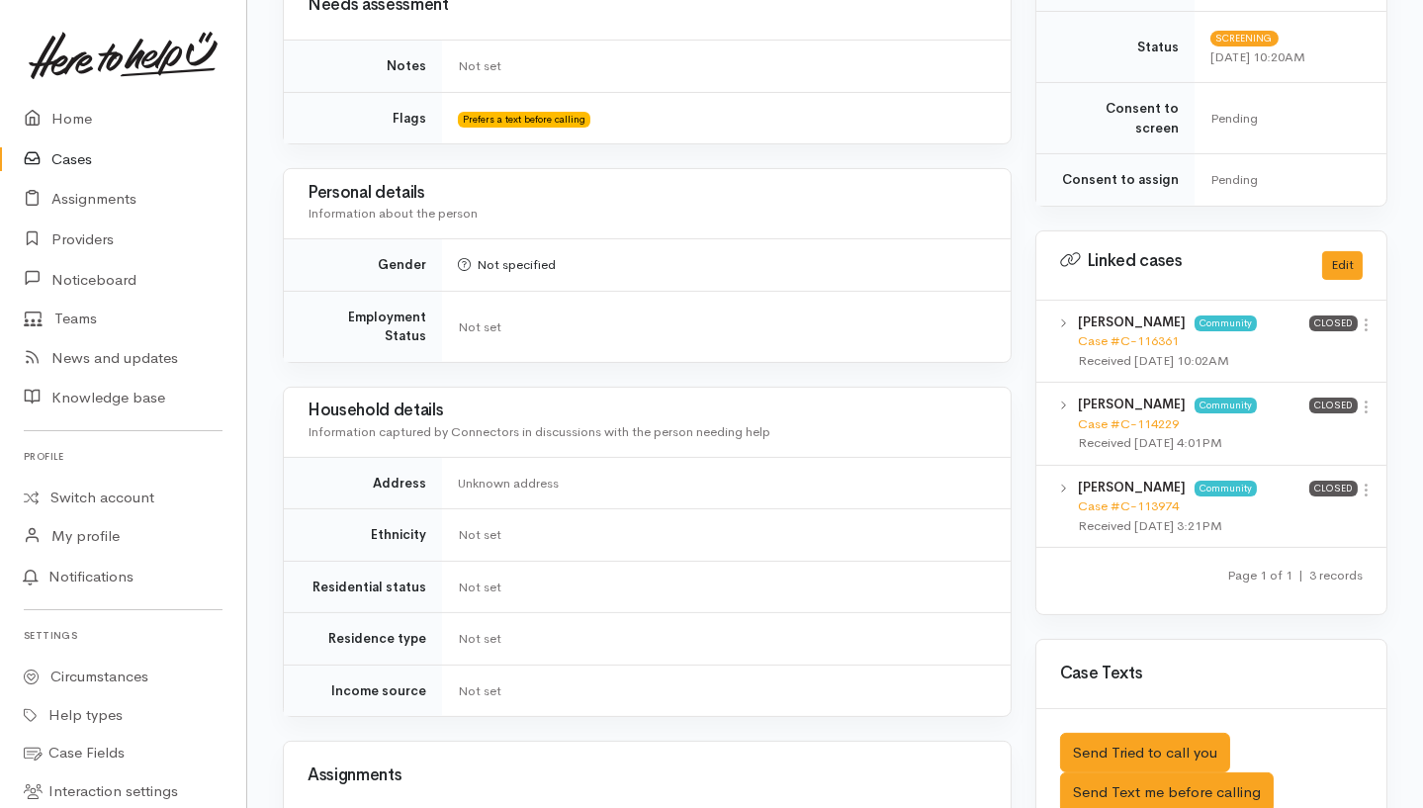
scroll to position [1115, 0]
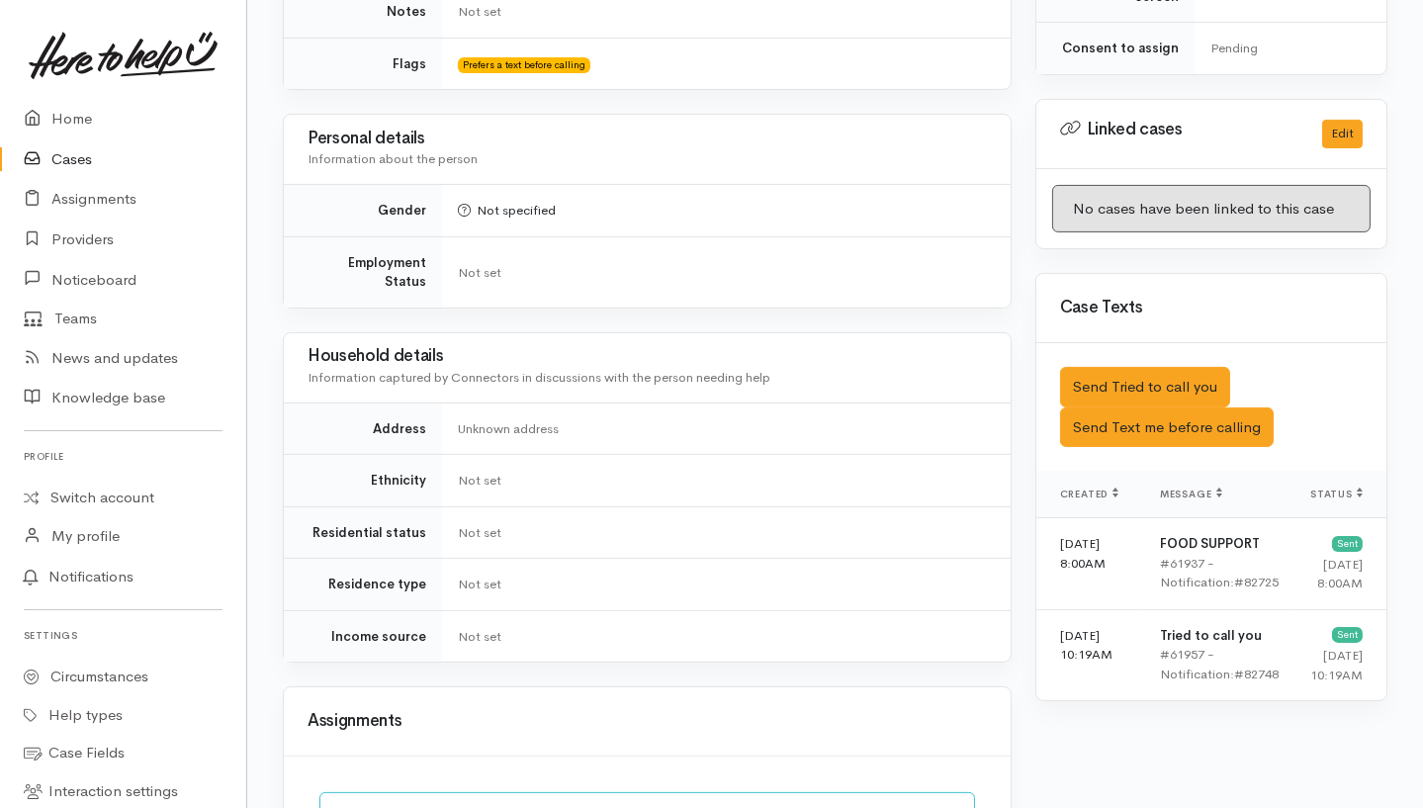
scroll to position [1343, 0]
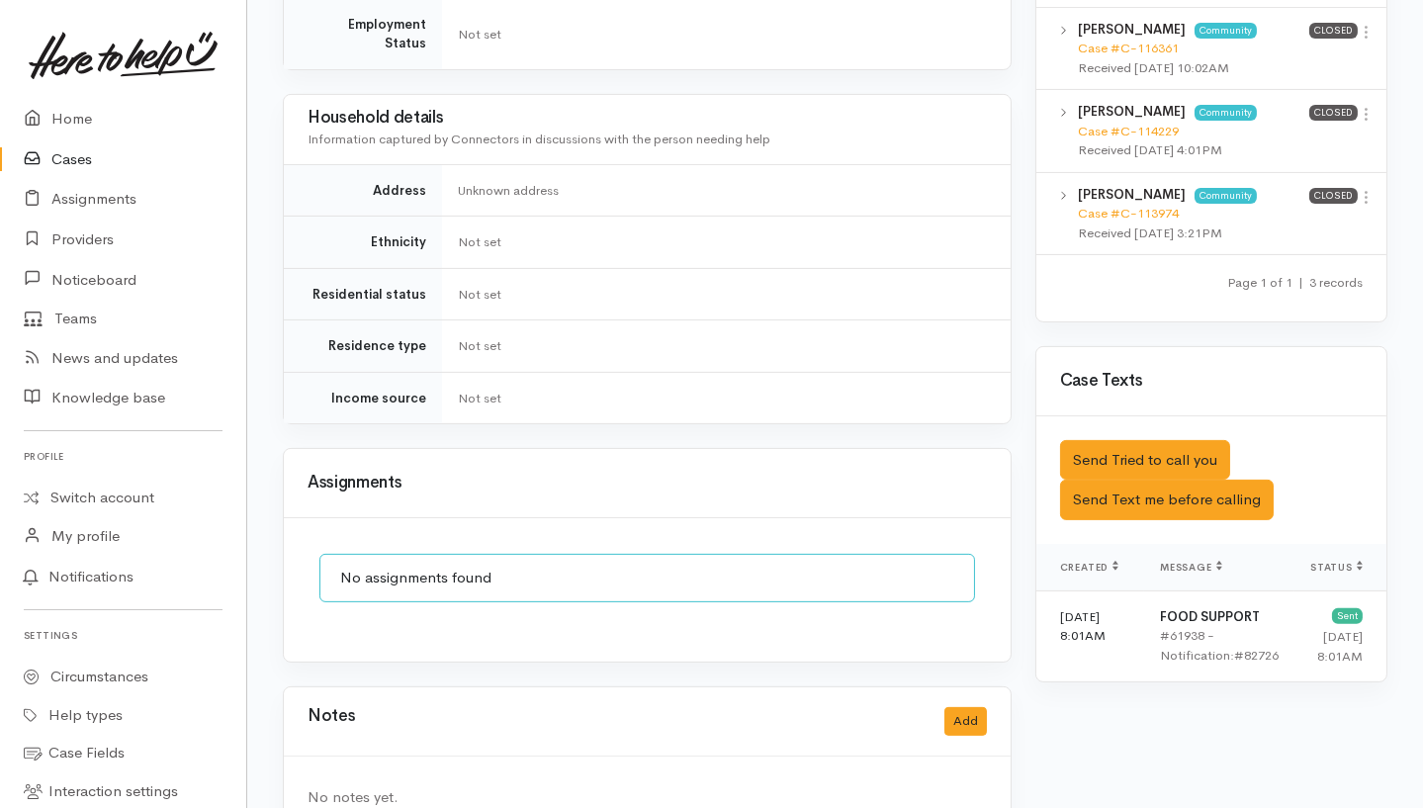
scroll to position [1115, 0]
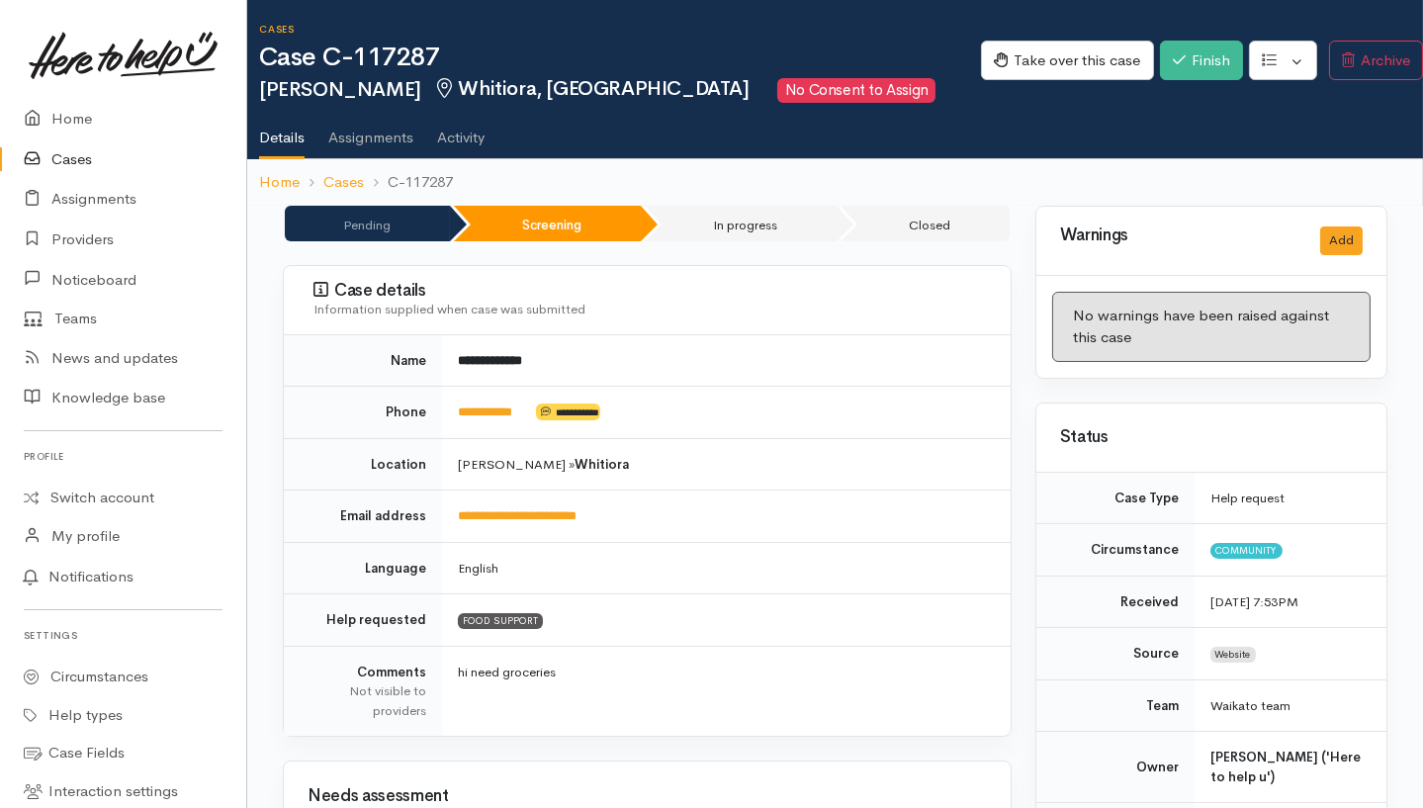
click at [456, 132] on link "Activity" at bounding box center [460, 130] width 47 height 55
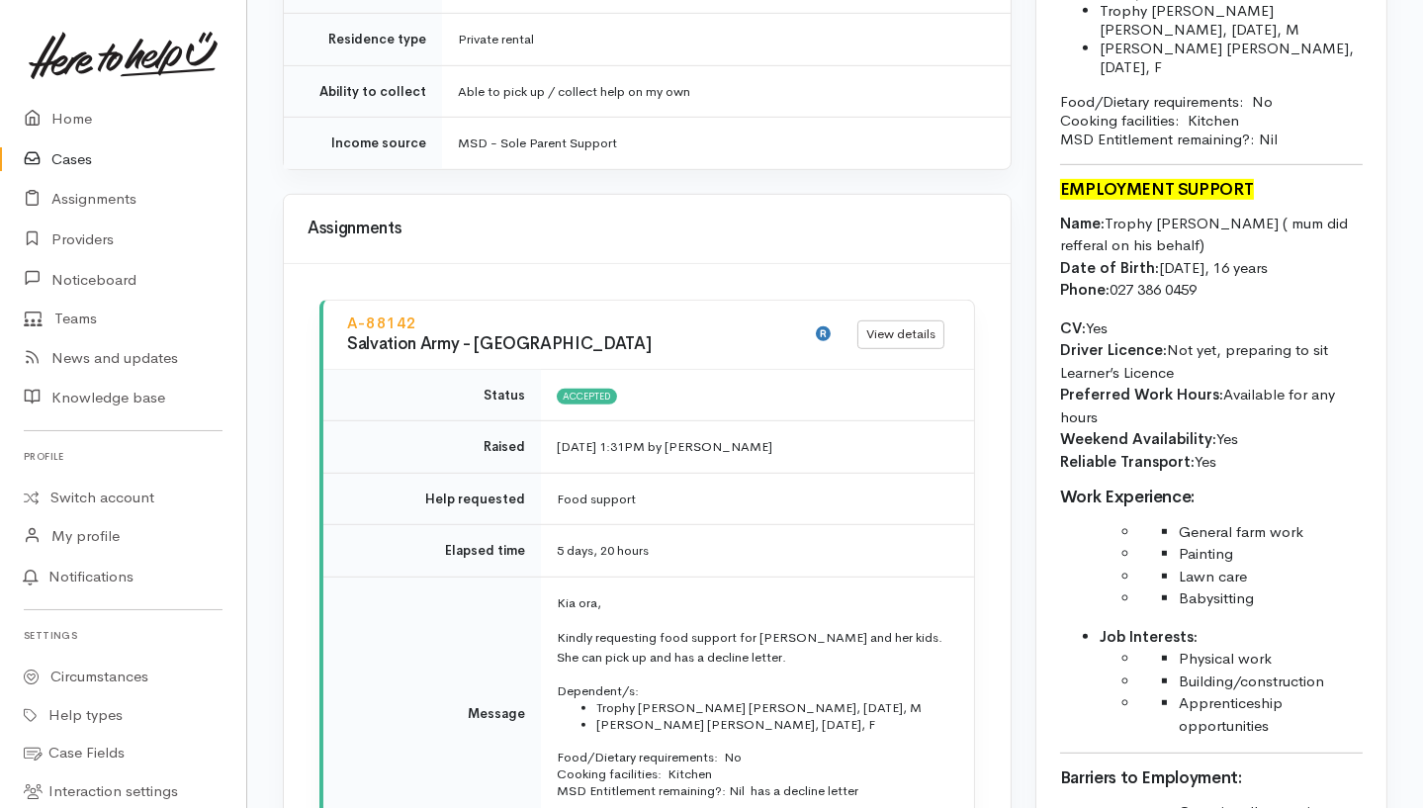
scroll to position [2109, 0]
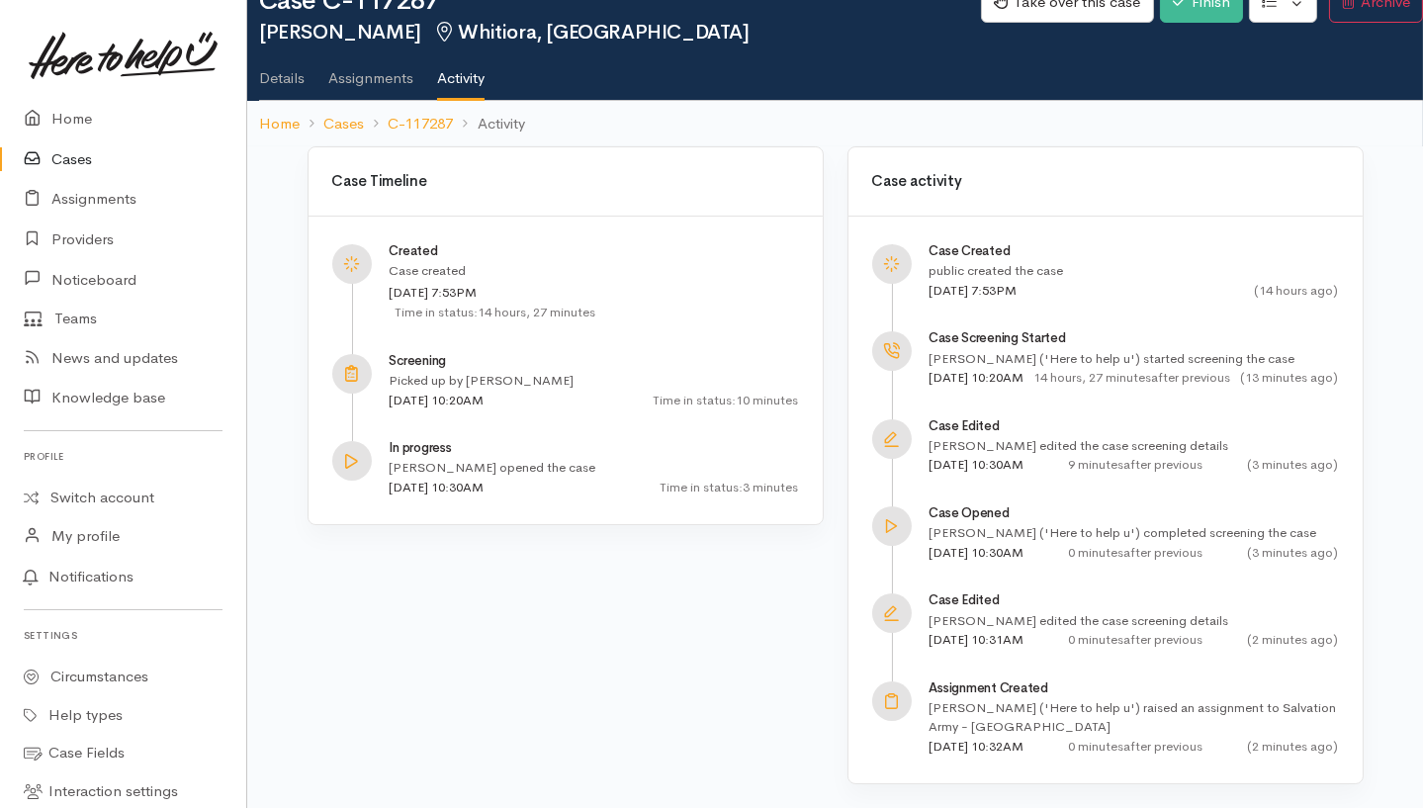
scroll to position [75, 0]
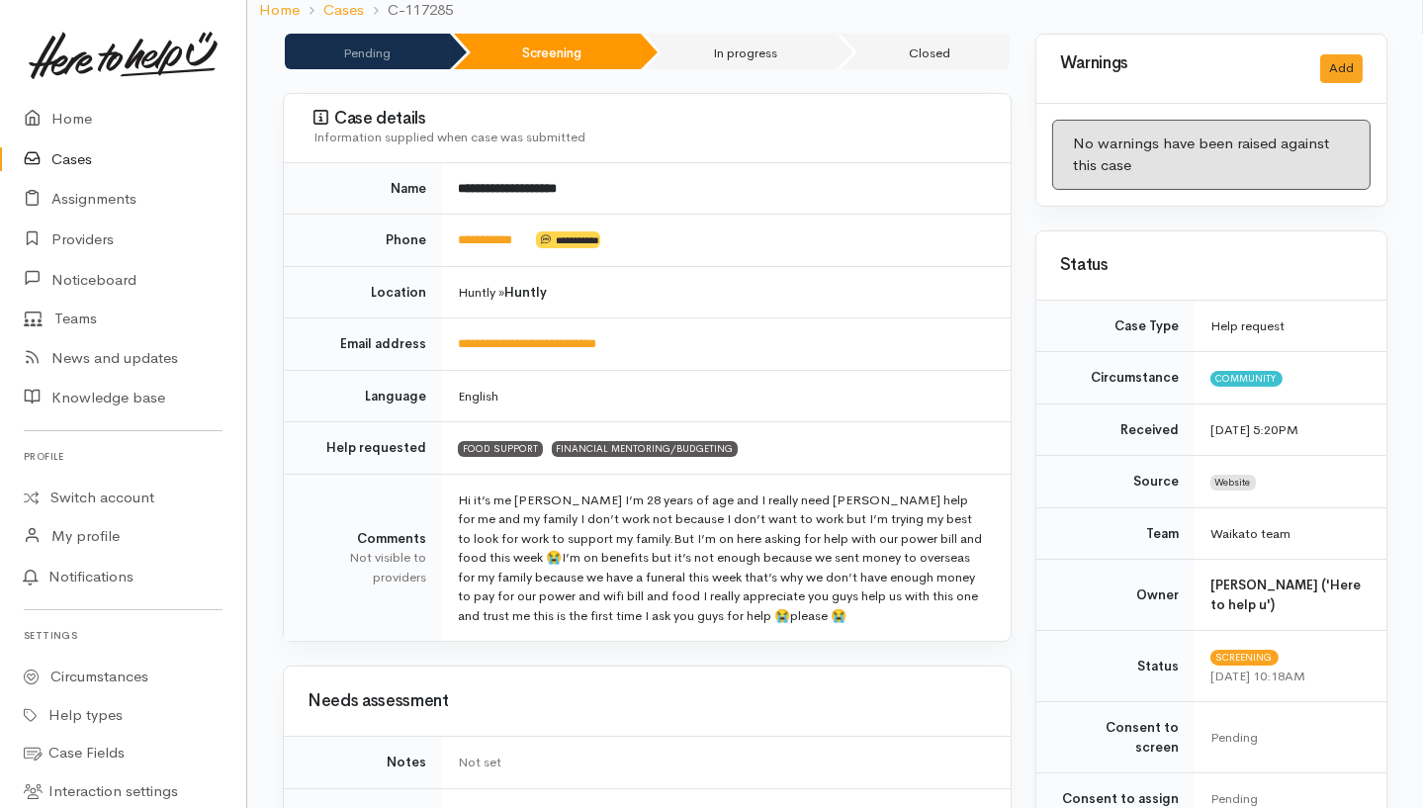
scroll to position [24, 0]
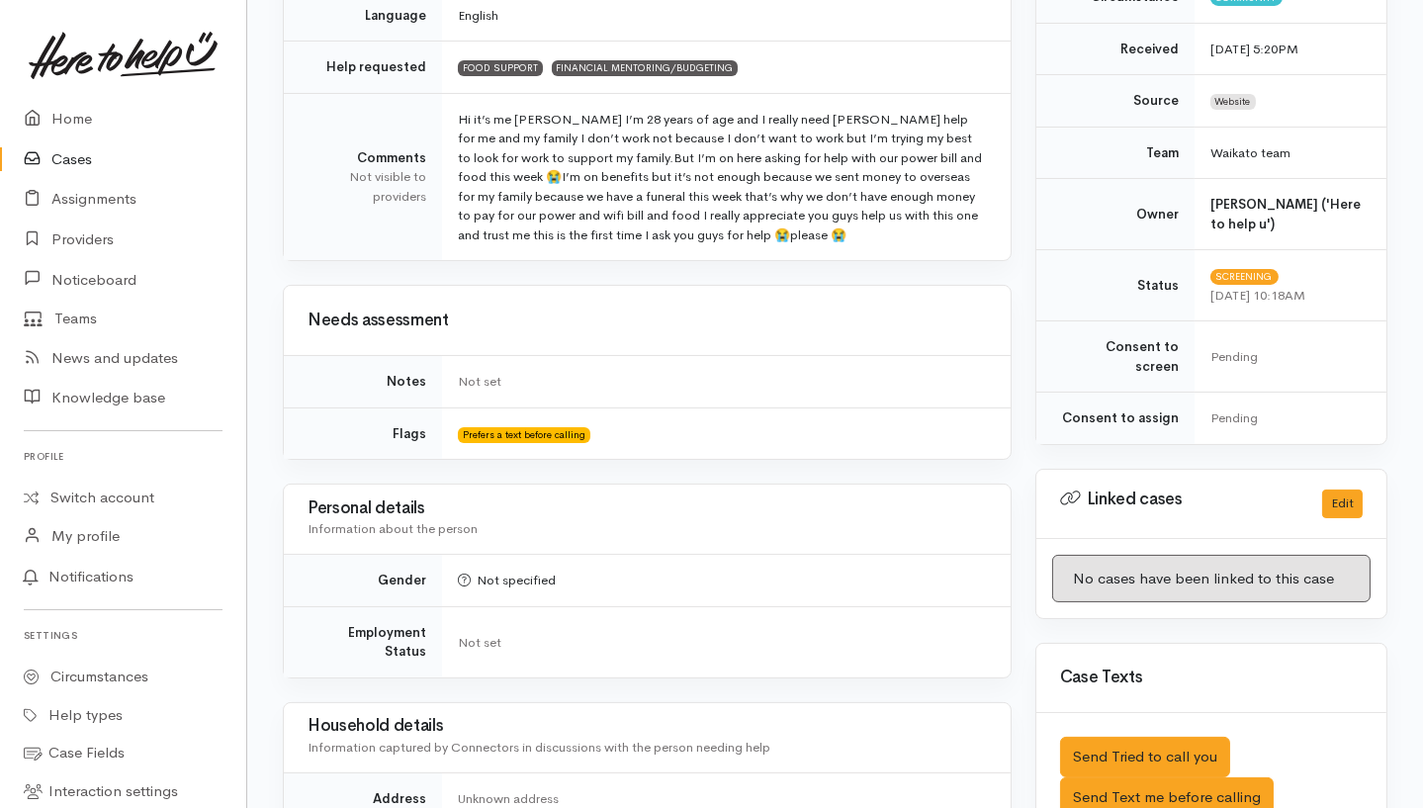
scroll to position [1343, 0]
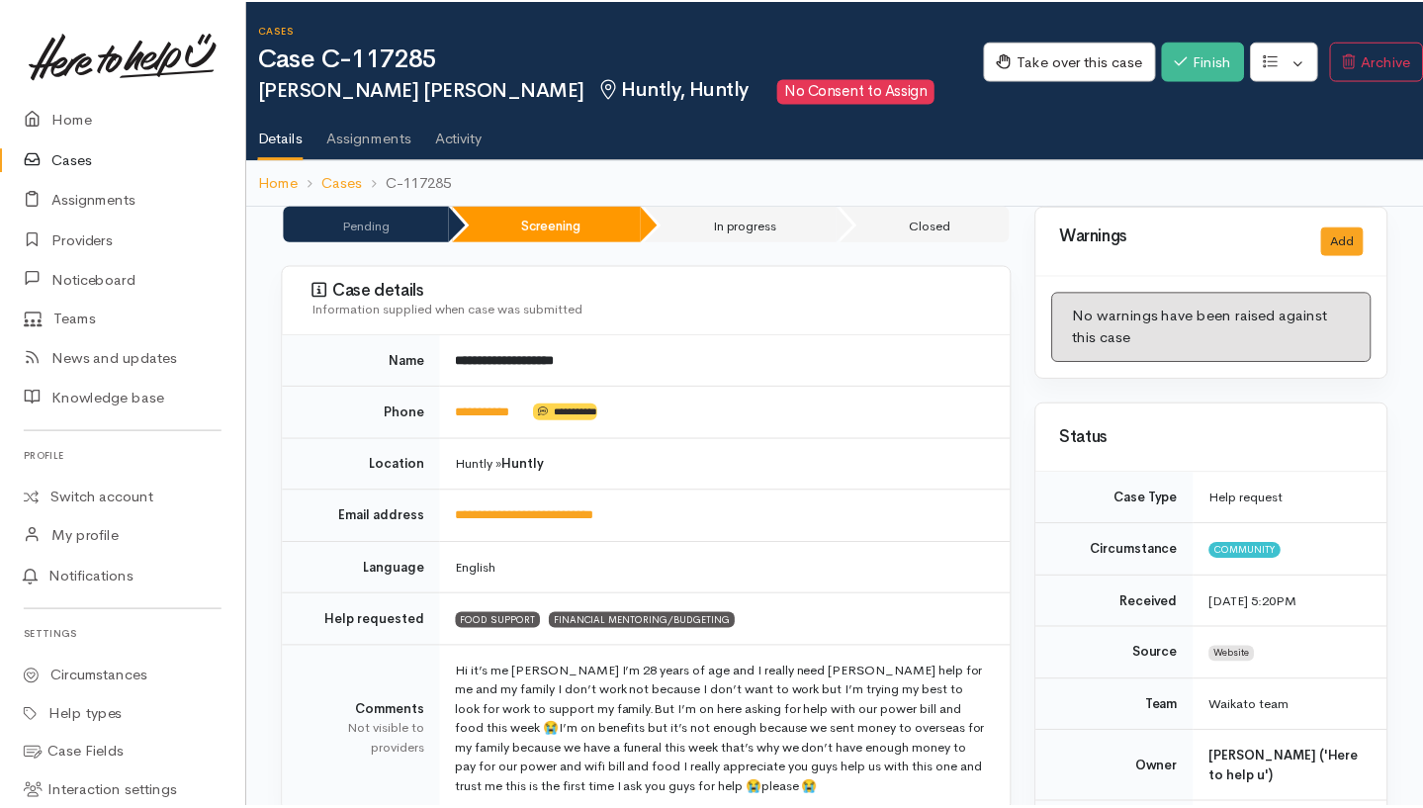
scroll to position [1343, 0]
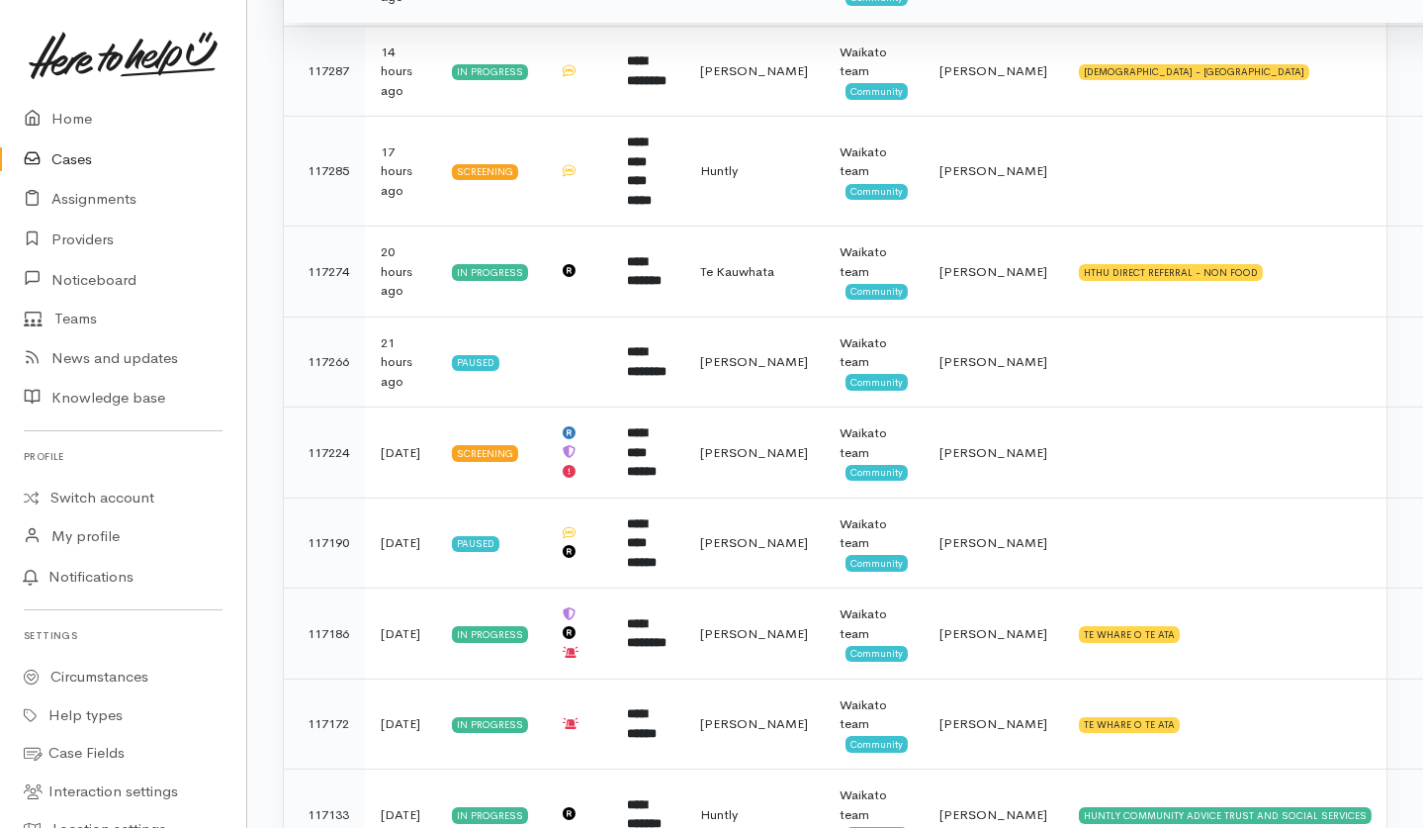
scroll to position [791, 0]
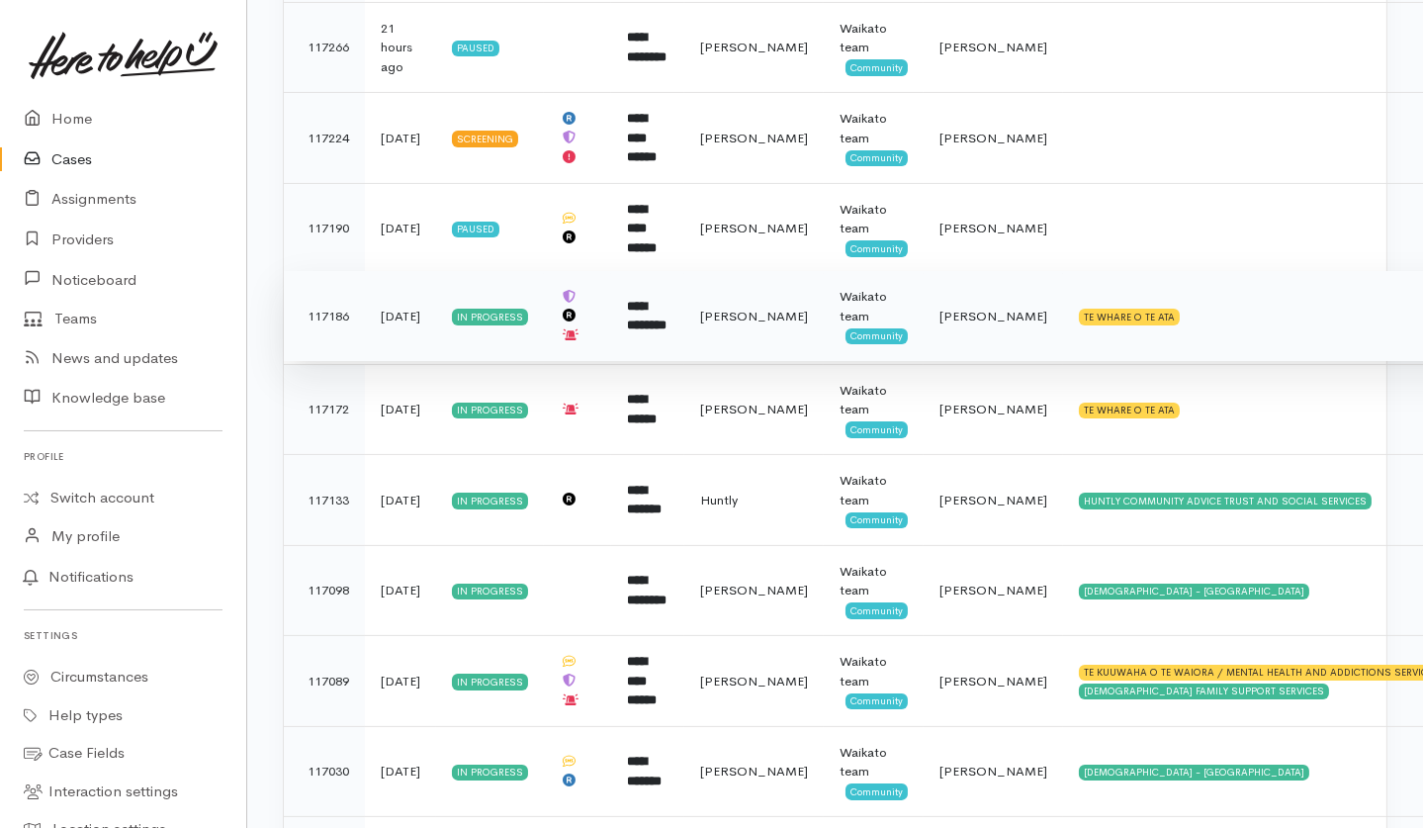
click at [1239, 315] on td "TE WHARE O TE ATA" at bounding box center [1268, 316] width 411 height 91
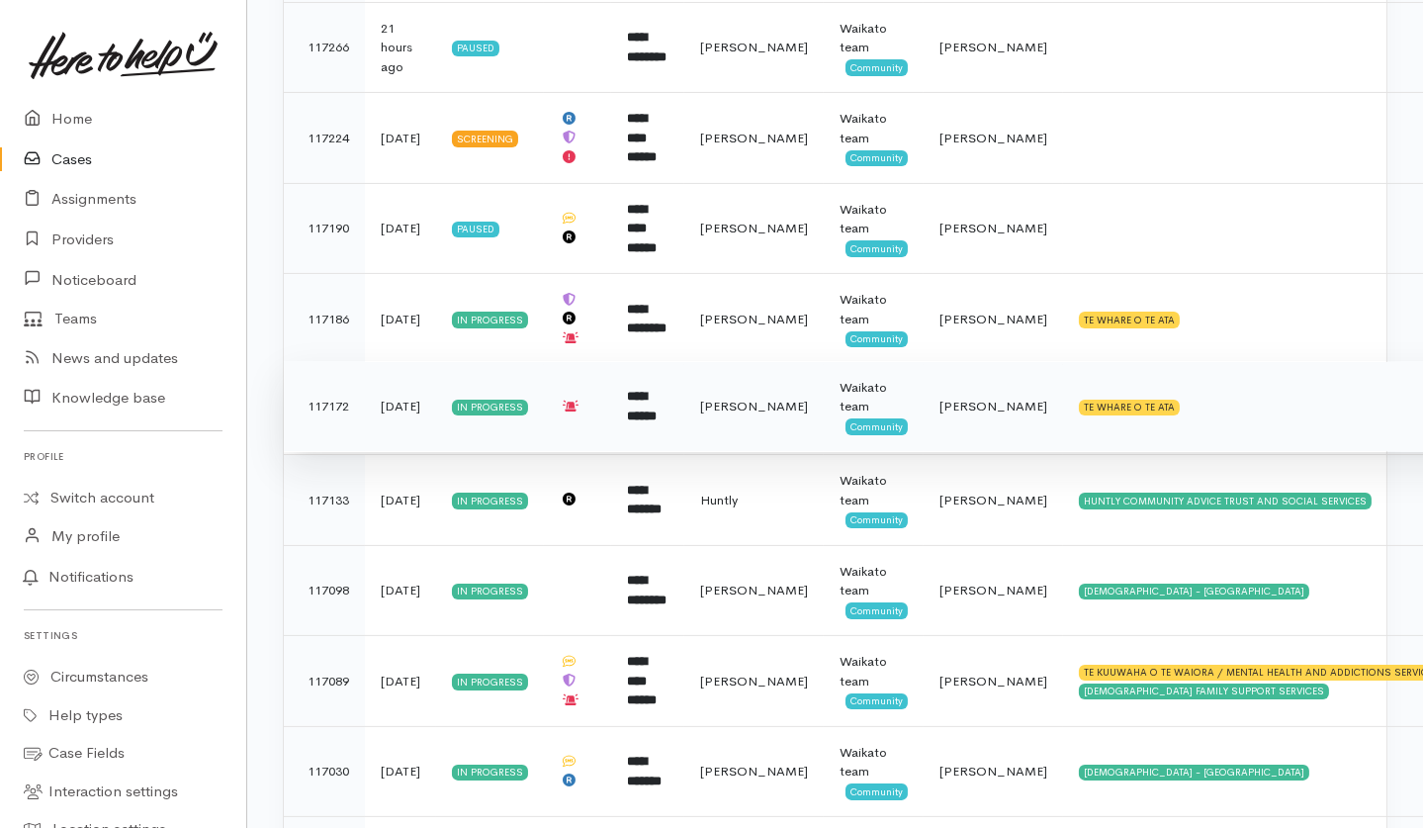
click at [1212, 387] on td "TE WHARE O TE ATA" at bounding box center [1268, 406] width 411 height 91
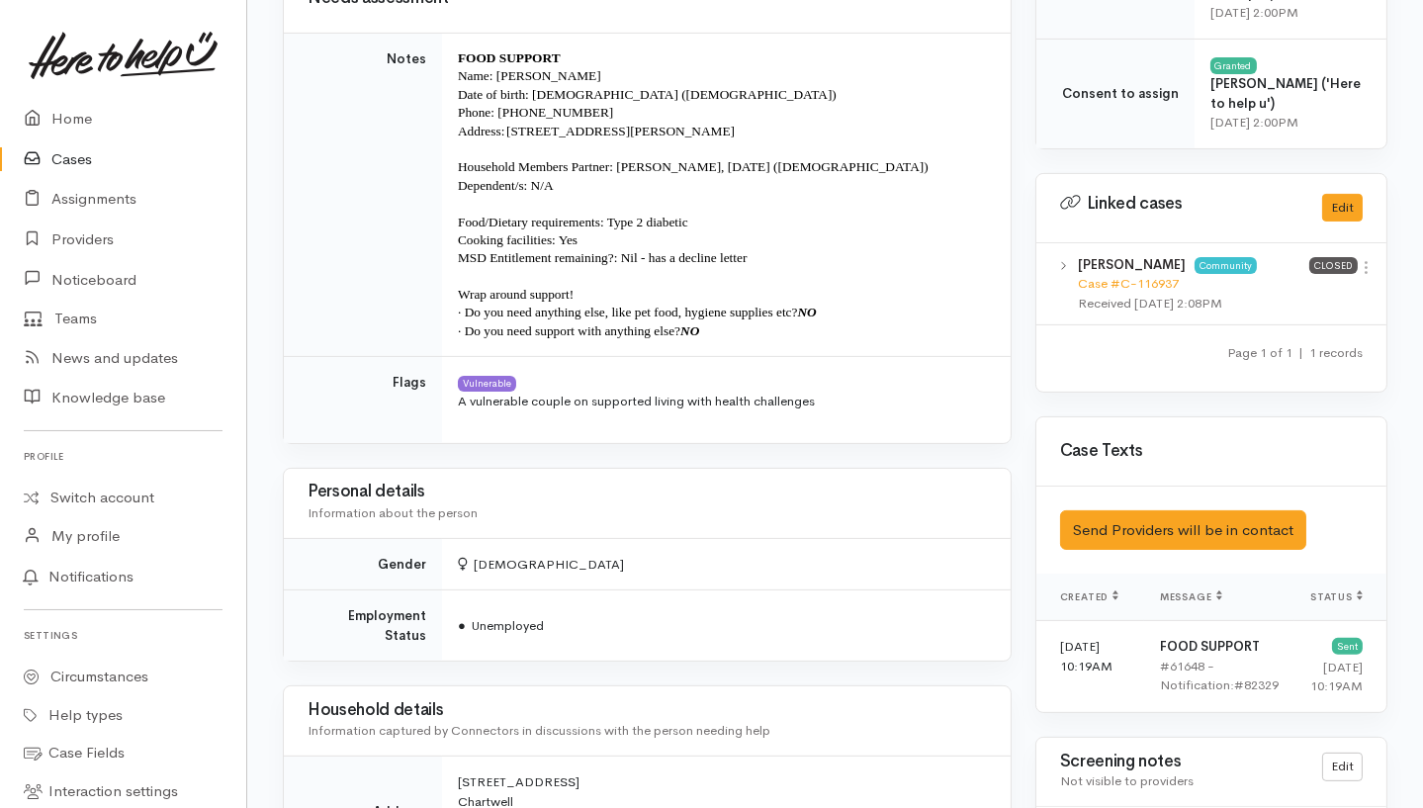
scroll to position [409, 0]
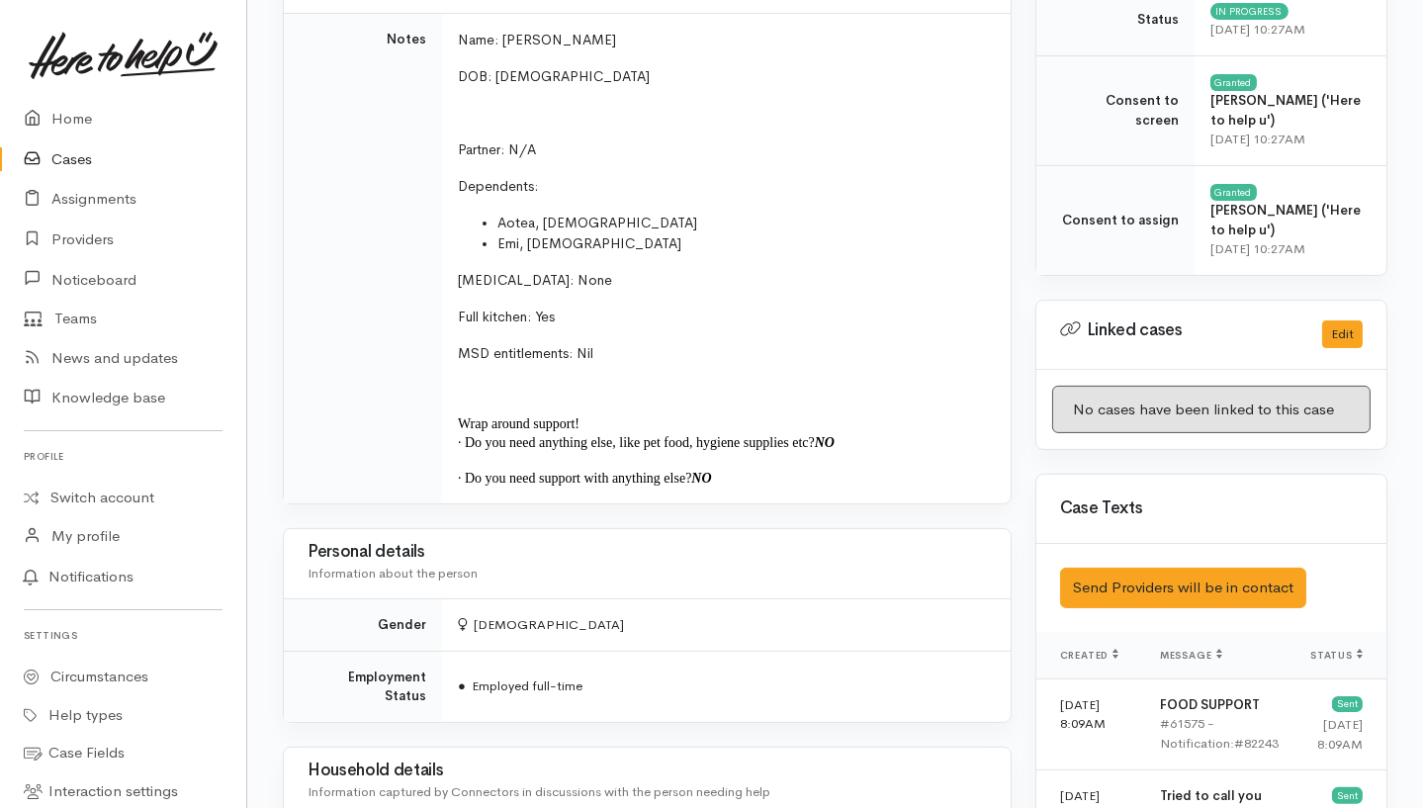
scroll to position [527, 0]
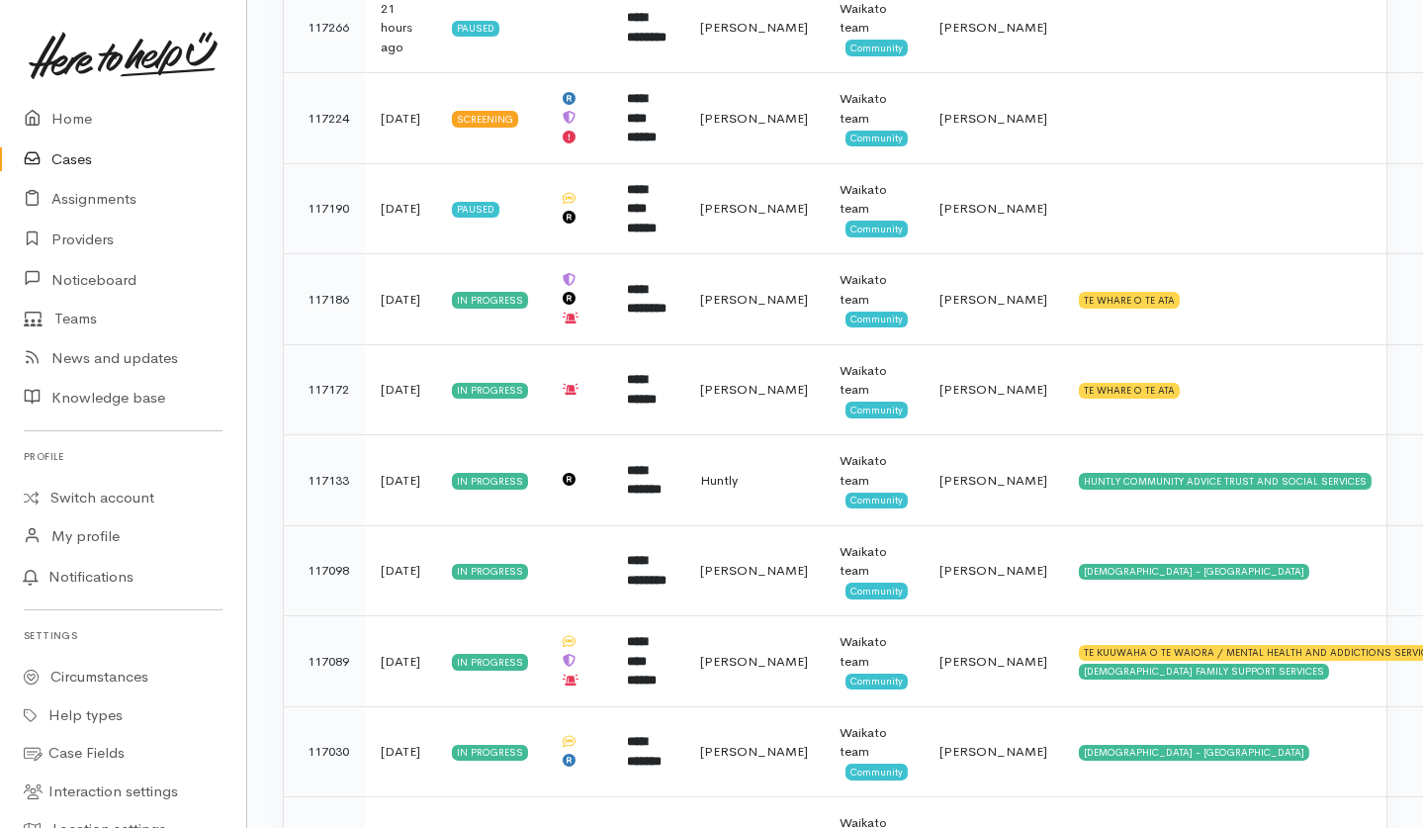
scroll to position [906, 0]
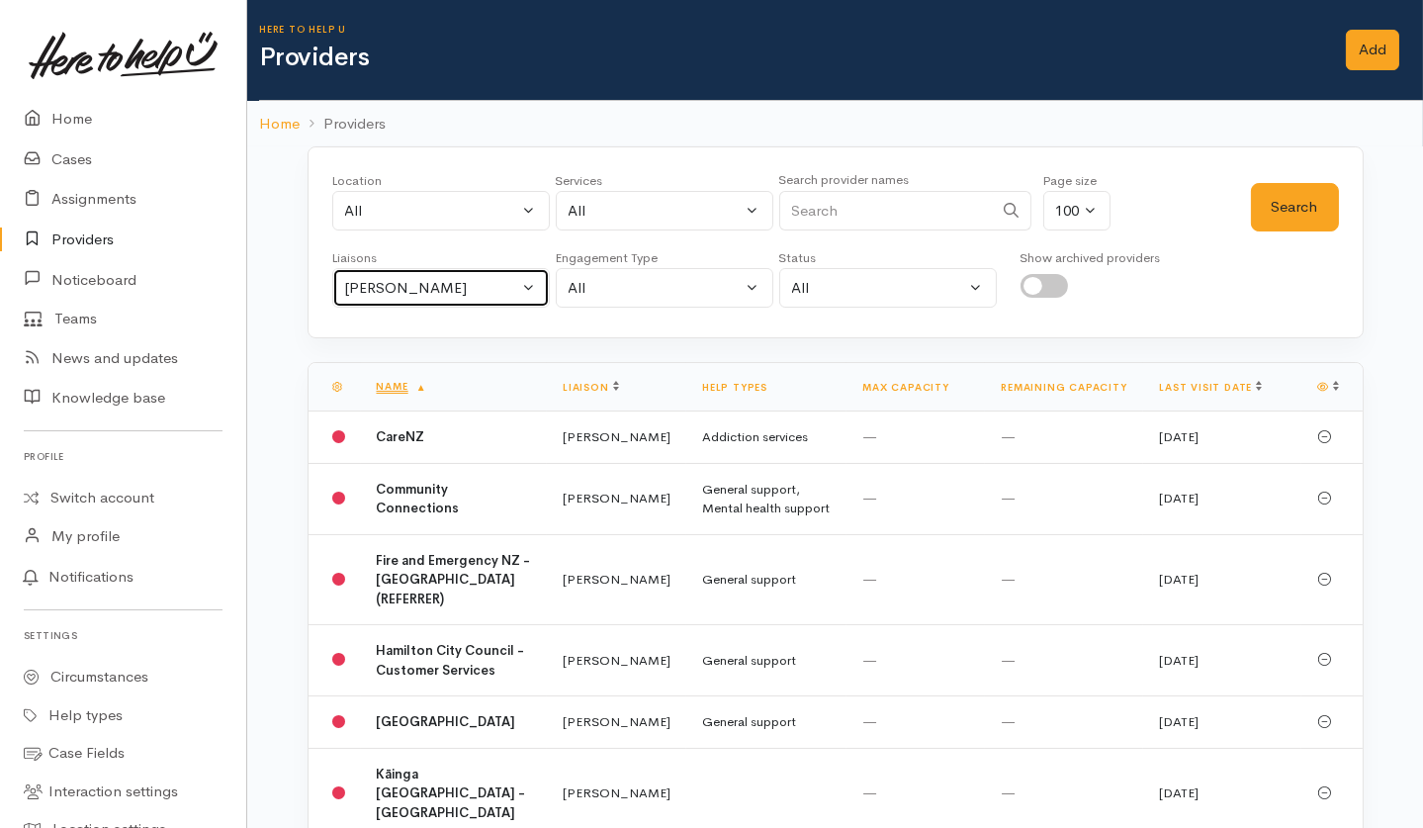
click at [498, 284] on div "Helena Kaufononga" at bounding box center [432, 288] width 174 height 23
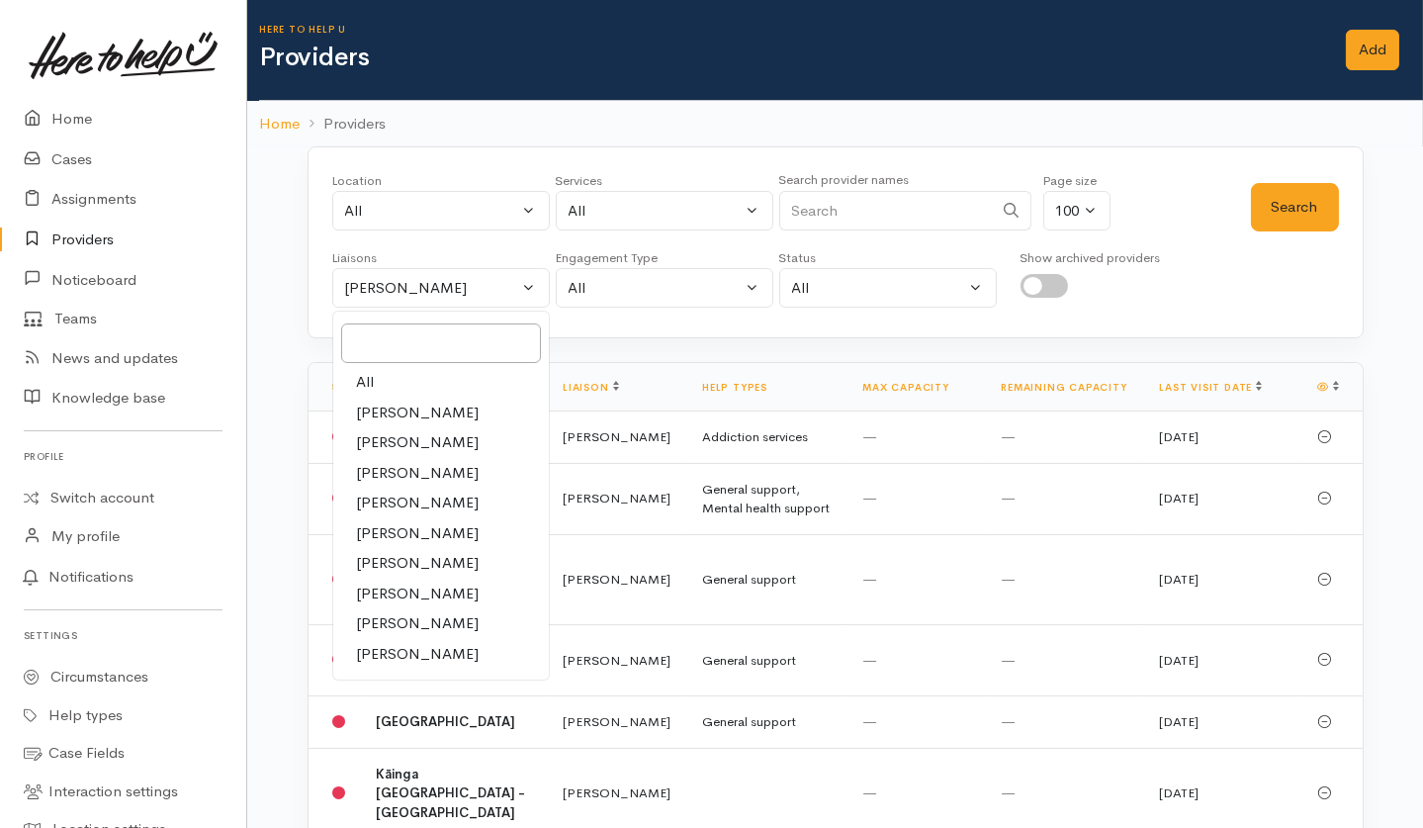
click at [390, 389] on link "All" at bounding box center [441, 382] width 216 height 31
select select "null"
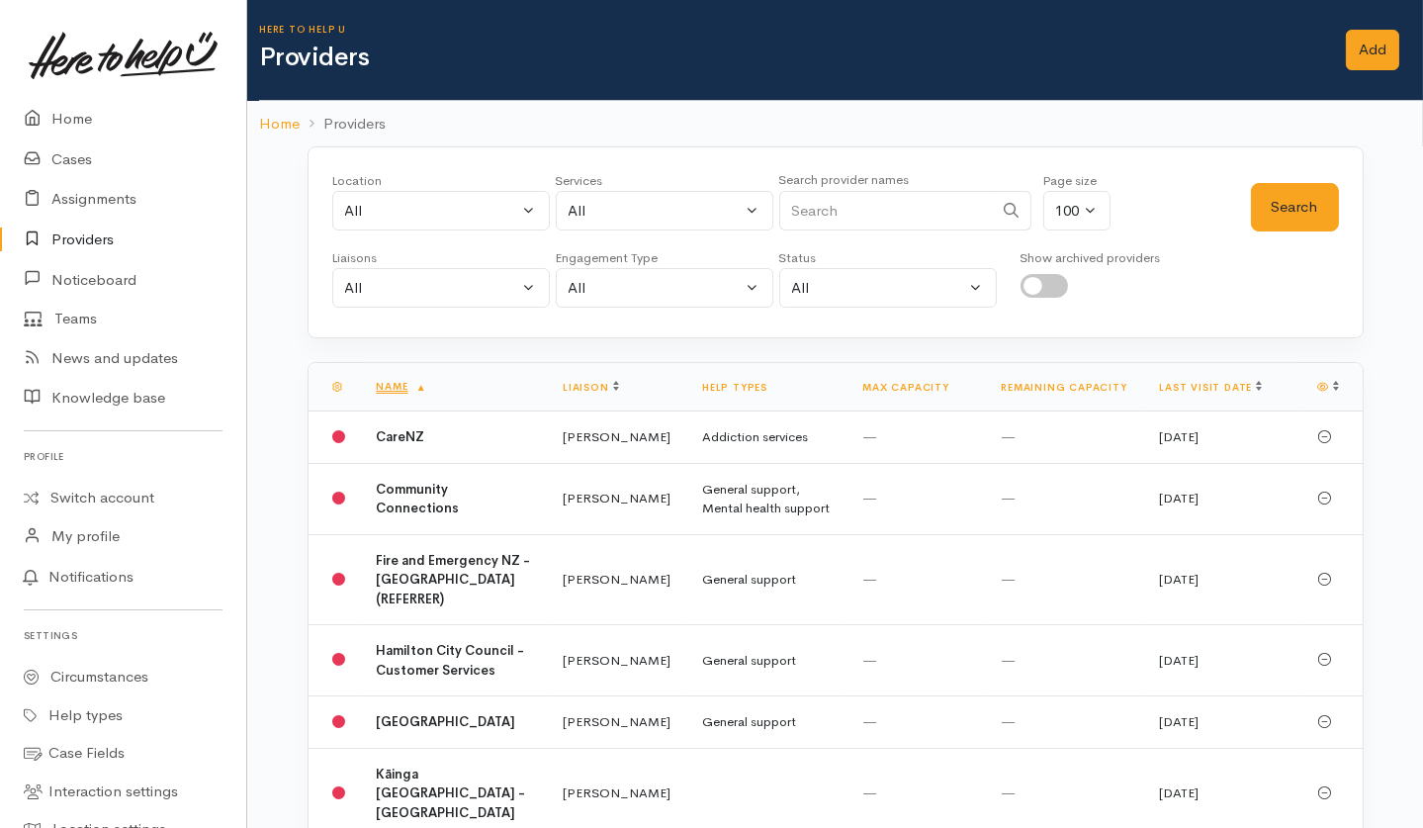
drag, startPoint x: 840, startPoint y: 212, endPoint x: 874, endPoint y: 207, distance: 35.0
click at [874, 207] on input "Search" at bounding box center [886, 211] width 214 height 41
type input "Real"
click at [1298, 204] on button "Search" at bounding box center [1295, 207] width 88 height 48
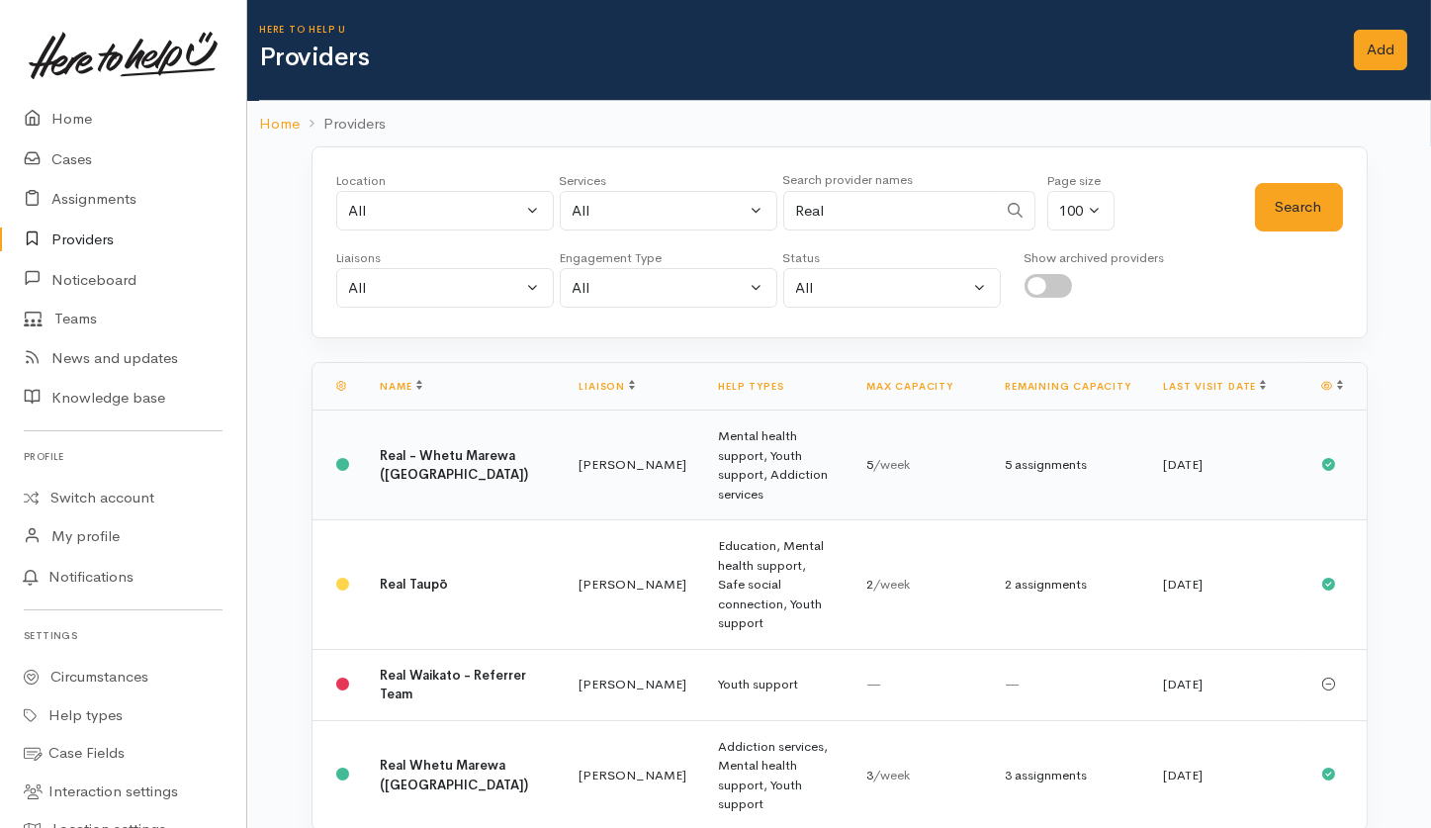
click at [785, 446] on td "Mental health support, Youth support, Addiction services" at bounding box center [776, 465] width 148 height 110
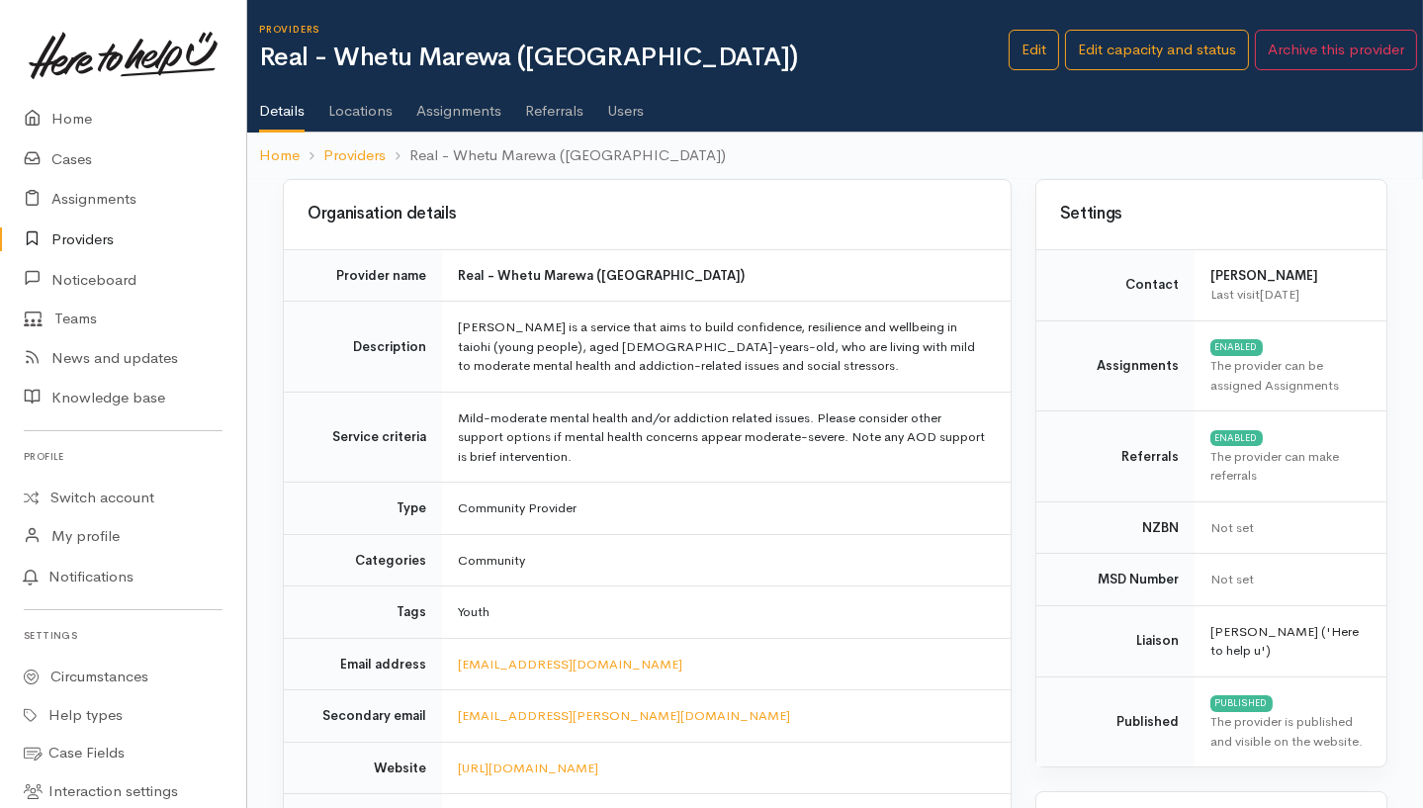
click at [615, 95] on link "Users" at bounding box center [625, 103] width 37 height 55
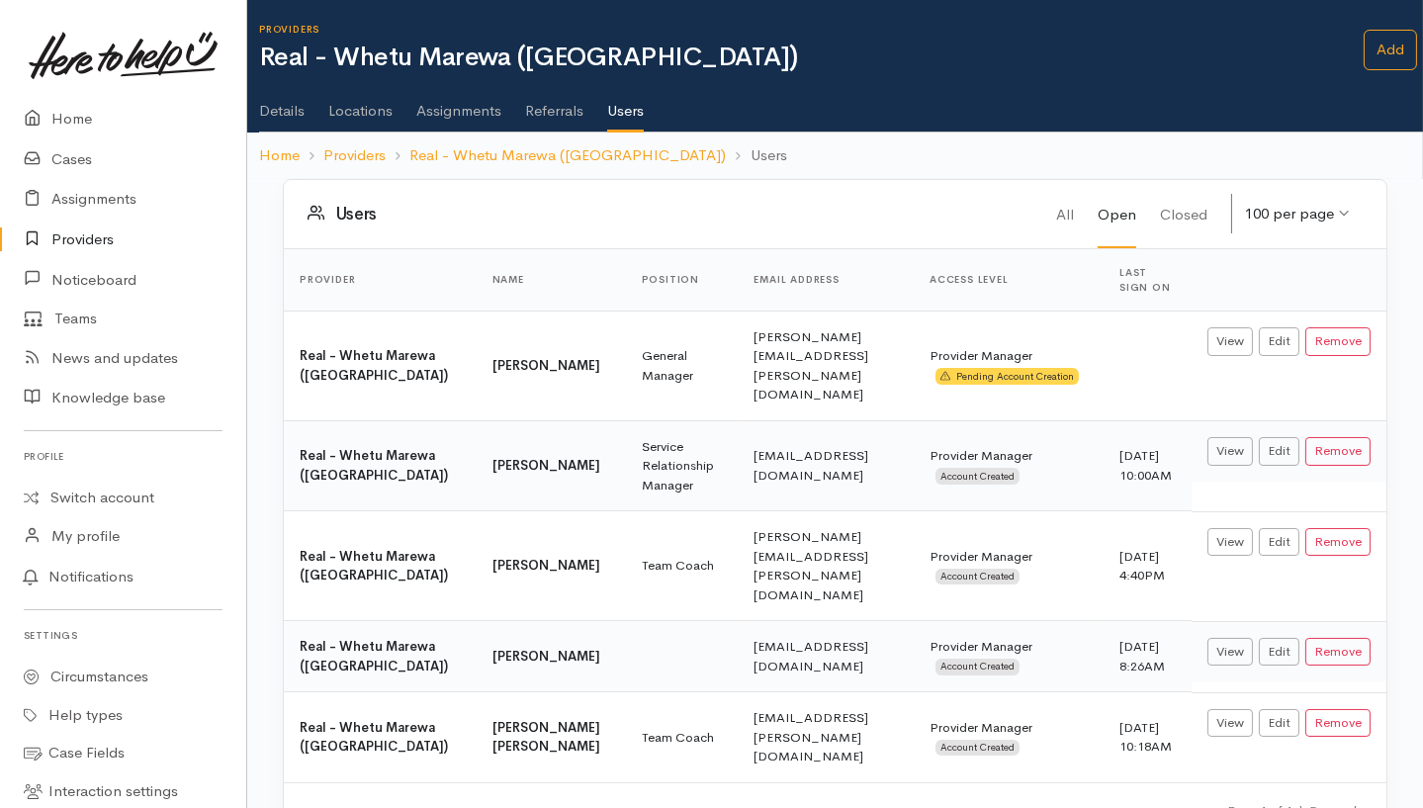
scroll to position [45, 0]
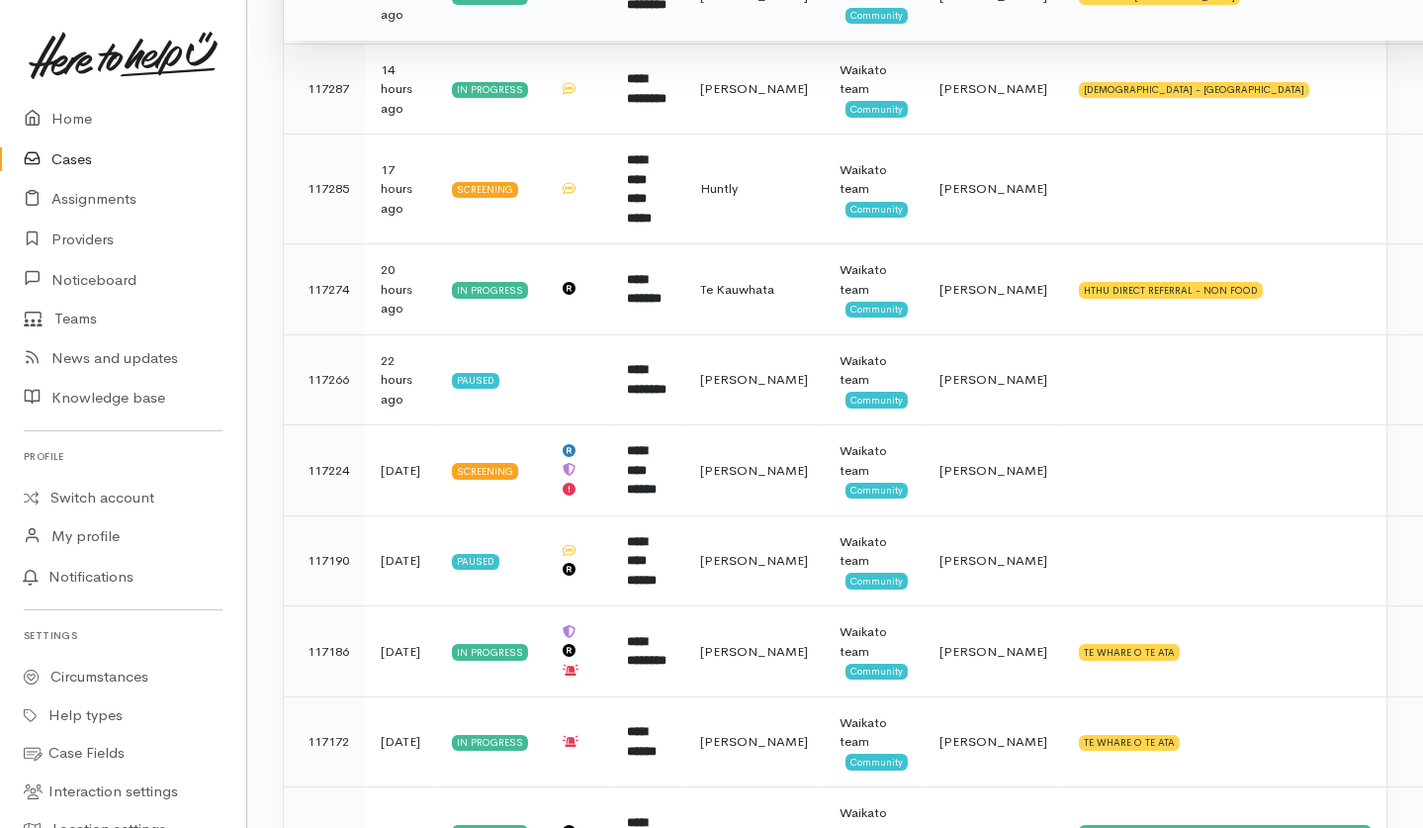
scroll to position [527, 0]
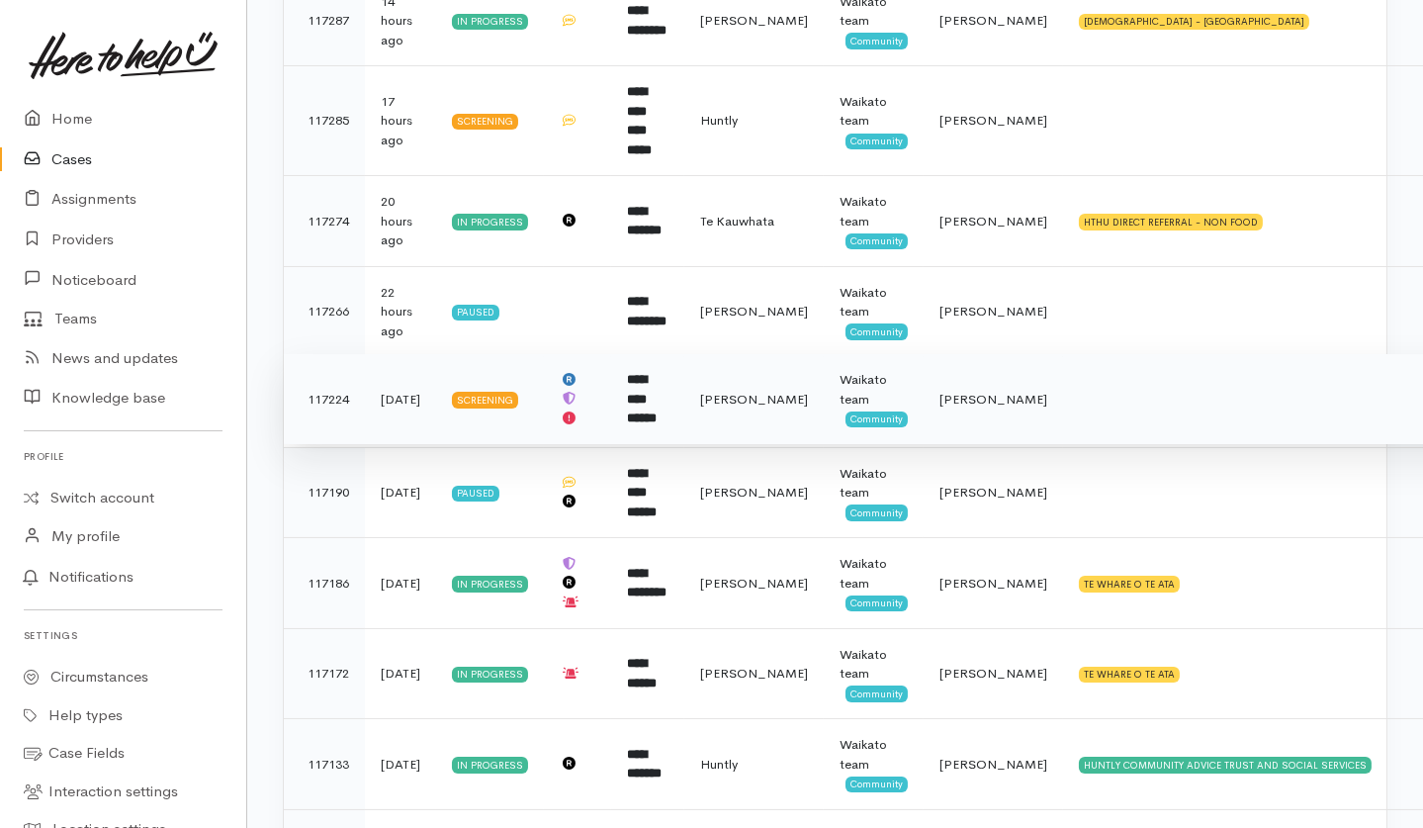
click at [684, 388] on td "**********" at bounding box center [647, 399] width 73 height 91
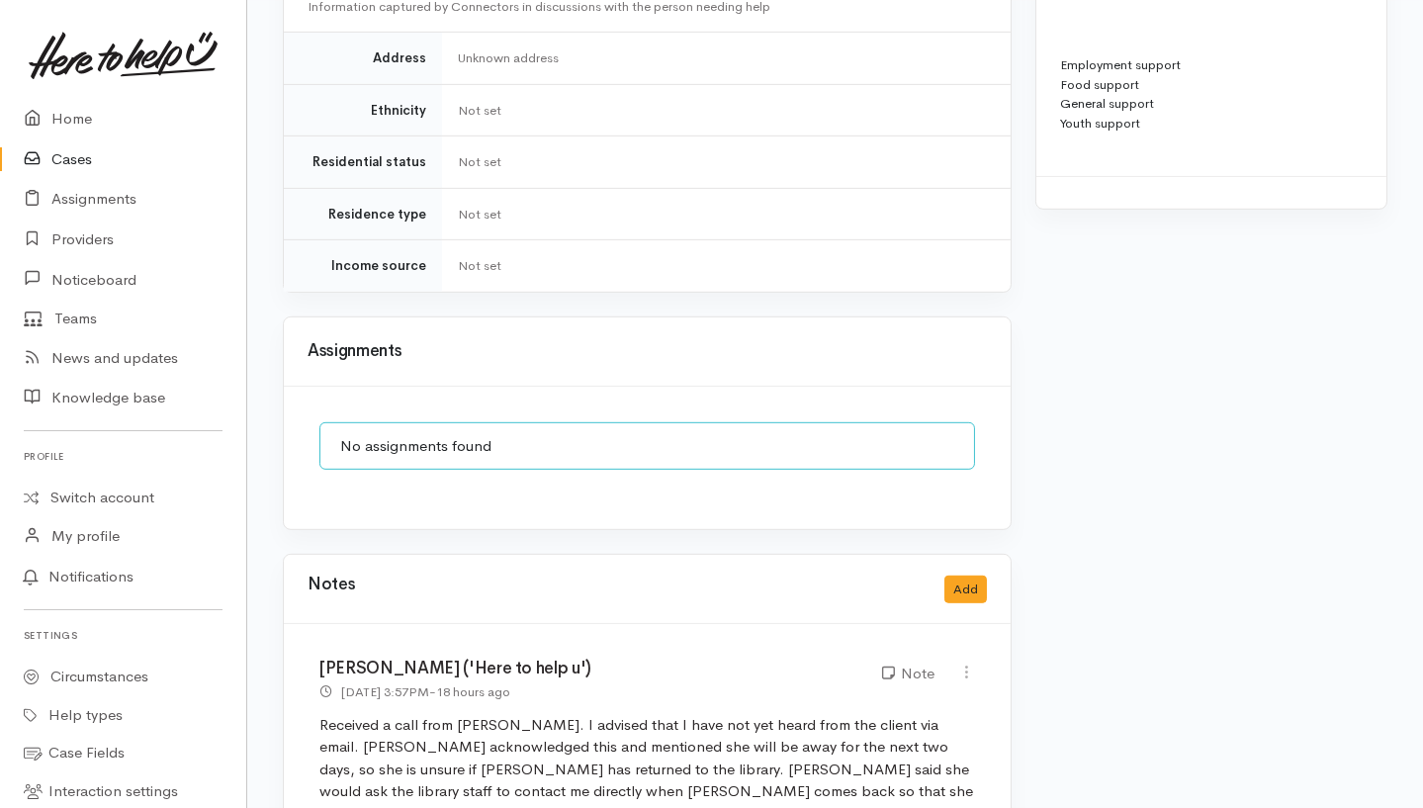
scroll to position [1714, 0]
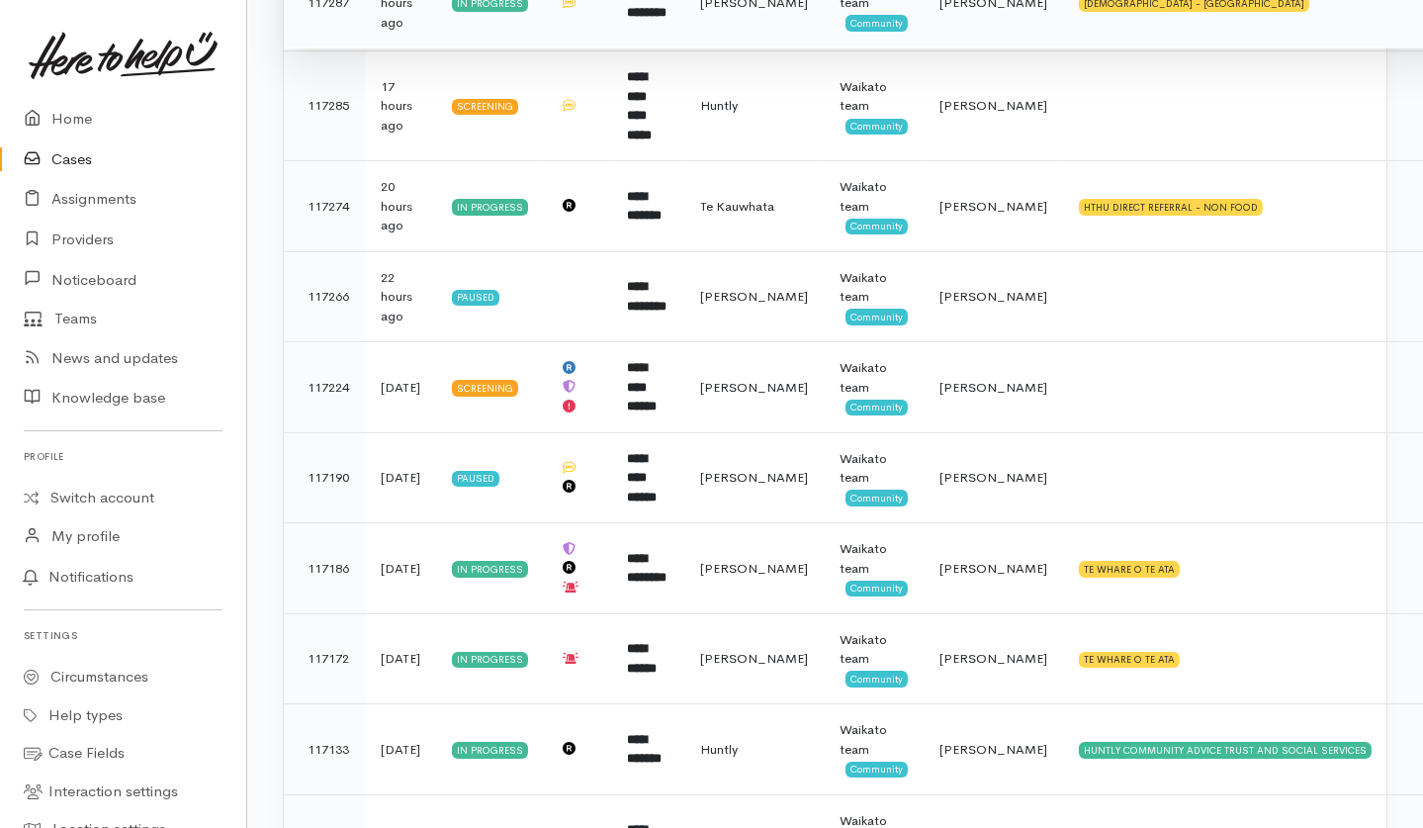
scroll to position [659, 0]
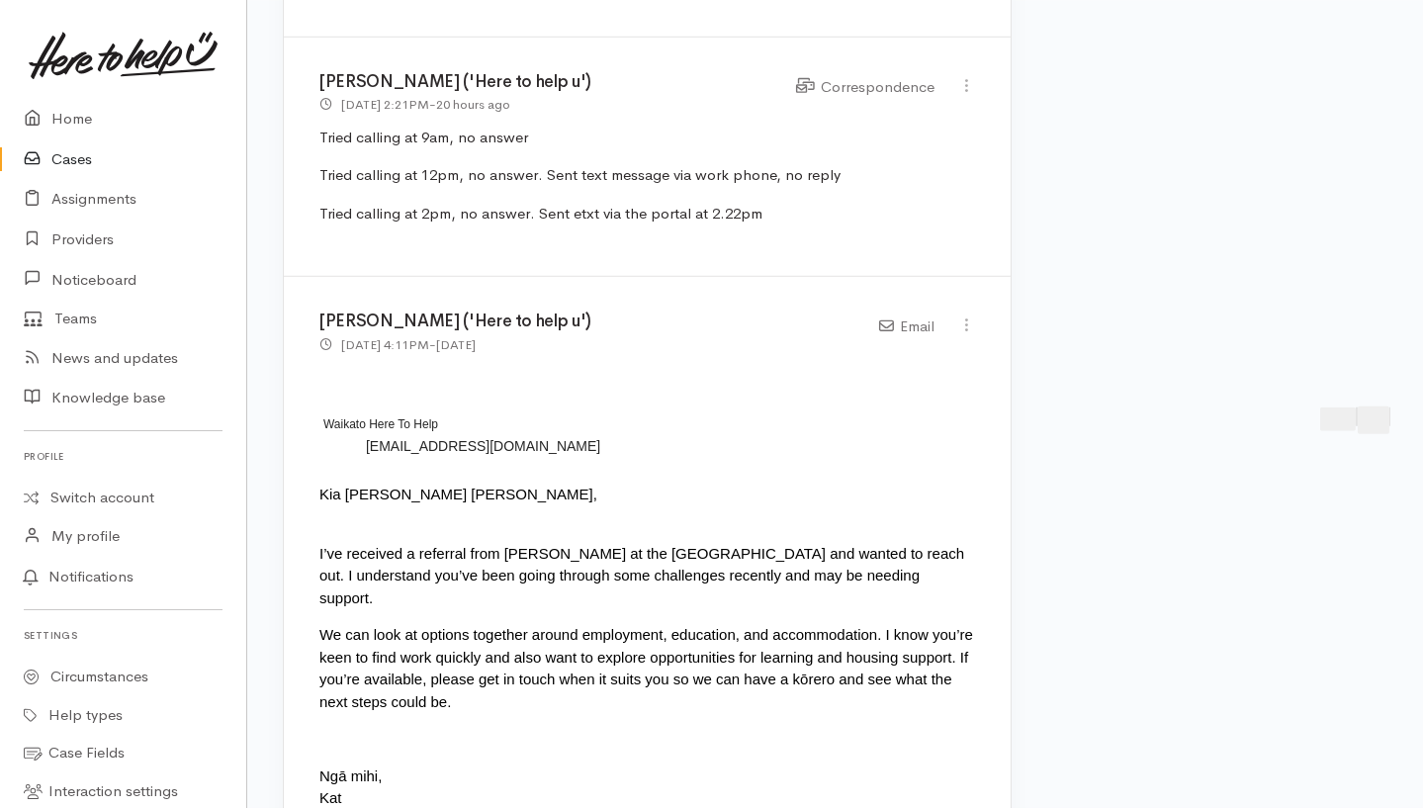
scroll to position [2769, 0]
